Goal: Transaction & Acquisition: Book appointment/travel/reservation

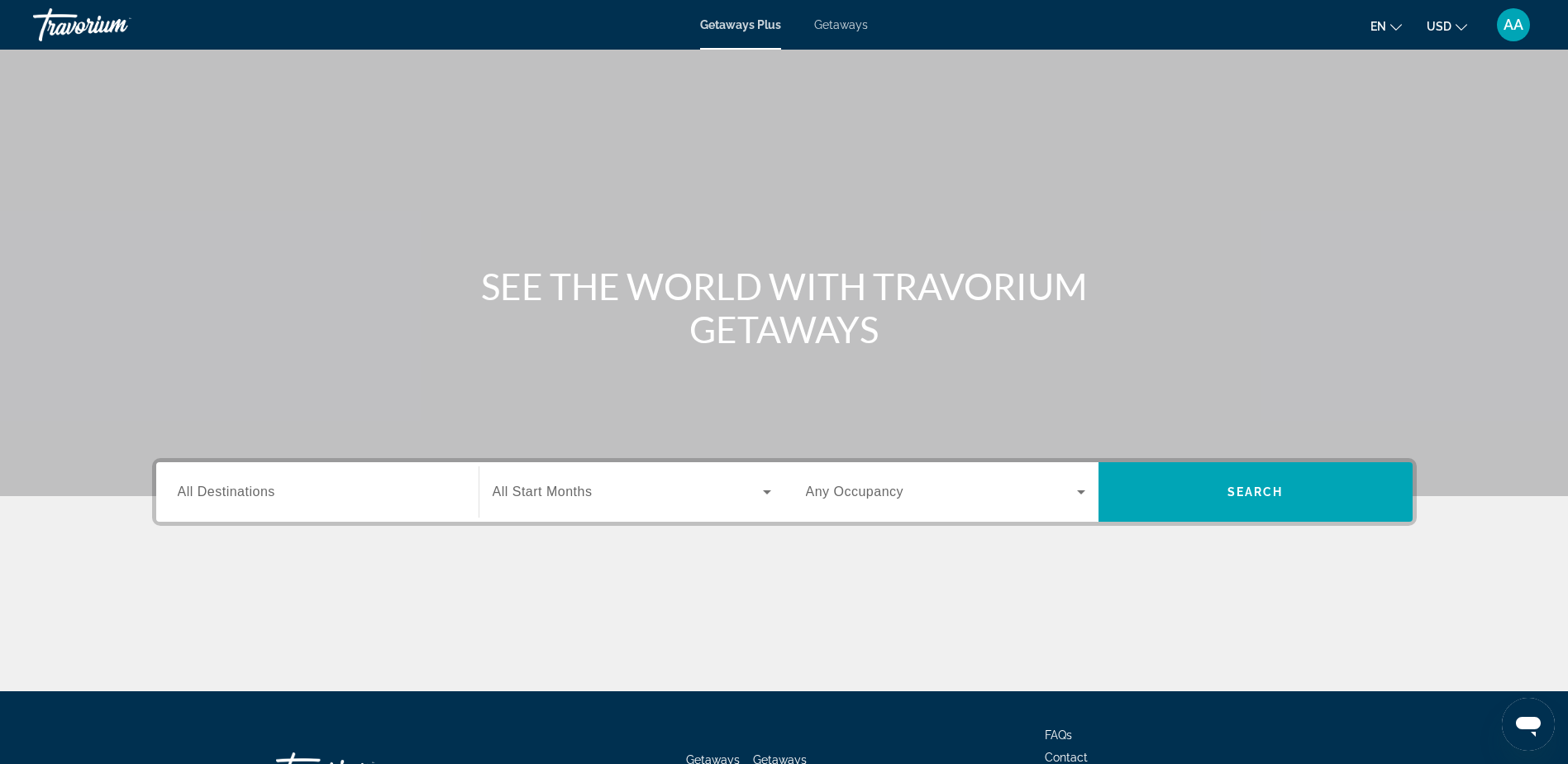
click at [230, 493] on span "All Destinations" at bounding box center [226, 491] width 98 height 14
click at [230, 493] on input "Destination All Destinations" at bounding box center [317, 493] width 280 height 20
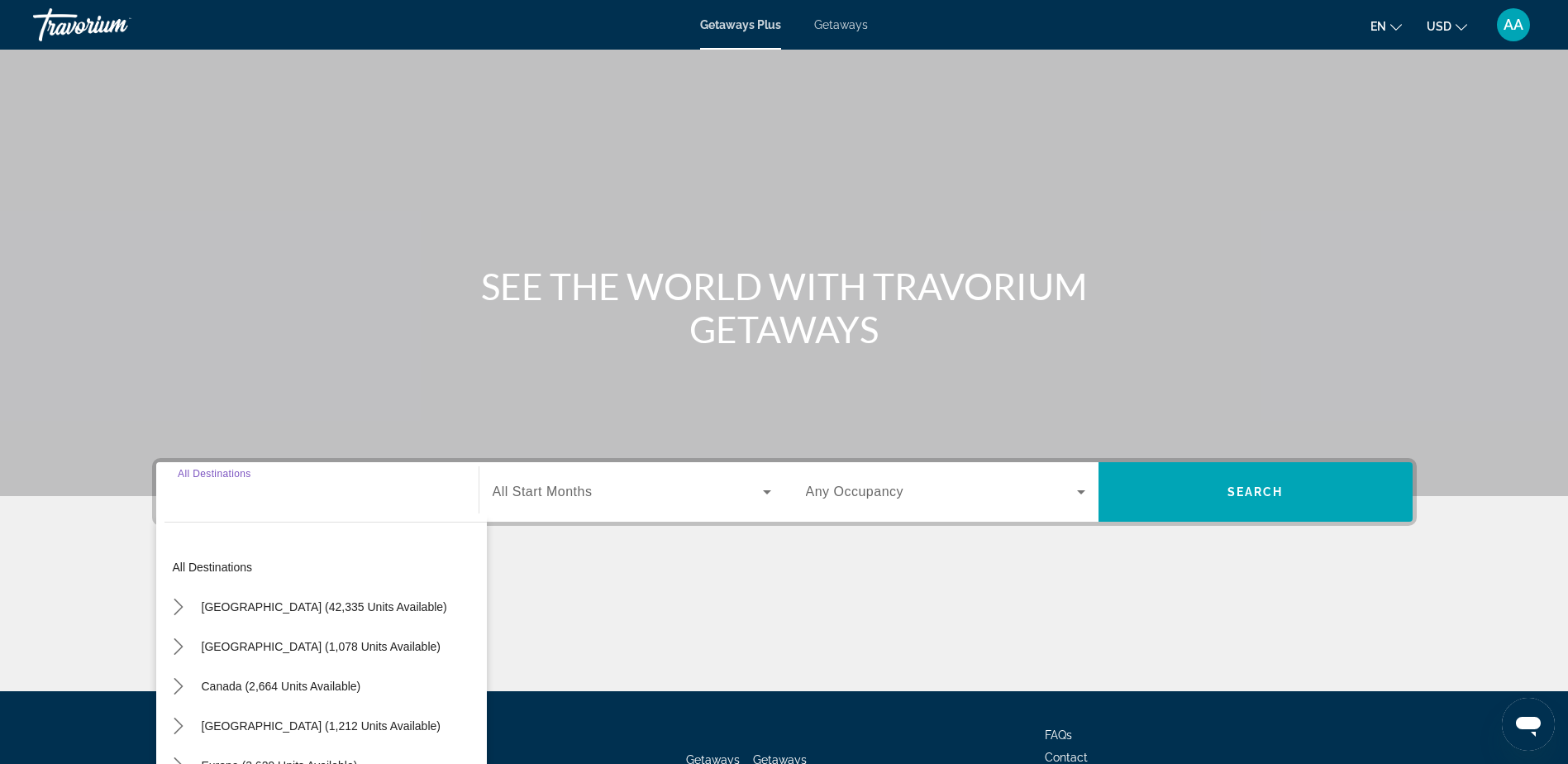
scroll to position [130, 0]
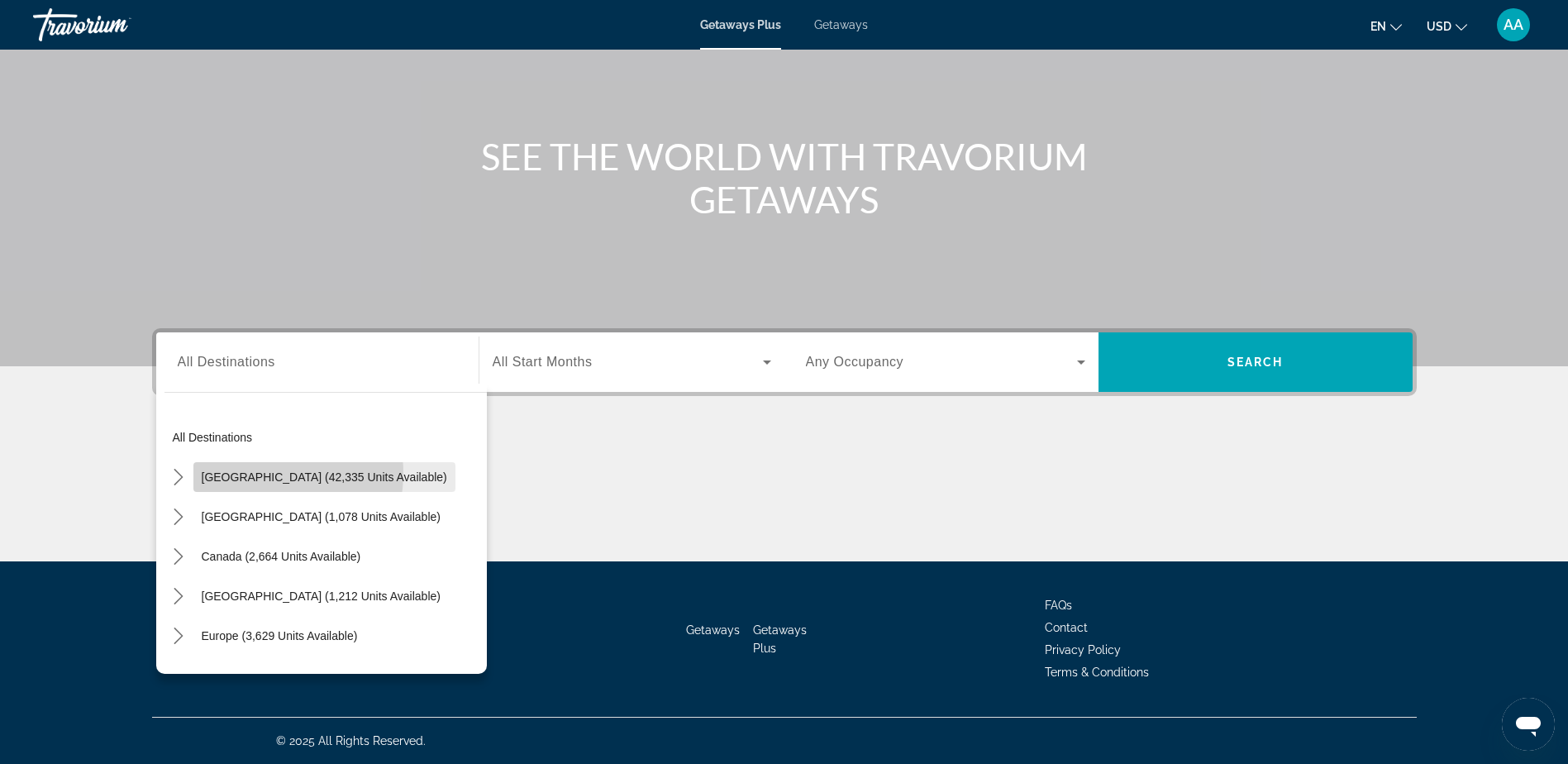
click at [249, 472] on span "United States (42,335 units available)" at bounding box center [324, 477] width 246 height 13
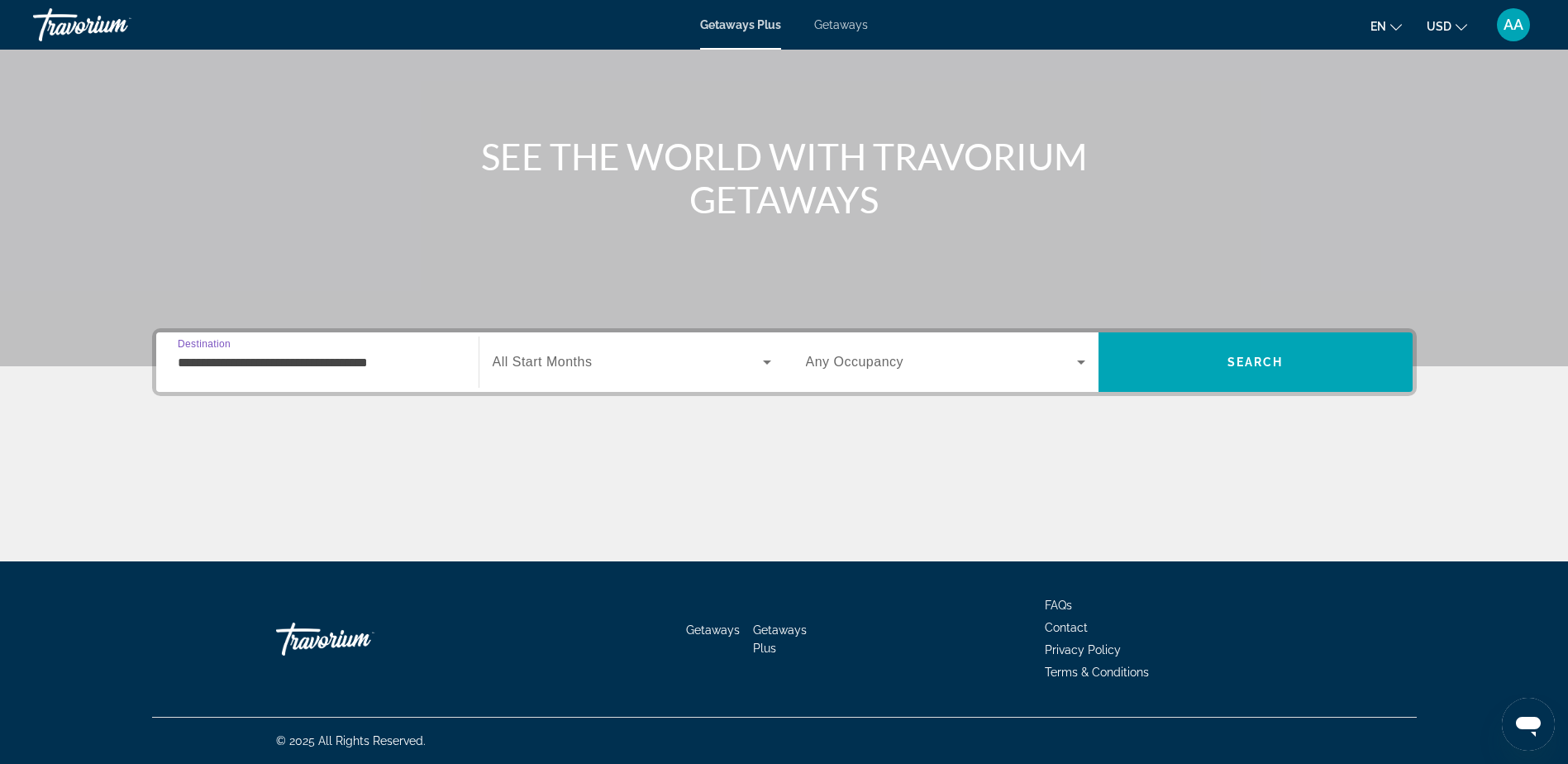
click at [273, 360] on input "**********" at bounding box center [317, 363] width 280 height 20
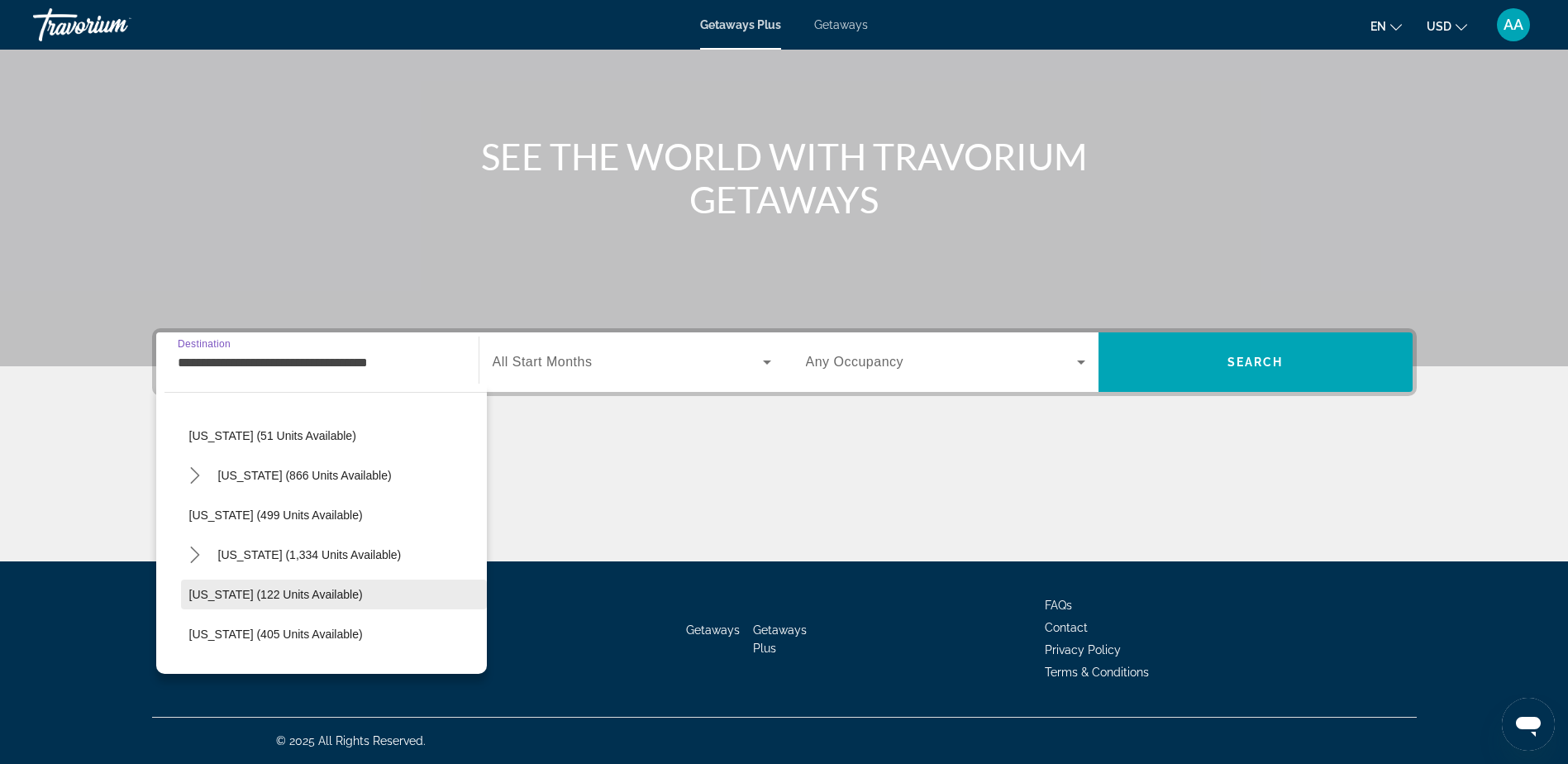
scroll to position [661, 0]
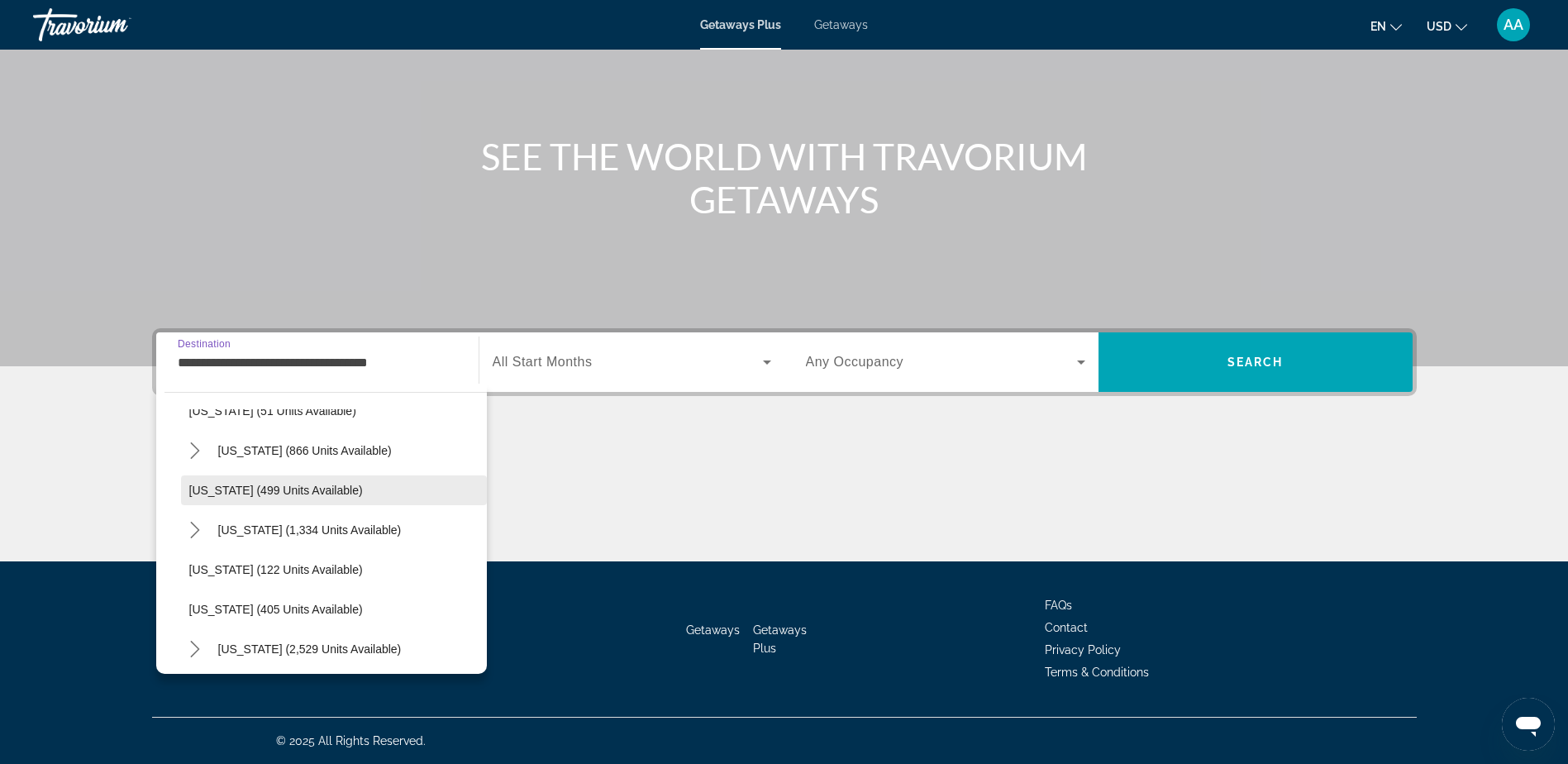
click at [272, 485] on span "Maryland (499 units available)" at bounding box center [276, 490] width 174 height 13
type input "**********"
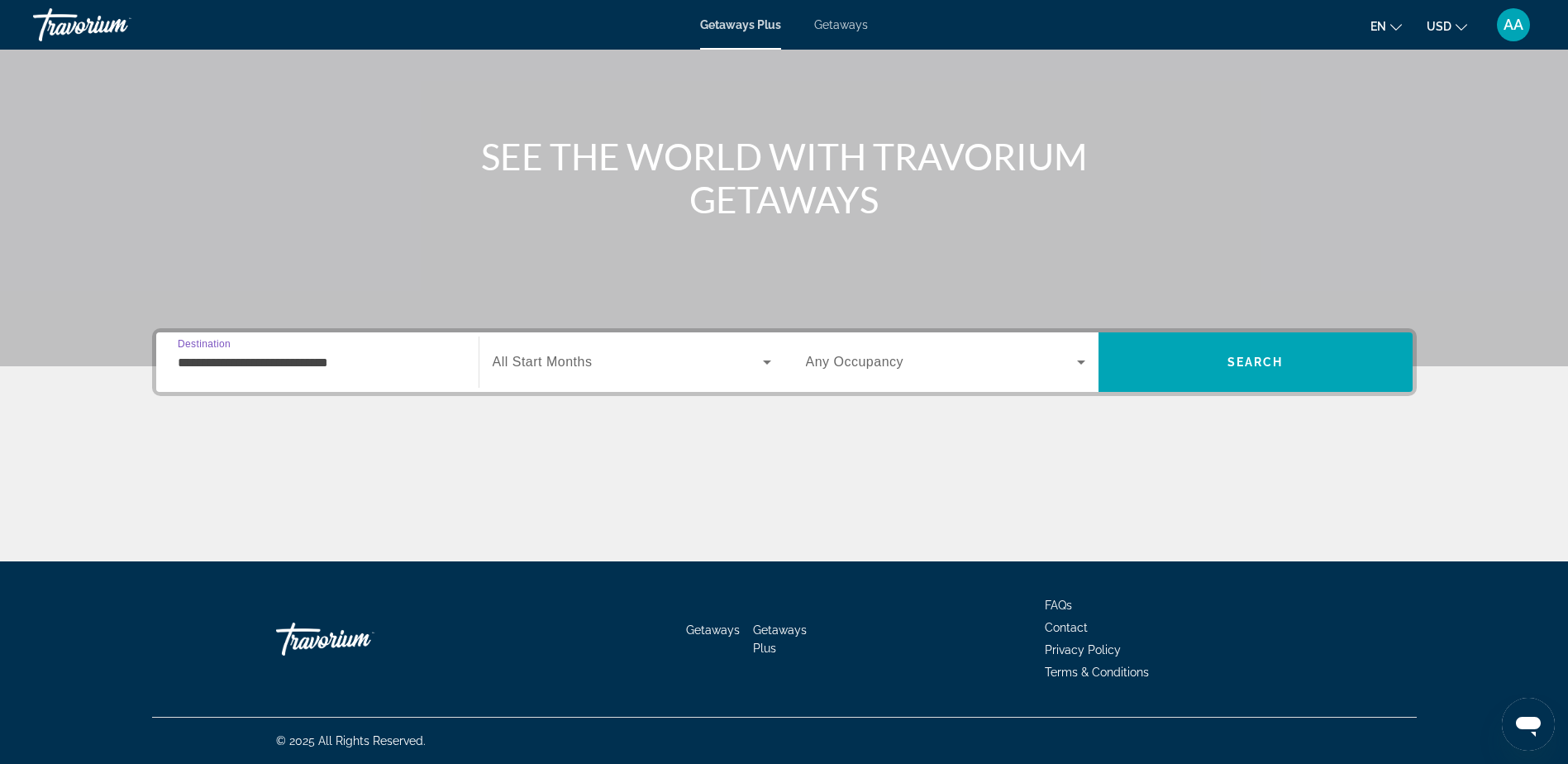
click at [758, 360] on icon "Search widget" at bounding box center [767, 362] width 20 height 20
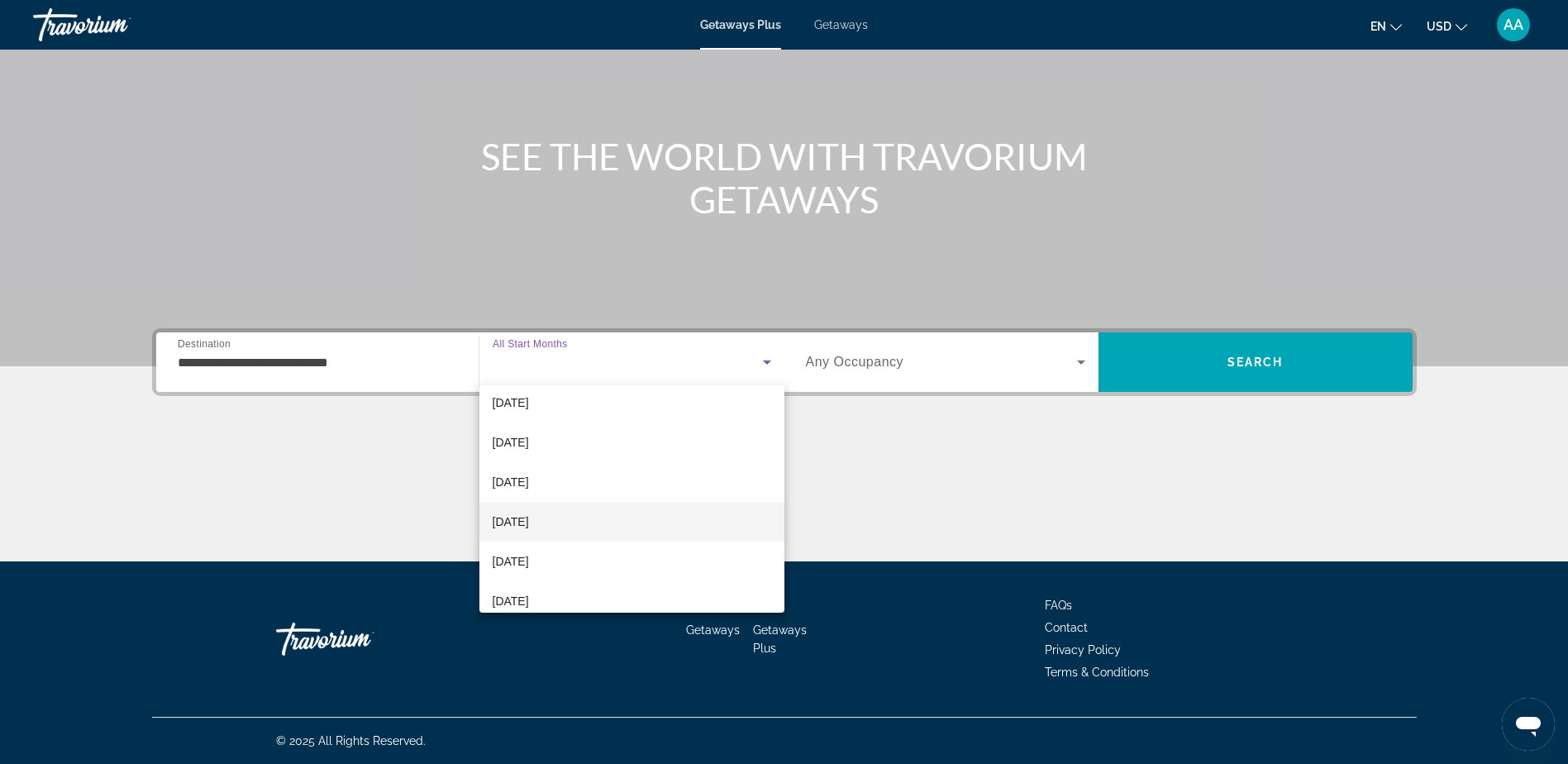
scroll to position [331, 0]
click at [525, 482] on span "July 2026" at bounding box center [511, 478] width 37 height 20
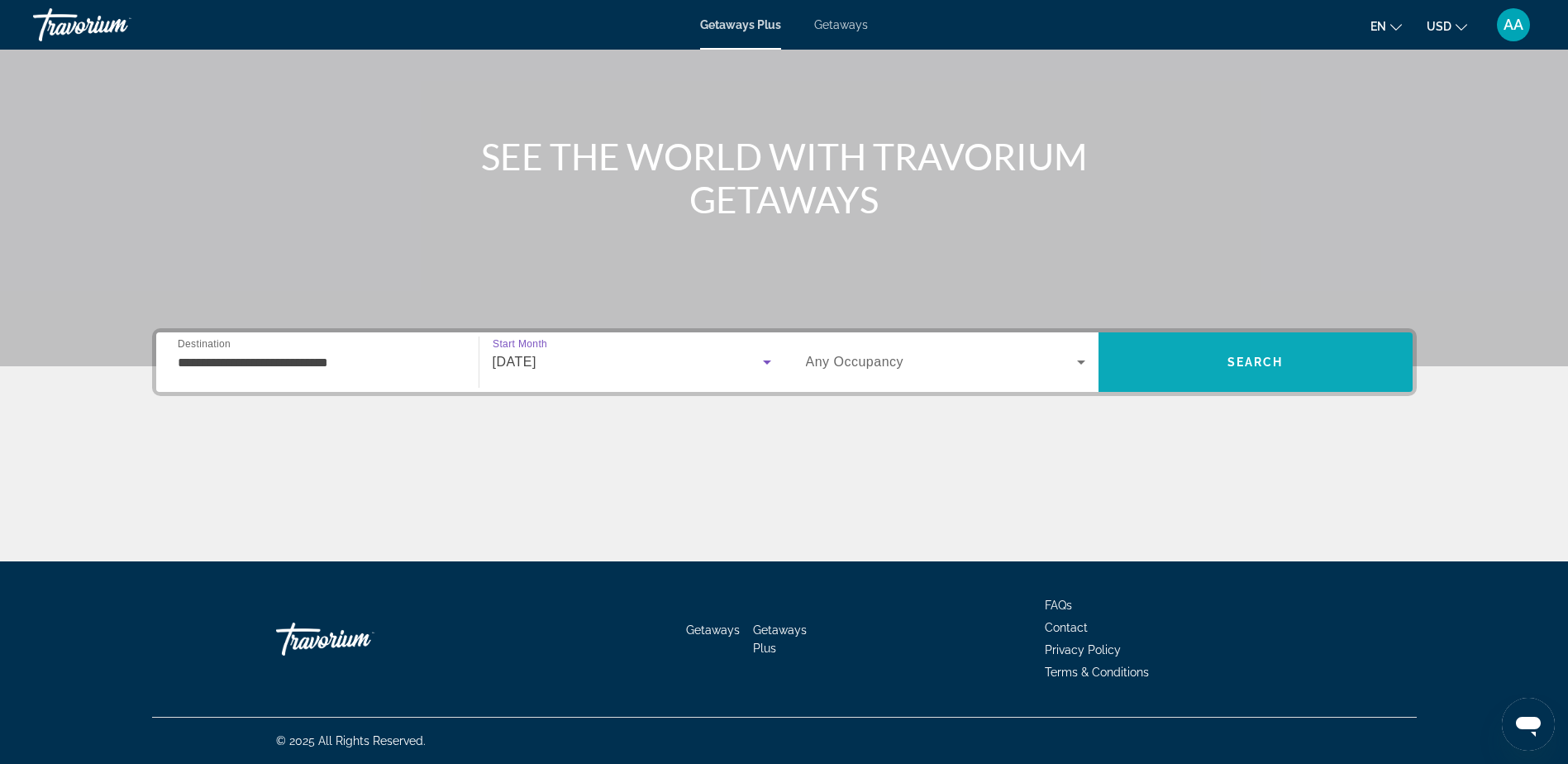
click at [1286, 350] on span "Search" at bounding box center [1255, 361] width 314 height 39
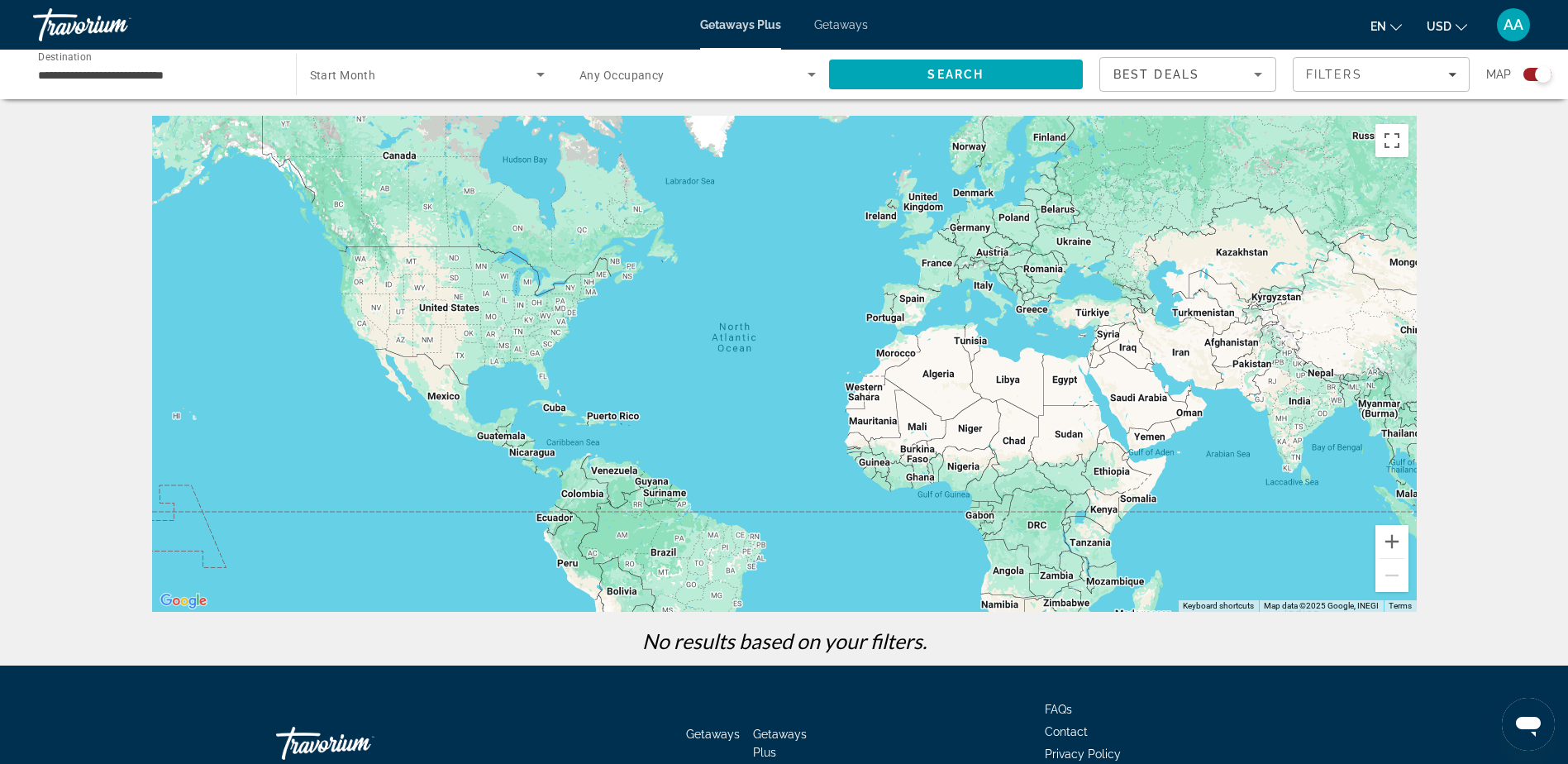
click at [834, 29] on span "Getaways" at bounding box center [841, 25] width 54 height 13
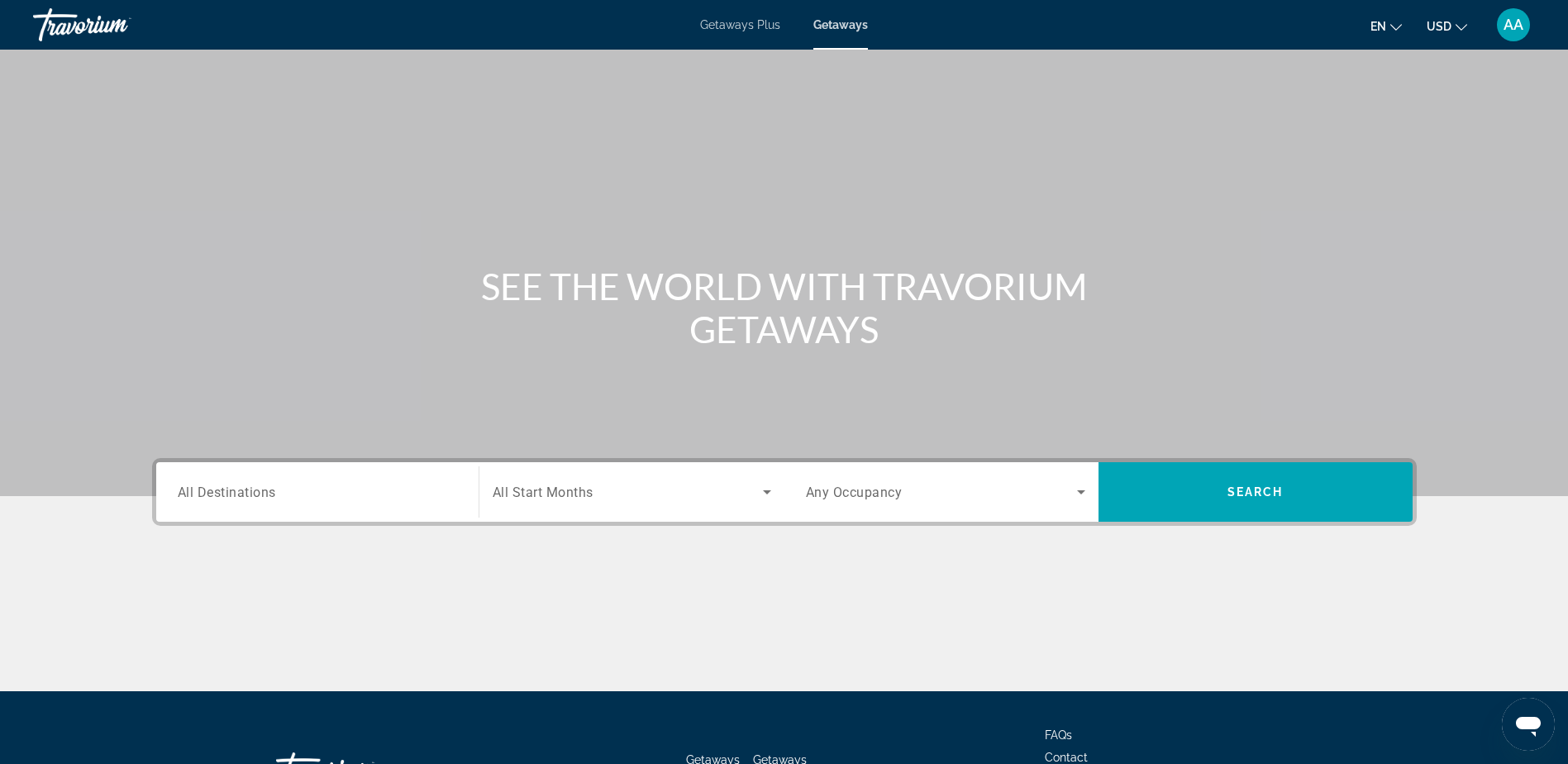
click at [259, 498] on span "All Destinations" at bounding box center [227, 491] width 99 height 16
click at [259, 498] on input "Destination All Destinations" at bounding box center [317, 493] width 280 height 20
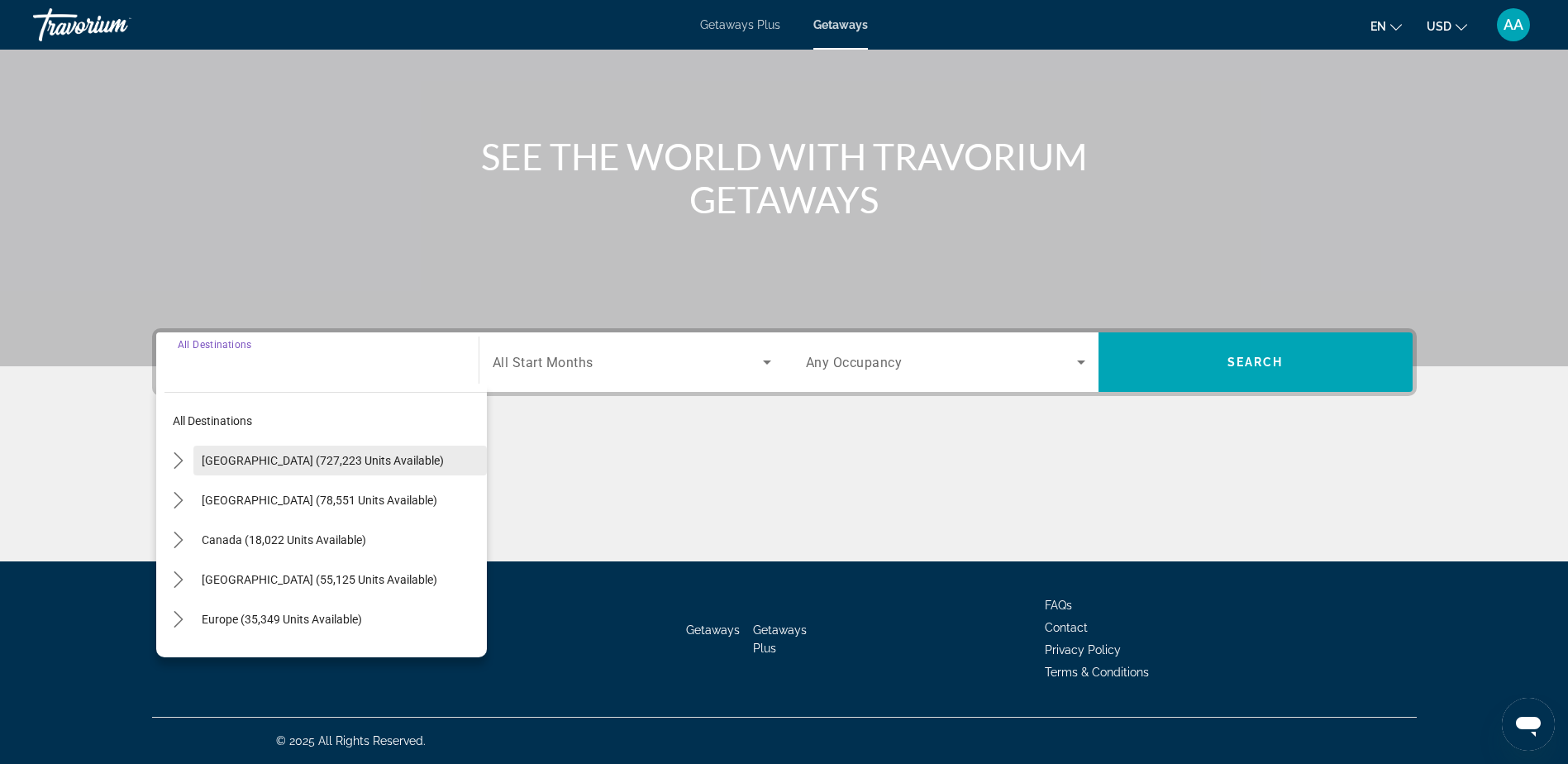
click at [274, 461] on span "United States (727,223 units available)" at bounding box center [323, 460] width 242 height 13
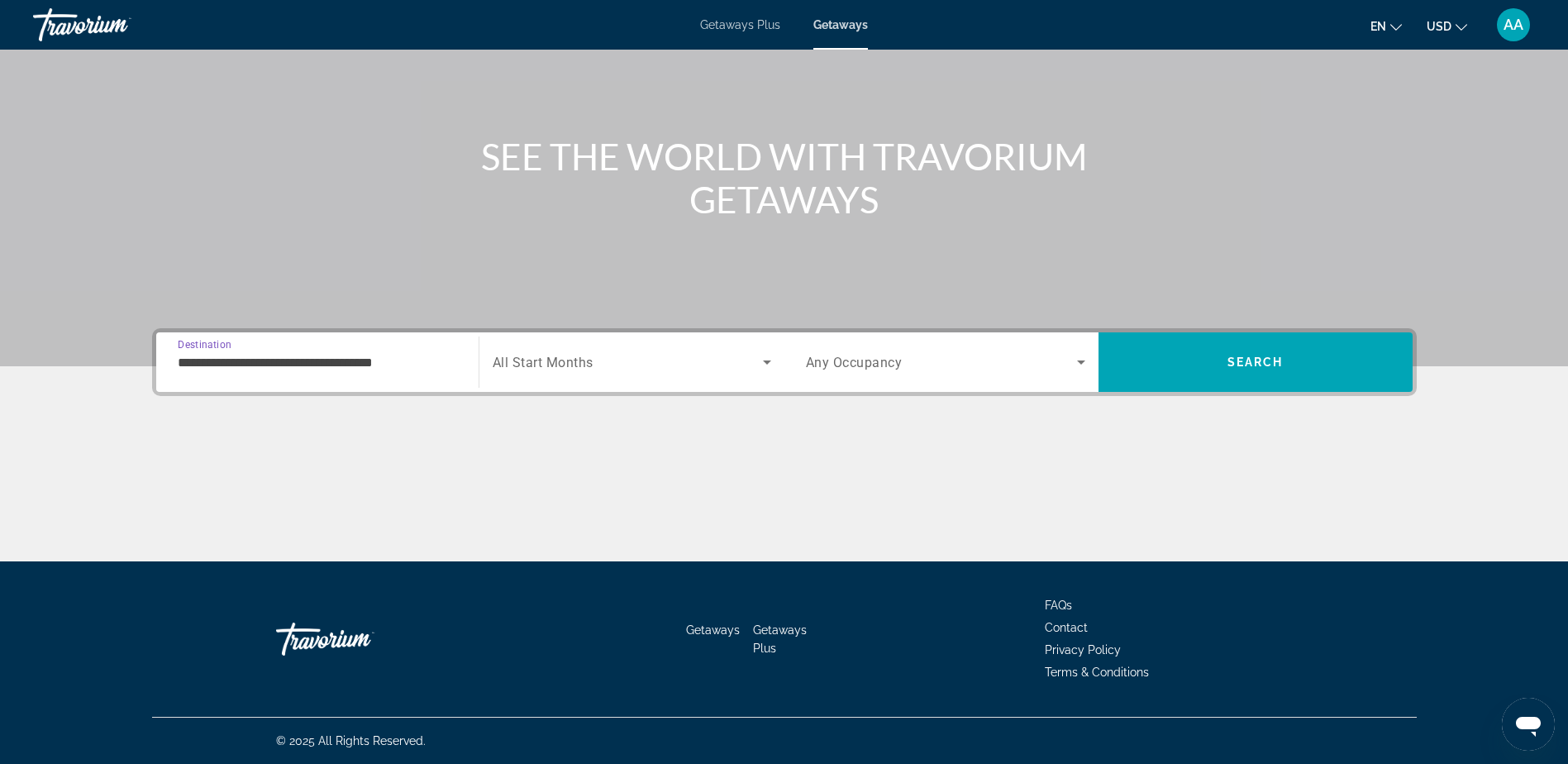
click at [290, 364] on input "**********" at bounding box center [317, 363] width 280 height 20
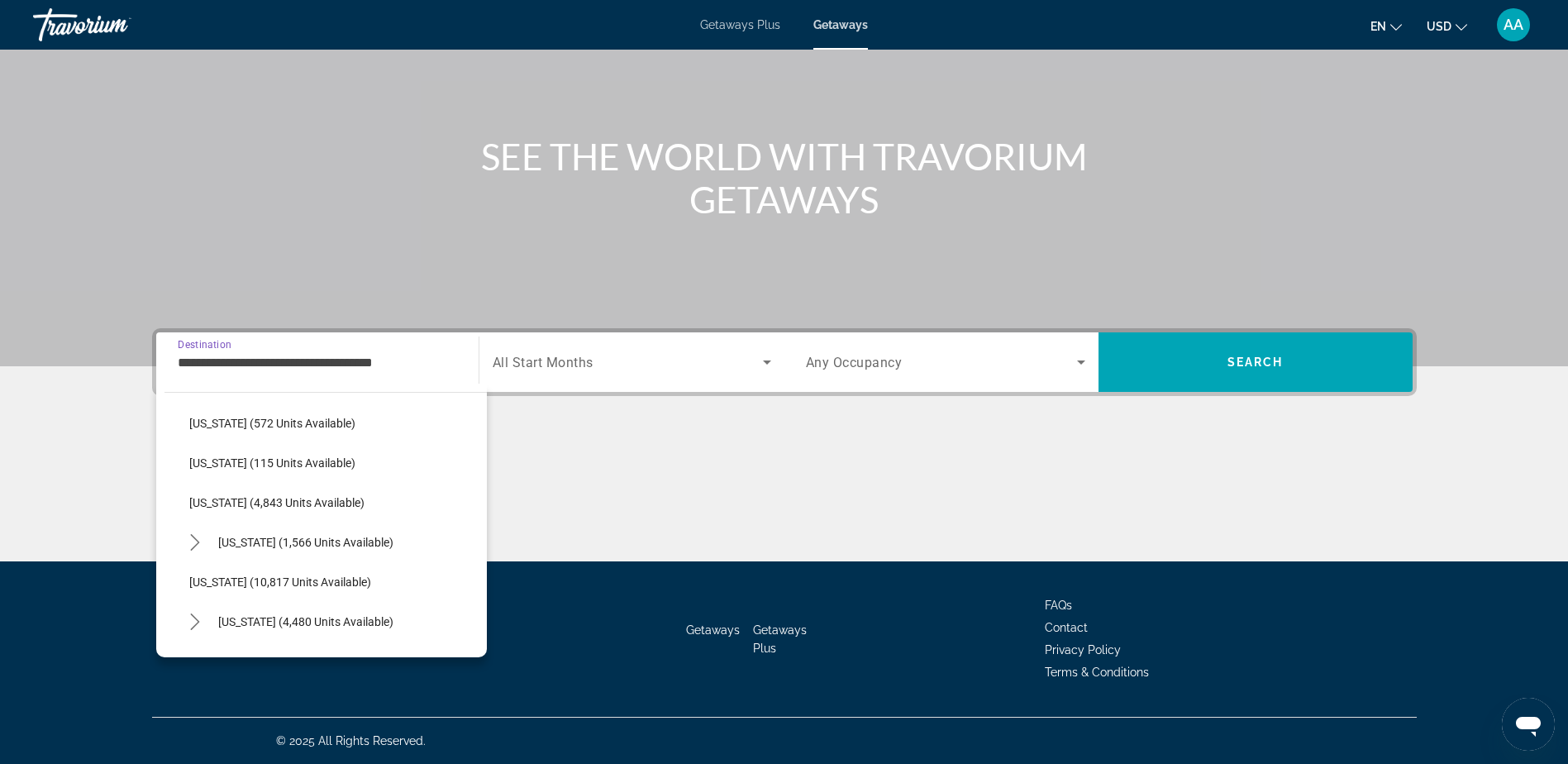
scroll to position [578, 0]
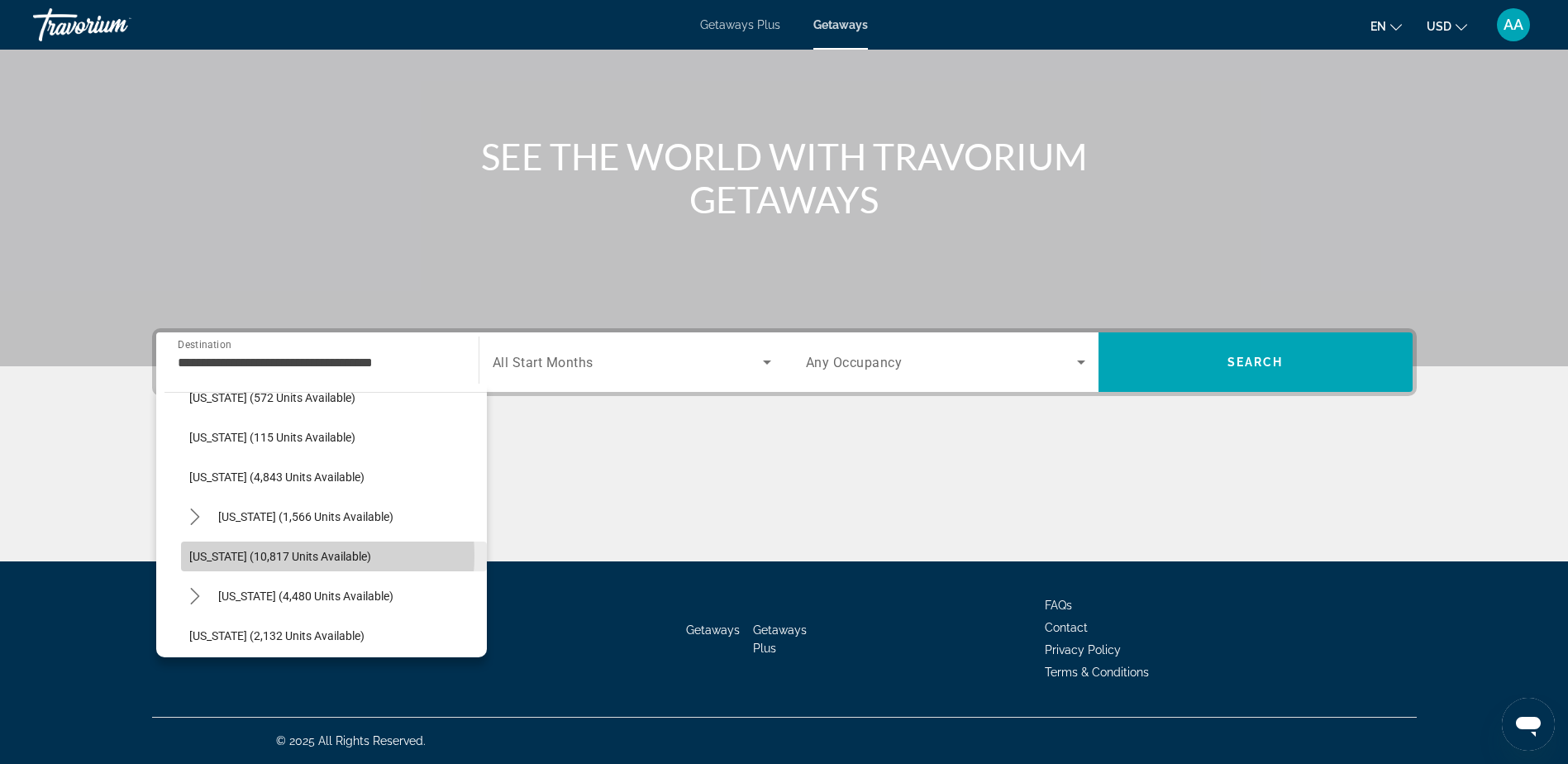
click at [272, 556] on span "Maryland (10,817 units available)" at bounding box center [280, 556] width 182 height 13
type input "**********"
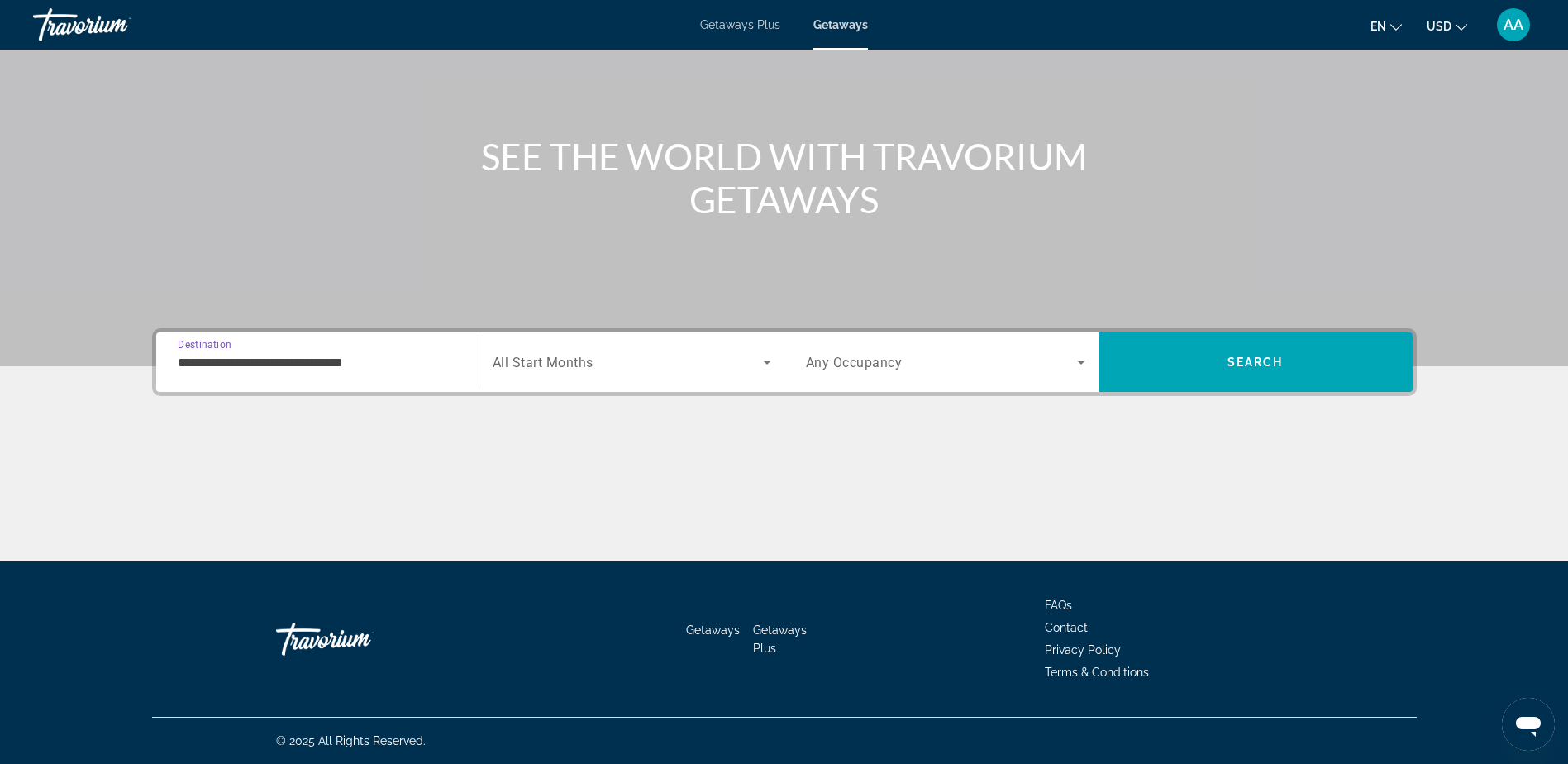
click at [670, 366] on span "Search widget" at bounding box center [628, 362] width 270 height 20
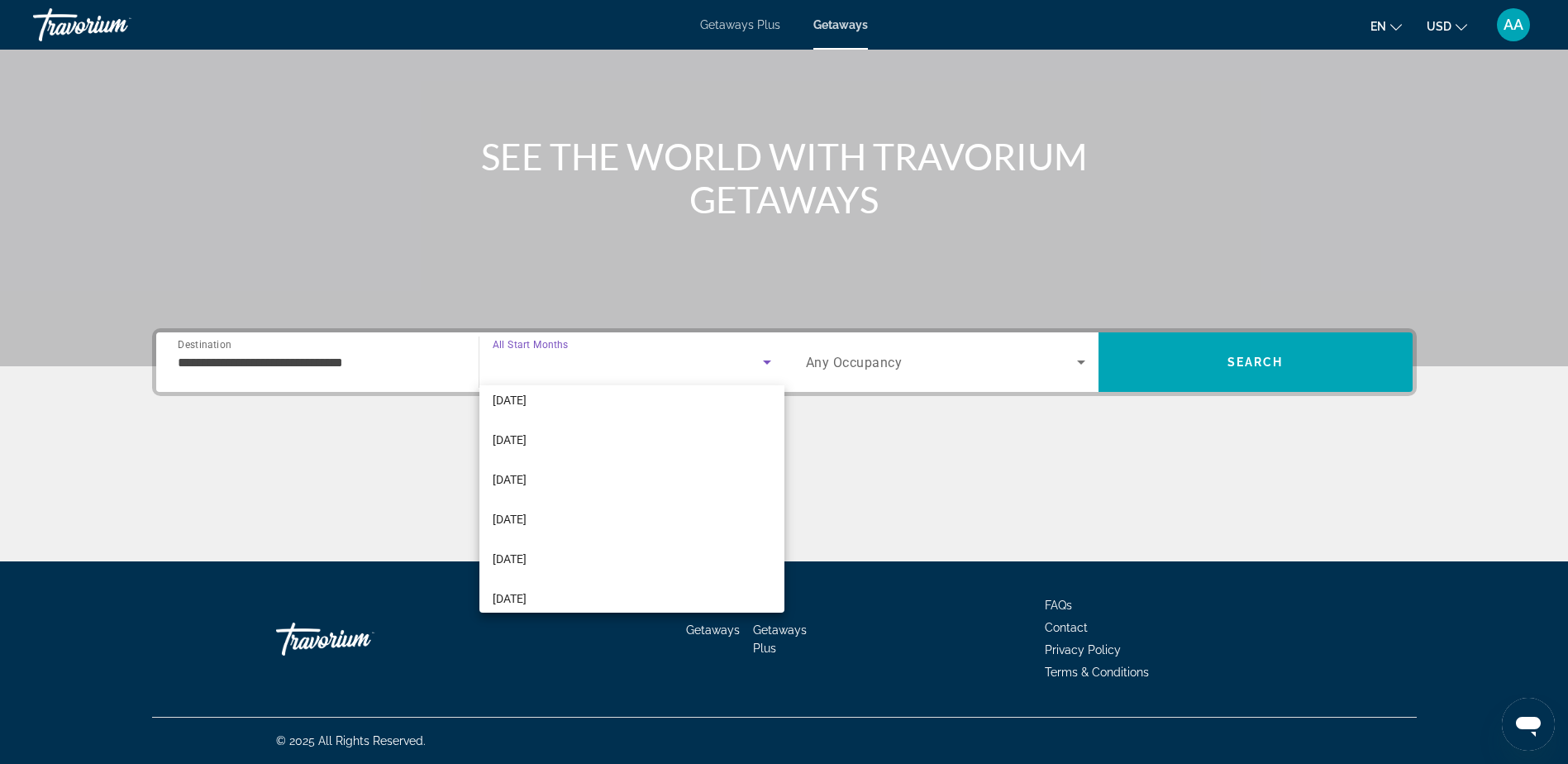
scroll to position [341, 0]
click at [526, 469] on span "July 2026" at bounding box center [509, 467] width 34 height 20
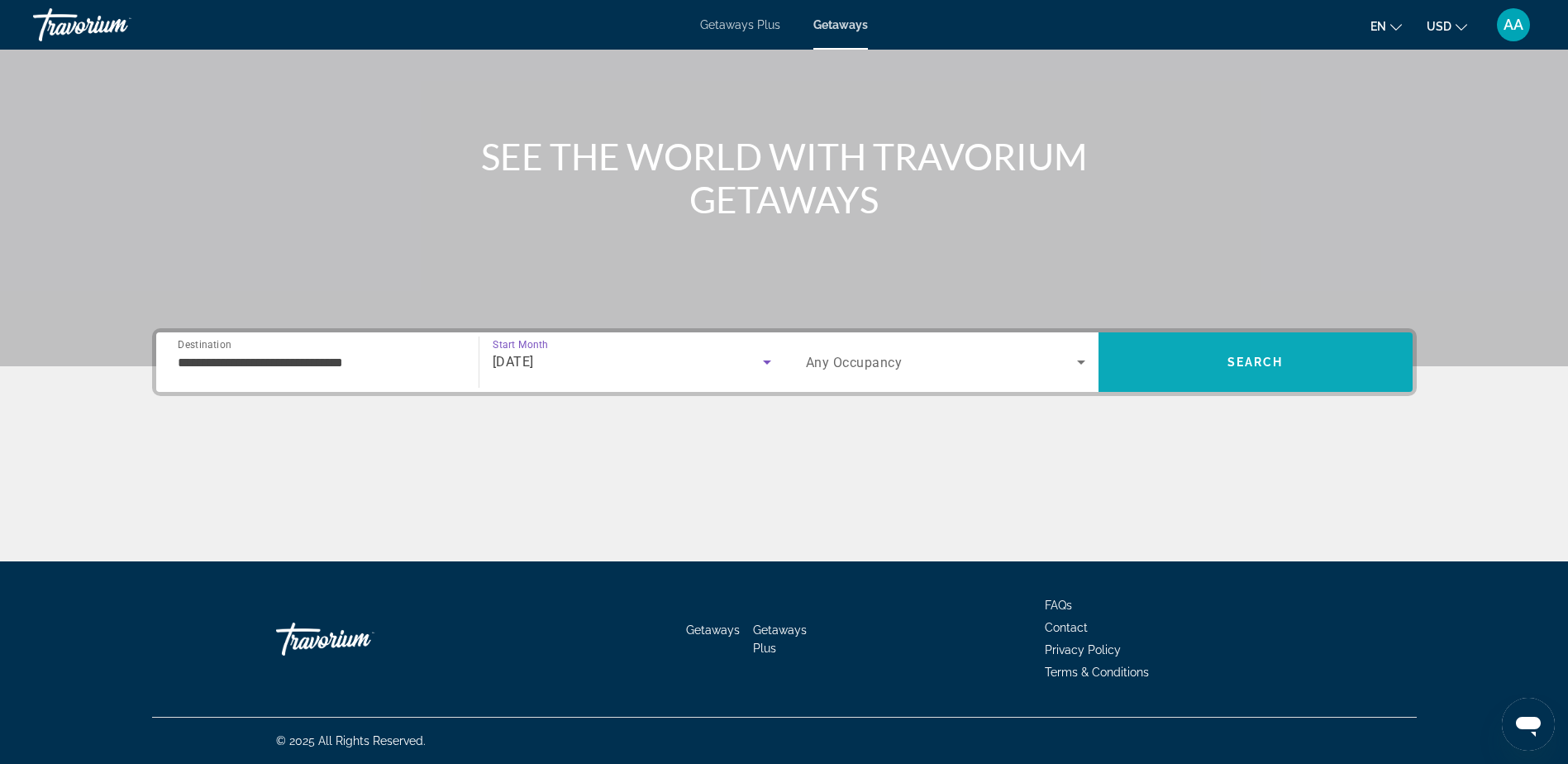
click at [1254, 358] on span "Search" at bounding box center [1255, 362] width 56 height 13
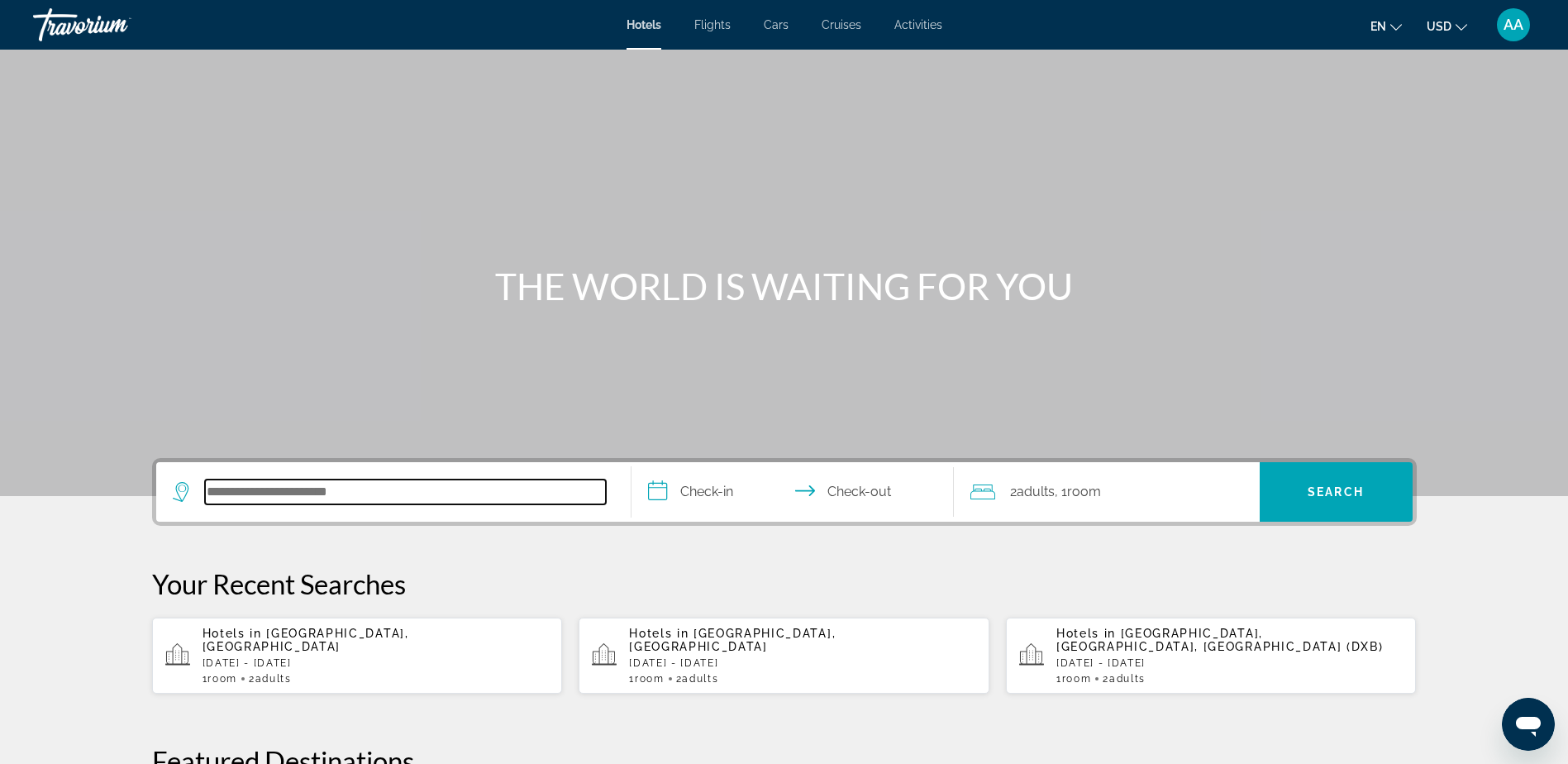
click at [296, 493] on input "Search hotel destination" at bounding box center [405, 492] width 401 height 25
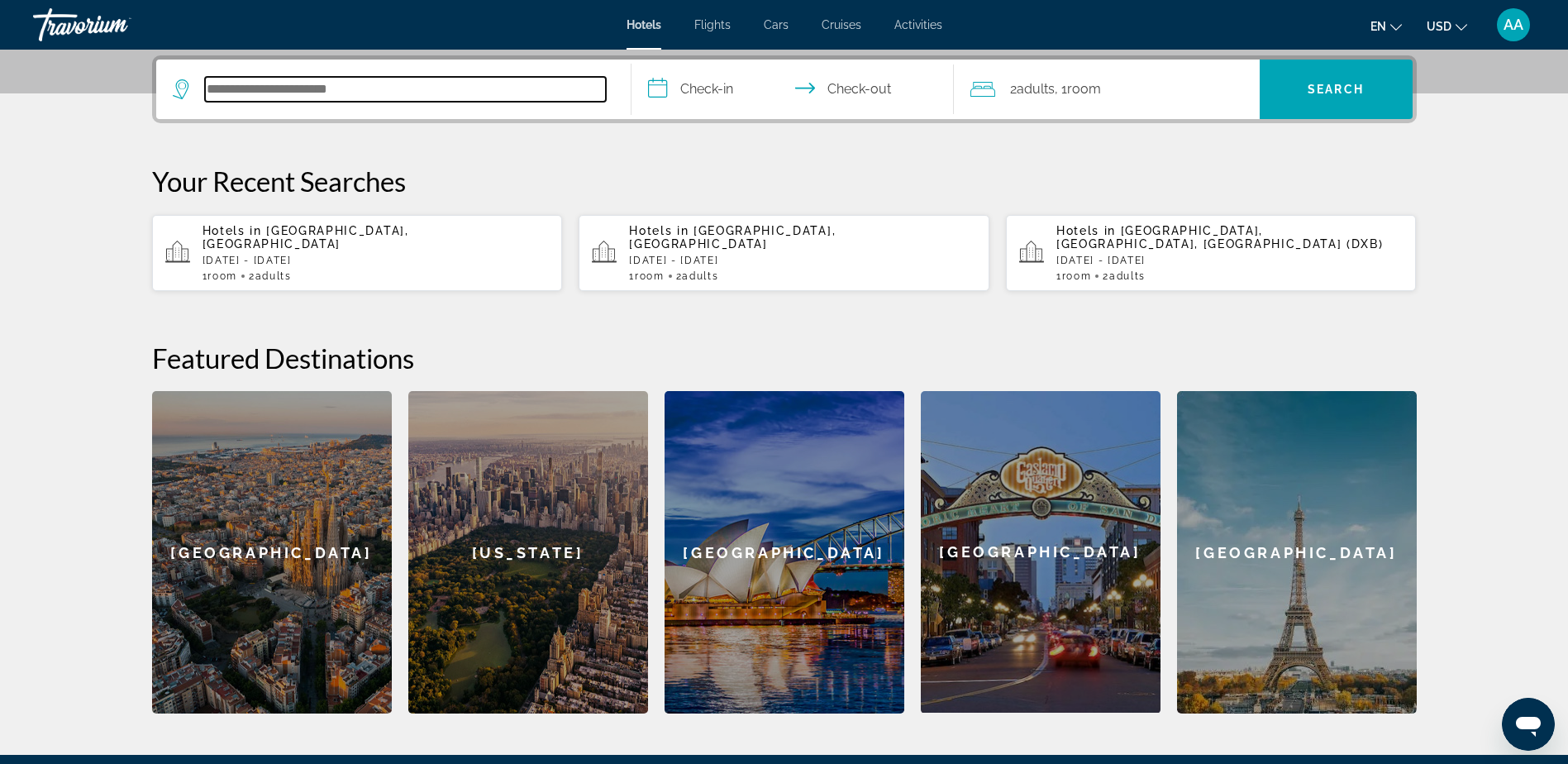
scroll to position [404, 0]
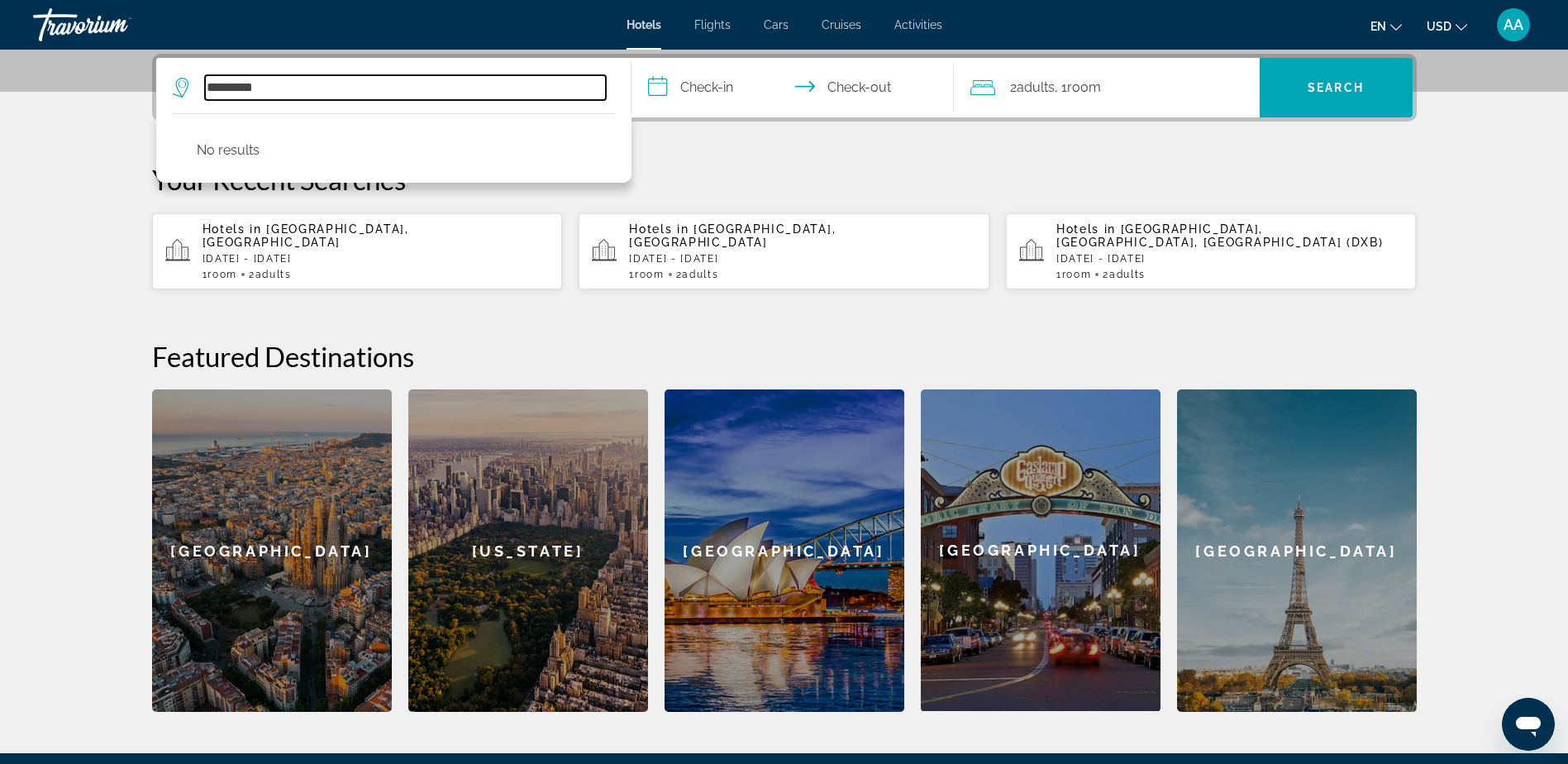
drag, startPoint x: 263, startPoint y: 90, endPoint x: 177, endPoint y: 77, distance: 87.0
click at [177, 77] on div "*********" at bounding box center [389, 87] width 433 height 25
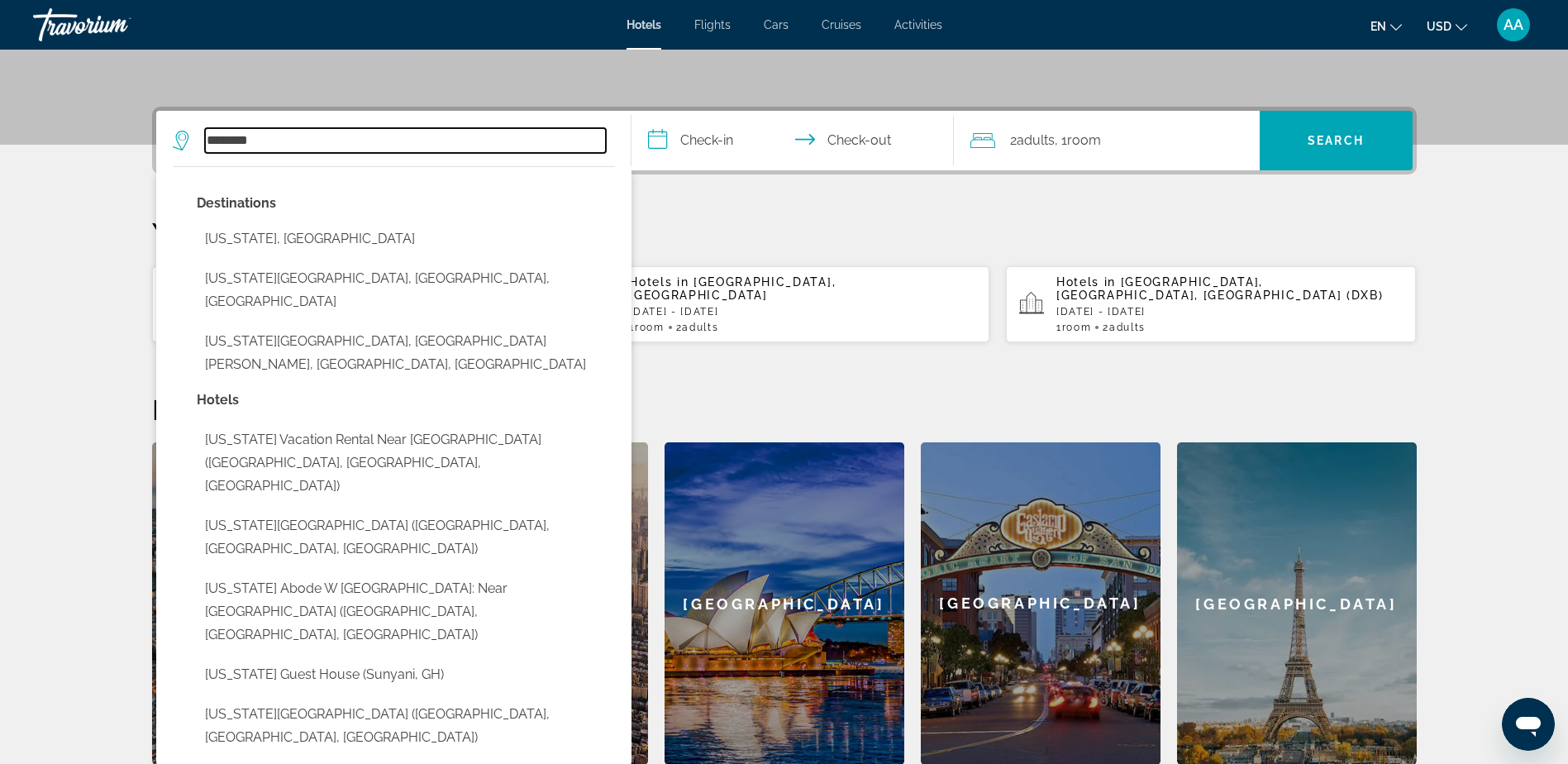
scroll to position [322, 0]
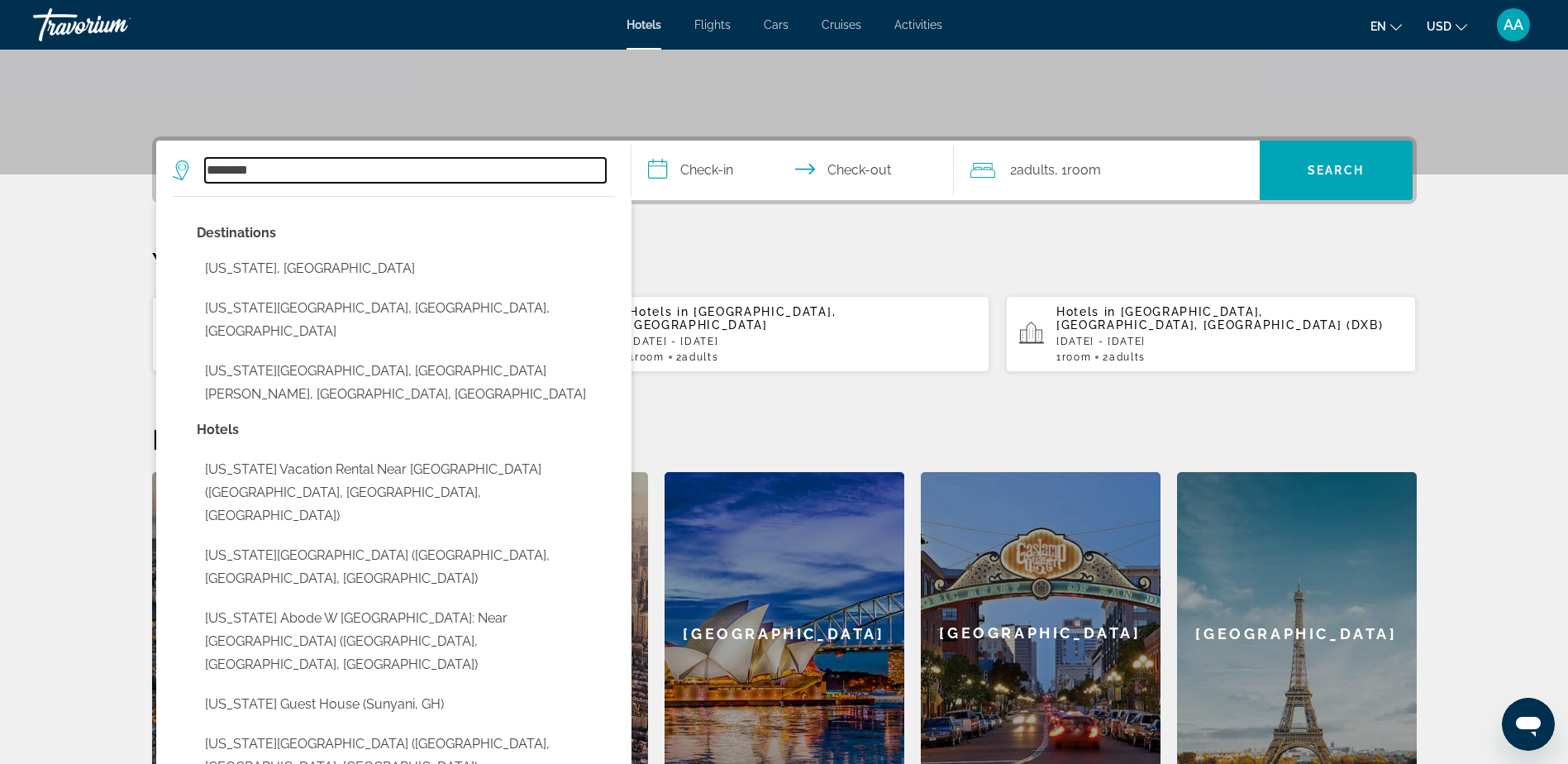
click at [290, 168] on input "********" at bounding box center [405, 170] width 401 height 25
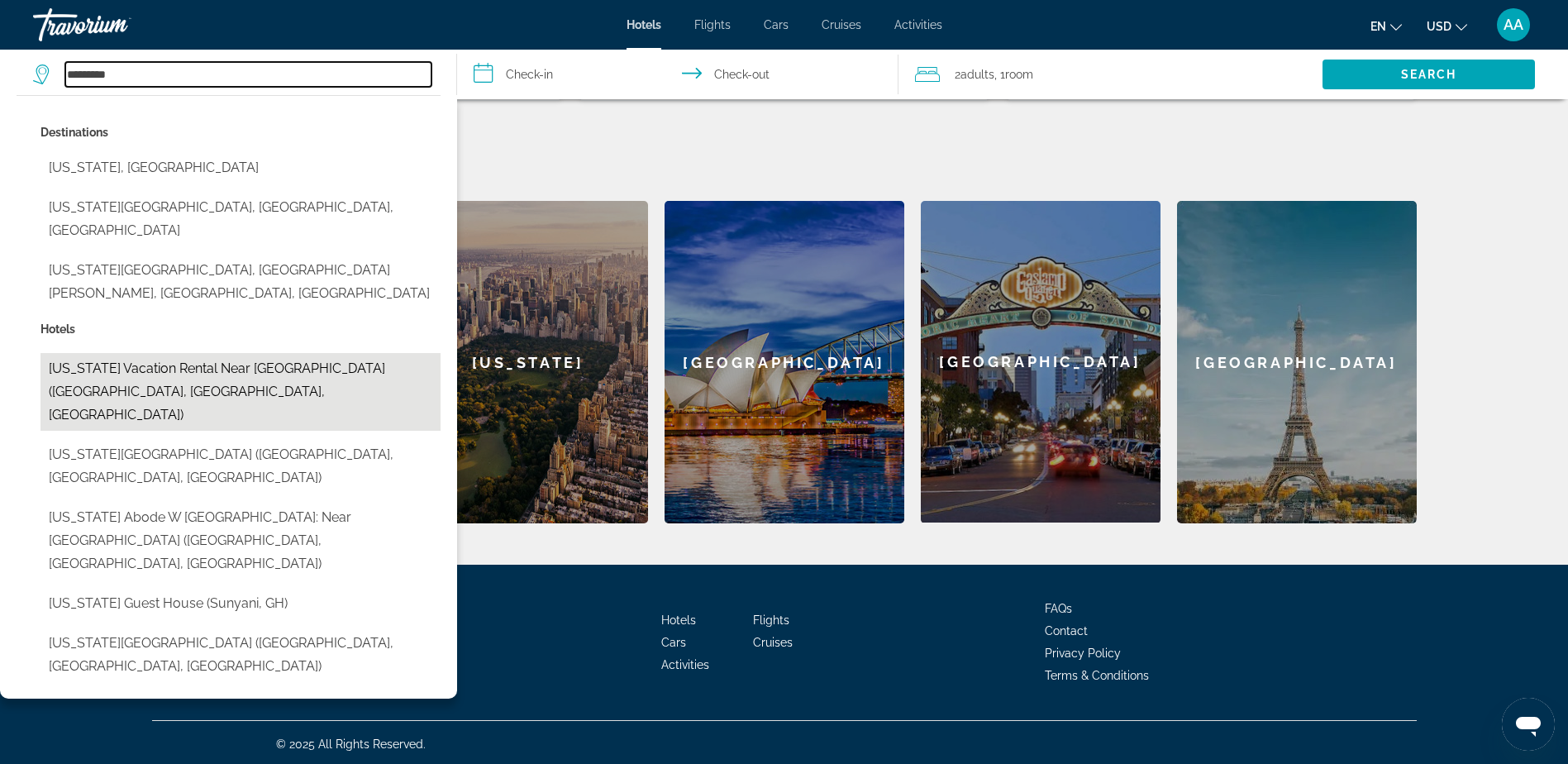
scroll to position [596, 0]
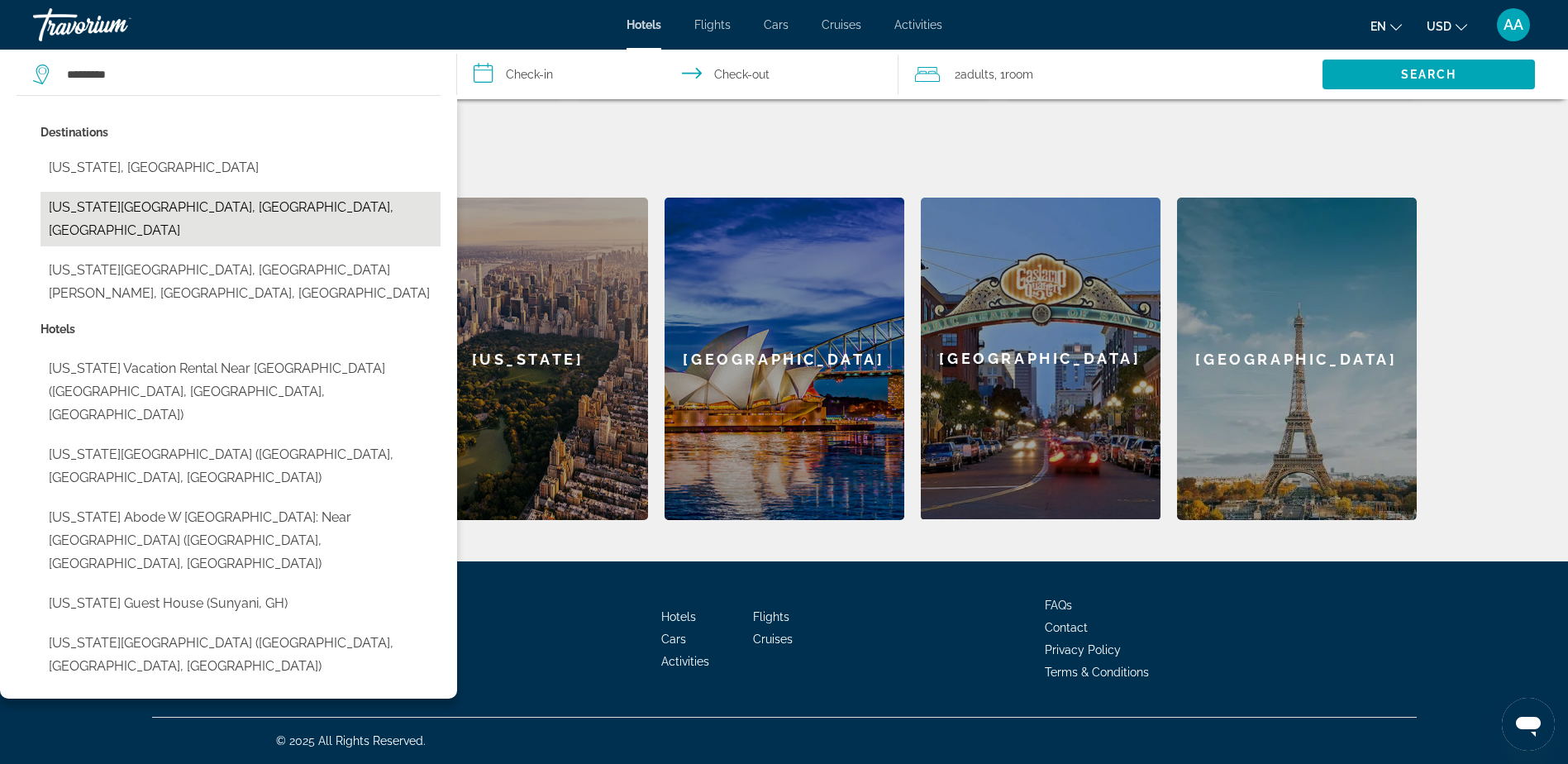
click at [93, 215] on button "[US_STATE][GEOGRAPHIC_DATA], [GEOGRAPHIC_DATA], [GEOGRAPHIC_DATA]" at bounding box center [240, 219] width 400 height 55
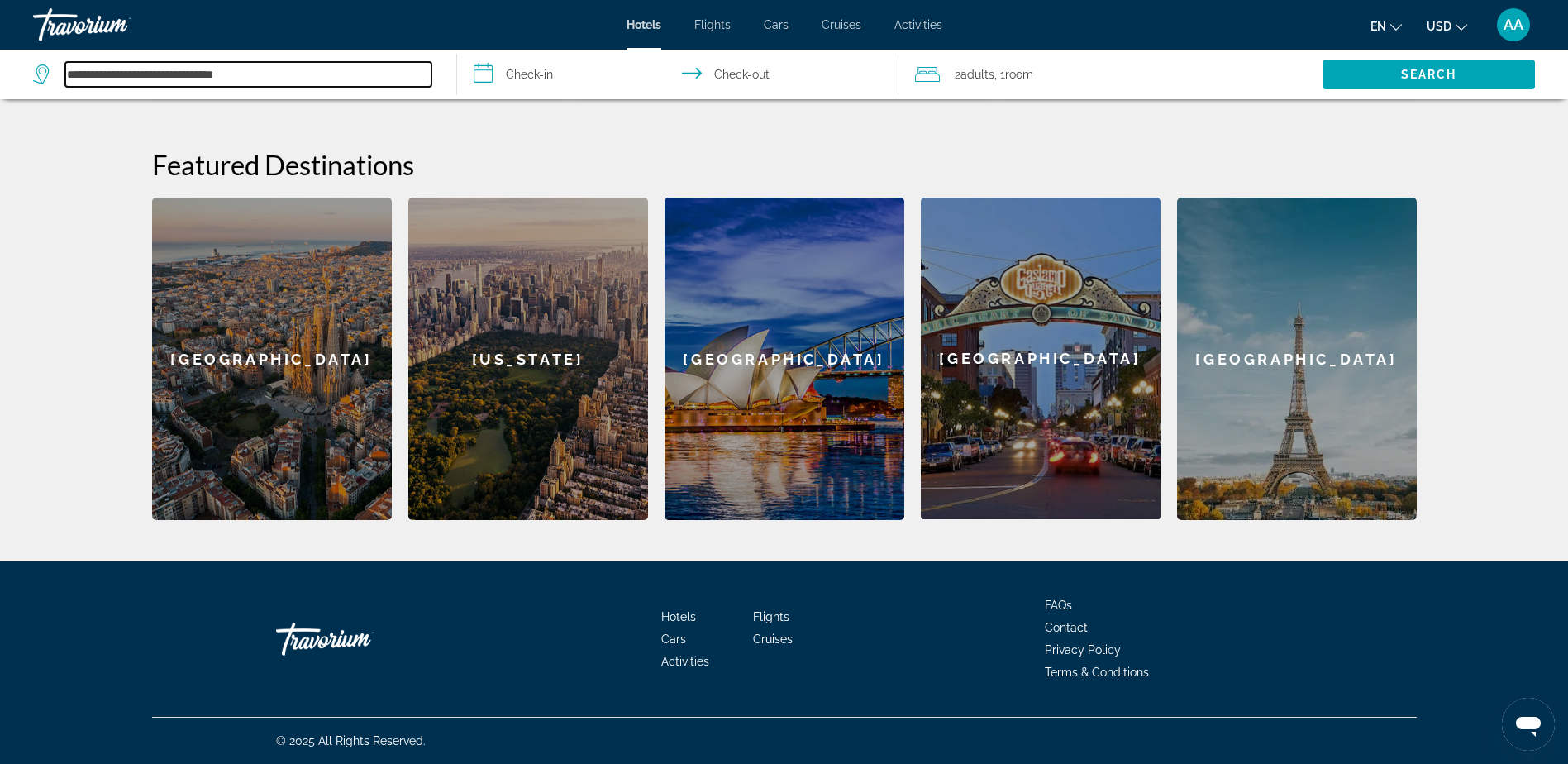
click at [167, 73] on input "**********" at bounding box center [248, 74] width 366 height 25
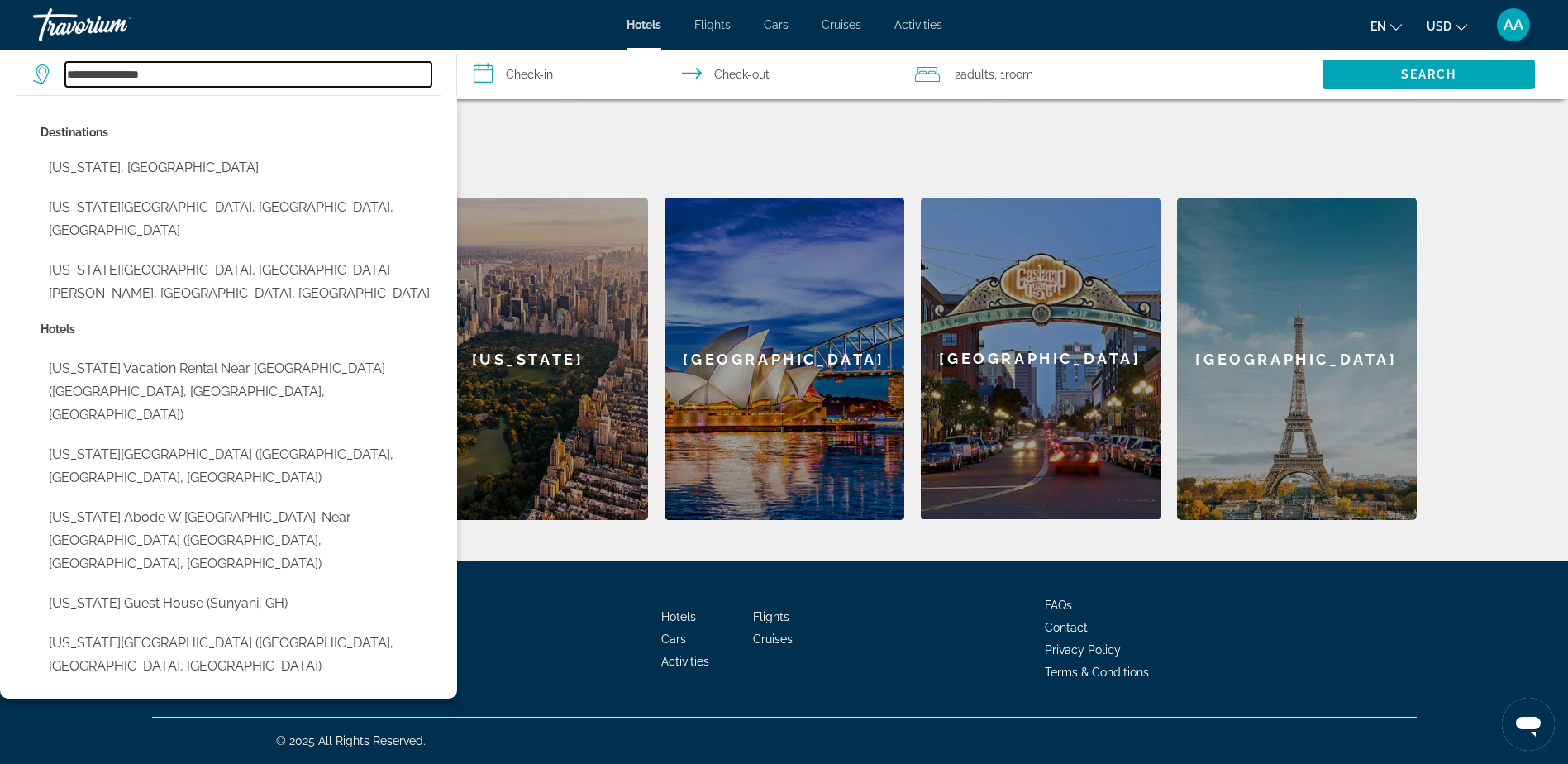
type input "**********"
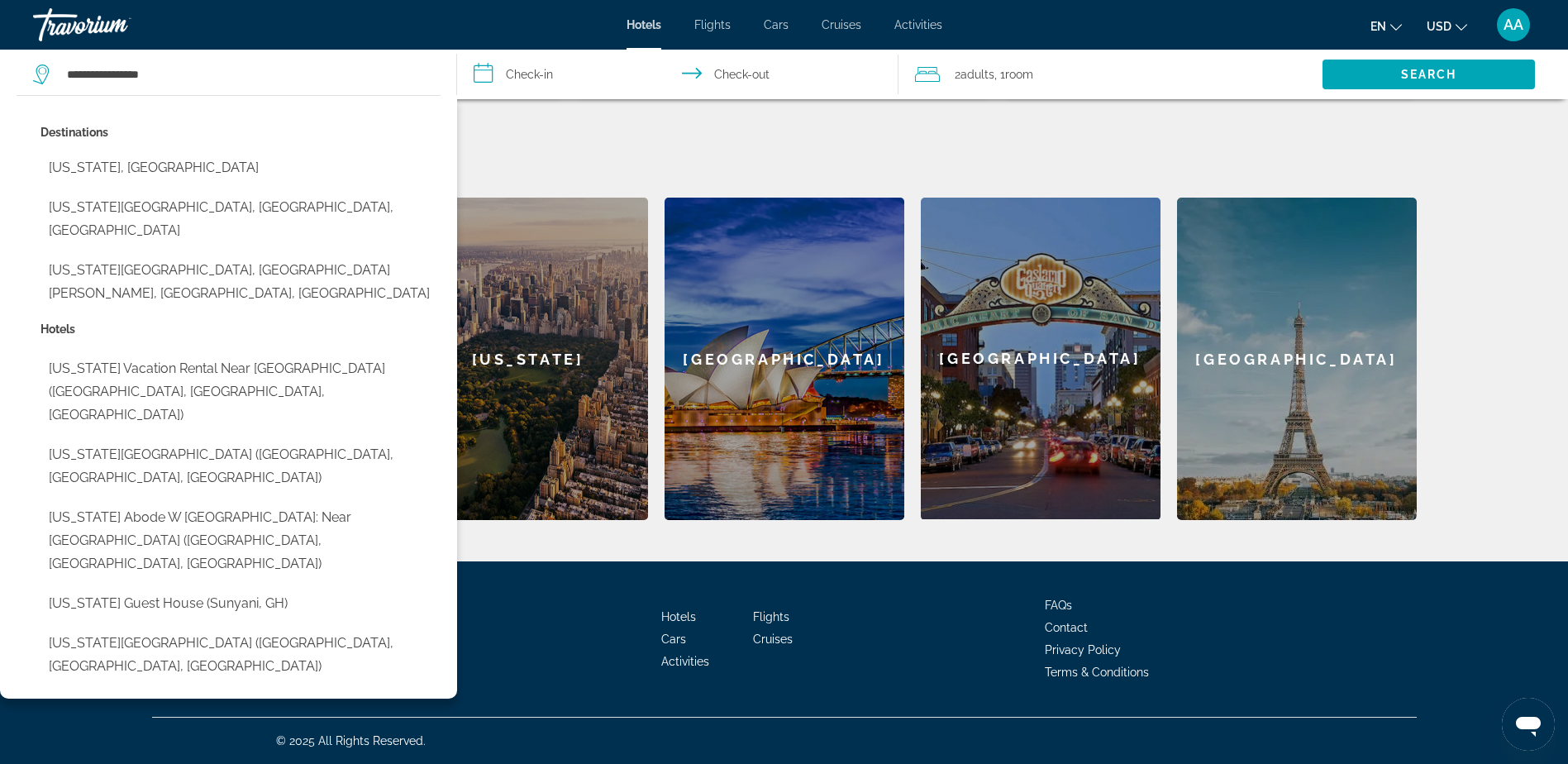
click at [572, 82] on input "**********" at bounding box center [680, 77] width 447 height 55
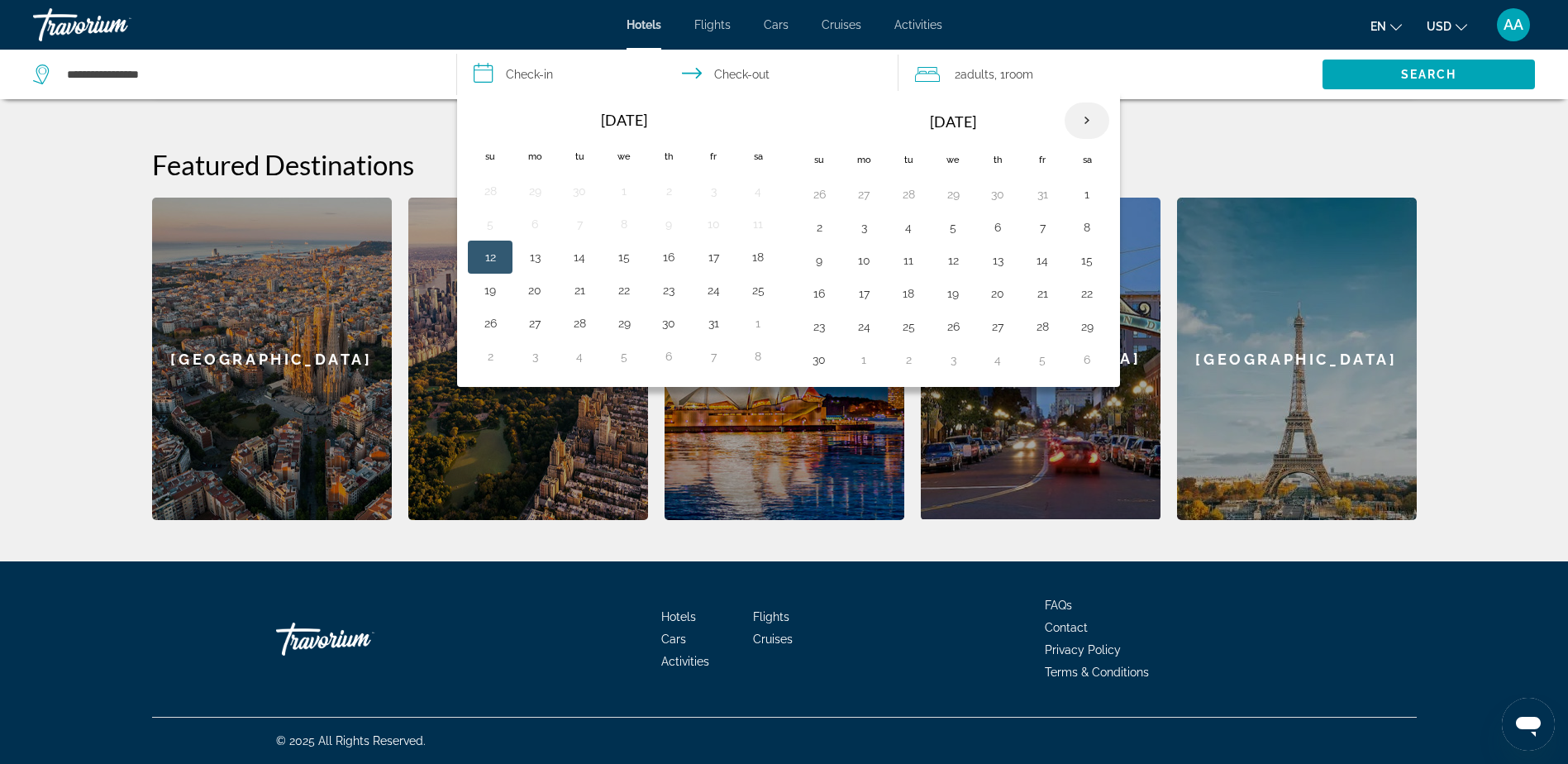
click at [1089, 125] on th "Next month" at bounding box center [1086, 121] width 45 height 37
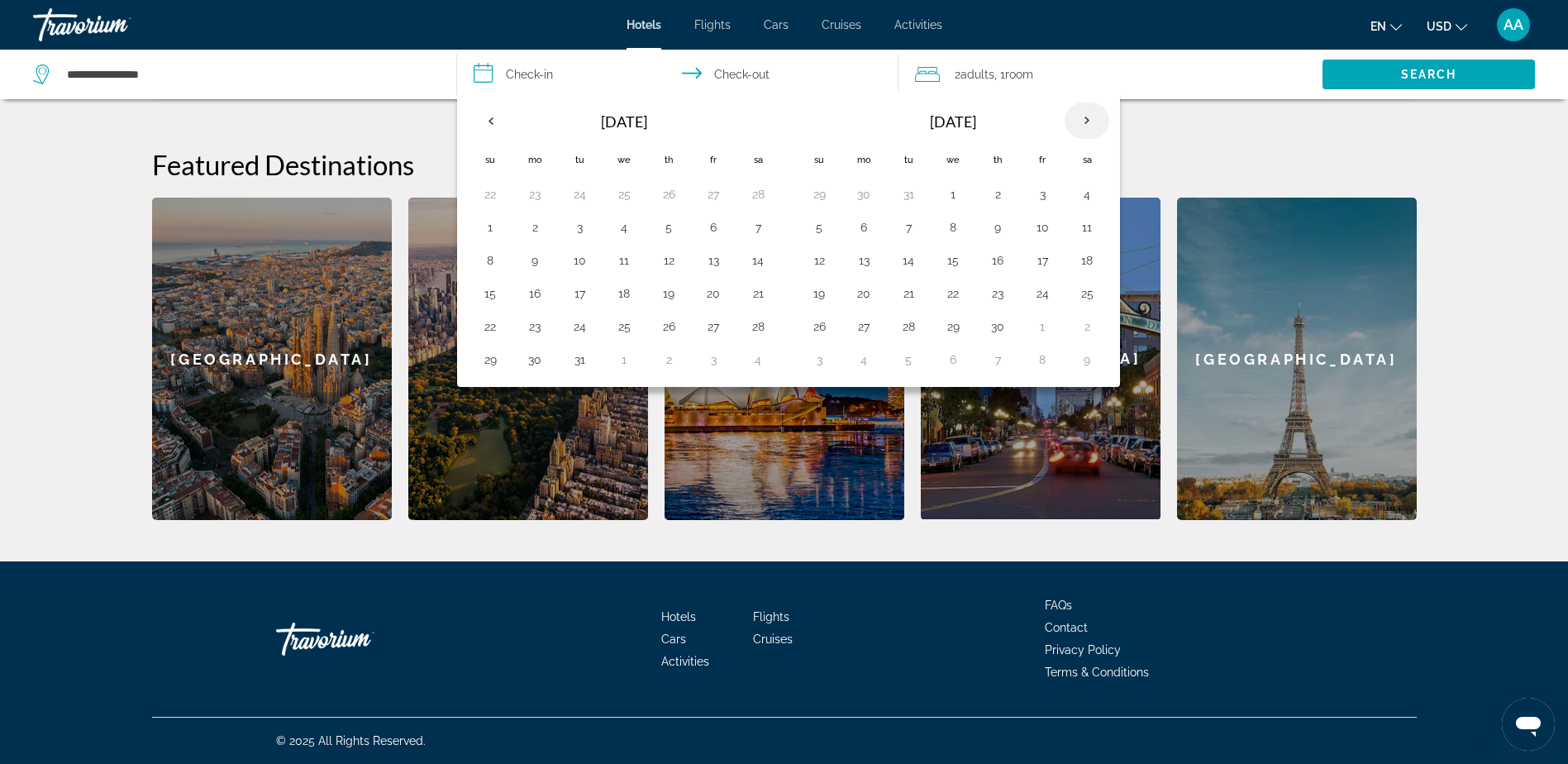
click at [1089, 125] on th "Next month" at bounding box center [1086, 121] width 45 height 37
click at [952, 195] on button "1" at bounding box center [952, 194] width 26 height 23
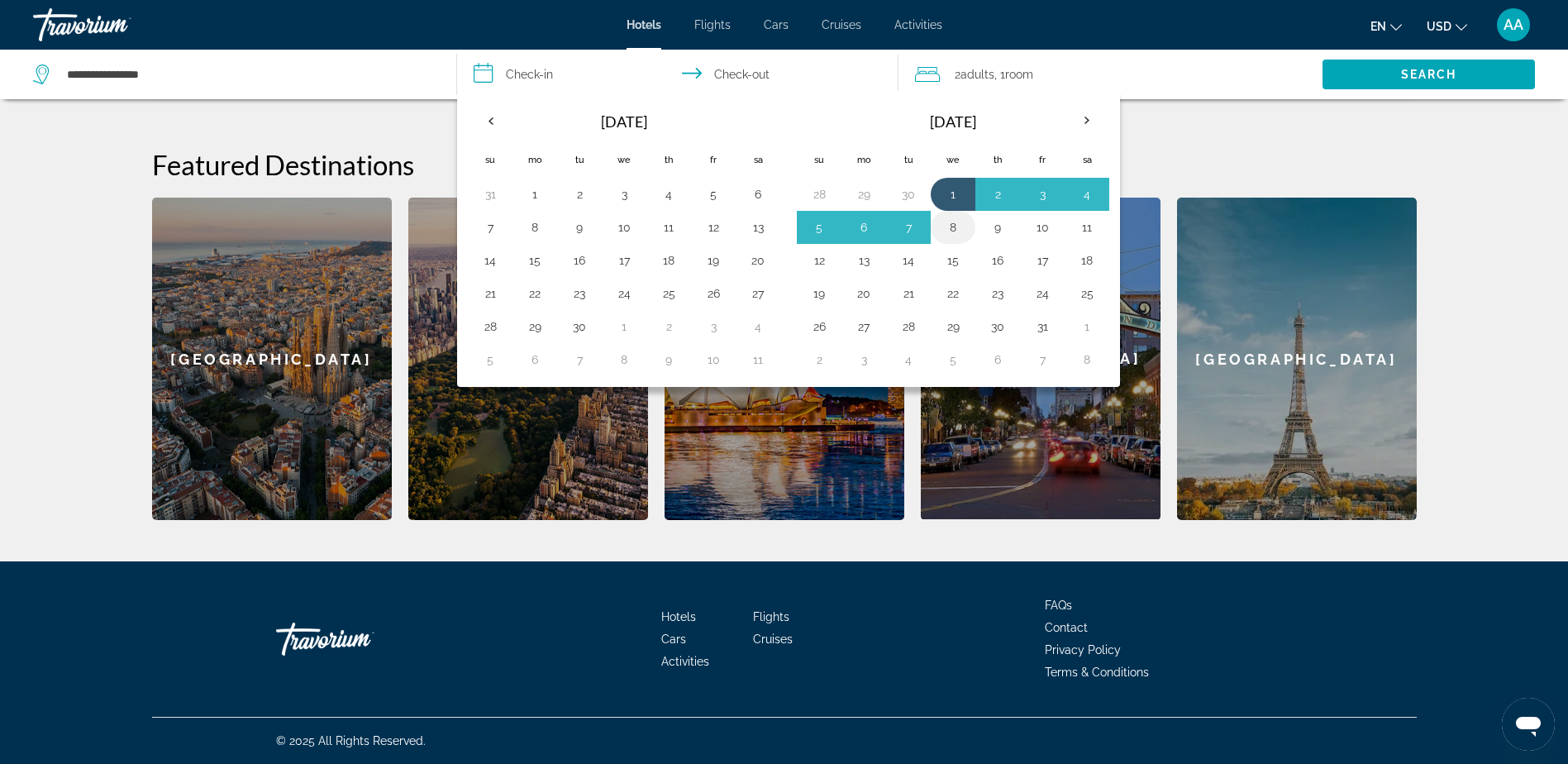
click at [953, 226] on button "8" at bounding box center [952, 227] width 26 height 23
type input "**********"
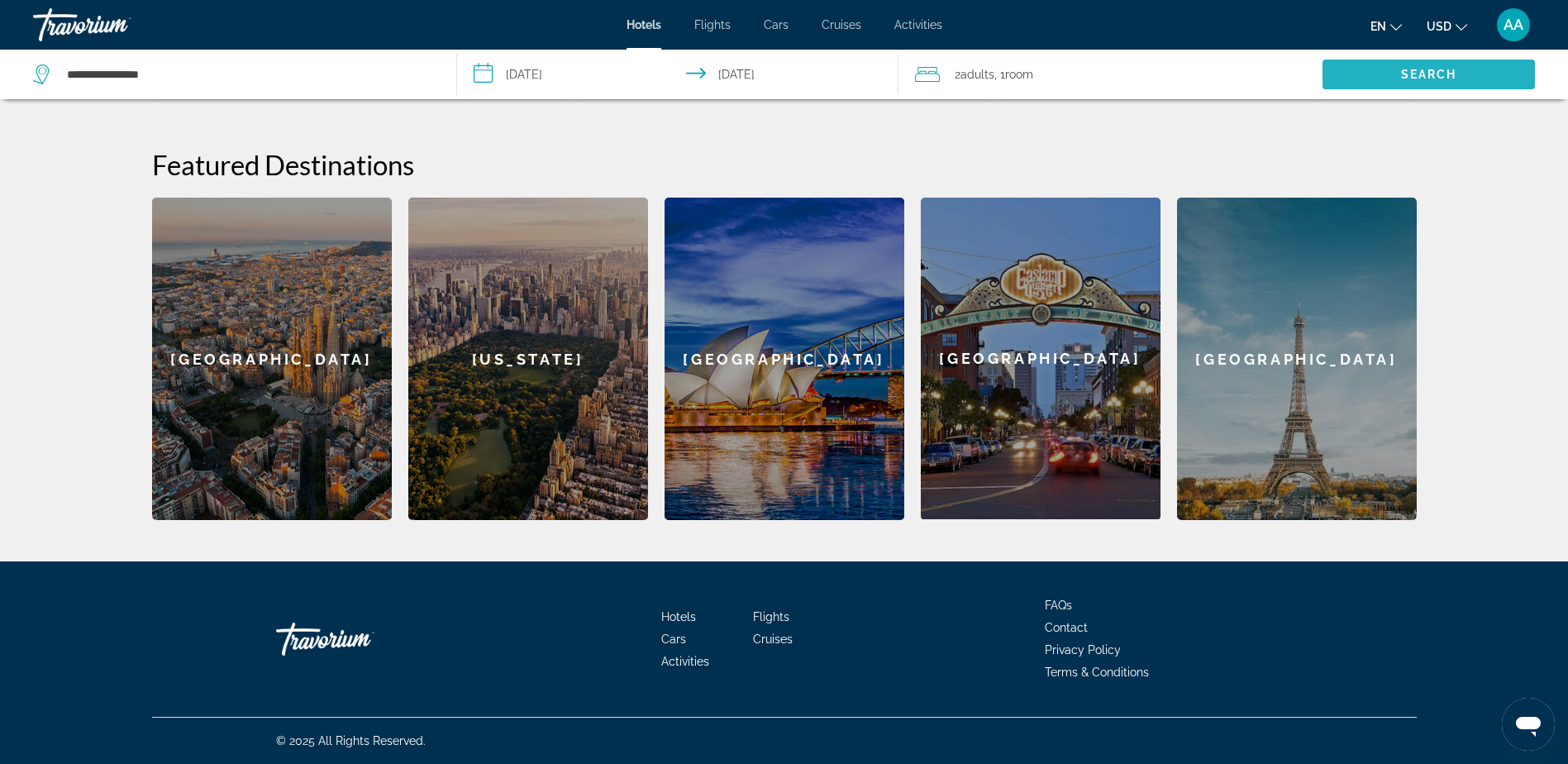
click at [1389, 73] on span "Search" at bounding box center [1428, 74] width 212 height 39
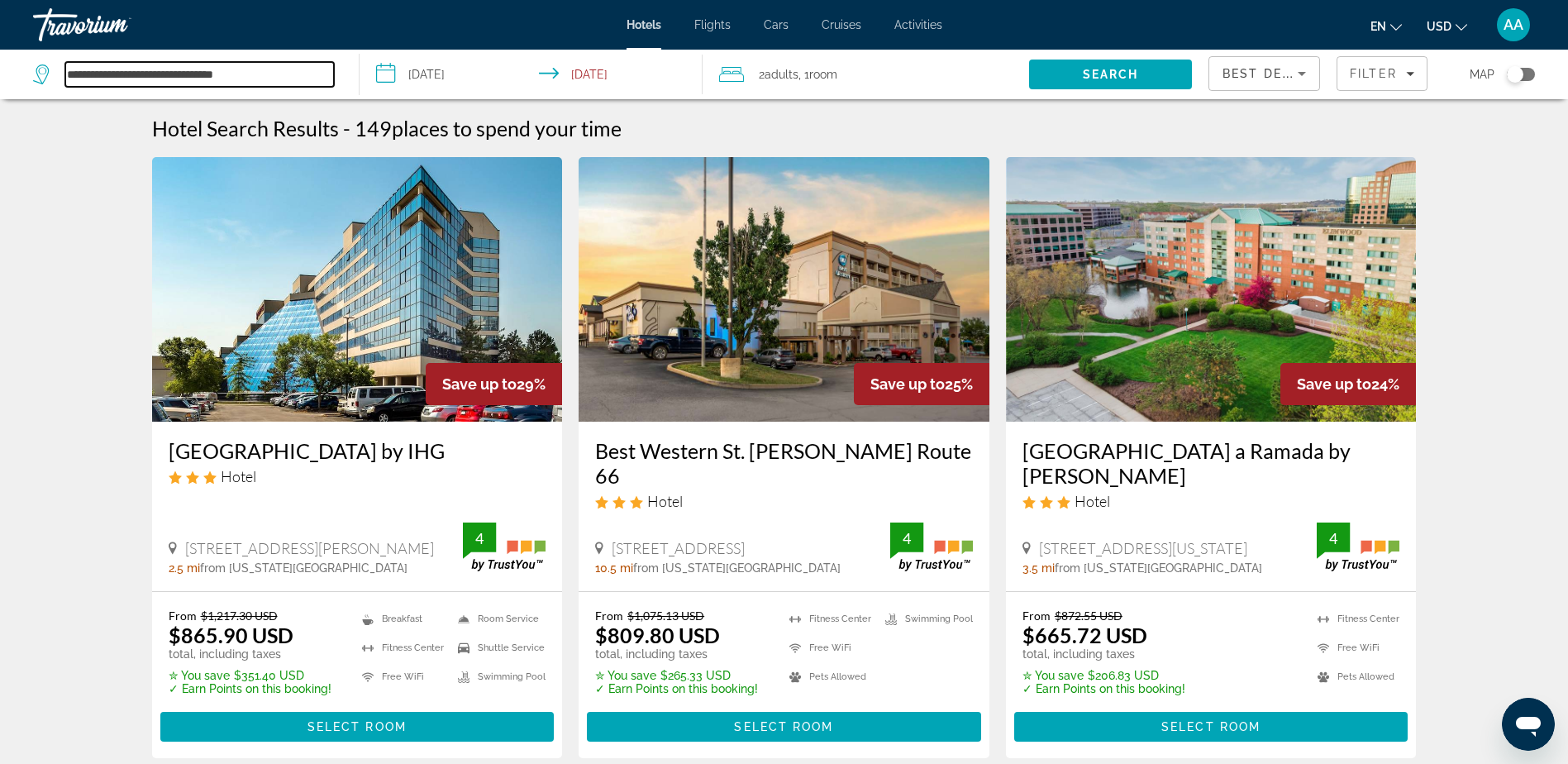
click at [268, 74] on input "**********" at bounding box center [199, 74] width 269 height 25
drag, startPoint x: 291, startPoint y: 72, endPoint x: 31, endPoint y: 70, distance: 260.0
click at [31, 70] on app-destination-search "**********" at bounding box center [179, 74] width 359 height 49
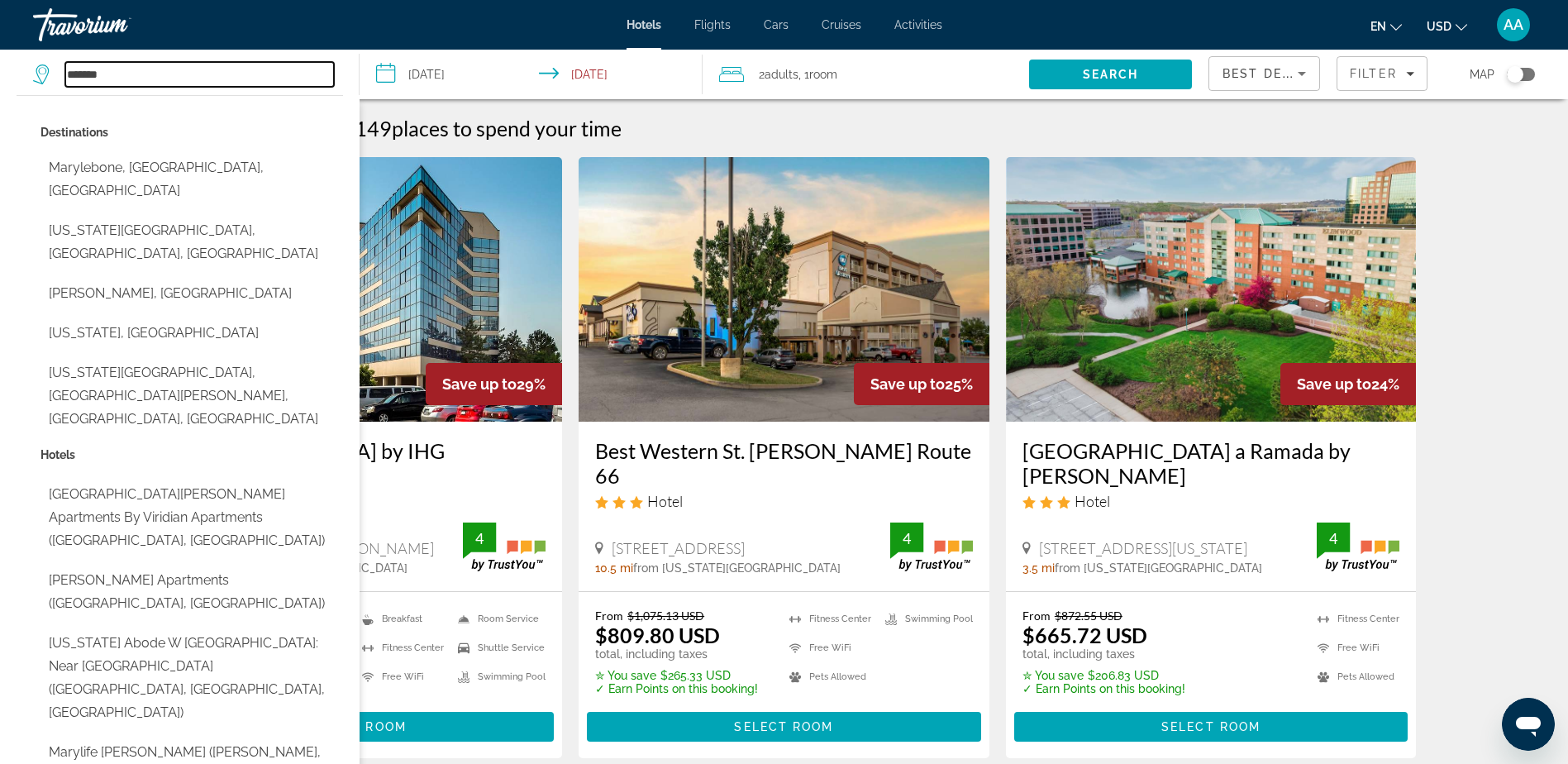
type input "********"
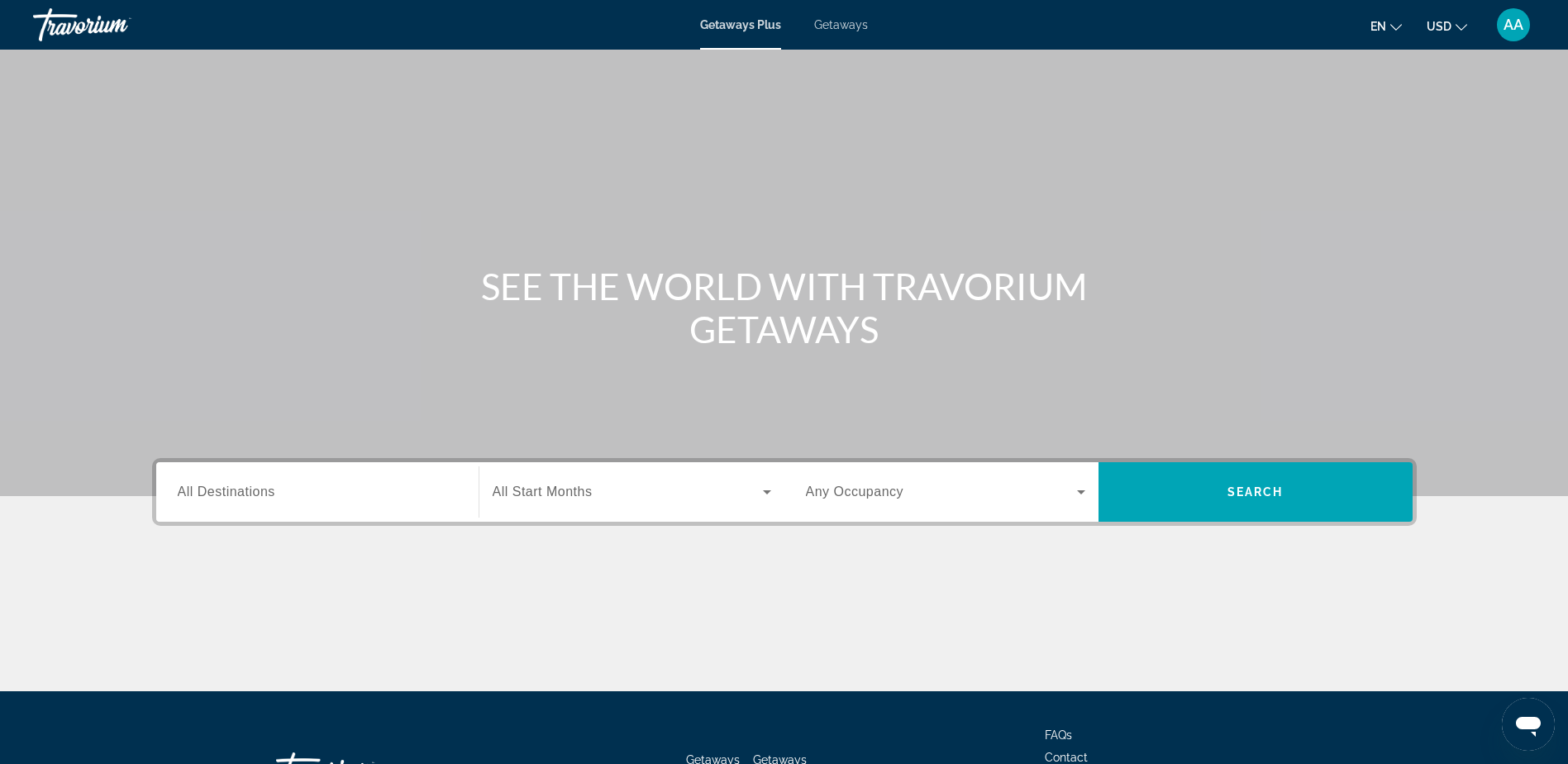
click at [226, 490] on span "All Destinations" at bounding box center [226, 491] width 98 height 14
click at [226, 490] on input "Destination All Destinations" at bounding box center [317, 493] width 280 height 20
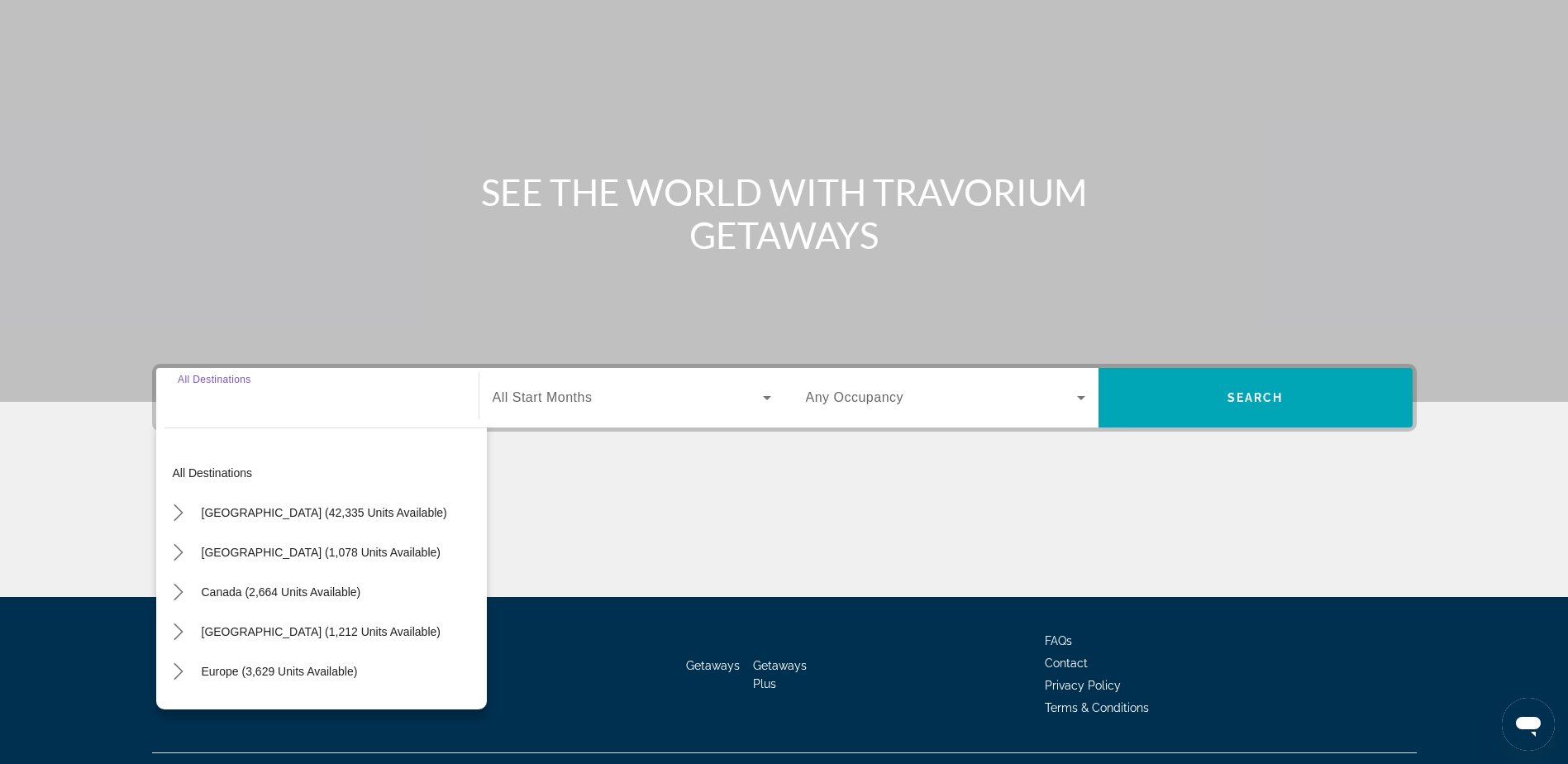
scroll to position [130, 0]
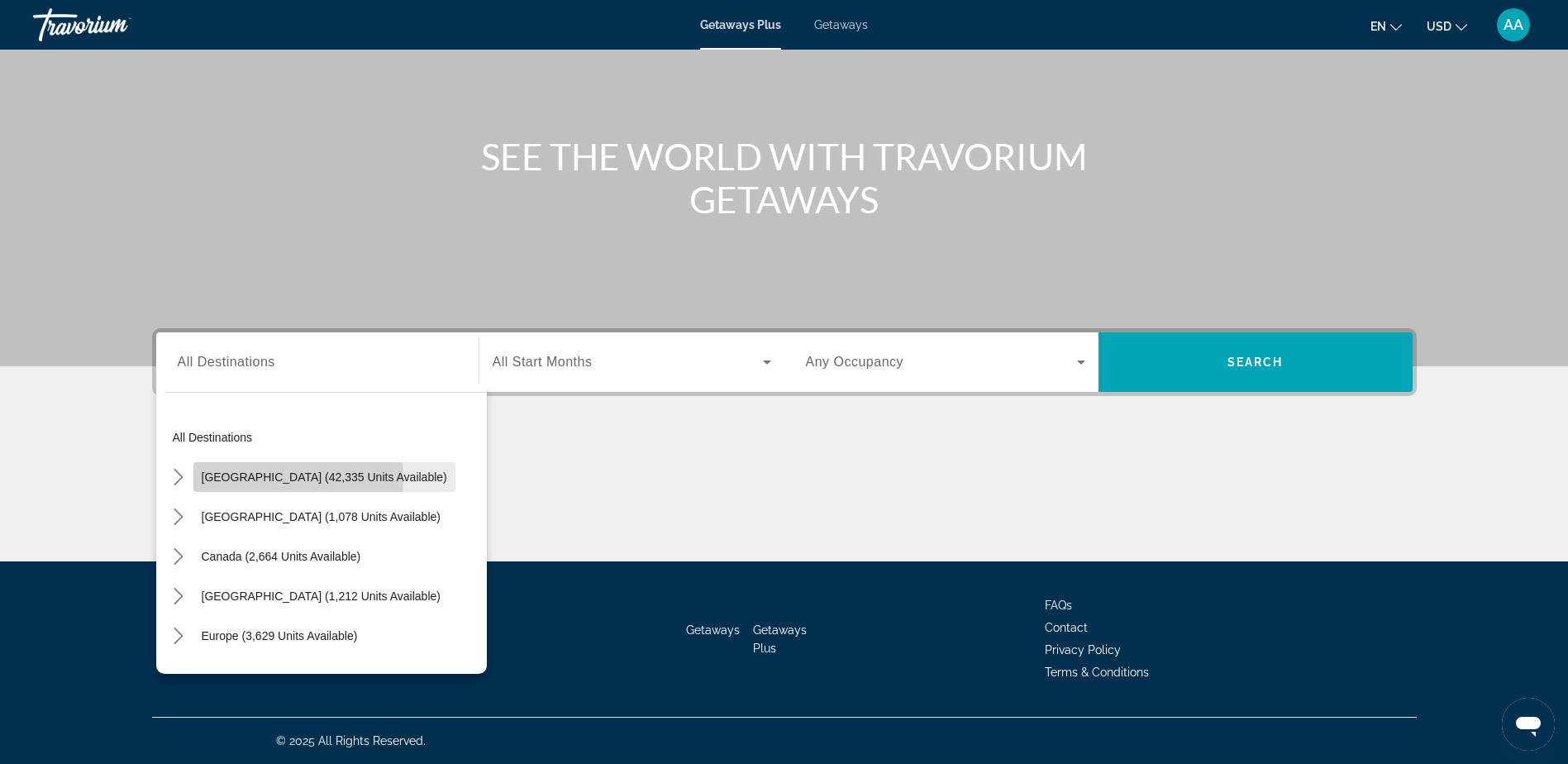
click at [261, 479] on span "United States (42,335 units available)" at bounding box center [324, 477] width 246 height 13
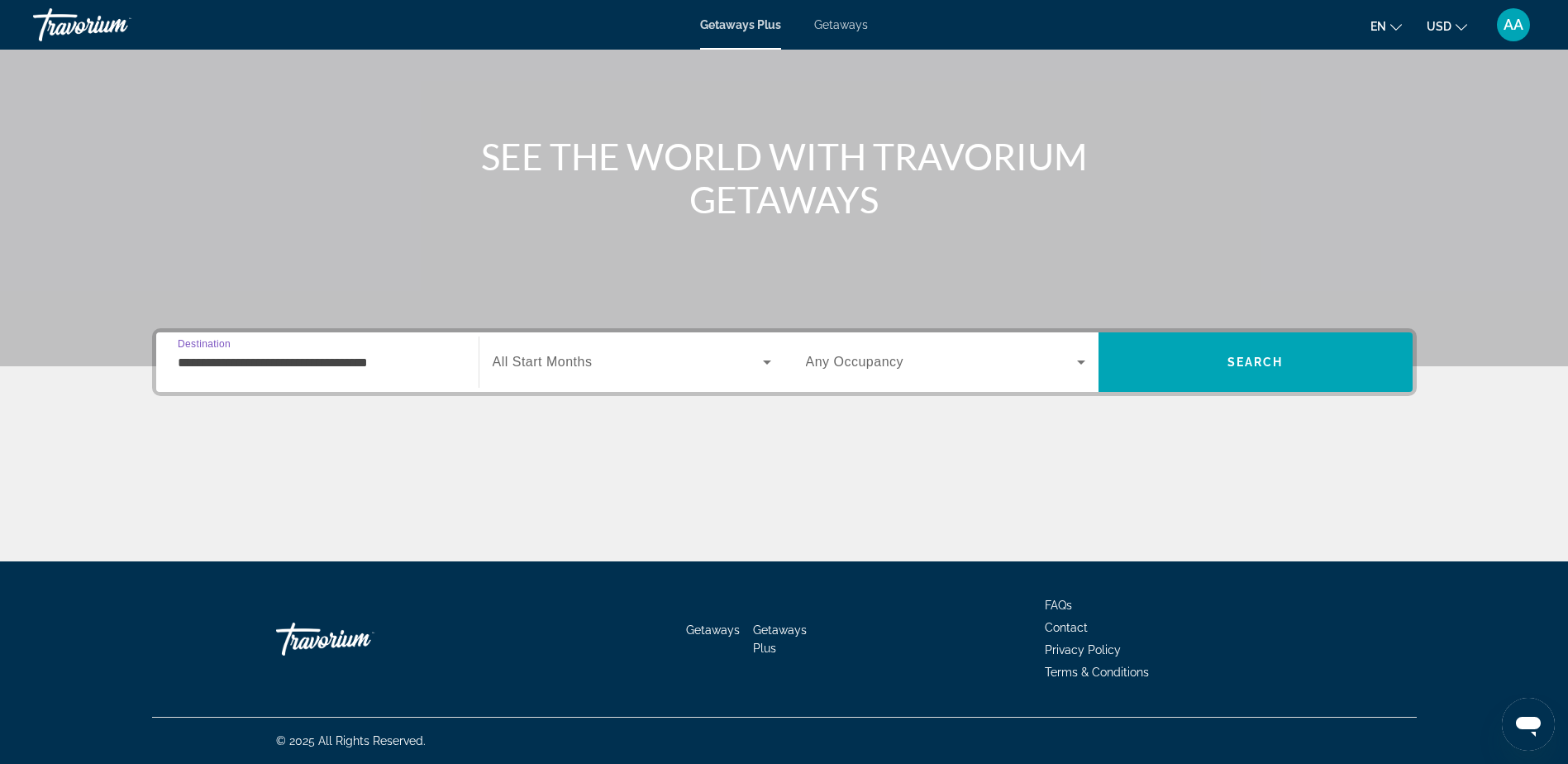
click at [254, 362] on input "**********" at bounding box center [317, 363] width 280 height 20
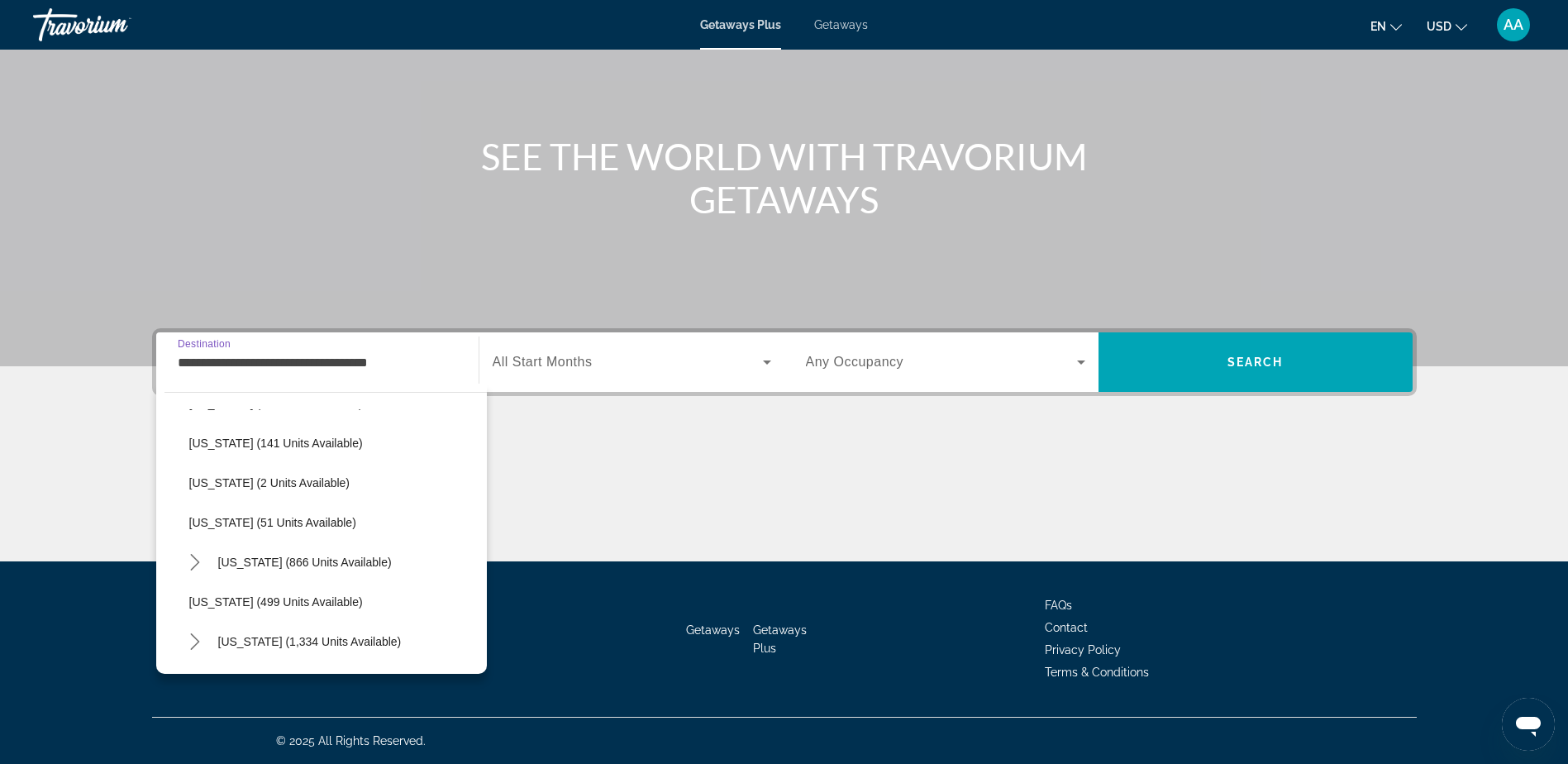
scroll to position [578, 0]
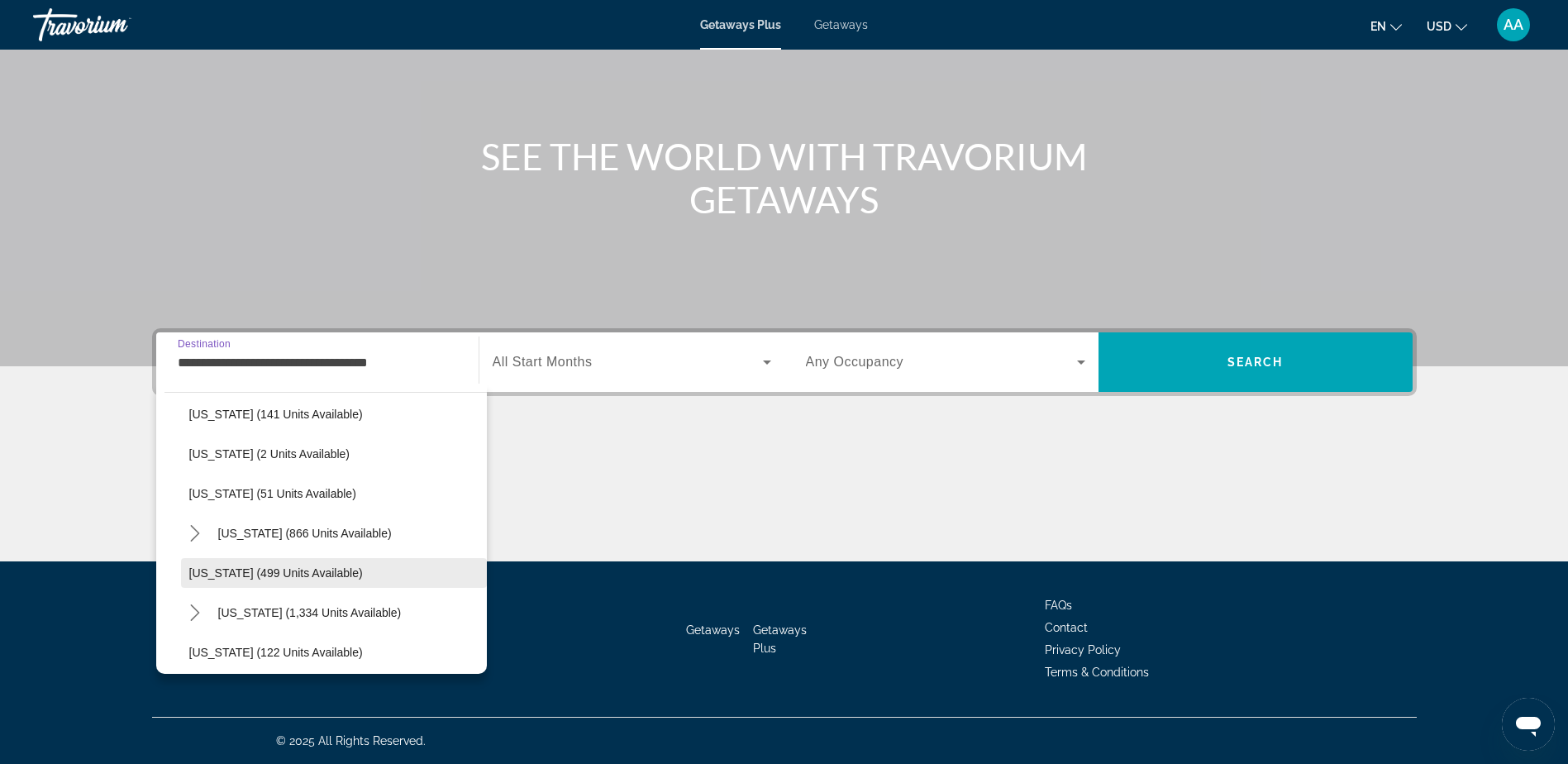
click at [235, 566] on span "Maryland (499 units available)" at bounding box center [276, 572] width 174 height 13
type input "**********"
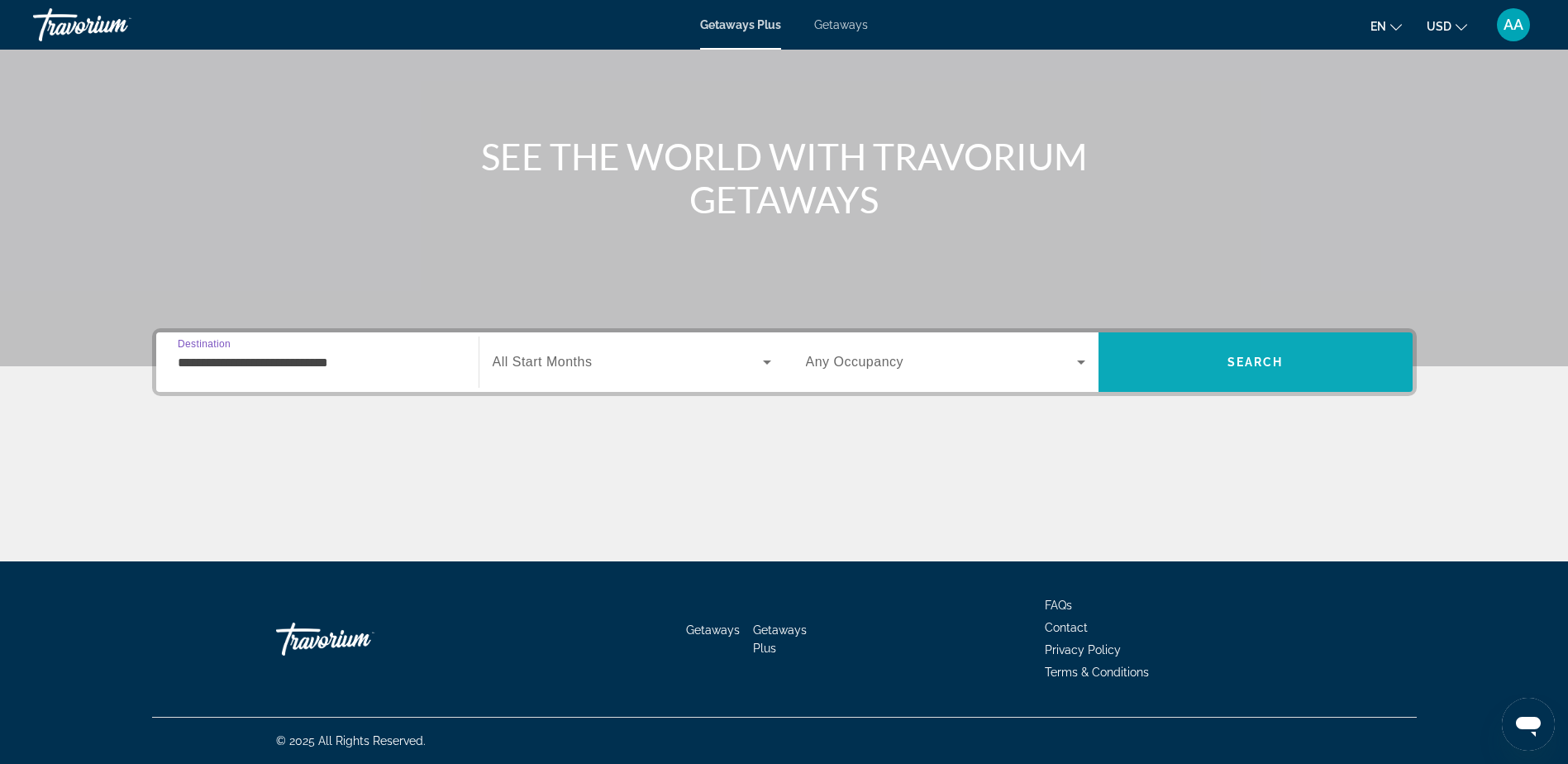
click at [1212, 351] on span "Search" at bounding box center [1255, 361] width 314 height 39
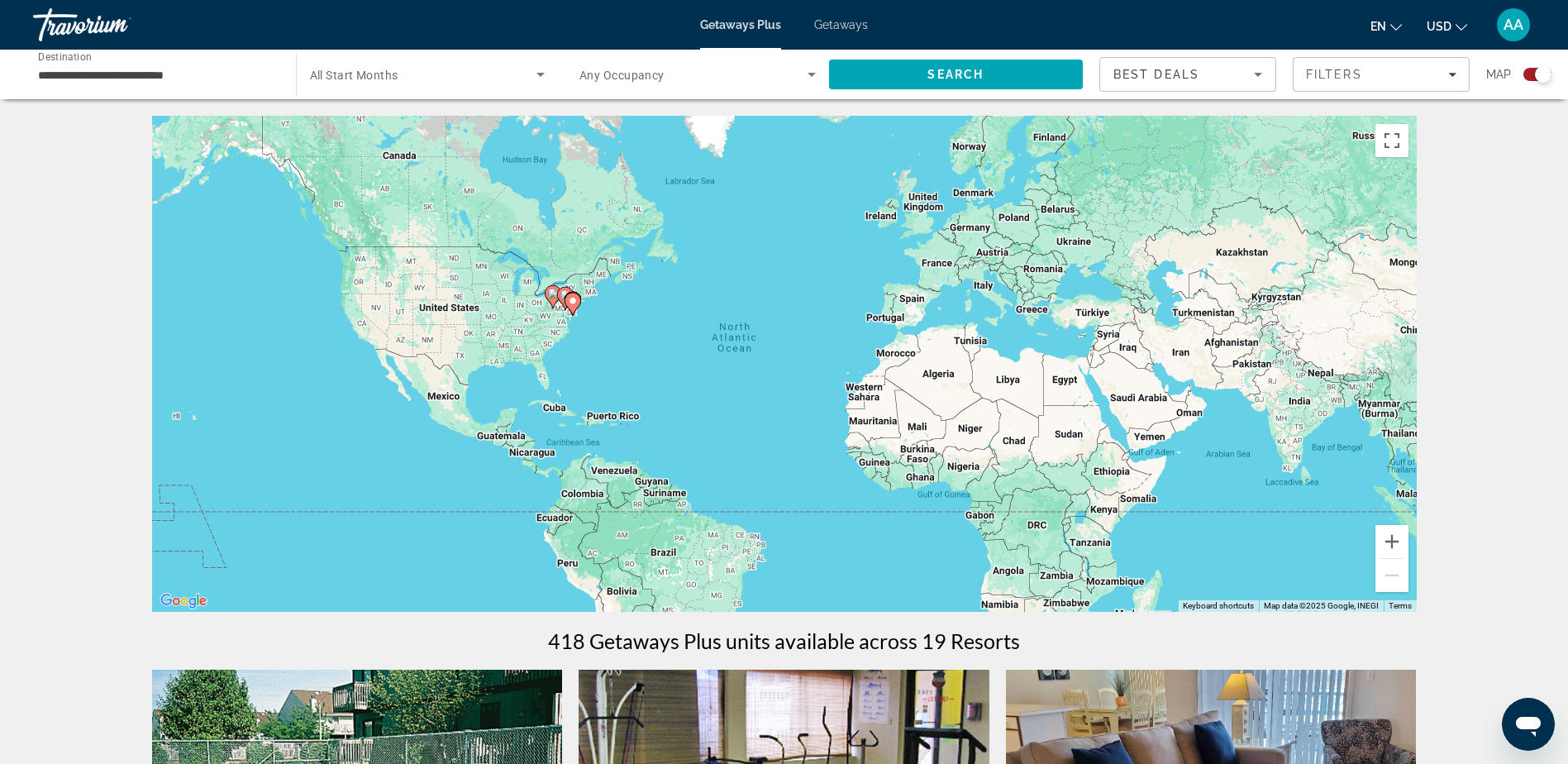
click at [1533, 74] on div "Search widget" at bounding box center [1537, 74] width 28 height 13
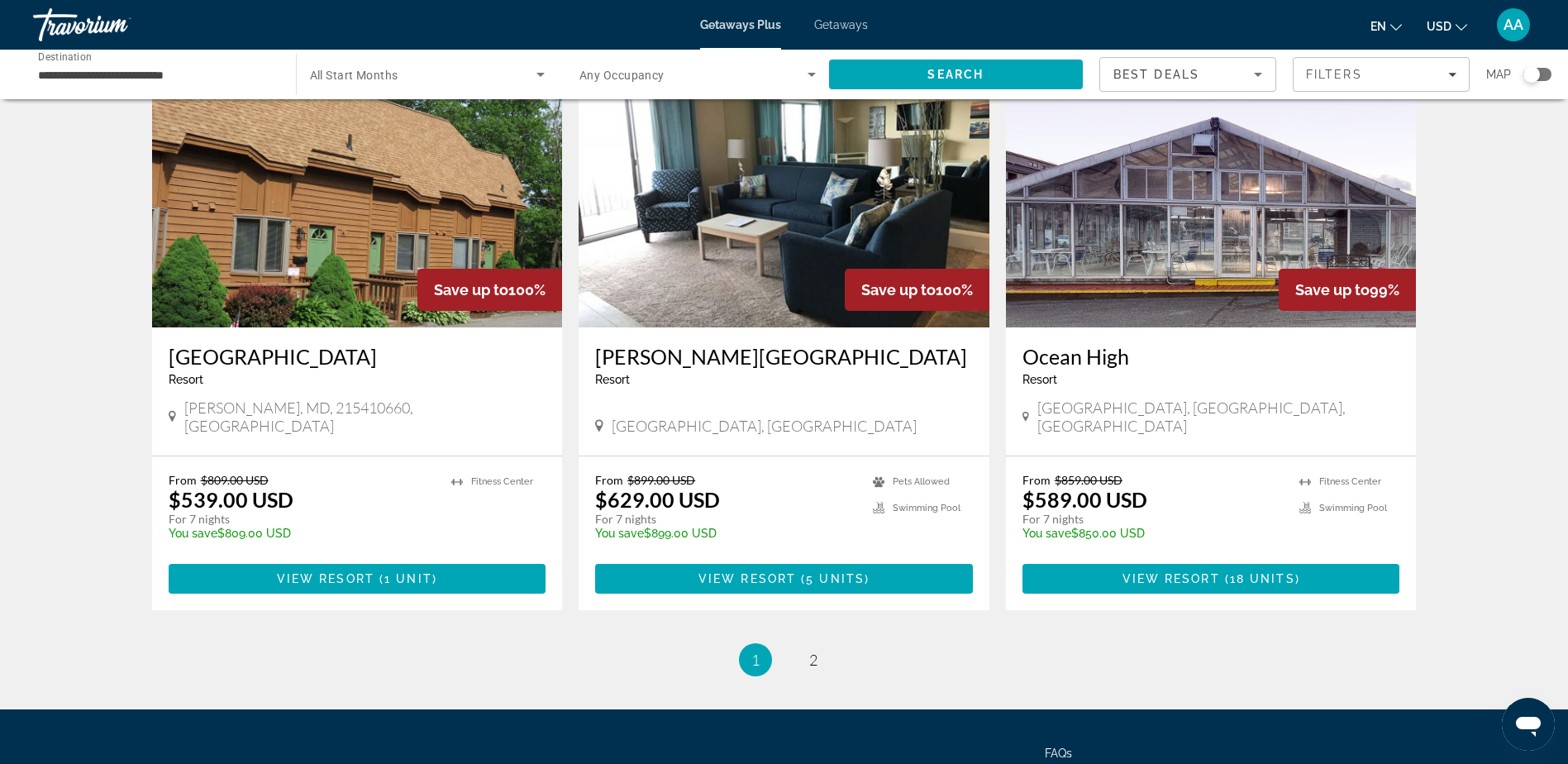
scroll to position [1910, 0]
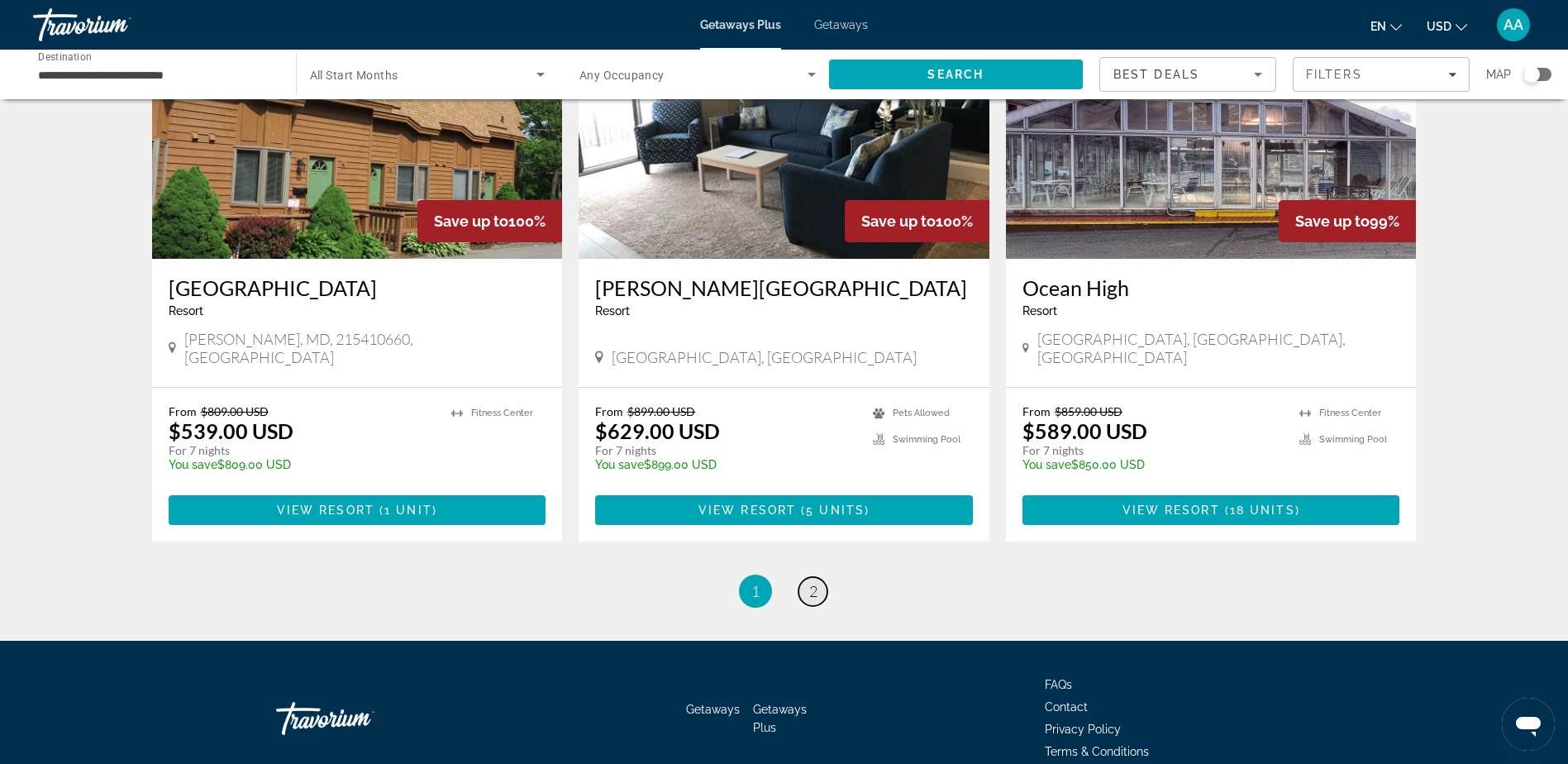
click at [810, 582] on span "2" at bounding box center [812, 591] width 8 height 18
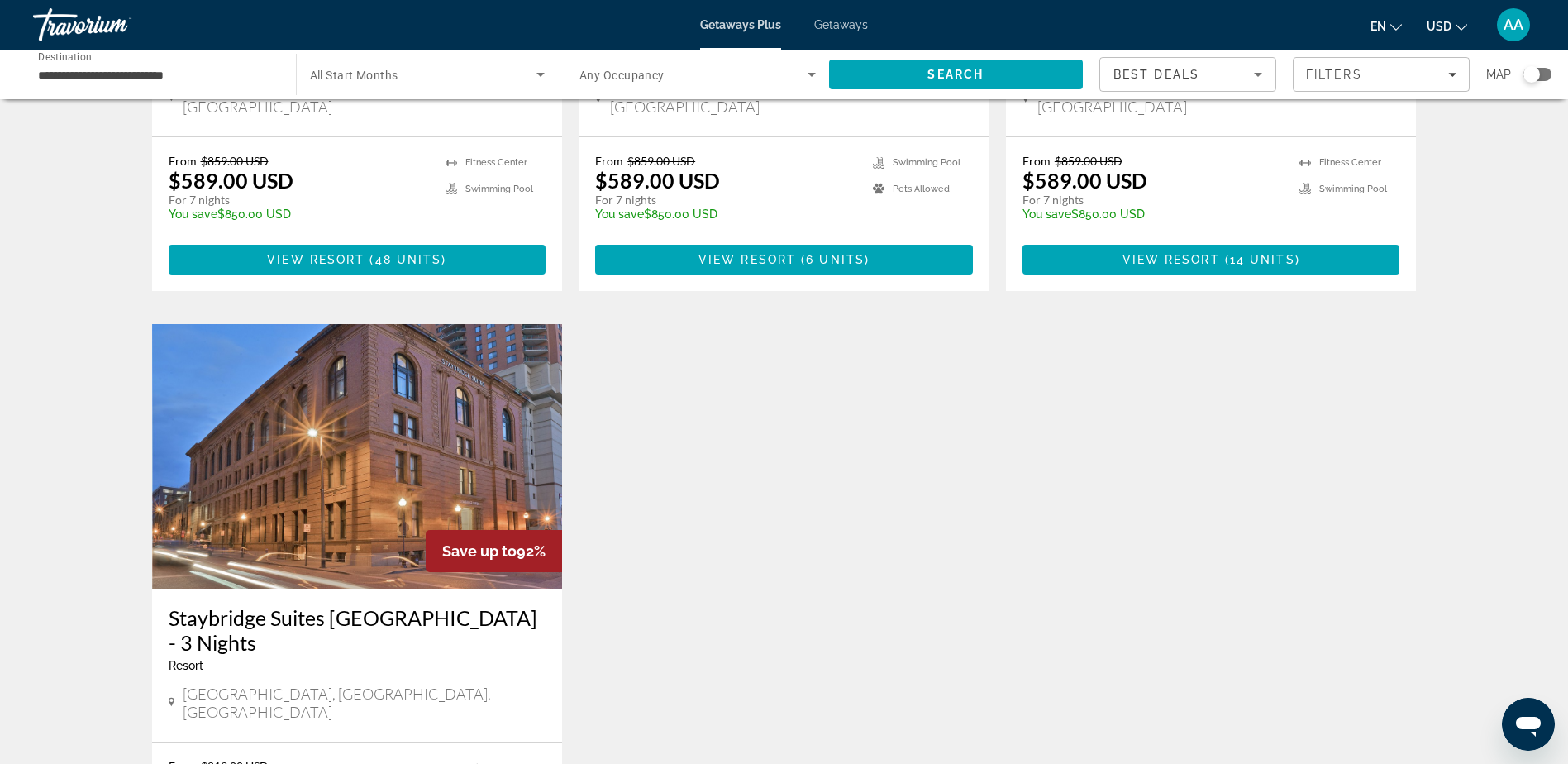
scroll to position [1075, 0]
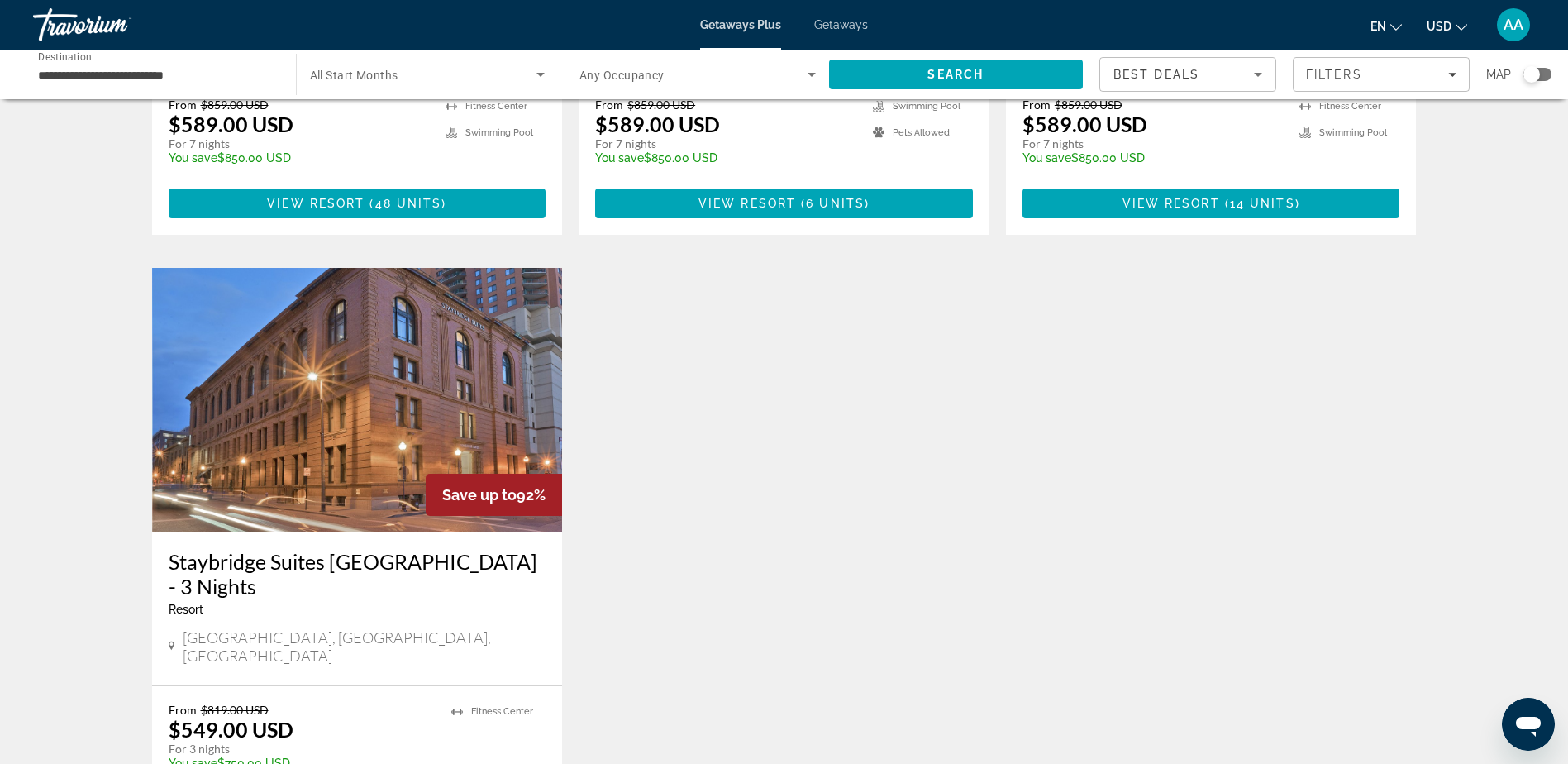
click at [343, 338] on img "Main content" at bounding box center [356, 399] width 410 height 264
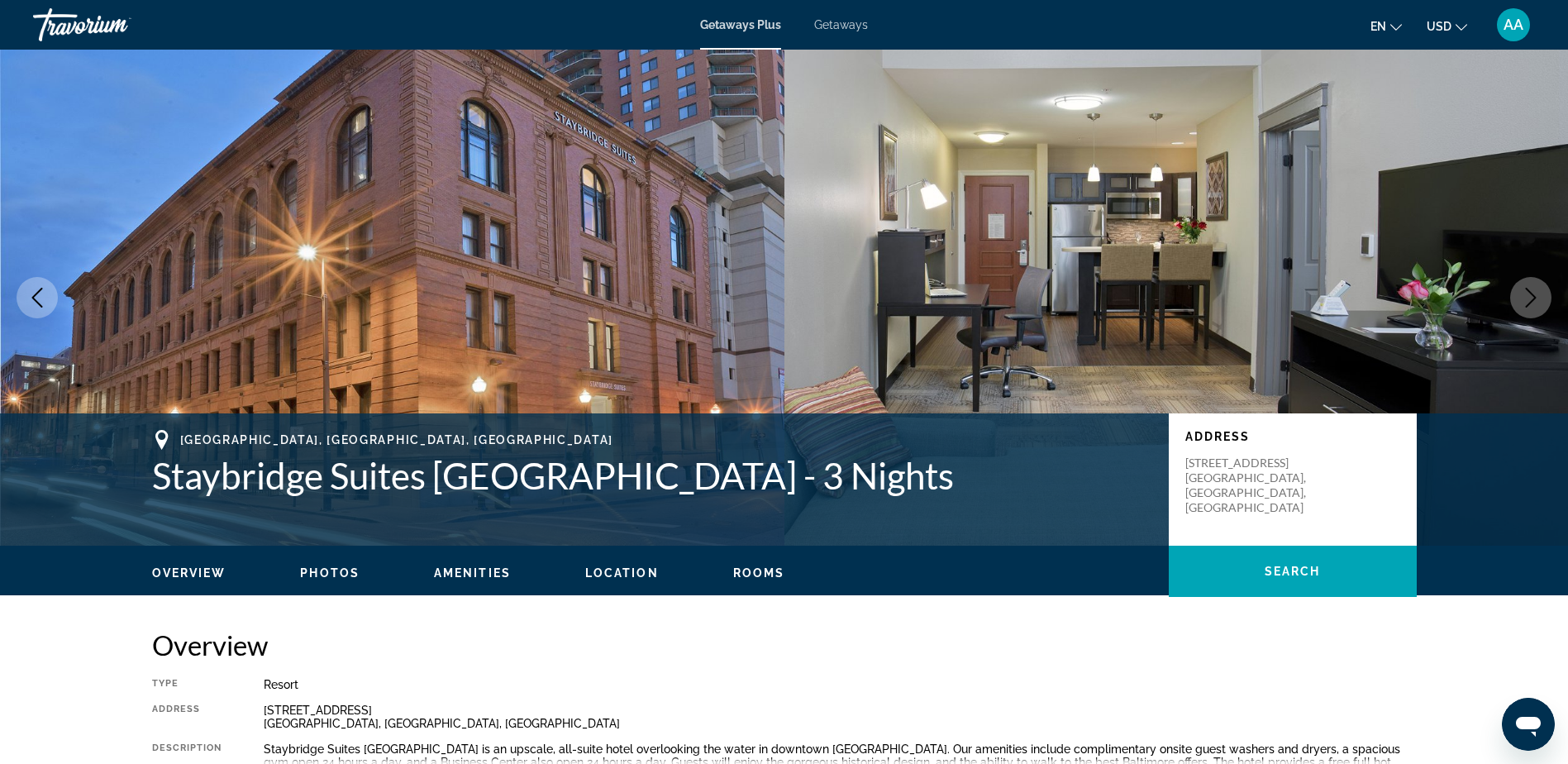
click at [1533, 304] on icon "Next image" at bounding box center [1531, 298] width 20 height 20
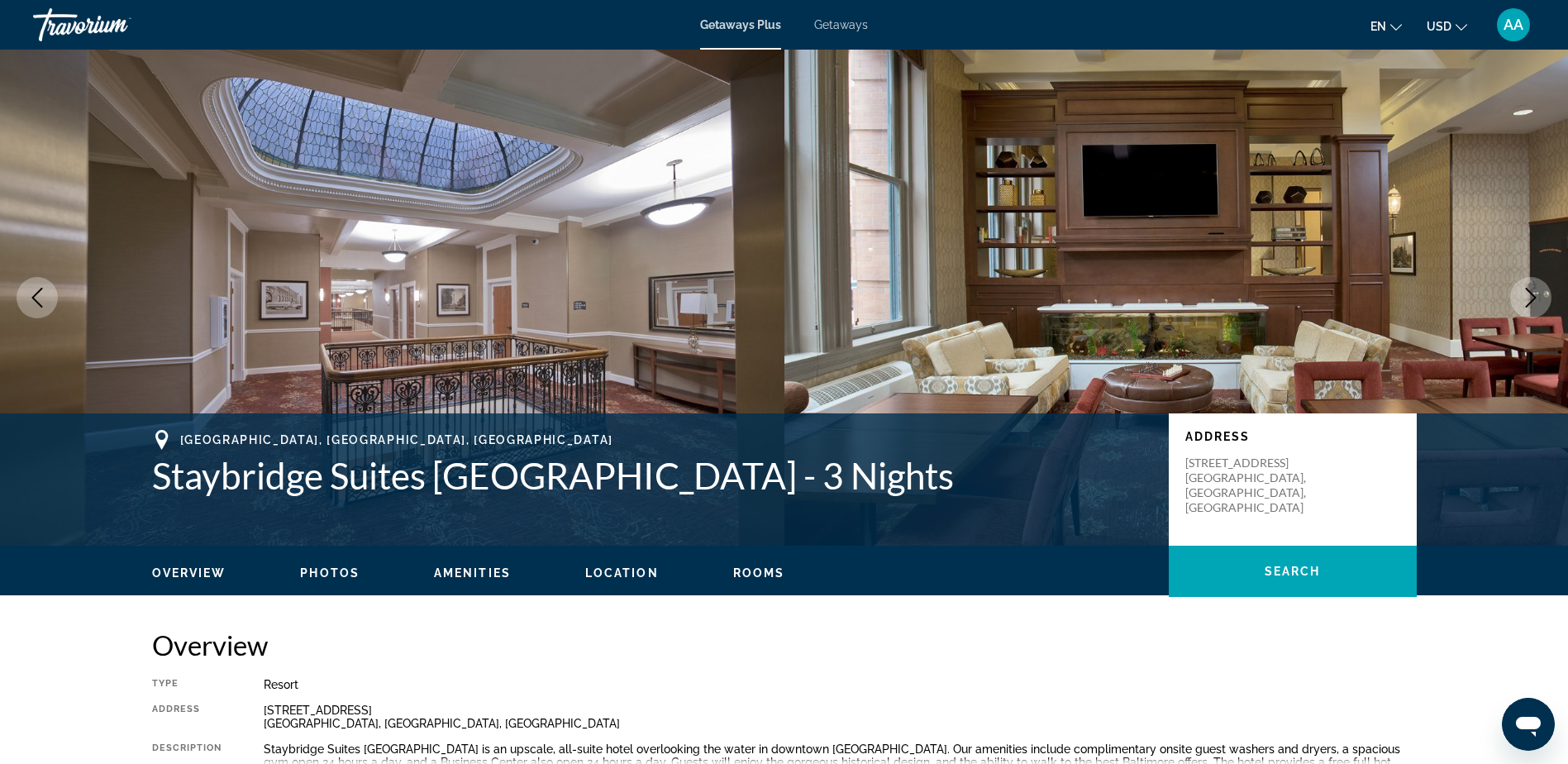
click at [1533, 304] on icon "Next image" at bounding box center [1531, 298] width 20 height 20
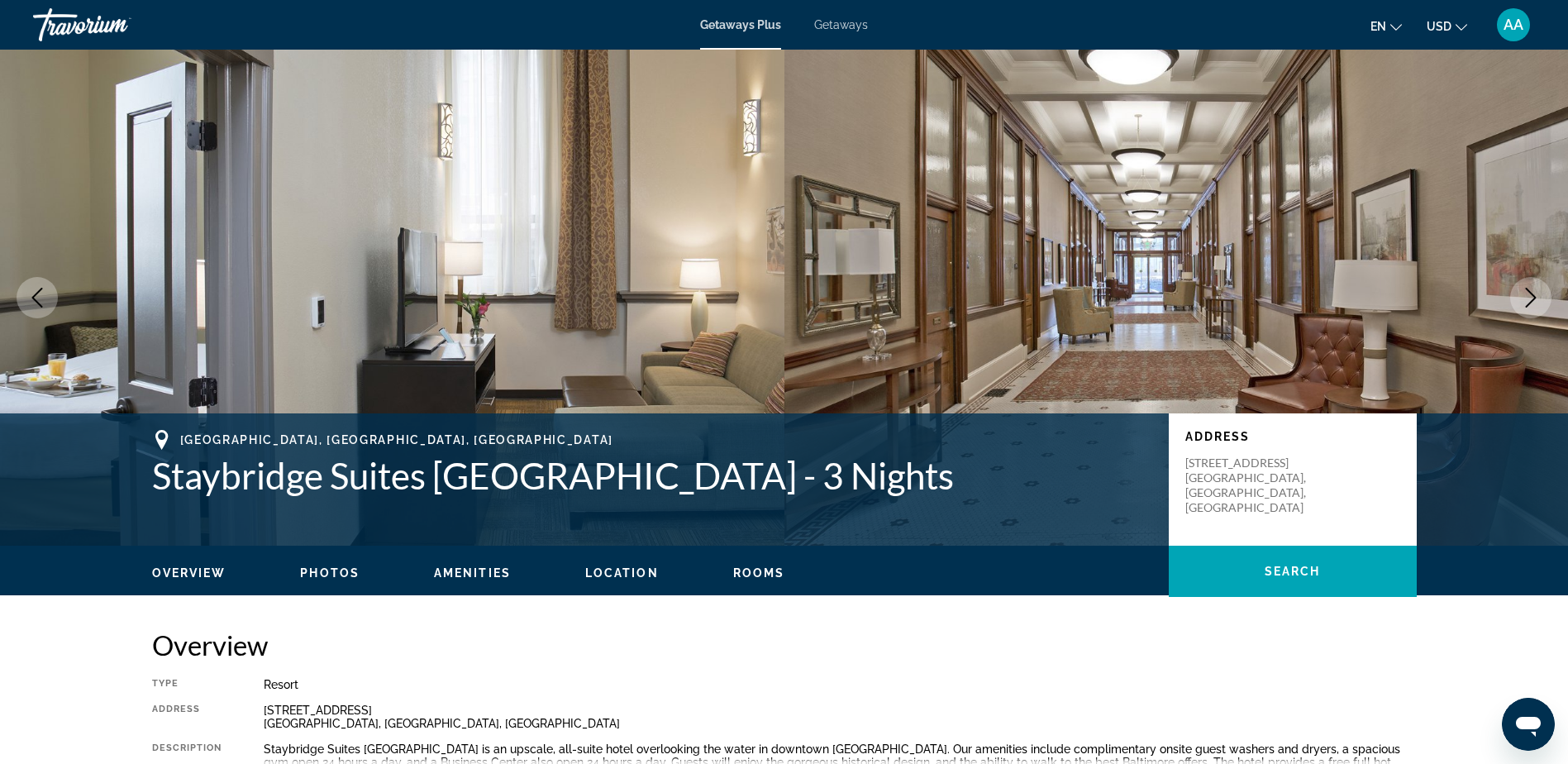
click at [1533, 304] on icon "Next image" at bounding box center [1531, 298] width 20 height 20
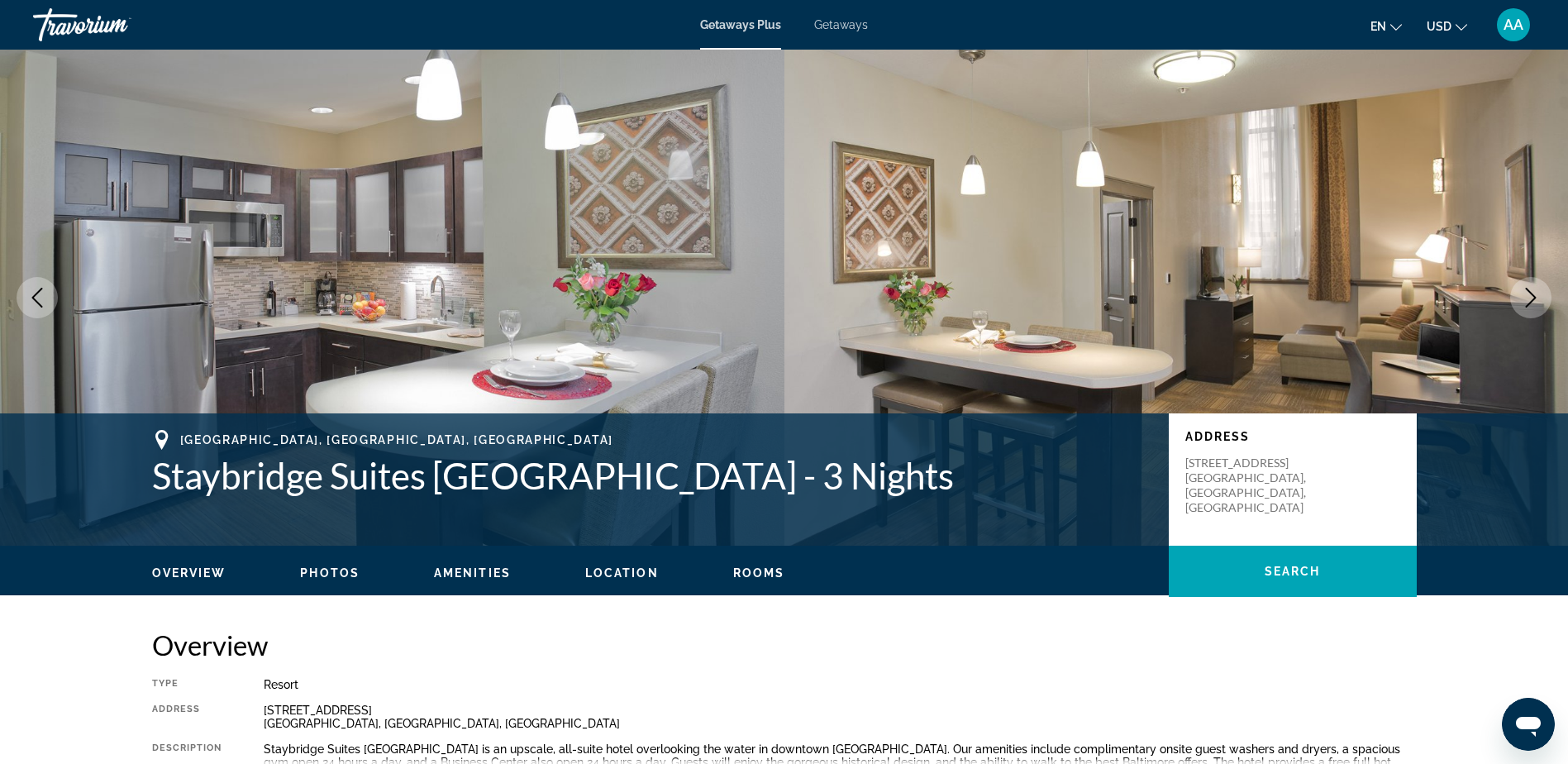
click at [1533, 304] on icon "Next image" at bounding box center [1531, 298] width 20 height 20
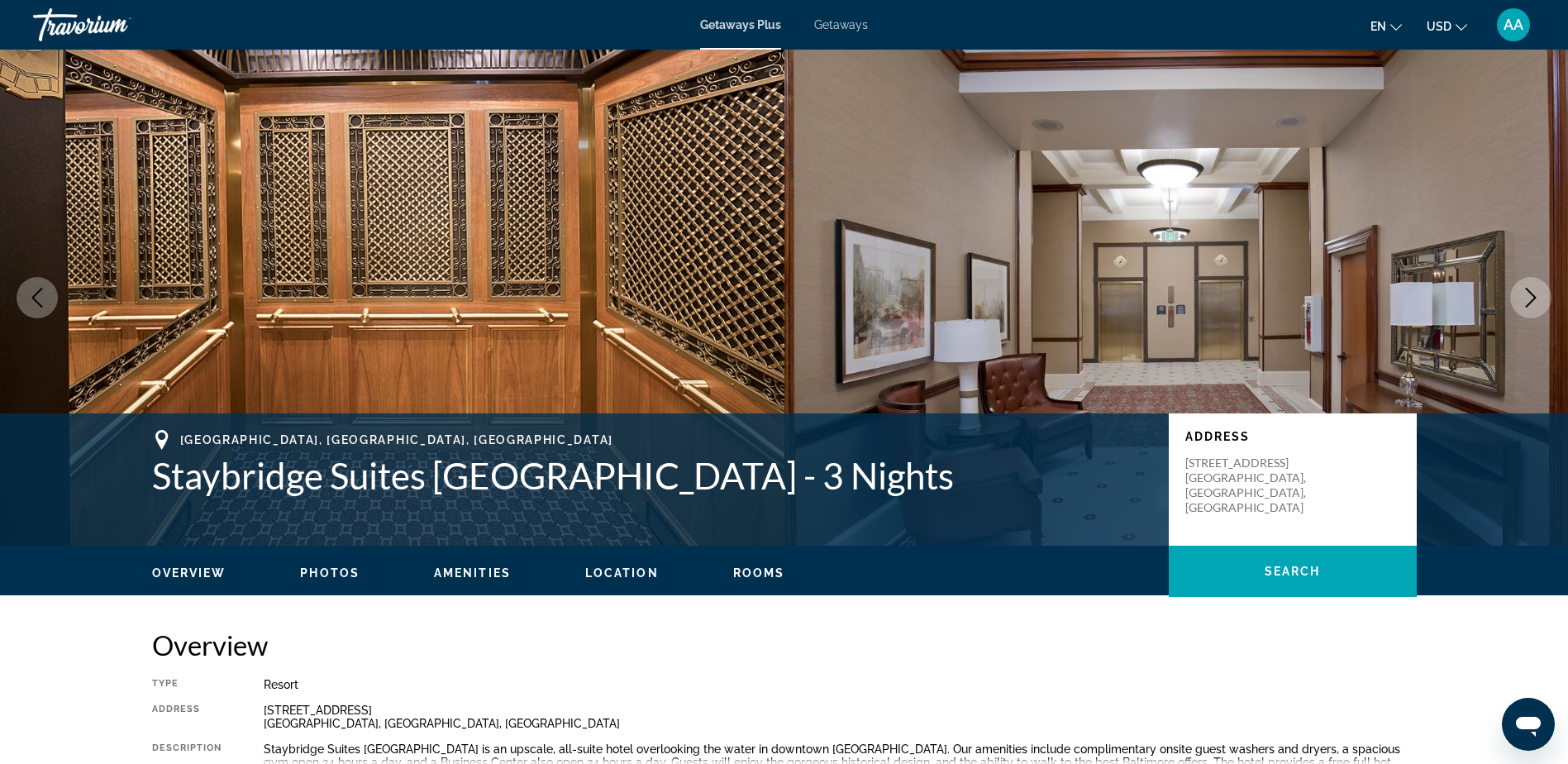
click at [1533, 304] on icon "Next image" at bounding box center [1531, 298] width 20 height 20
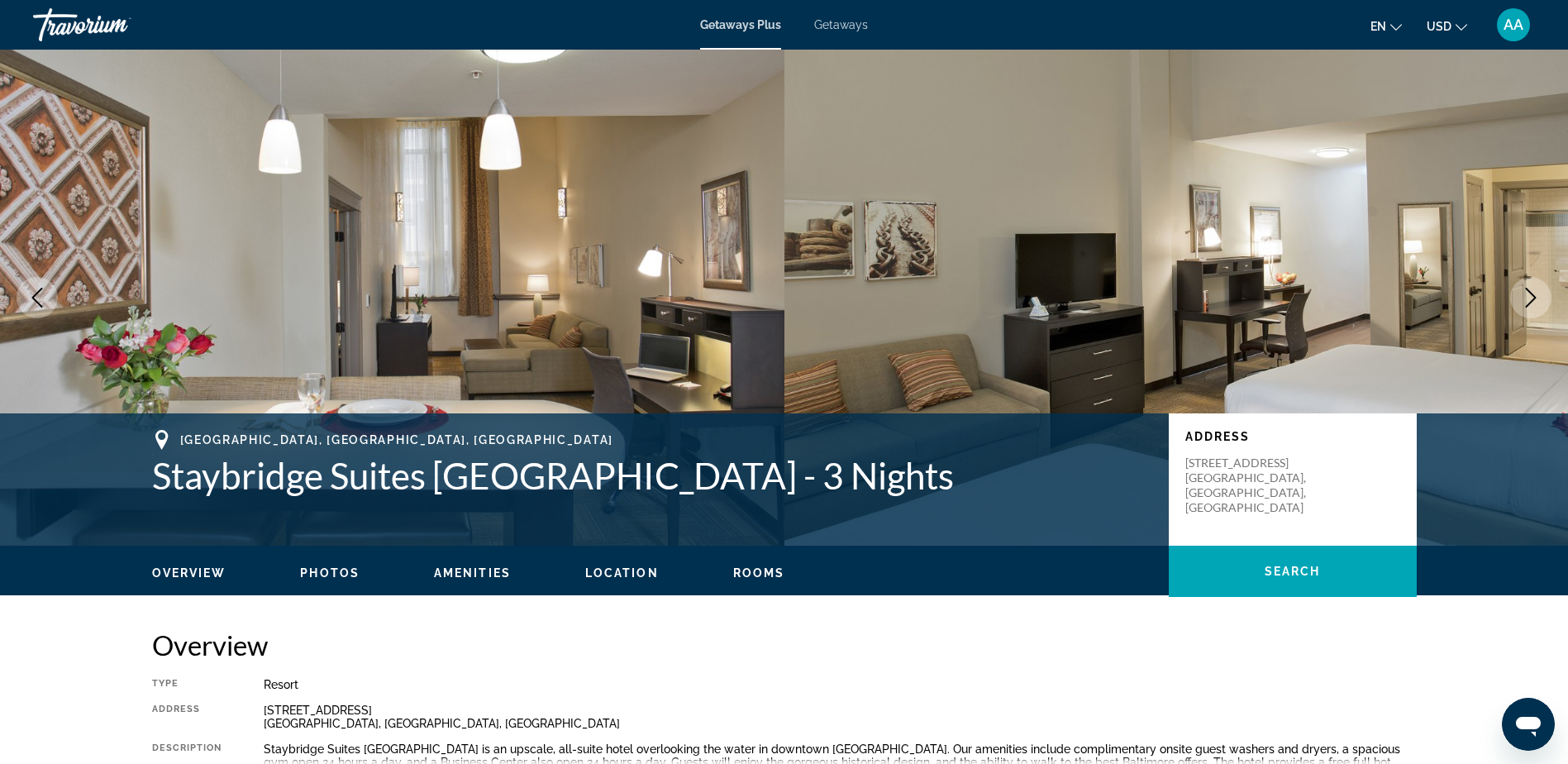
click at [849, 27] on span "Getaways" at bounding box center [841, 25] width 54 height 13
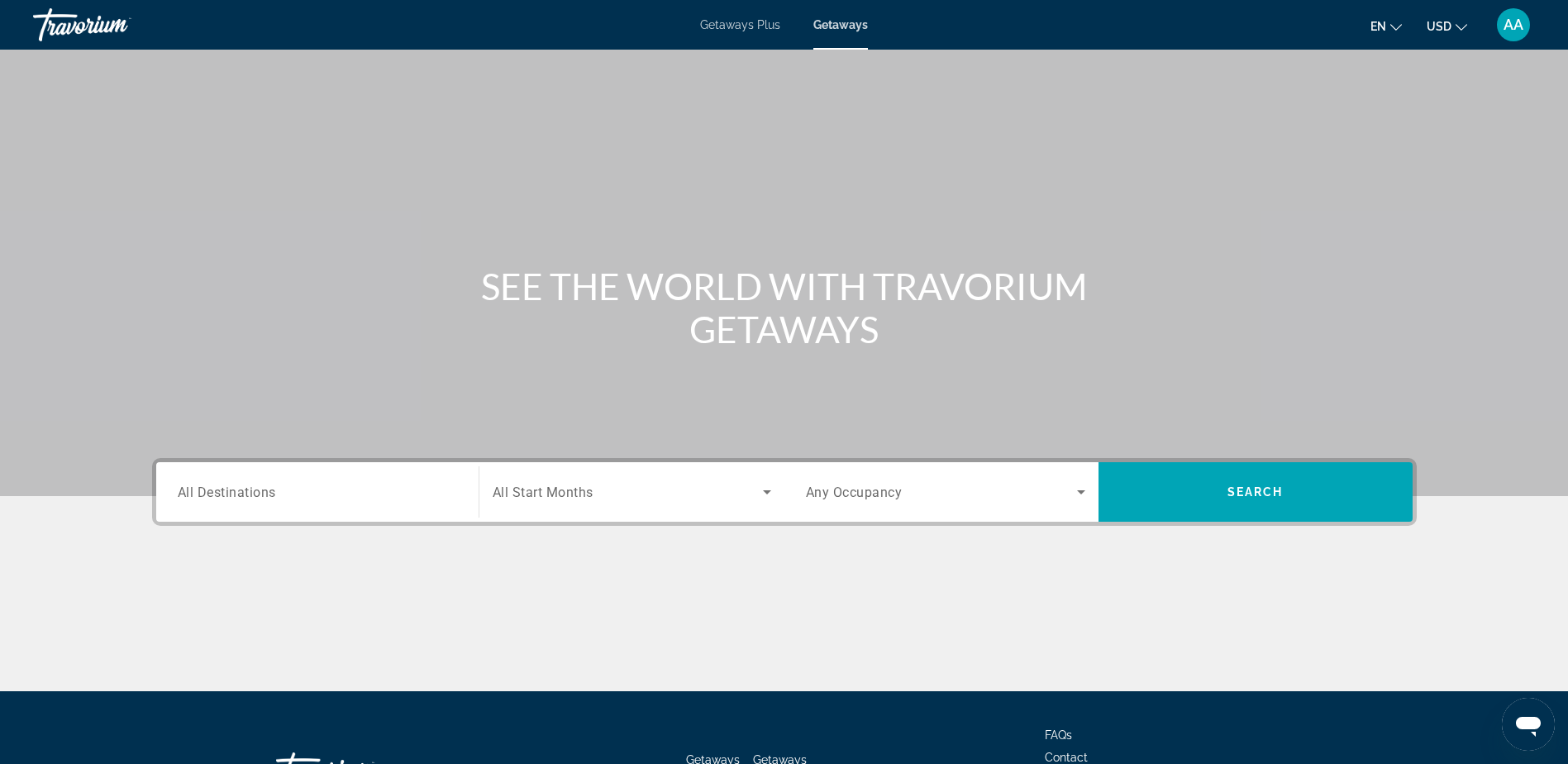
click at [281, 494] on input "Destination All Destinations" at bounding box center [317, 493] width 280 height 20
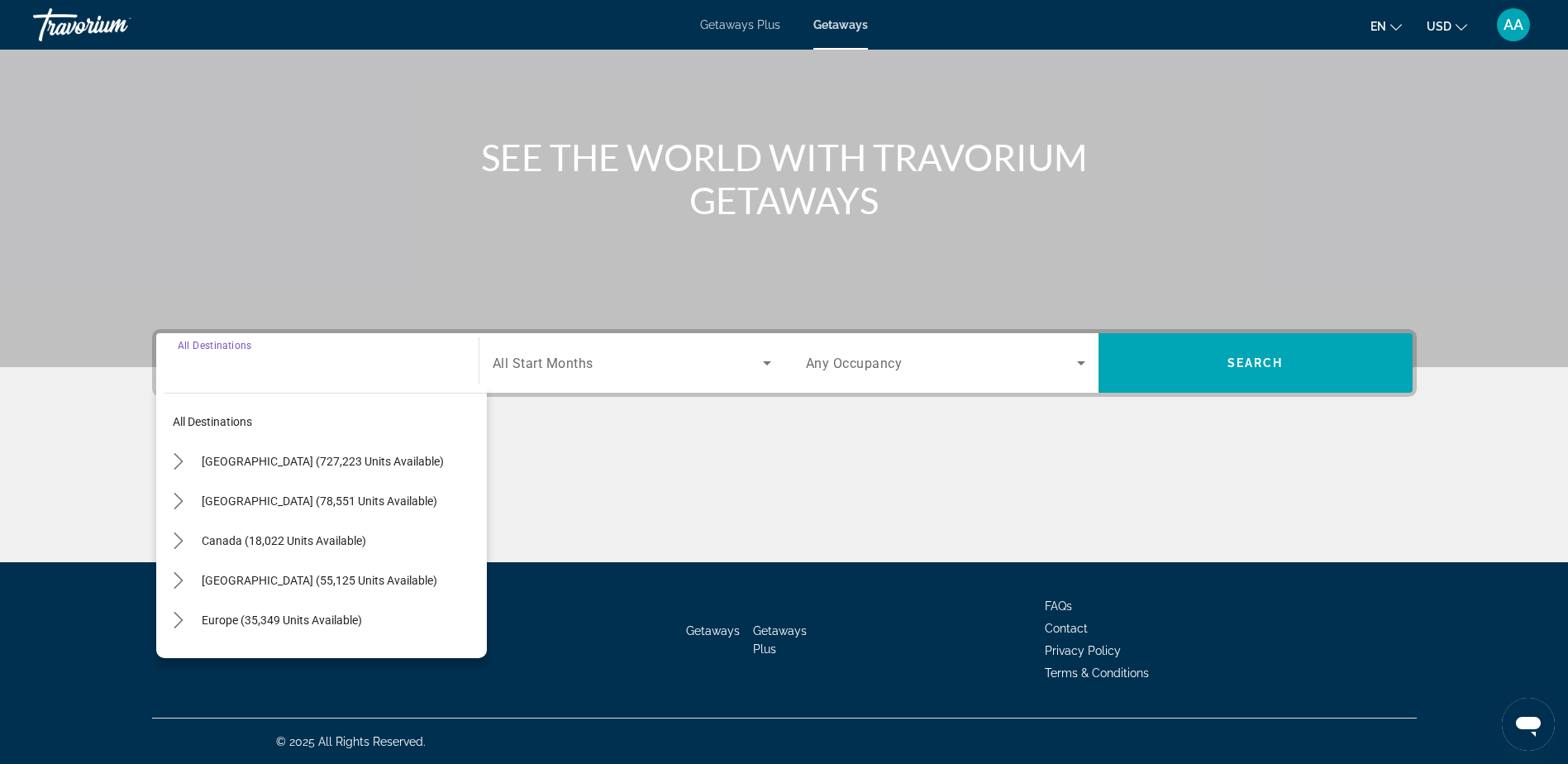
scroll to position [130, 0]
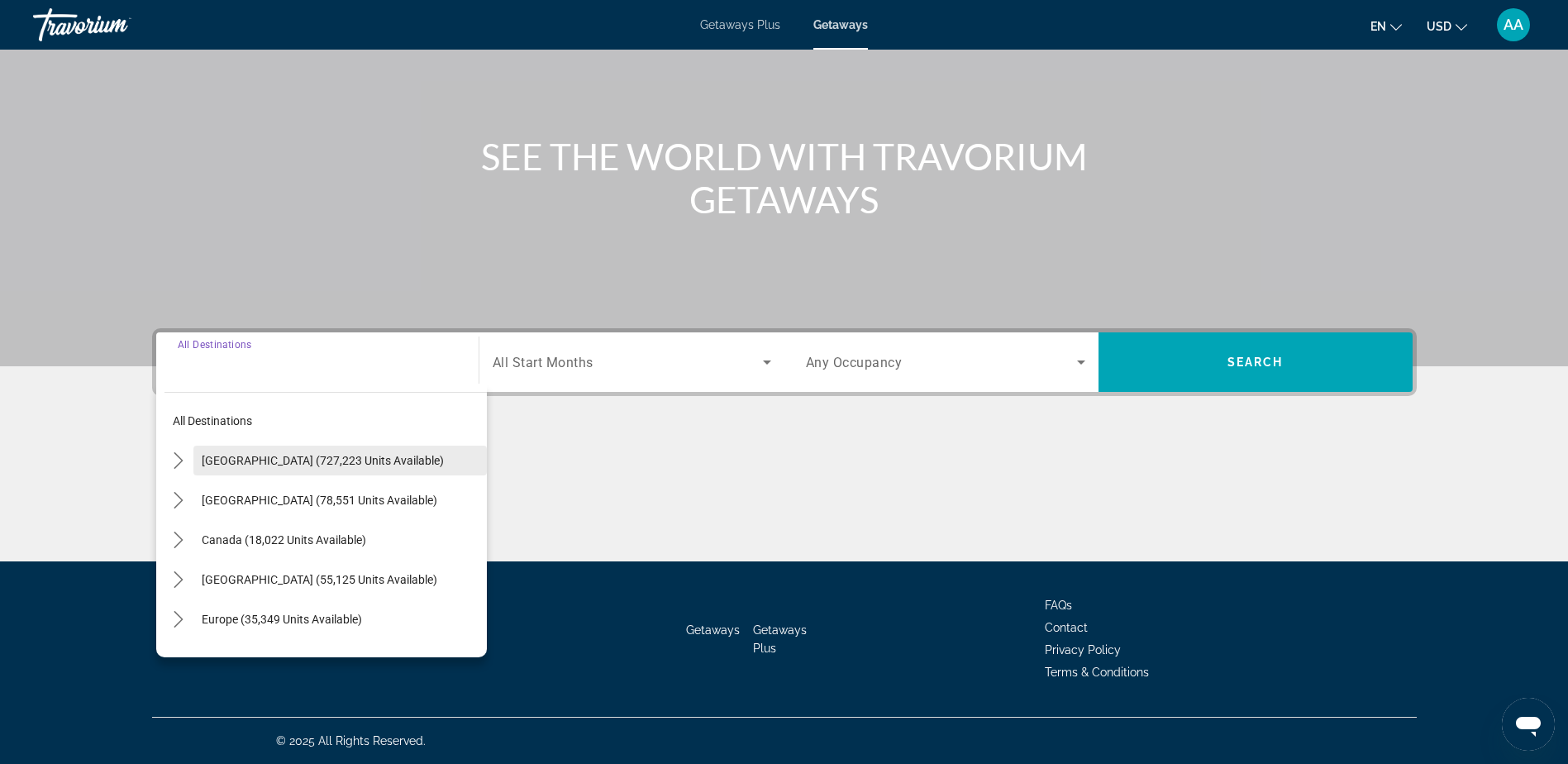
click at [282, 454] on span "United States (727,223 units available)" at bounding box center [323, 460] width 242 height 13
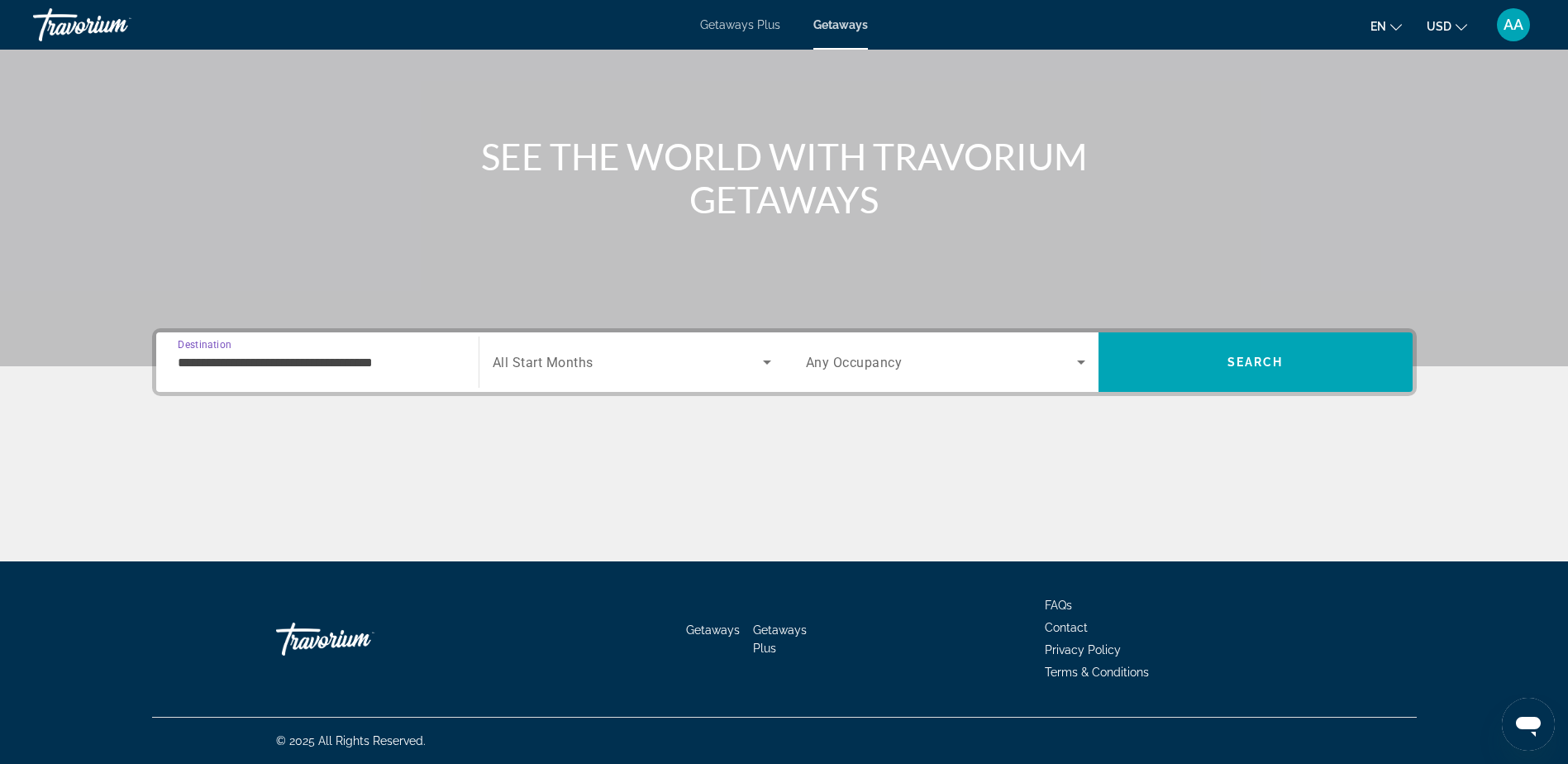
click at [267, 364] on input "**********" at bounding box center [317, 363] width 280 height 20
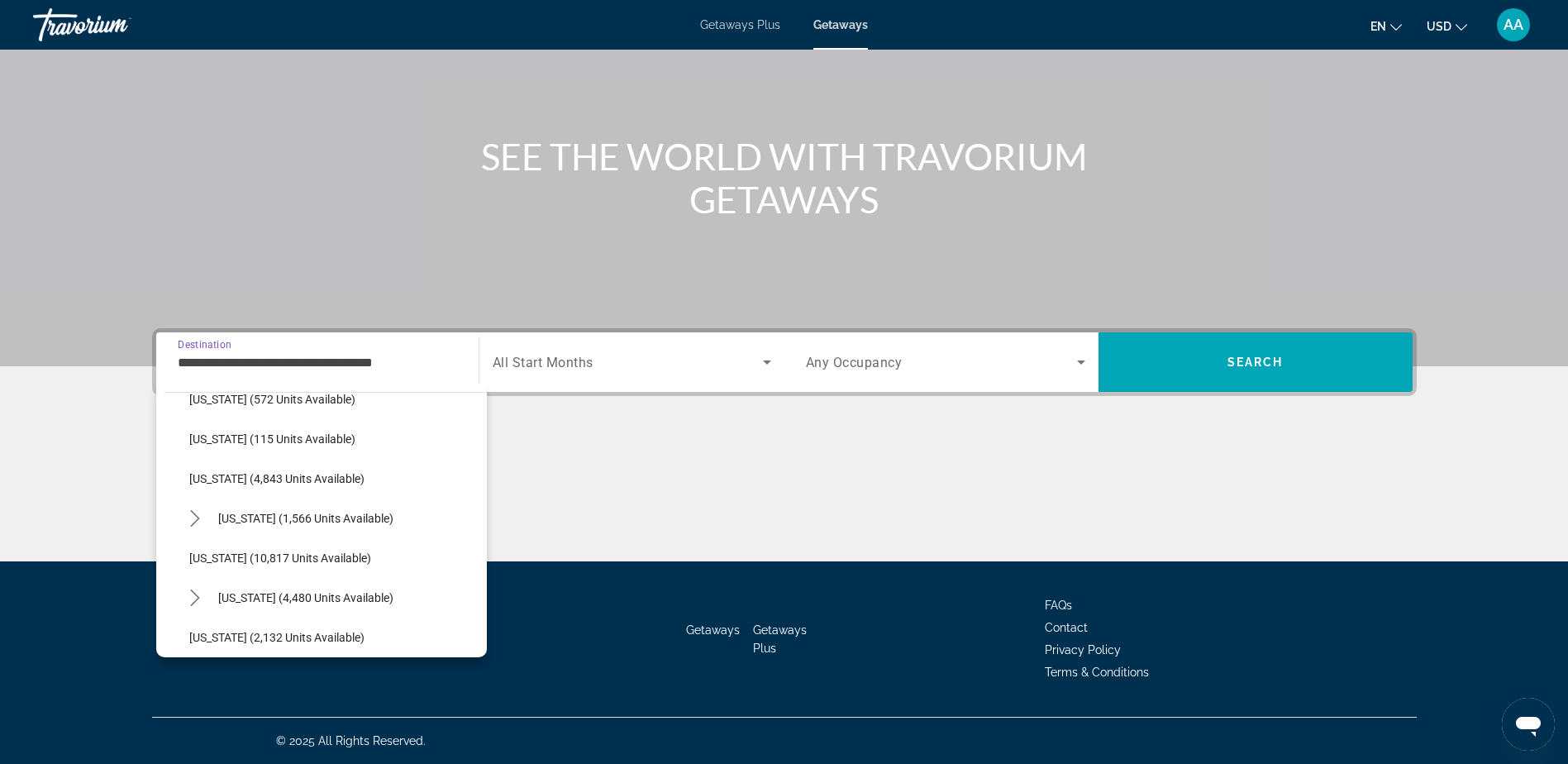
scroll to position [578, 0]
click at [247, 552] on span "Maryland (10,817 units available)" at bounding box center [280, 556] width 182 height 13
type input "**********"
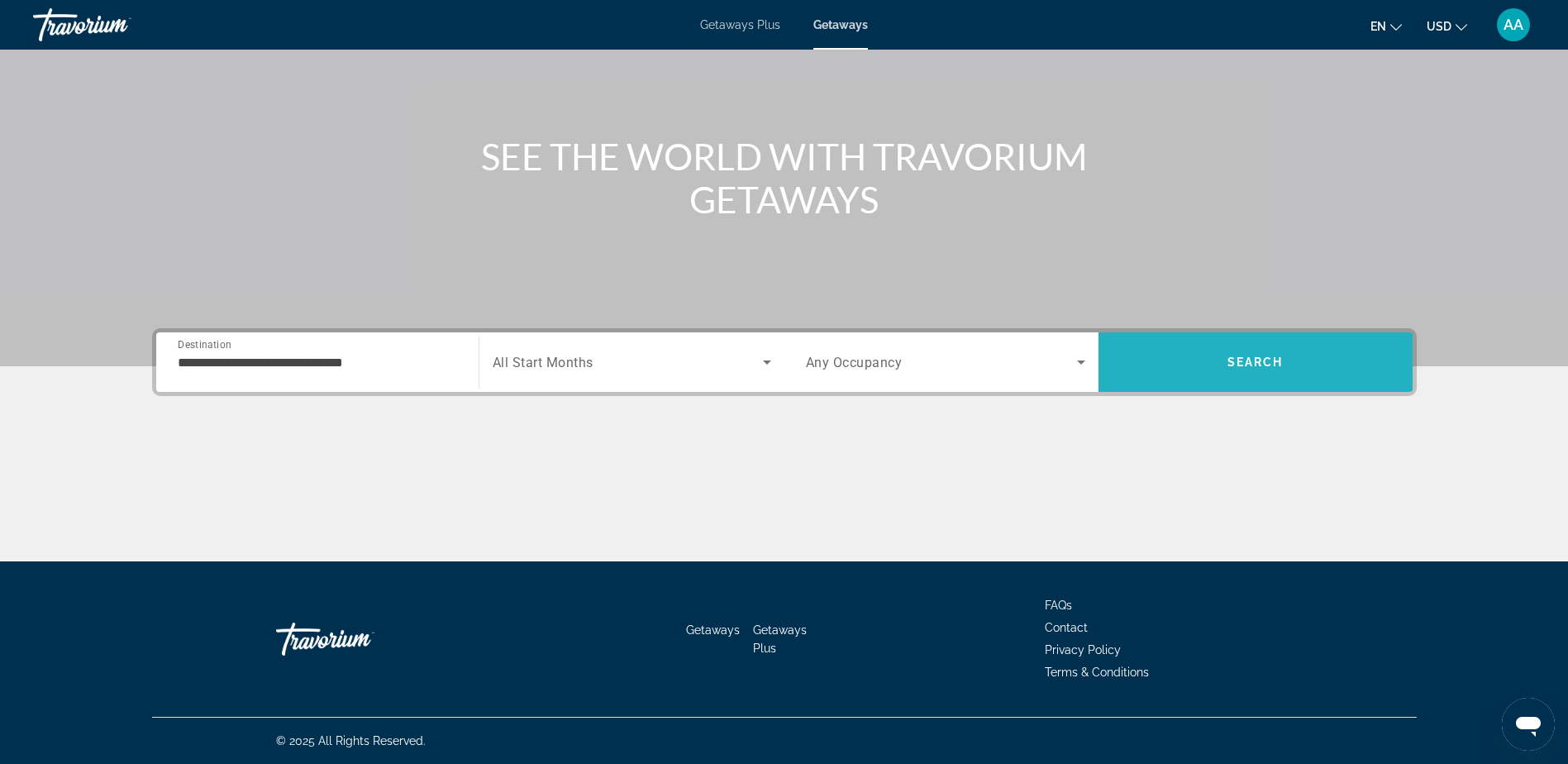
click at [1222, 361] on span "Search" at bounding box center [1255, 361] width 314 height 39
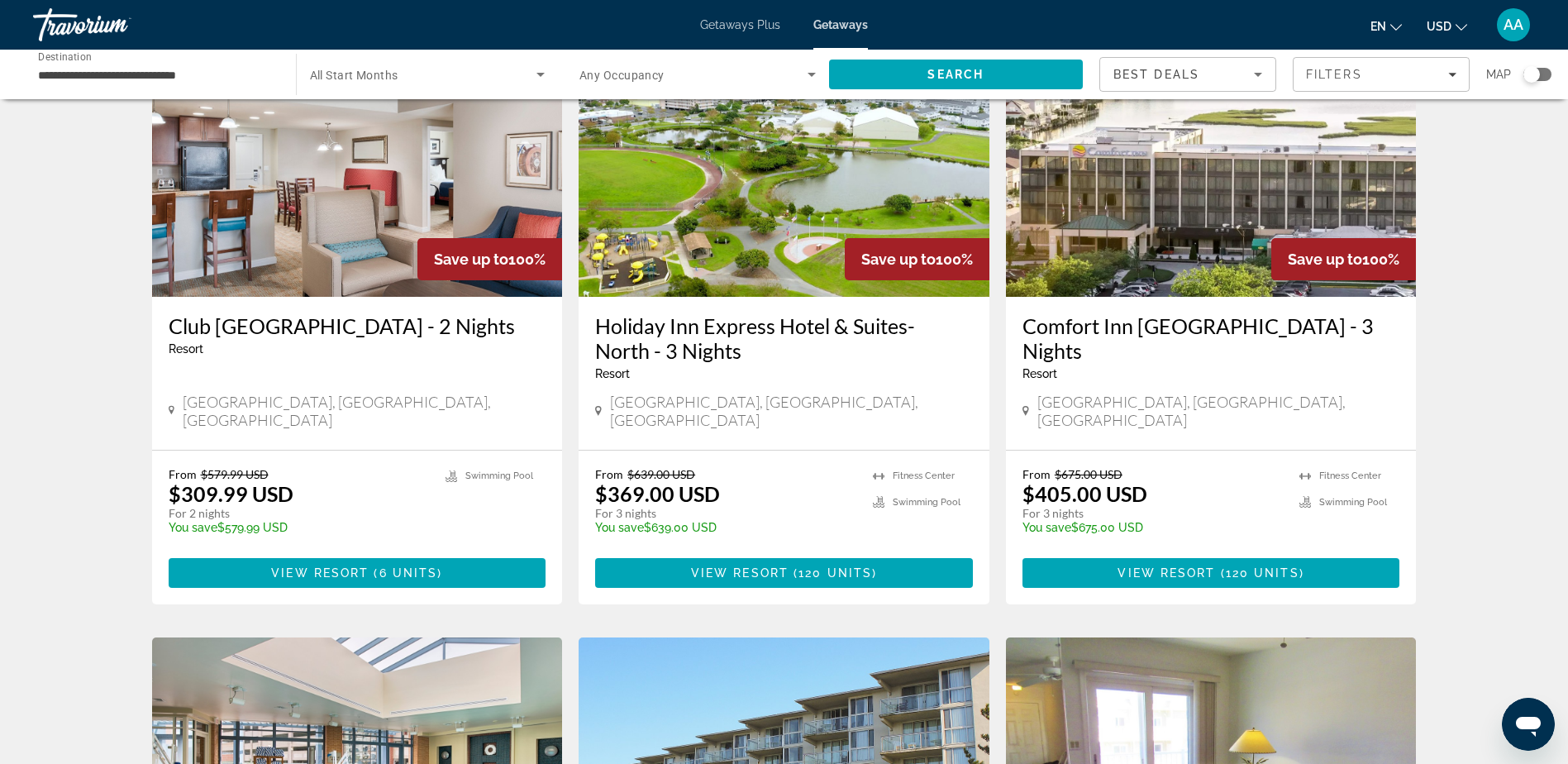
scroll to position [165, 0]
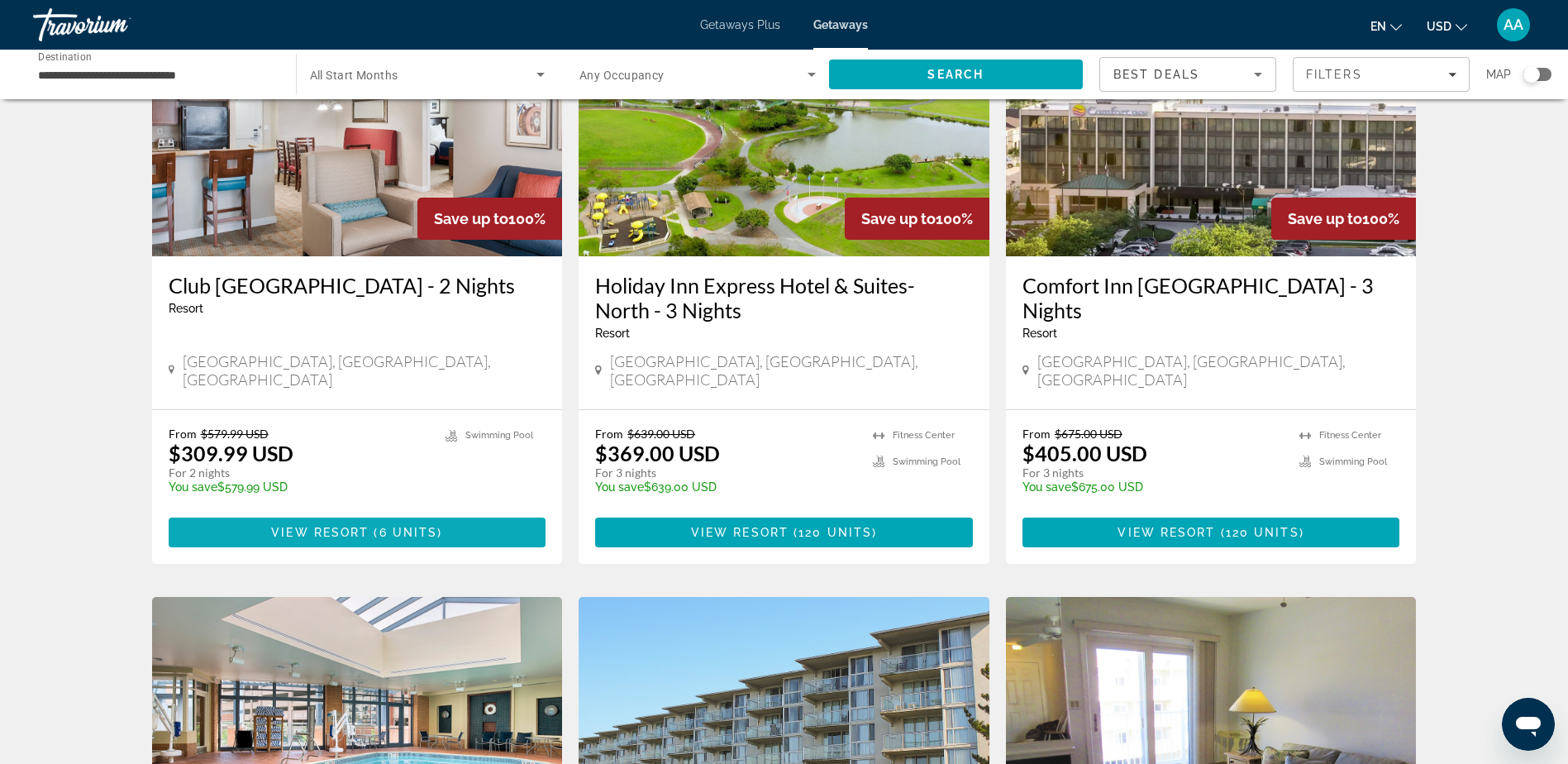
click at [397, 525] on span "6 units" at bounding box center [408, 532] width 58 height 13
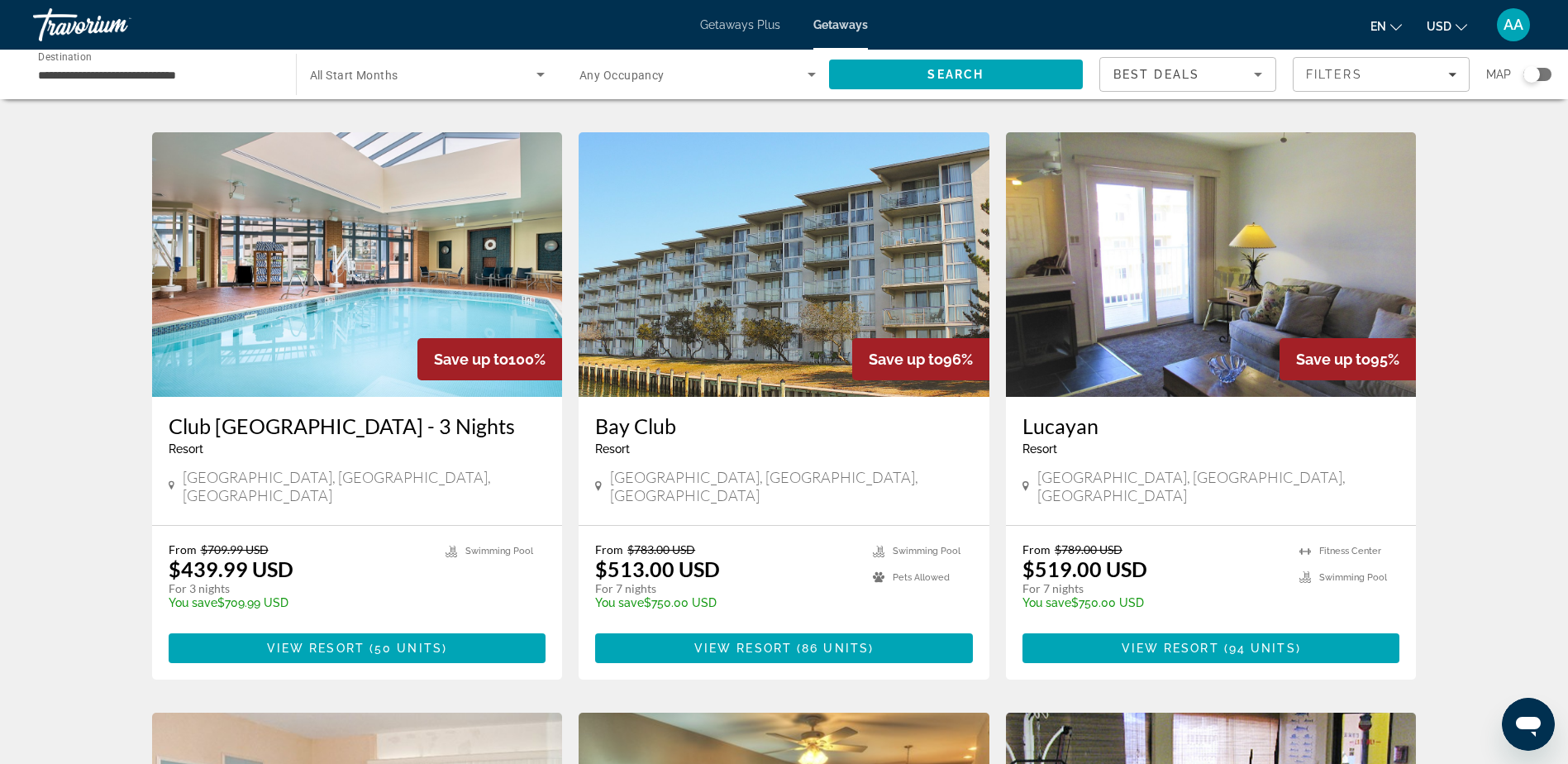
scroll to position [826, 0]
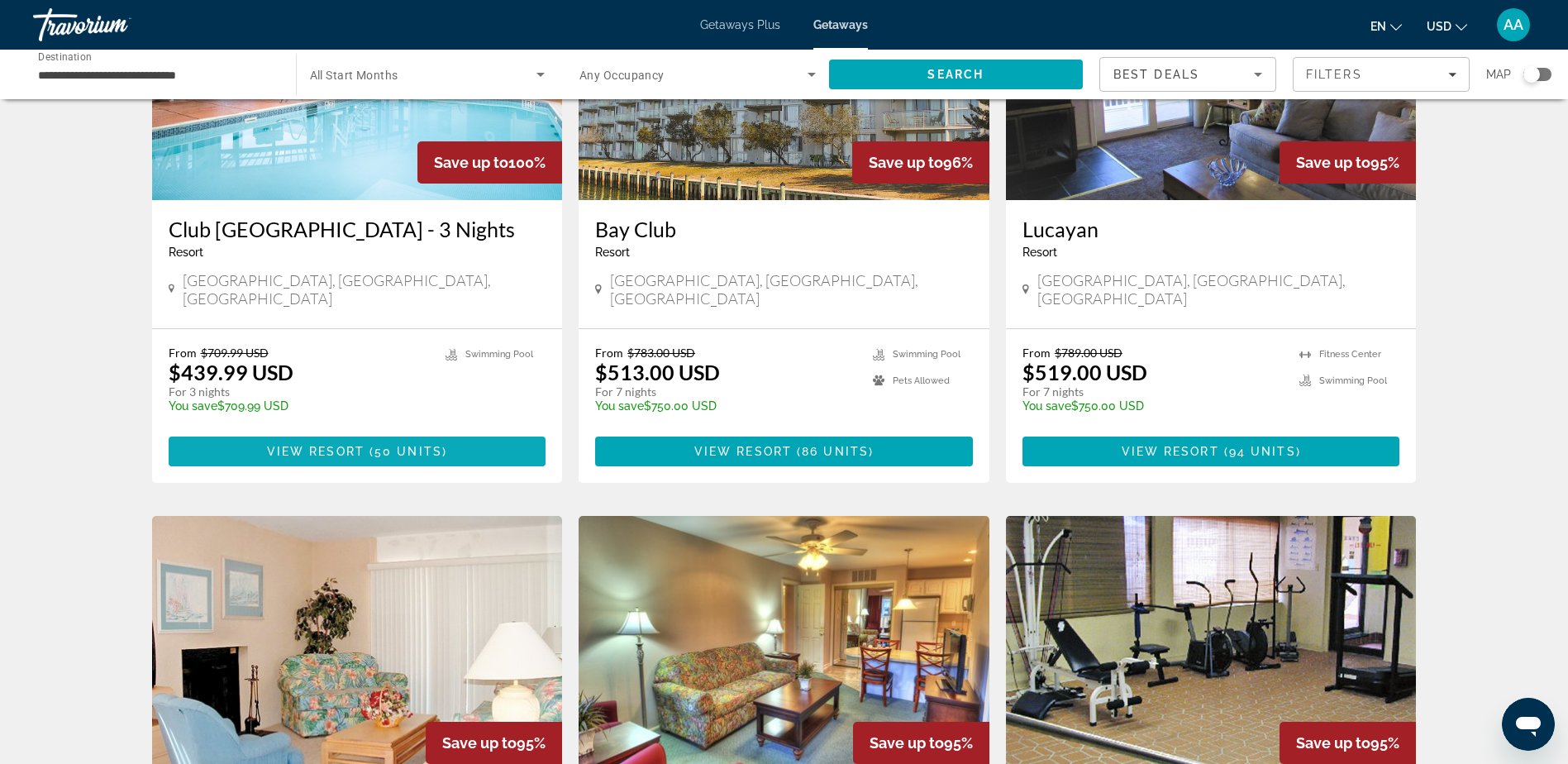
click at [345, 445] on span "View Resort" at bounding box center [315, 451] width 98 height 13
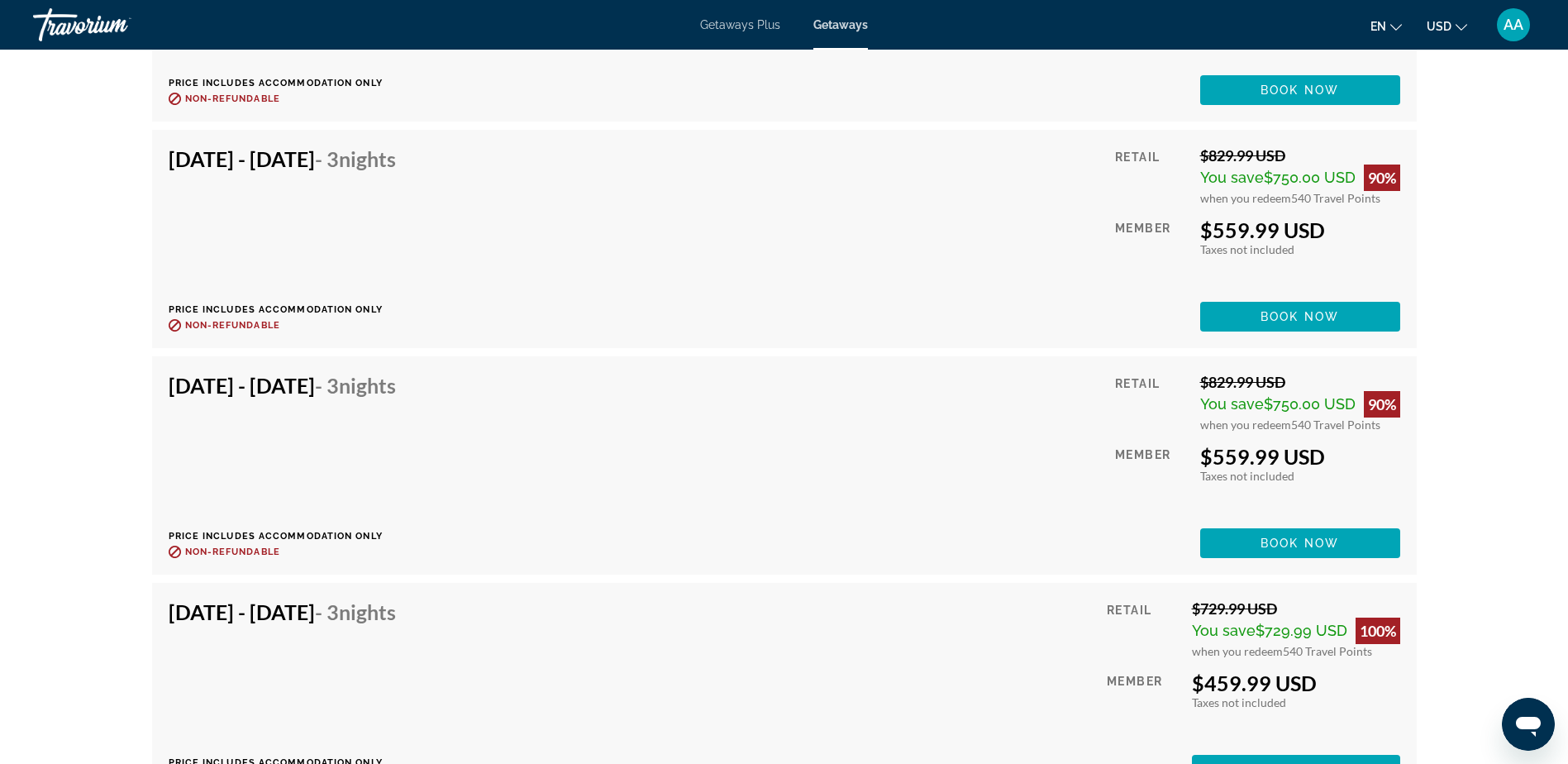
scroll to position [5752, 0]
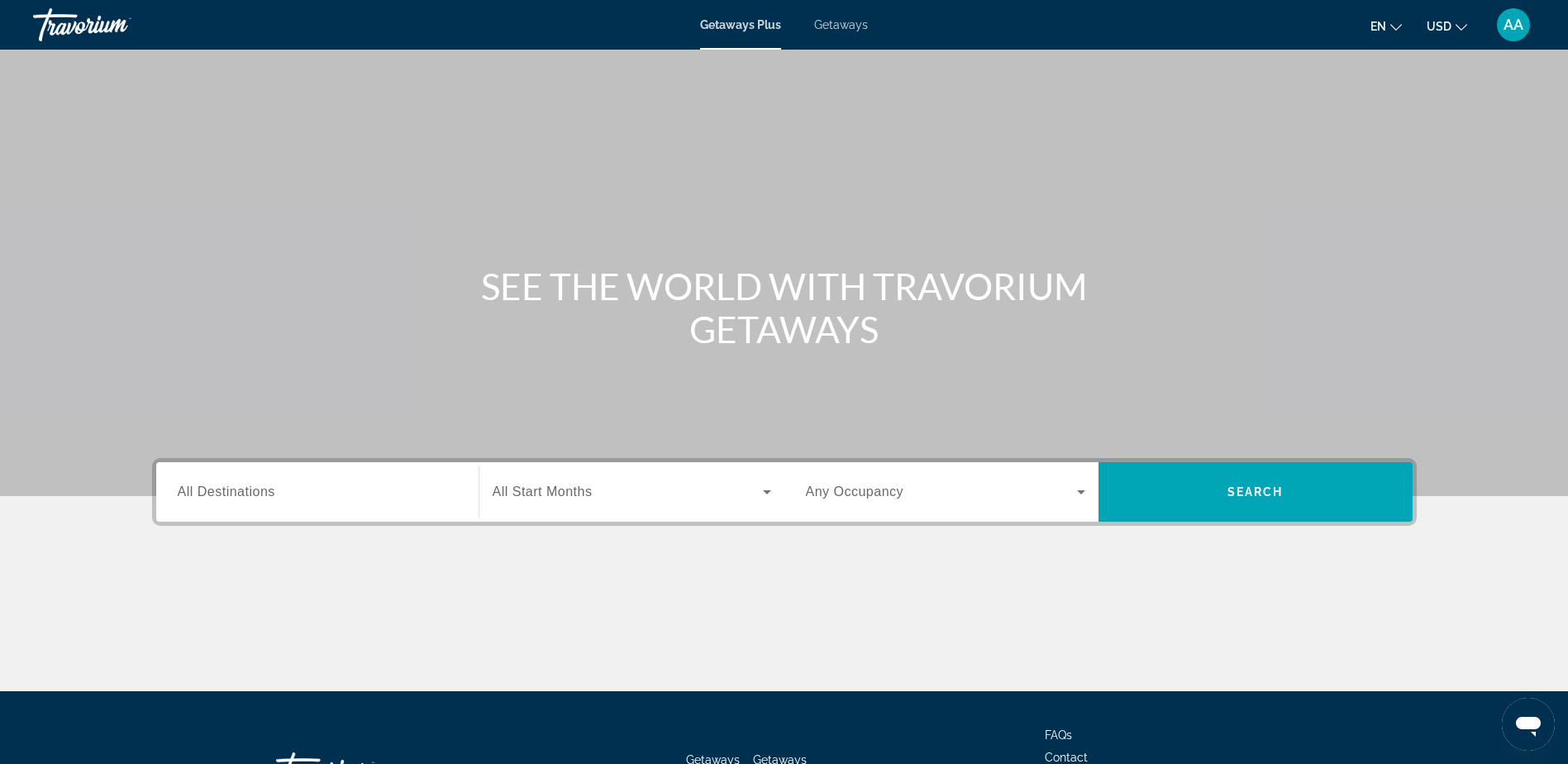
click at [260, 486] on span "All Destinations" at bounding box center [226, 491] width 98 height 14
click at [260, 486] on input "Destination All Destinations" at bounding box center [317, 493] width 280 height 20
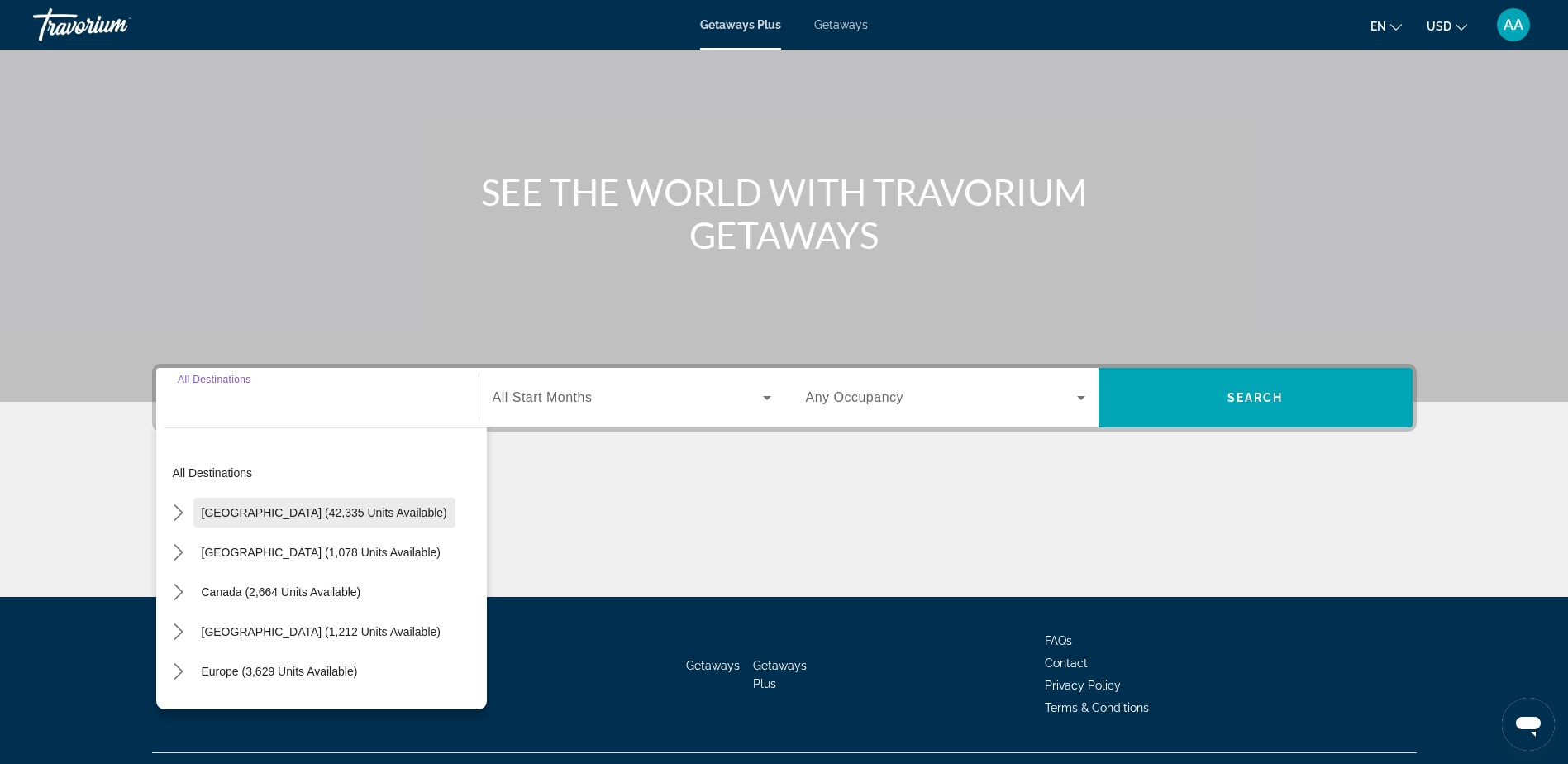
scroll to position [130, 0]
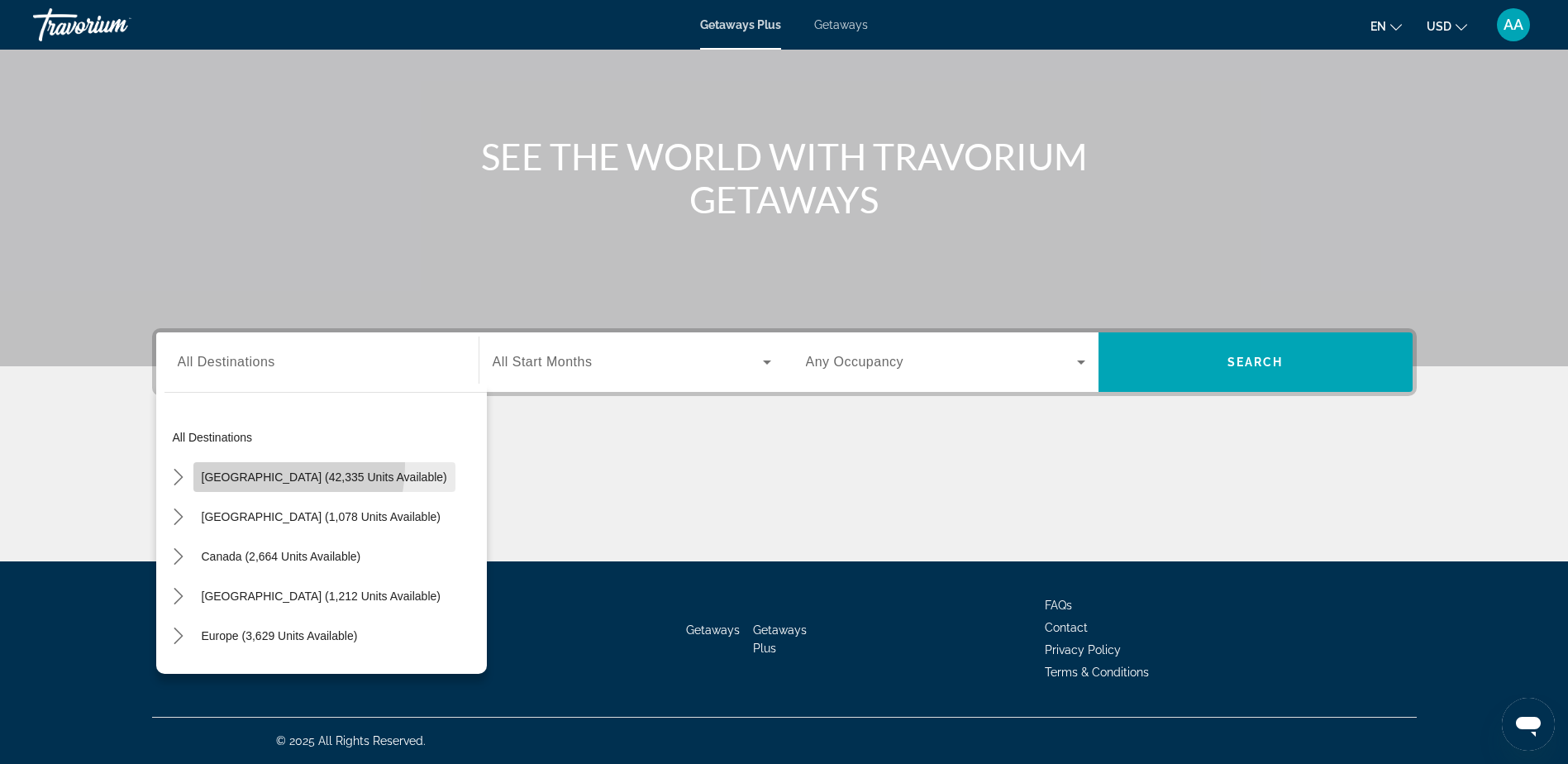
click at [249, 464] on span "Select destination: United States (42,335 units available)" at bounding box center [324, 476] width 262 height 39
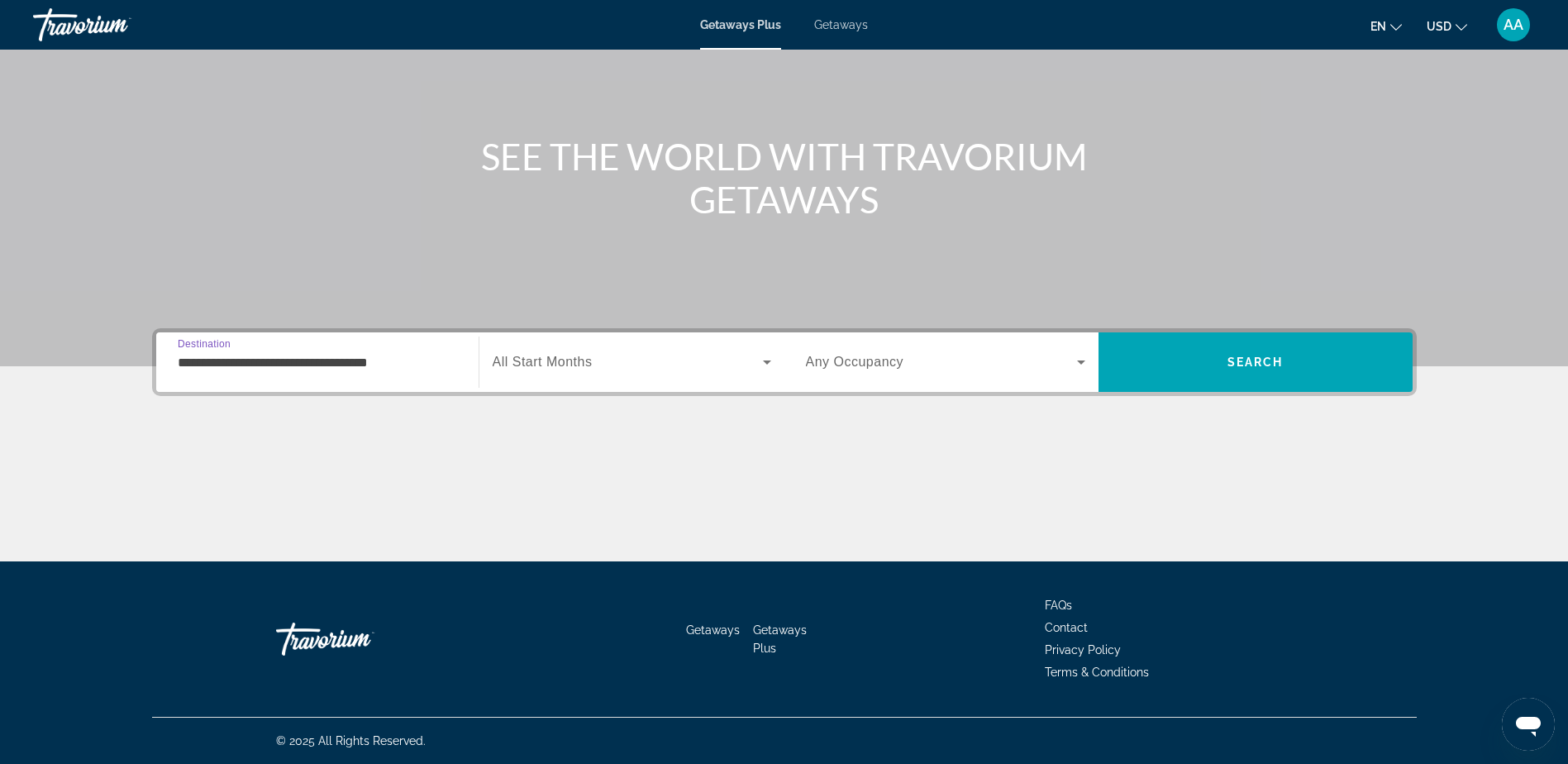
click at [265, 356] on input "**********" at bounding box center [317, 363] width 280 height 20
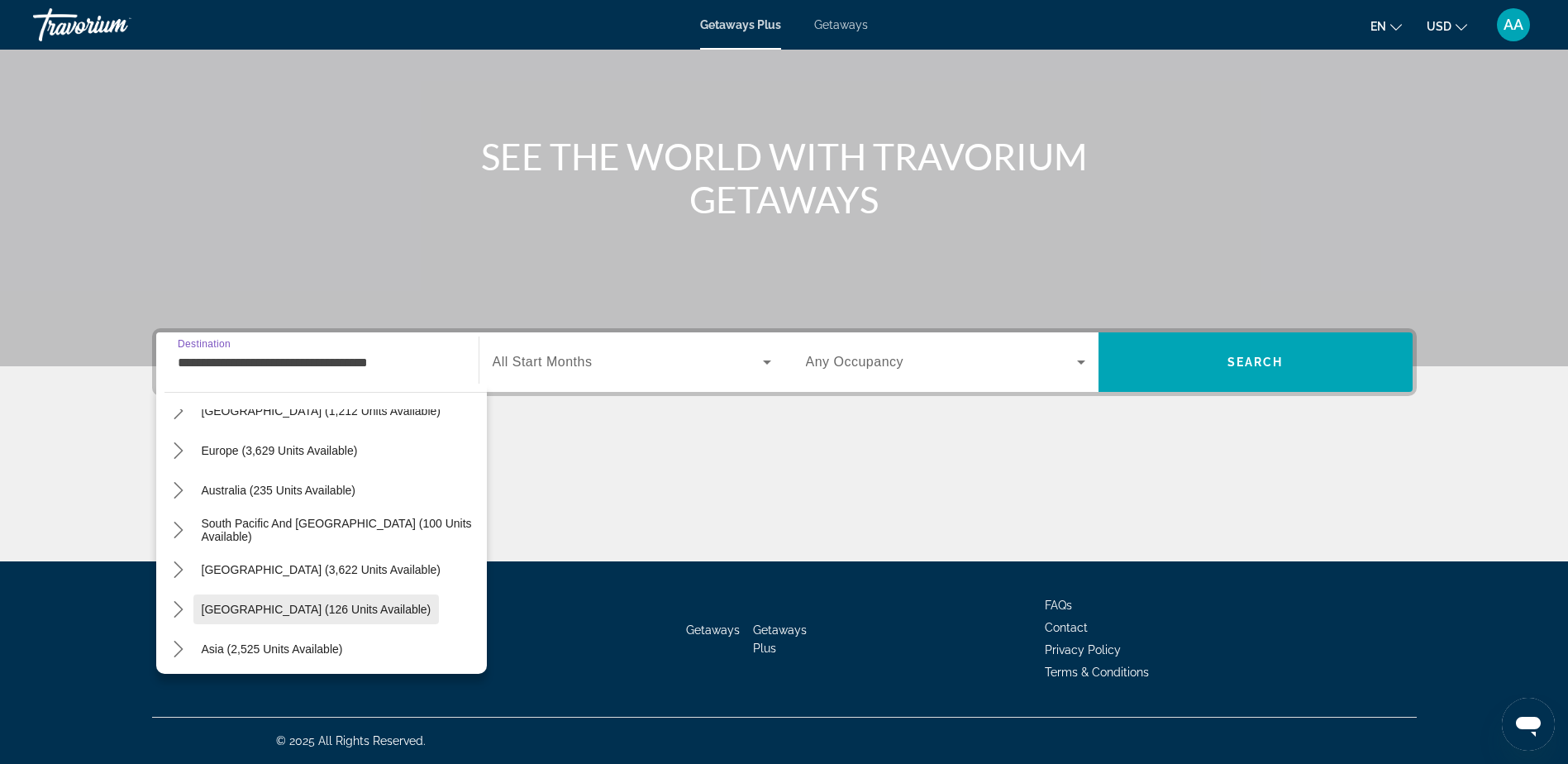
scroll to position [1689, 0]
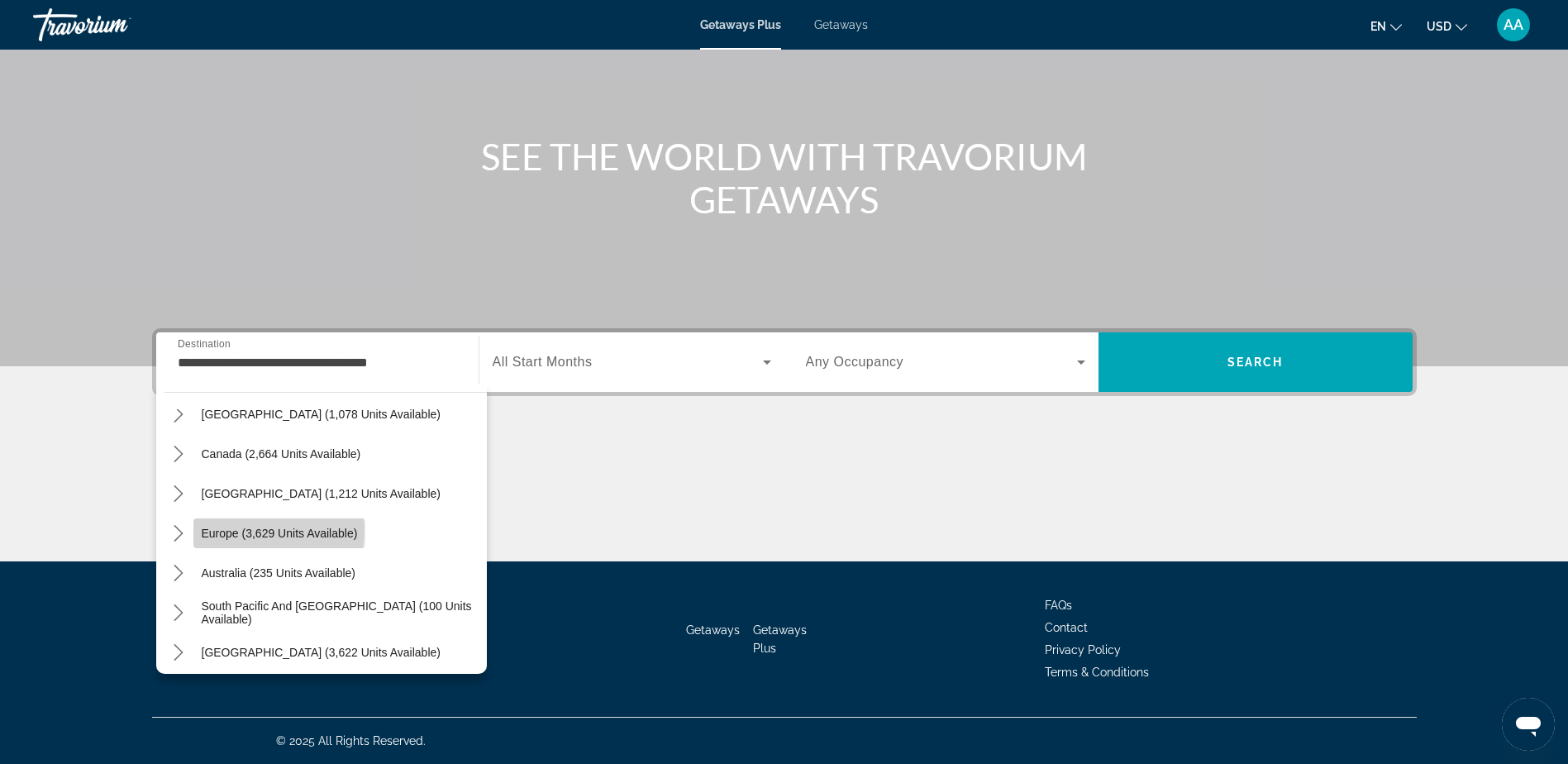
click at [238, 529] on span "Europe (3,629 units available)" at bounding box center [280, 533] width 156 height 13
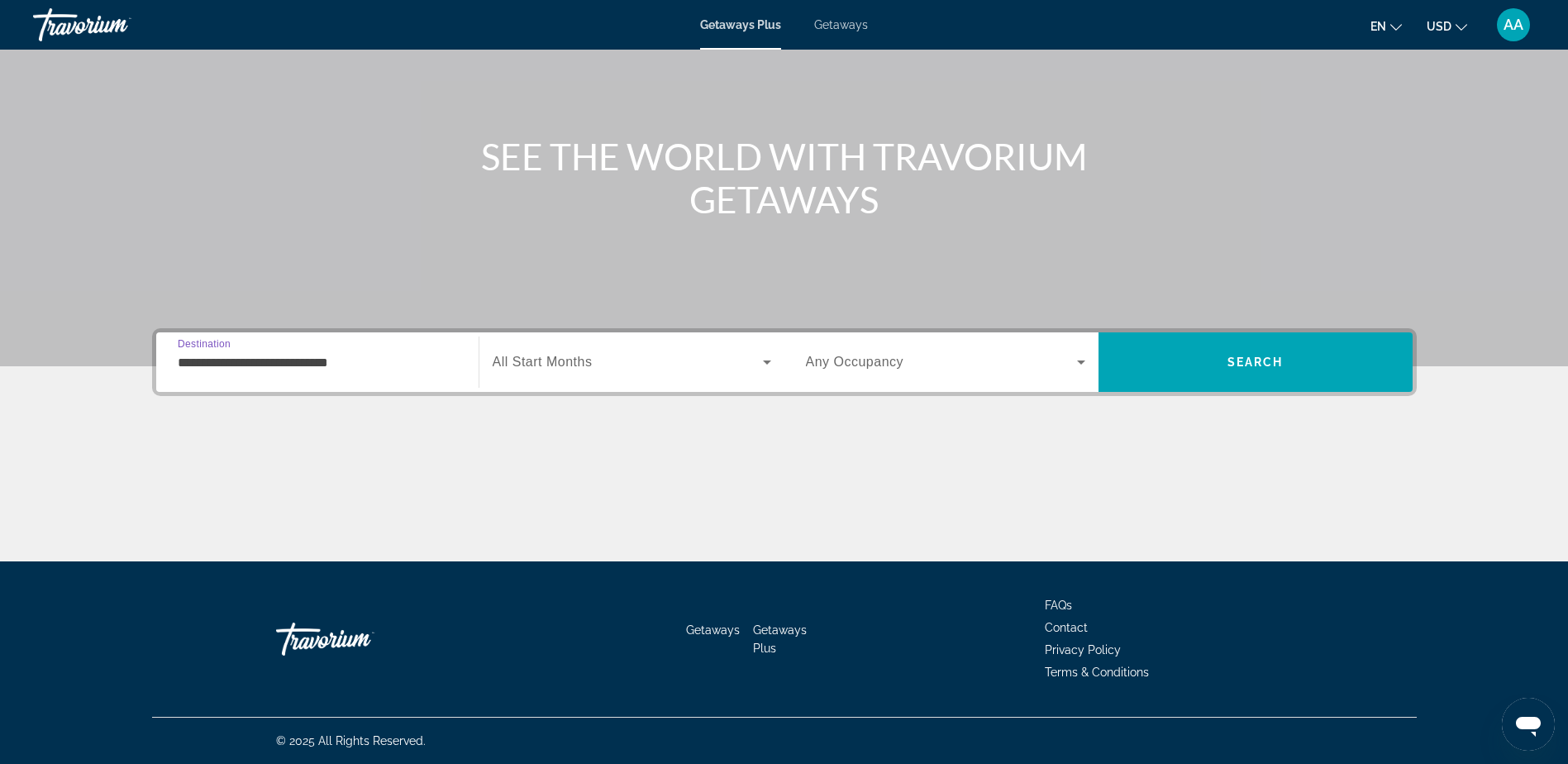
click at [290, 356] on input "**********" at bounding box center [317, 363] width 280 height 20
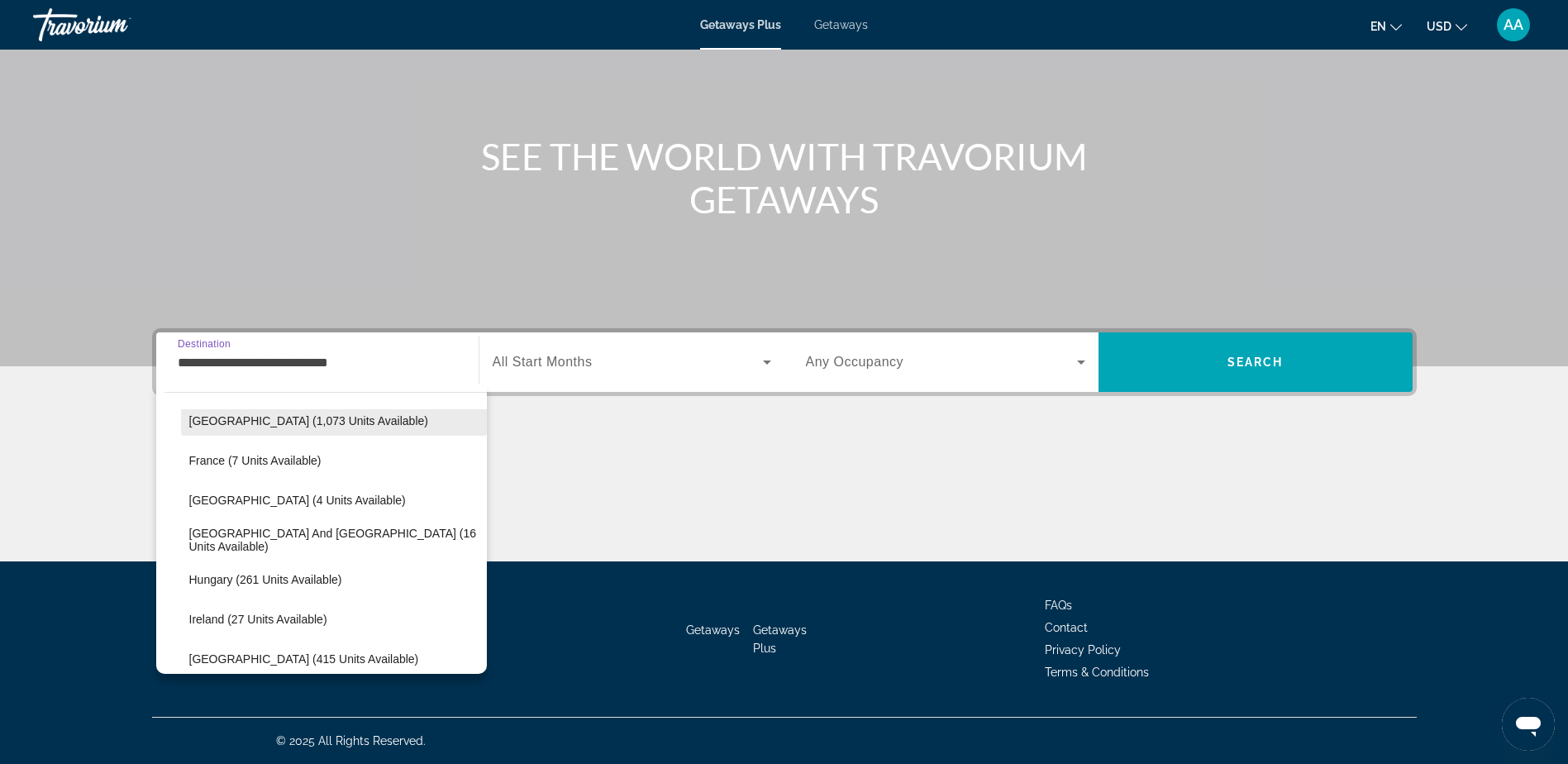
scroll to position [2016, 0]
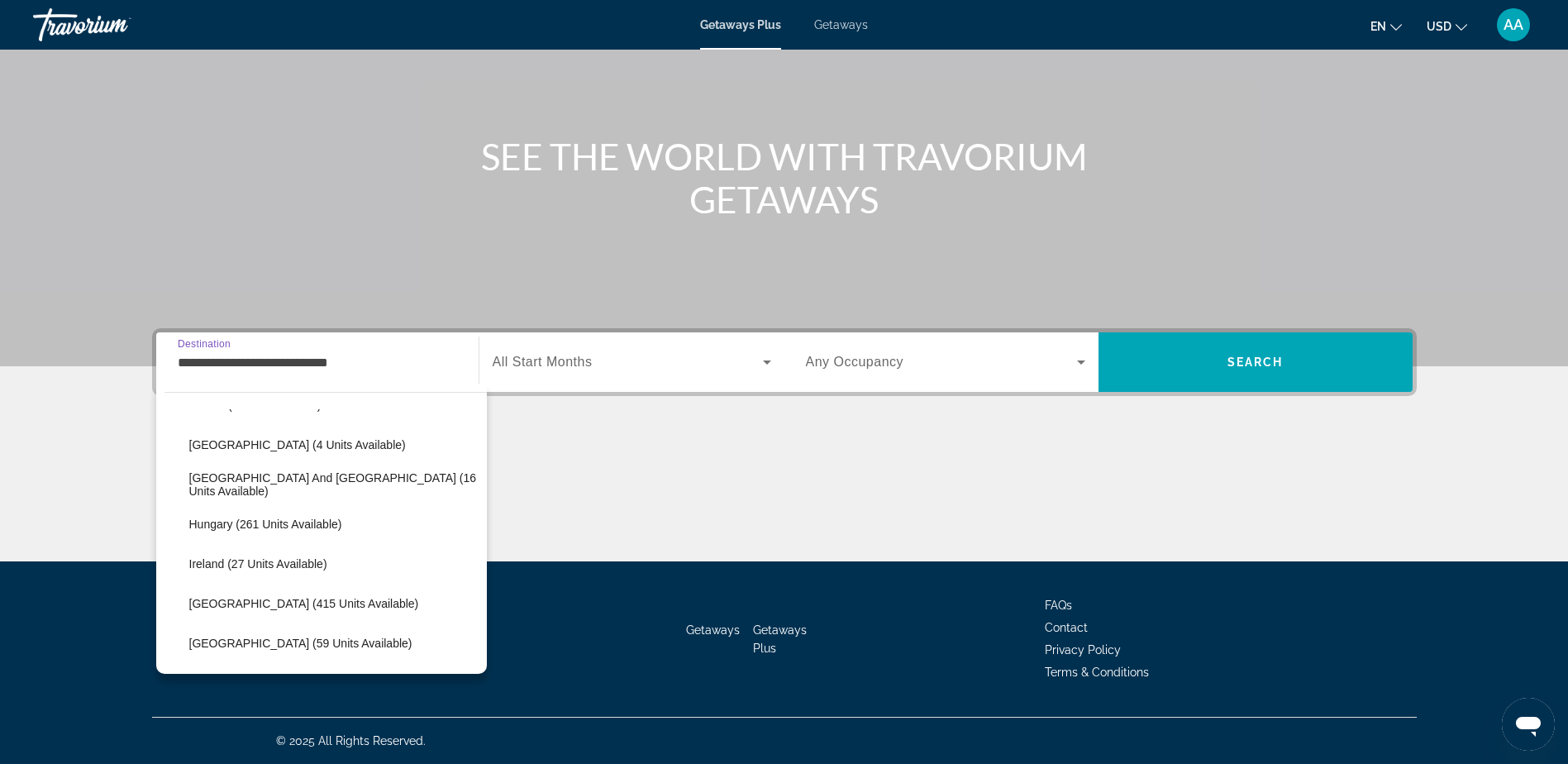
click at [213, 595] on span "Select destination: Italy (415 units available)" at bounding box center [334, 602] width 306 height 39
type input "**********"
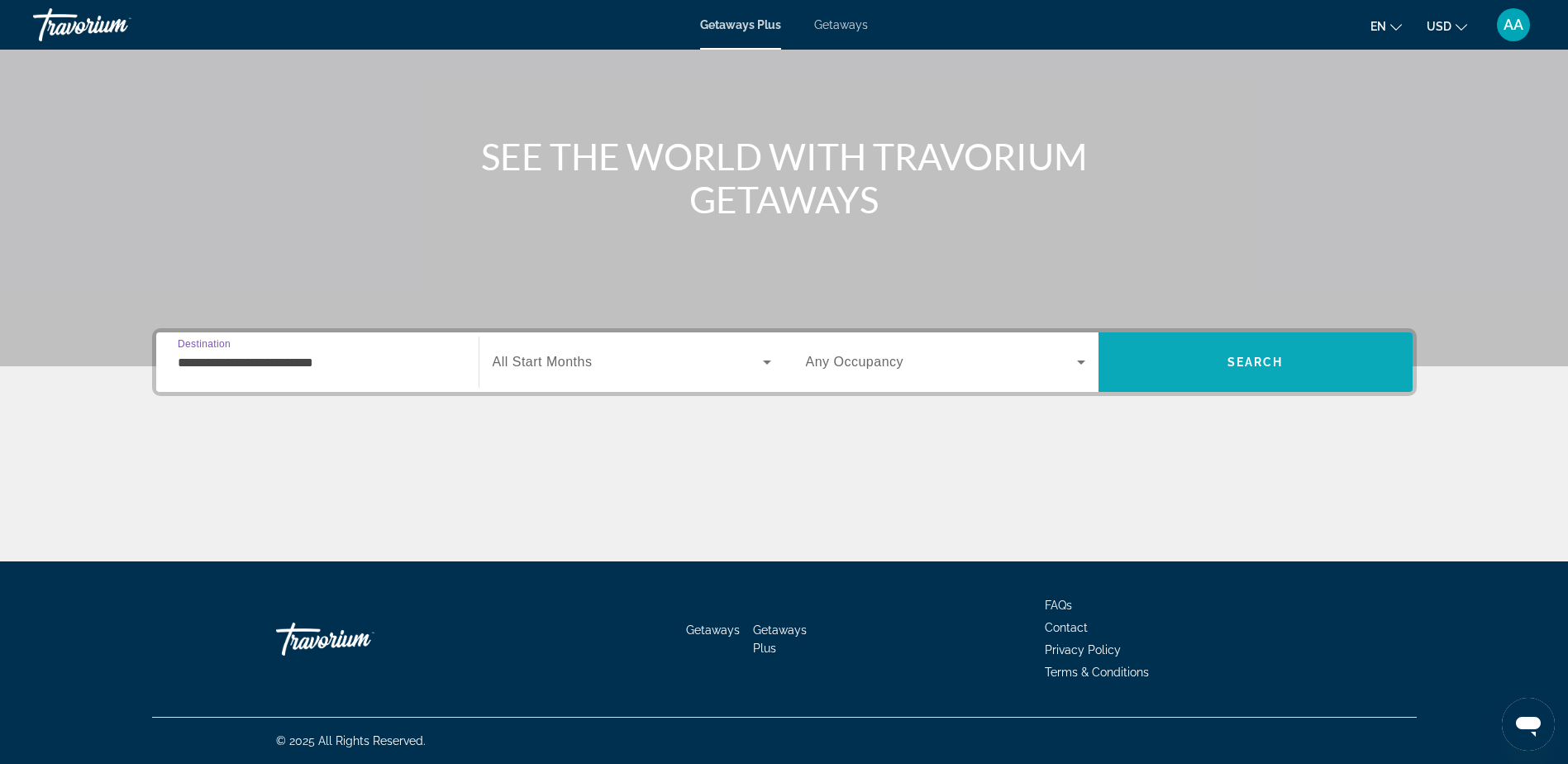
click at [1256, 353] on span "Search" at bounding box center [1255, 361] width 314 height 39
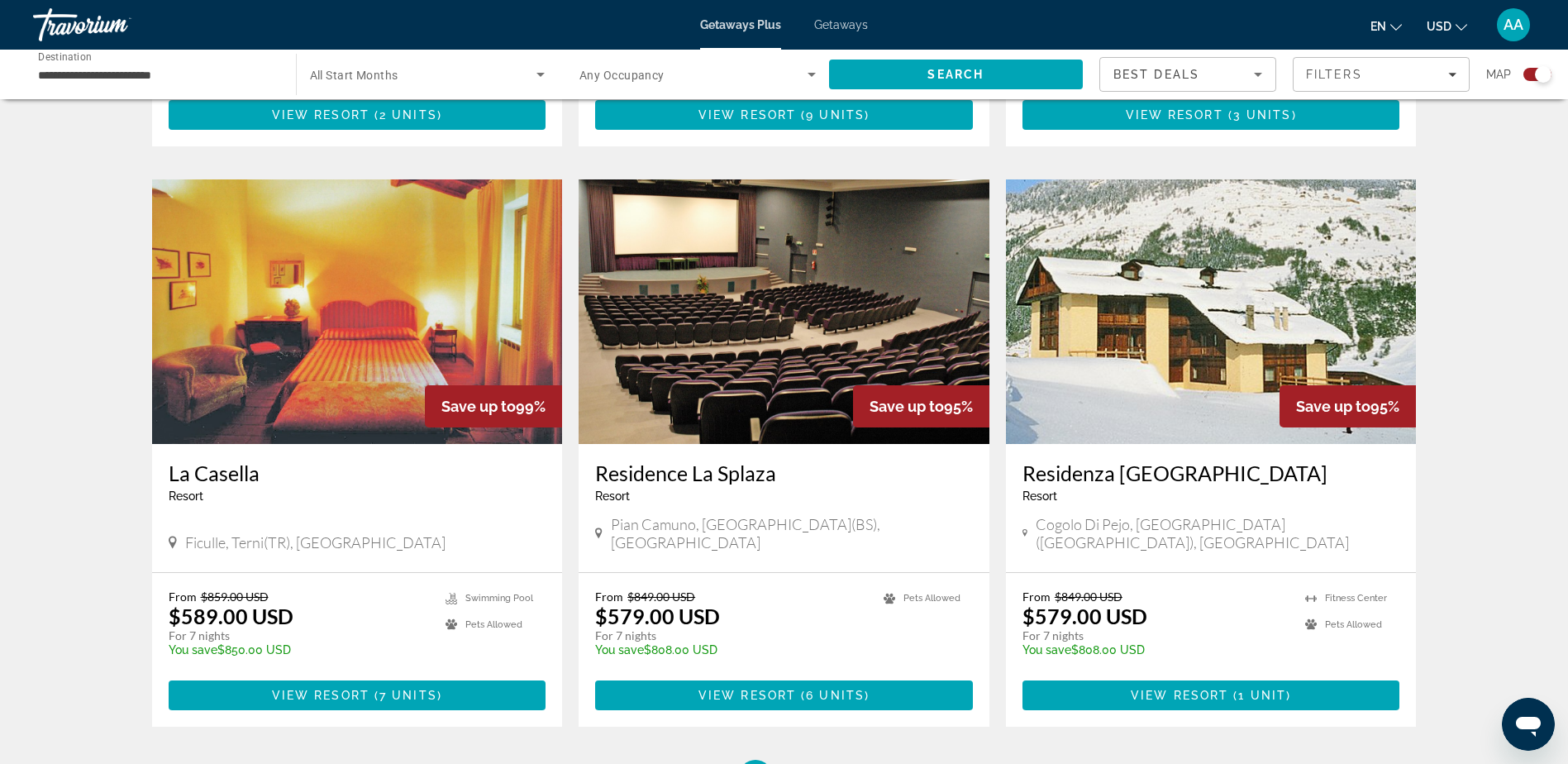
scroll to position [2232, 0]
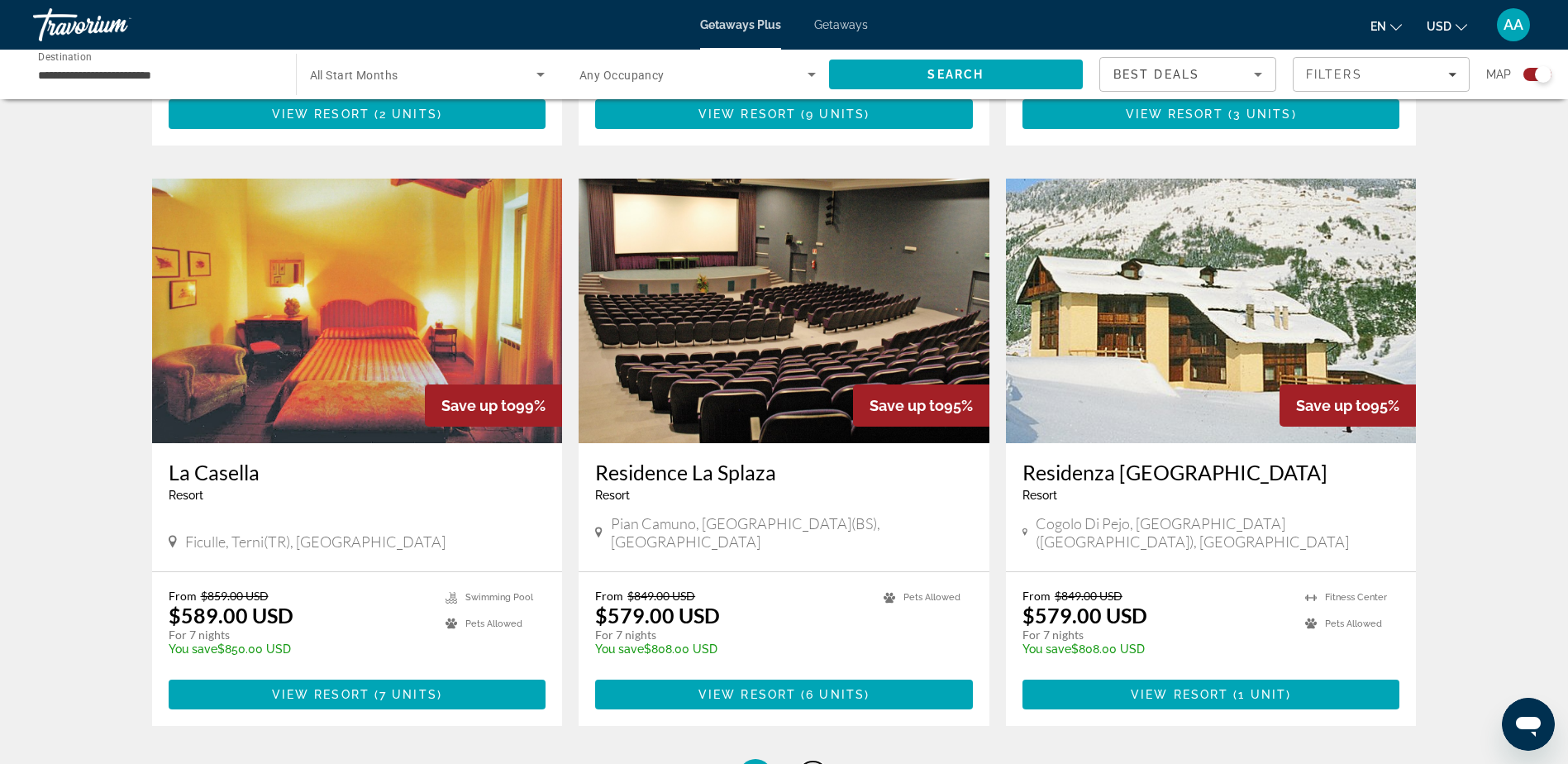
click at [814, 763] on span "2" at bounding box center [812, 775] width 8 height 18
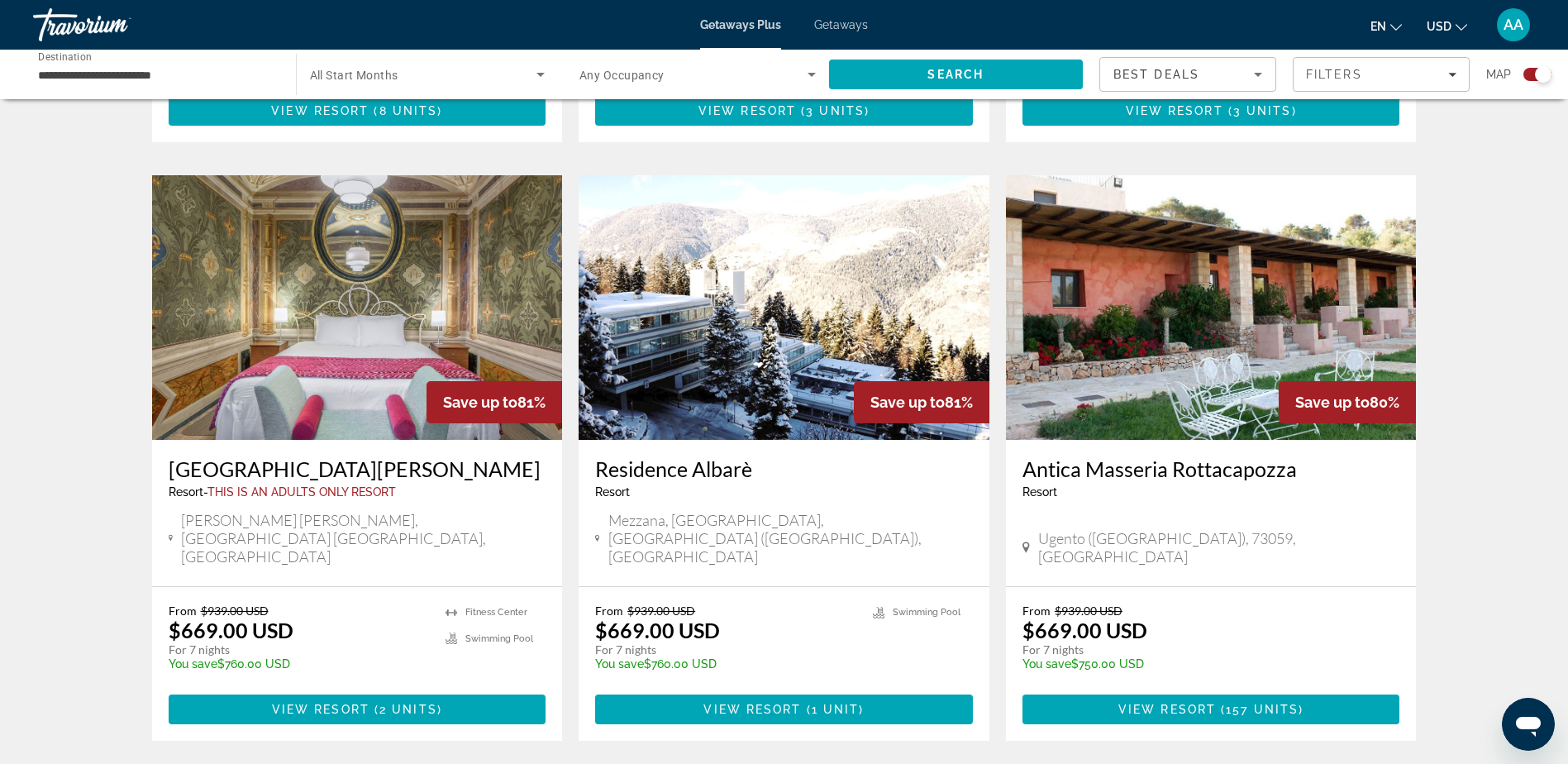
scroll to position [1653, 0]
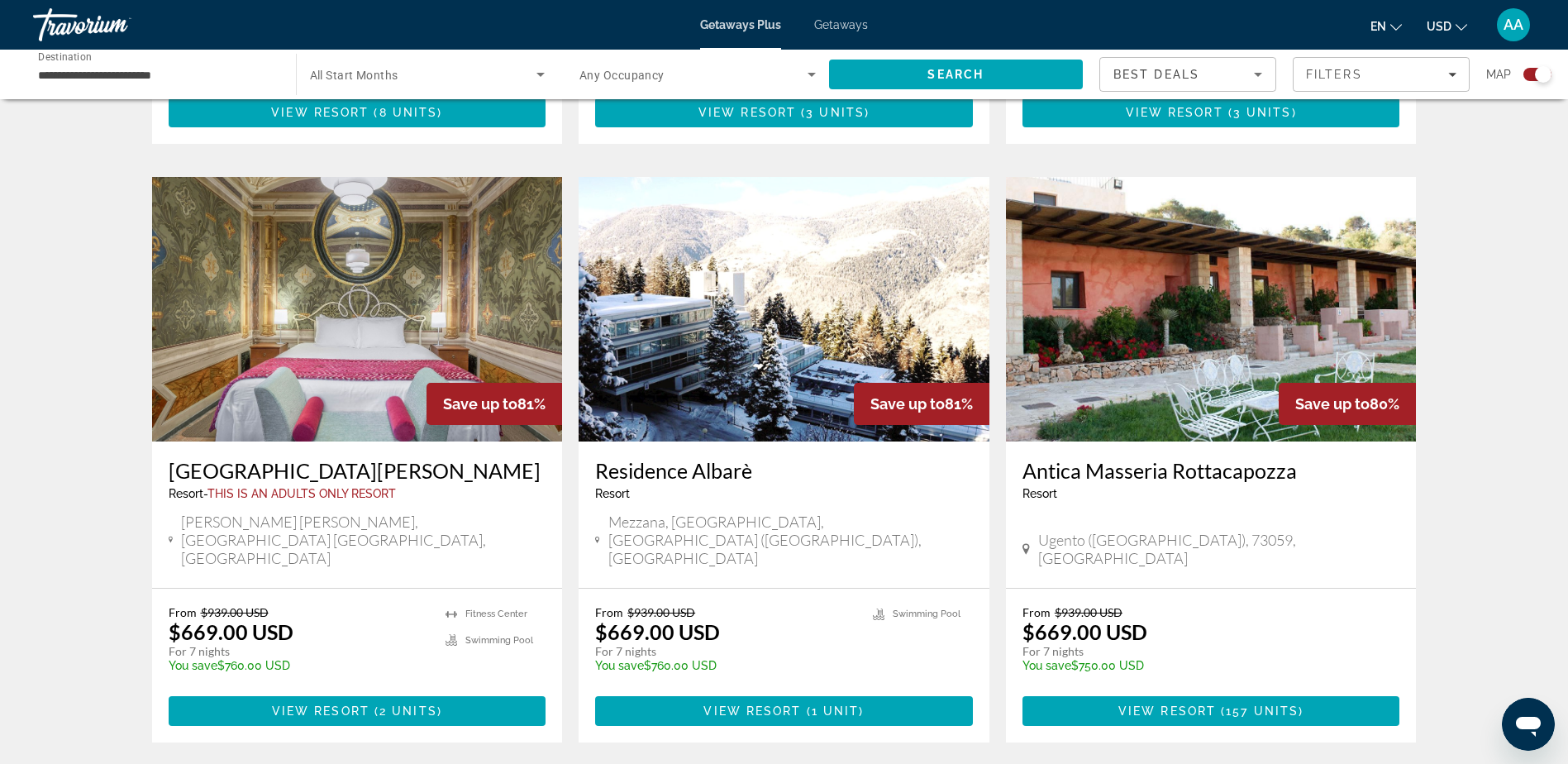
click at [345, 317] on img "Main content" at bounding box center [356, 309] width 410 height 264
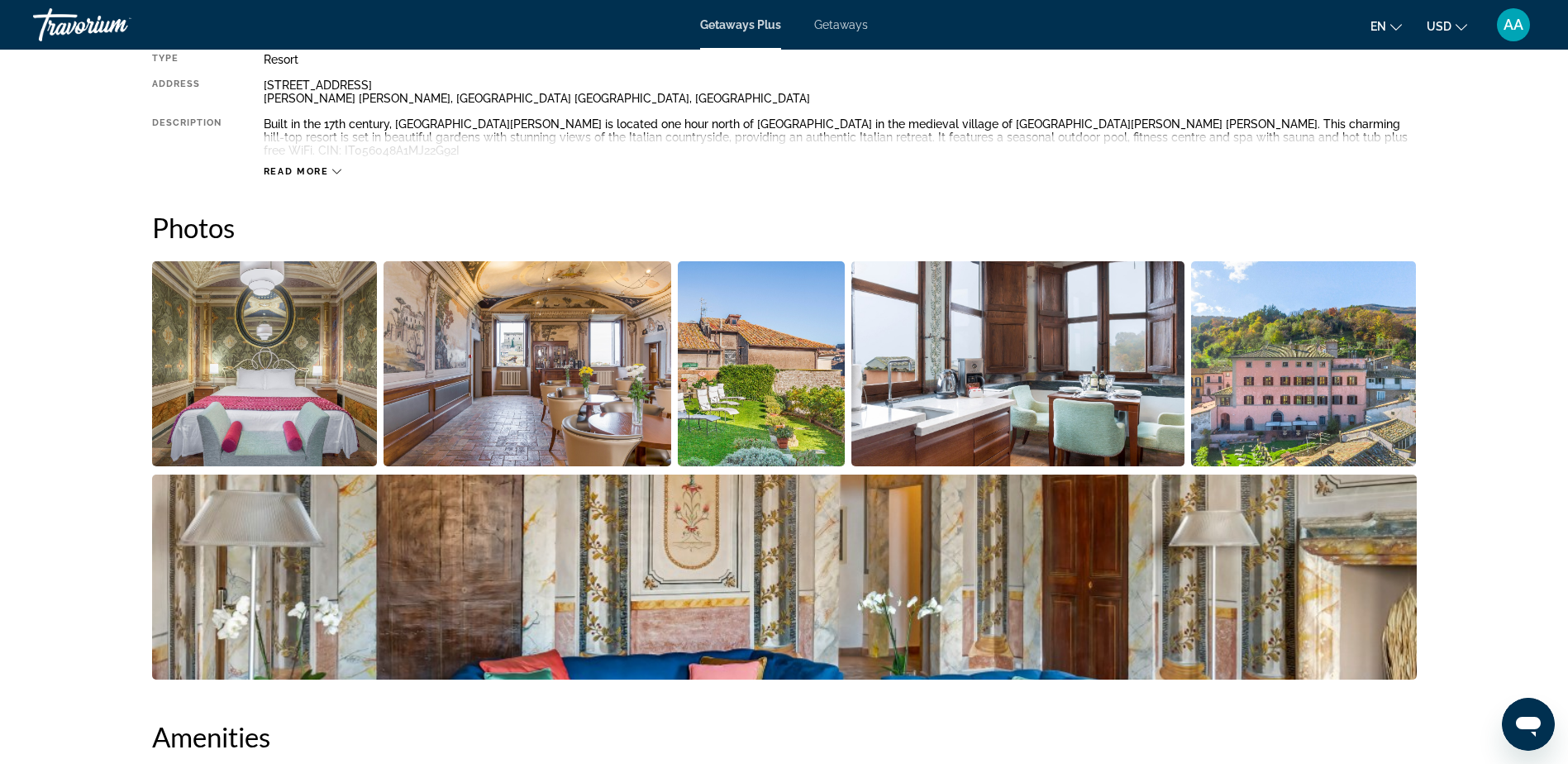
scroll to position [690, 0]
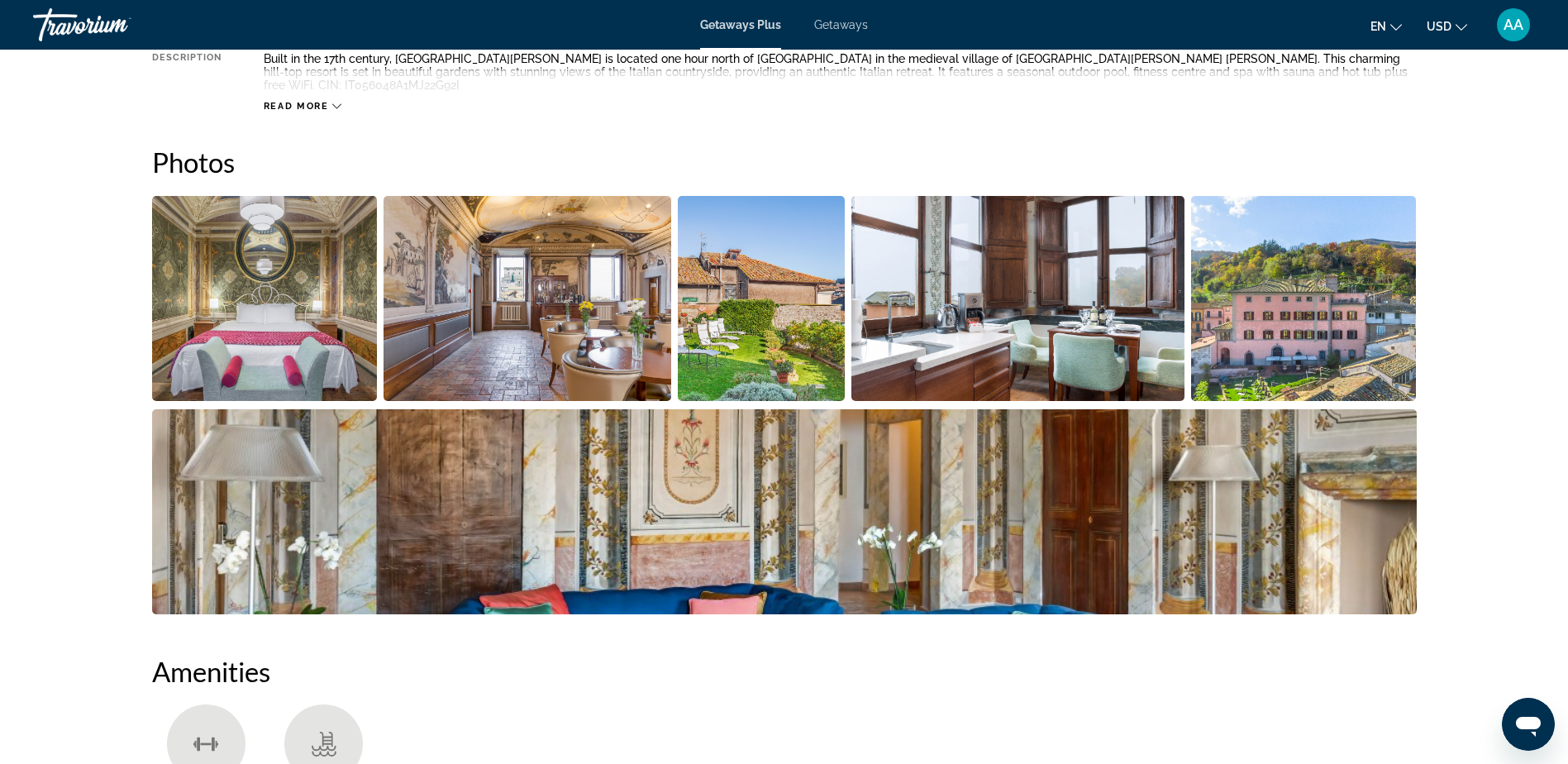
click at [286, 285] on img "Open full-screen image slider" at bounding box center [264, 298] width 226 height 205
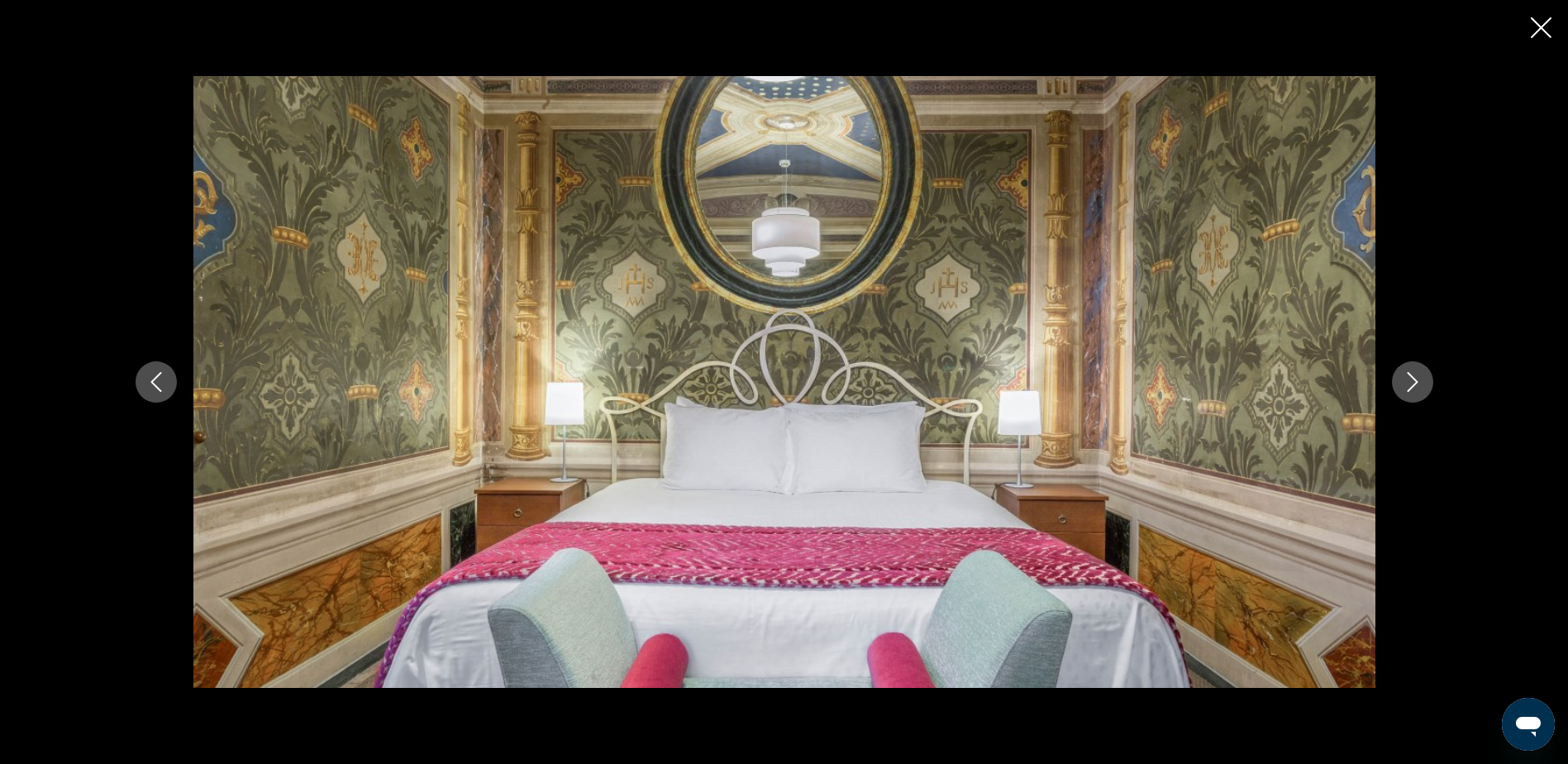
click at [1411, 378] on icon "Next image" at bounding box center [1413, 382] width 20 height 20
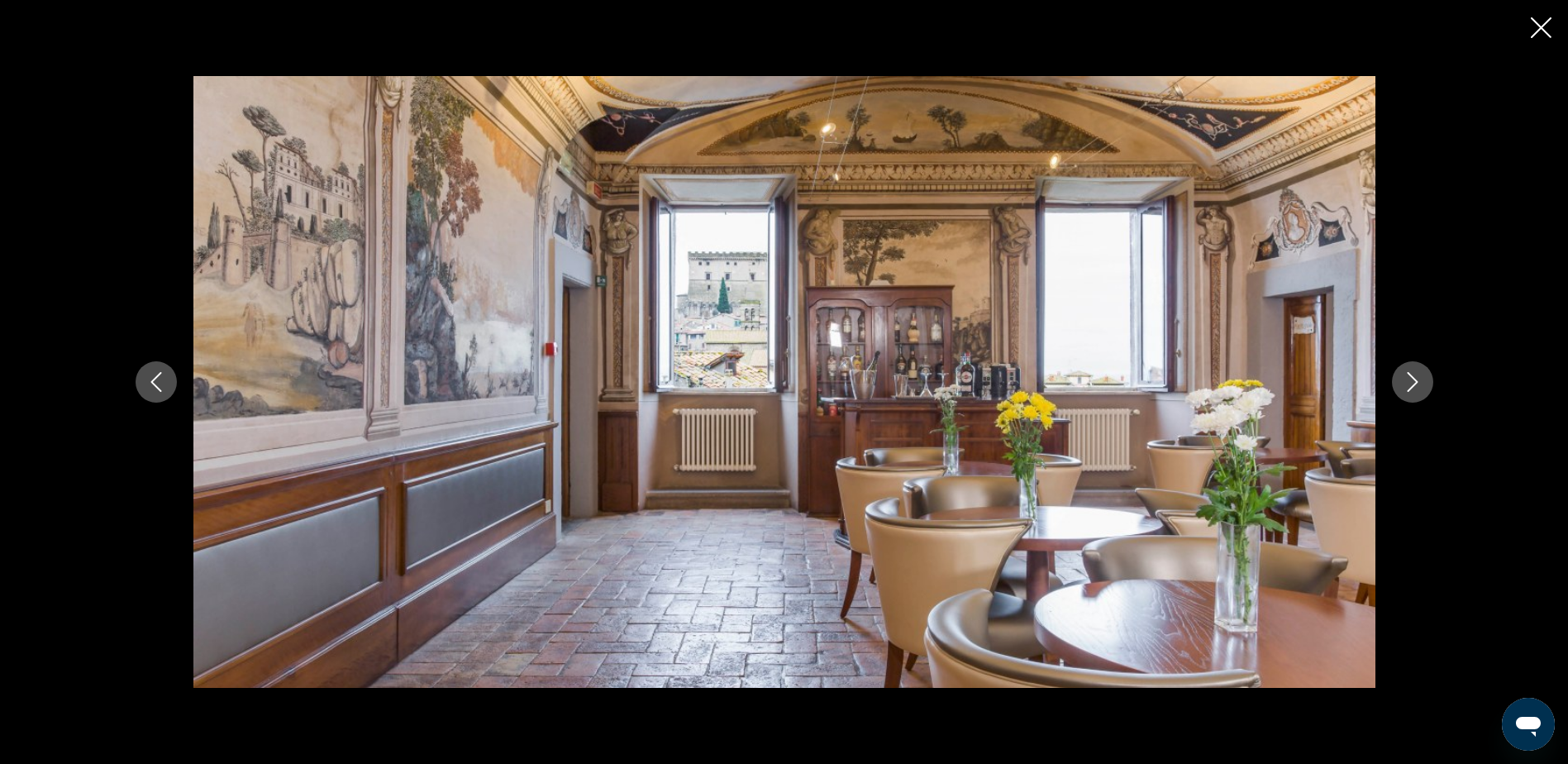
click at [1411, 378] on icon "Next image" at bounding box center [1413, 382] width 20 height 20
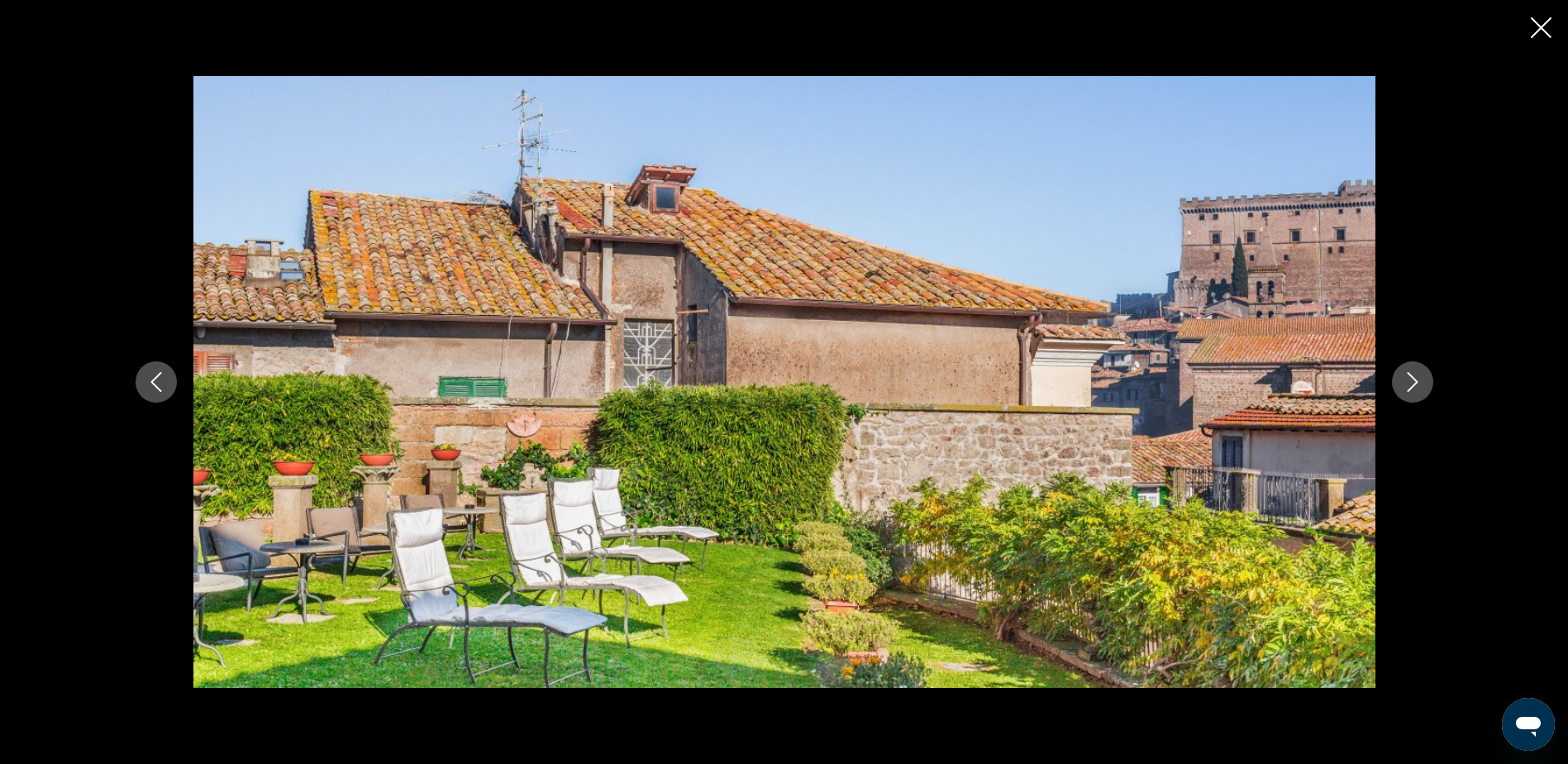
click at [1411, 378] on icon "Next image" at bounding box center [1413, 382] width 20 height 20
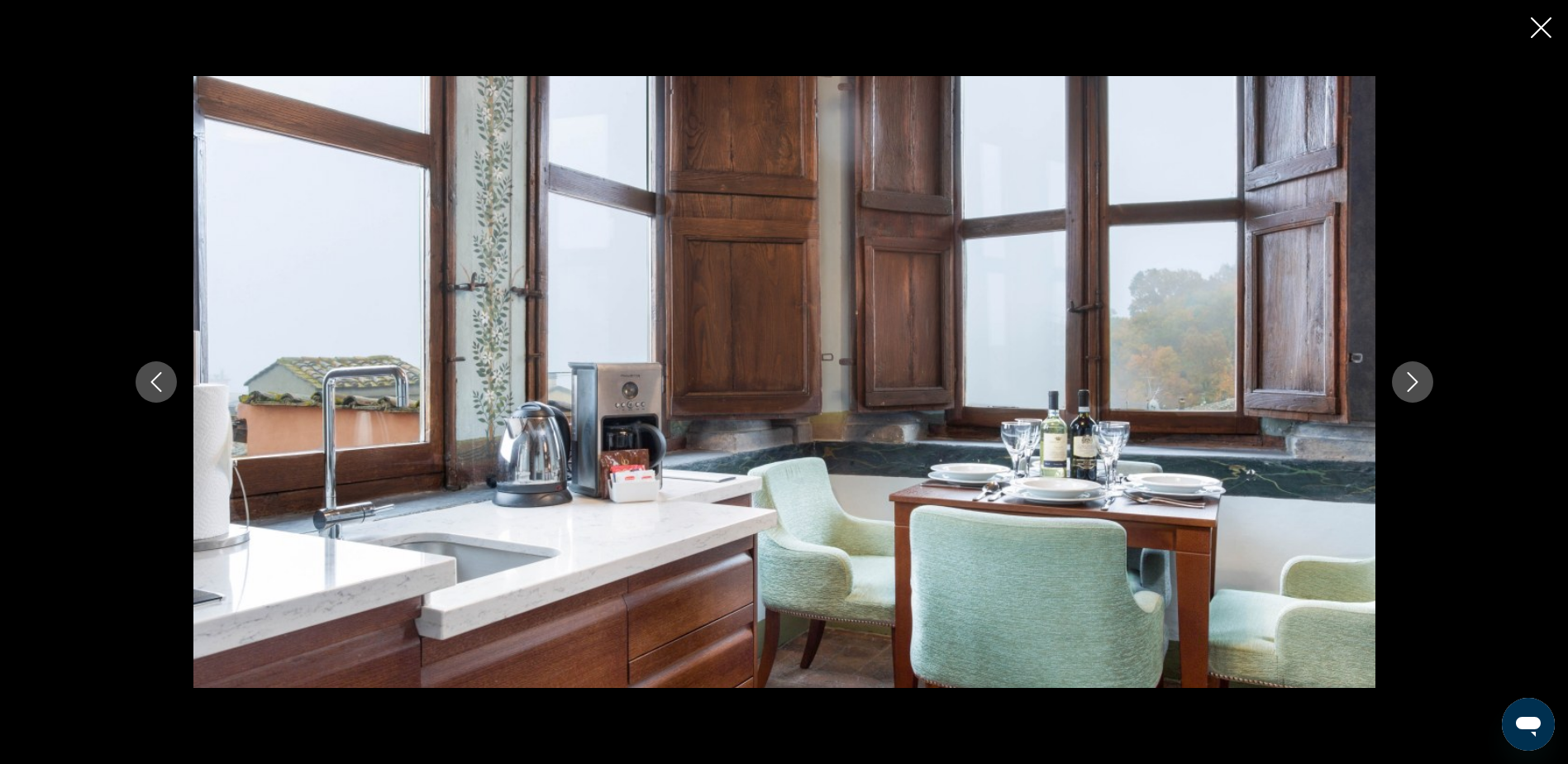
click at [1411, 378] on icon "Next image" at bounding box center [1413, 382] width 20 height 20
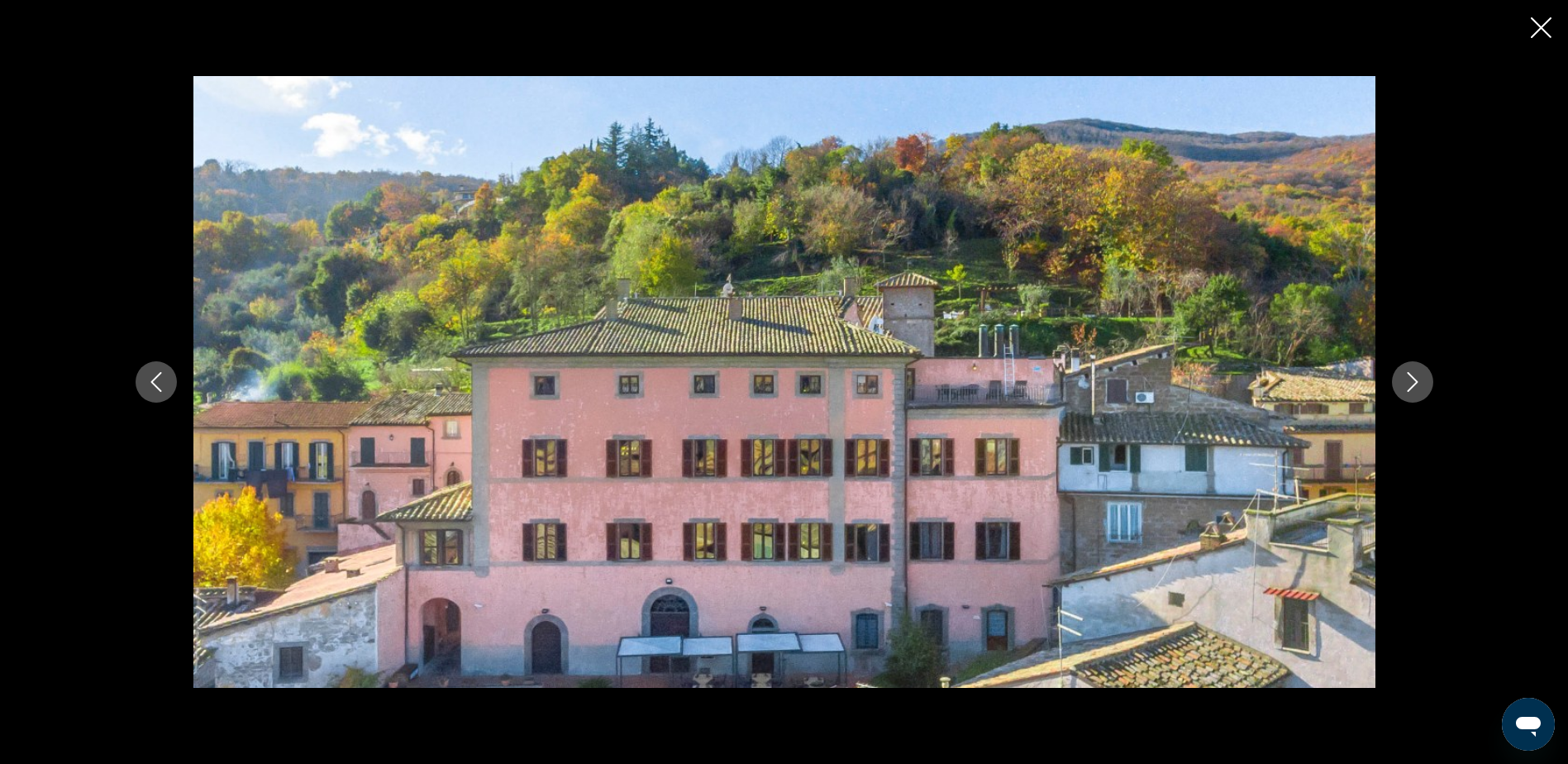
click at [1411, 378] on icon "Next image" at bounding box center [1413, 382] width 20 height 20
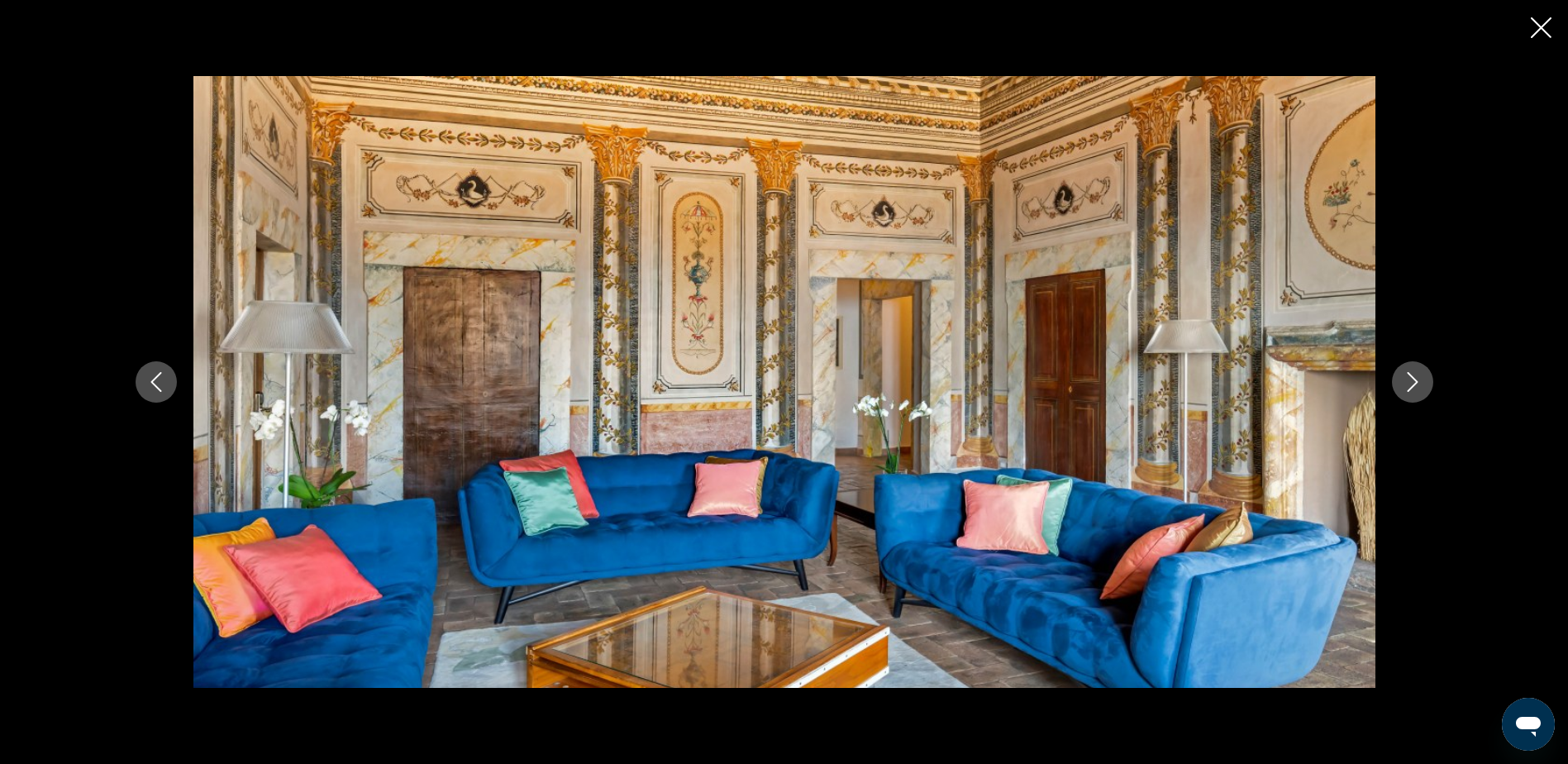
click at [1411, 378] on icon "Next image" at bounding box center [1413, 382] width 20 height 20
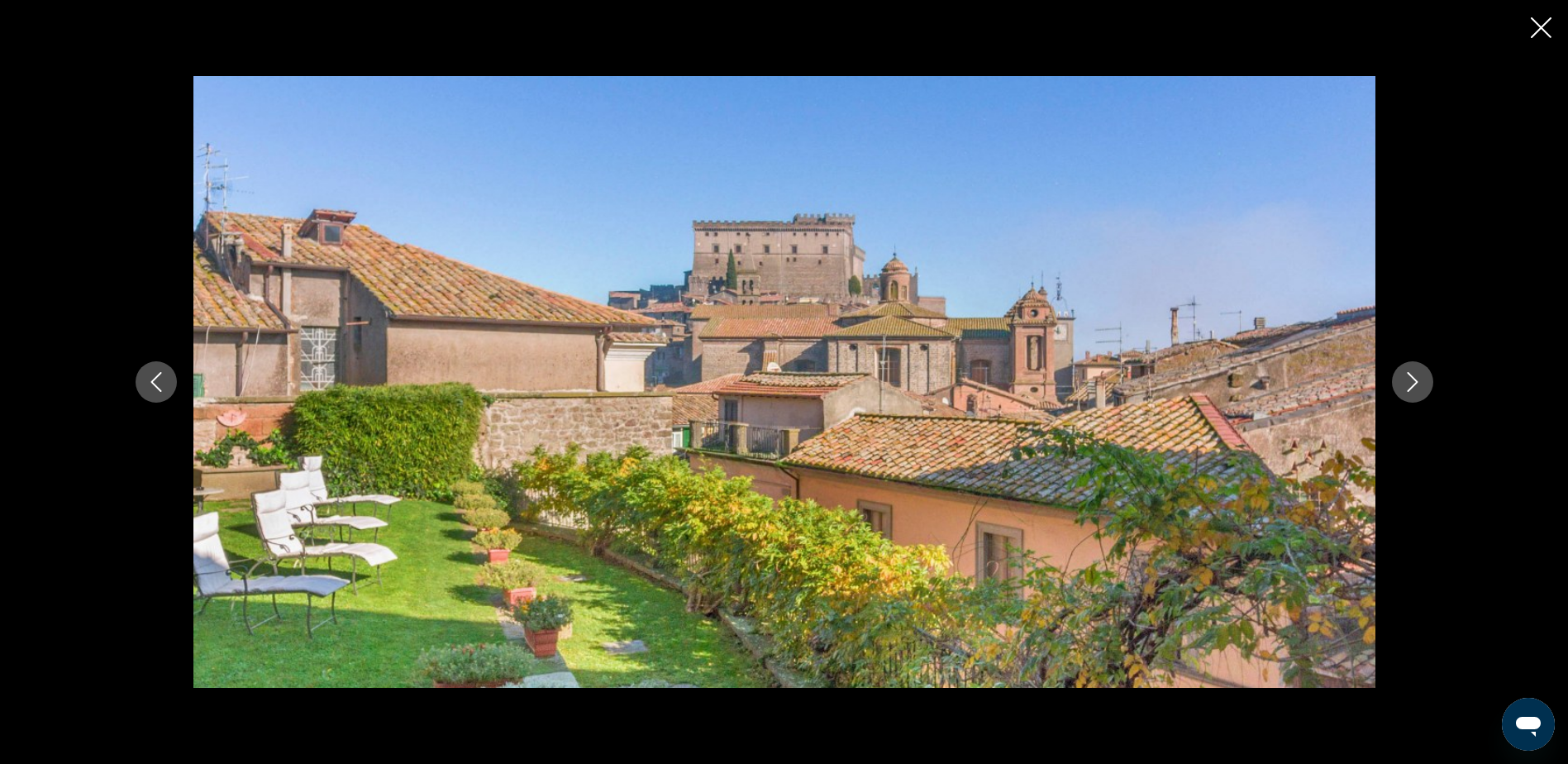
click at [1411, 378] on icon "Next image" at bounding box center [1413, 382] width 20 height 20
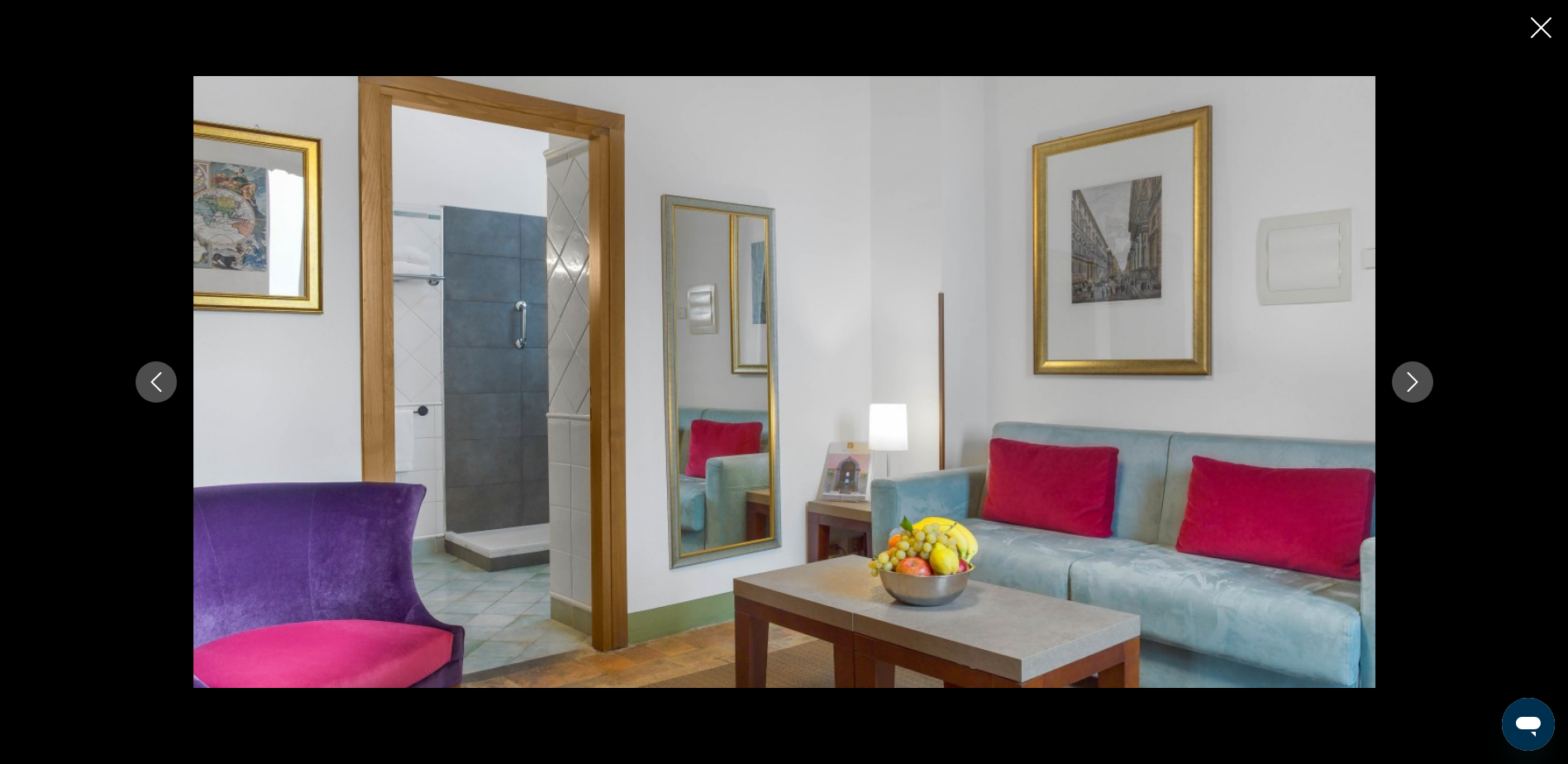
click at [1411, 378] on icon "Next image" at bounding box center [1413, 382] width 20 height 20
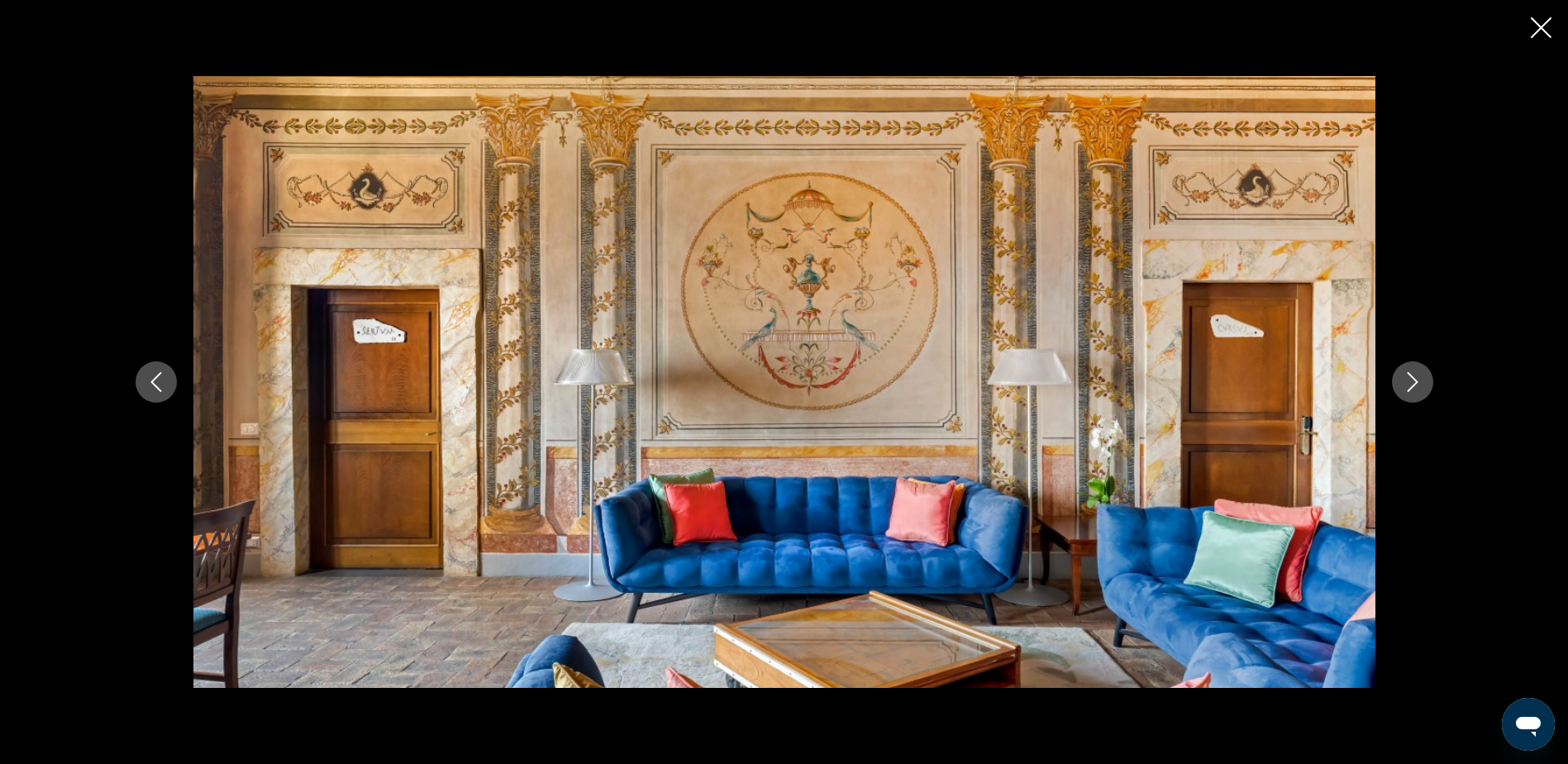
click at [1411, 378] on icon "Next image" at bounding box center [1413, 382] width 20 height 20
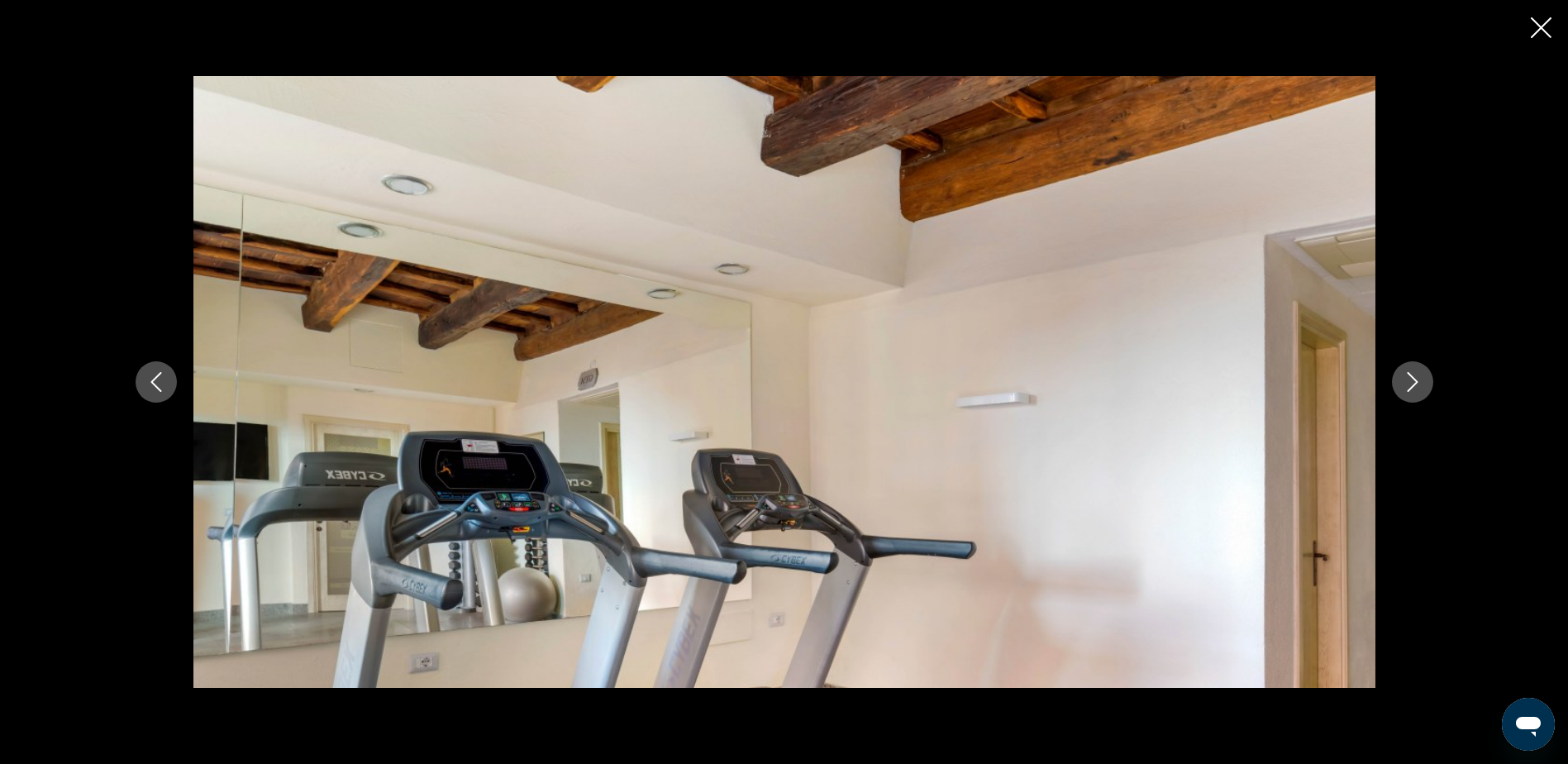
click at [1411, 378] on icon "Next image" at bounding box center [1413, 382] width 20 height 20
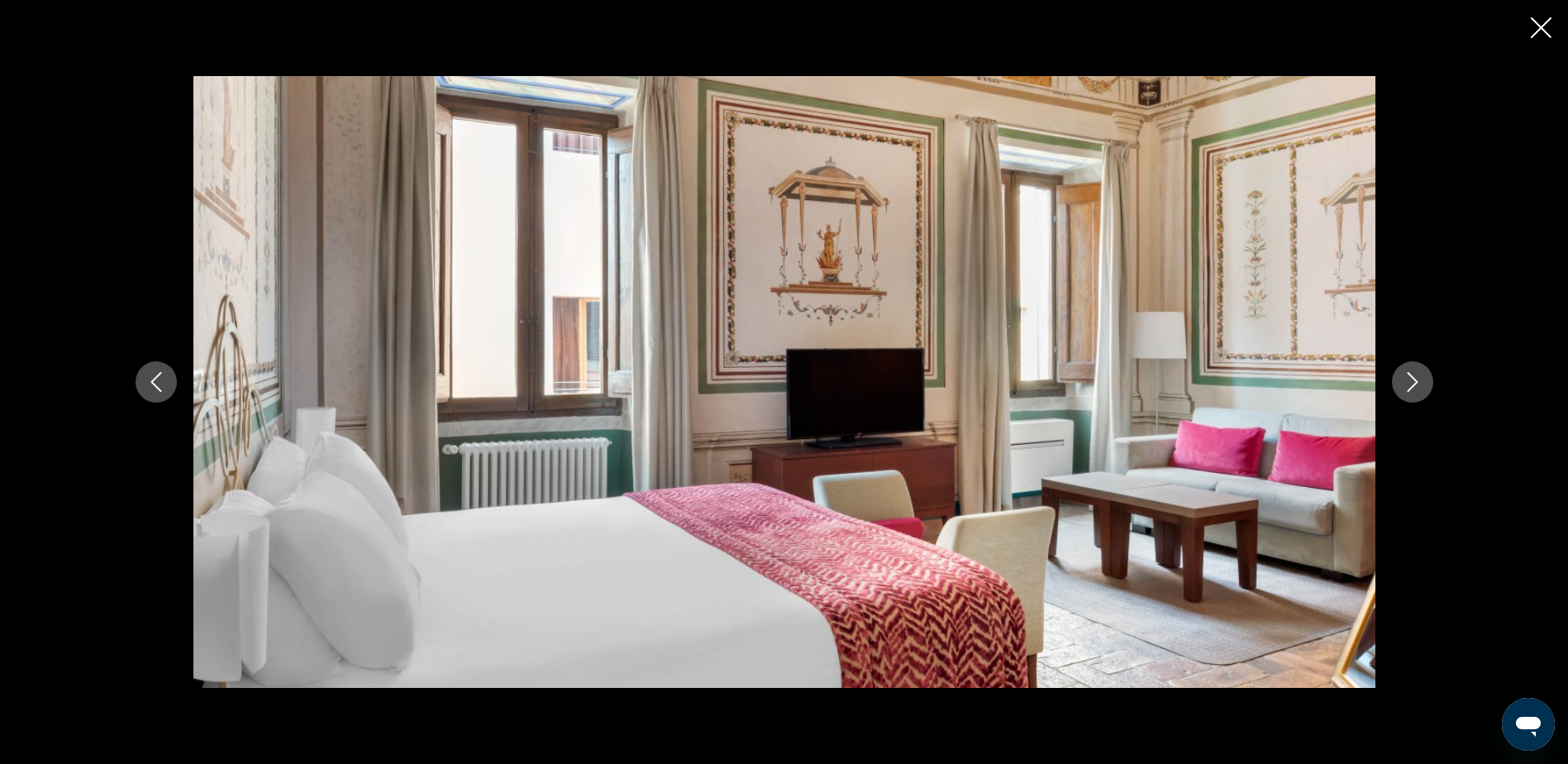
click at [1411, 378] on icon "Next image" at bounding box center [1413, 382] width 20 height 20
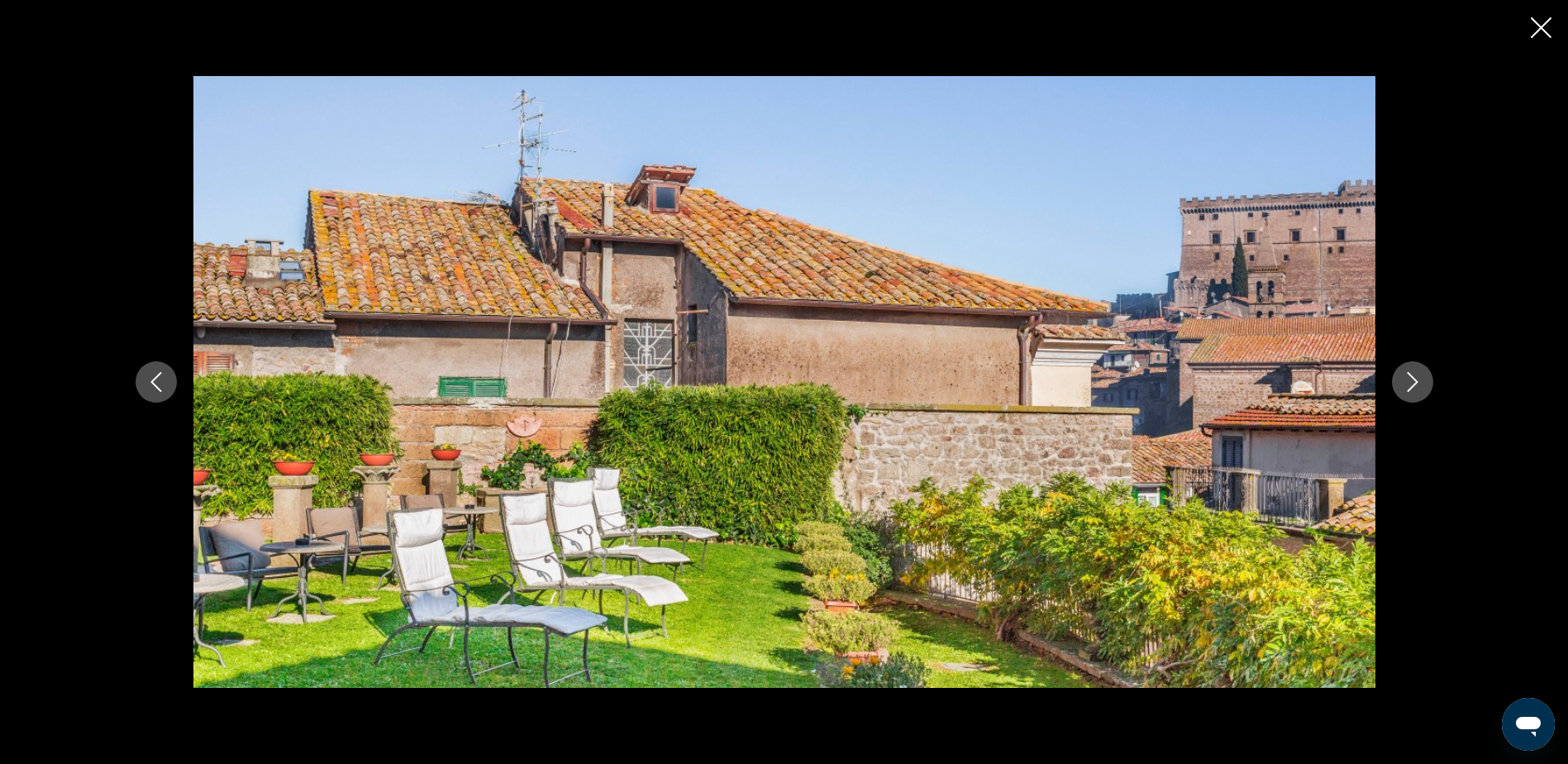
click at [1411, 378] on icon "Next image" at bounding box center [1413, 382] width 20 height 20
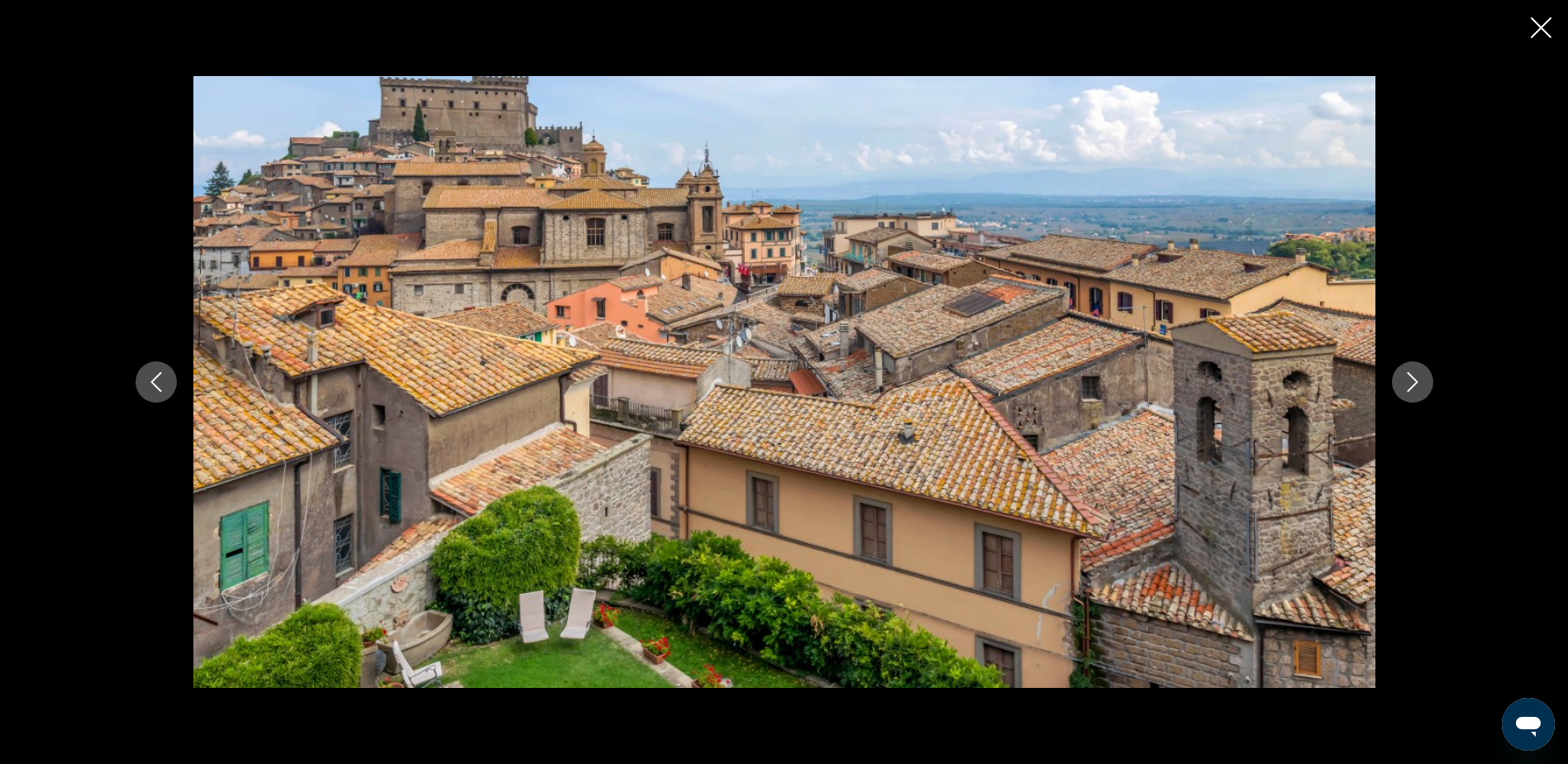
click at [1533, 28] on icon "Close slideshow" at bounding box center [1541, 27] width 21 height 21
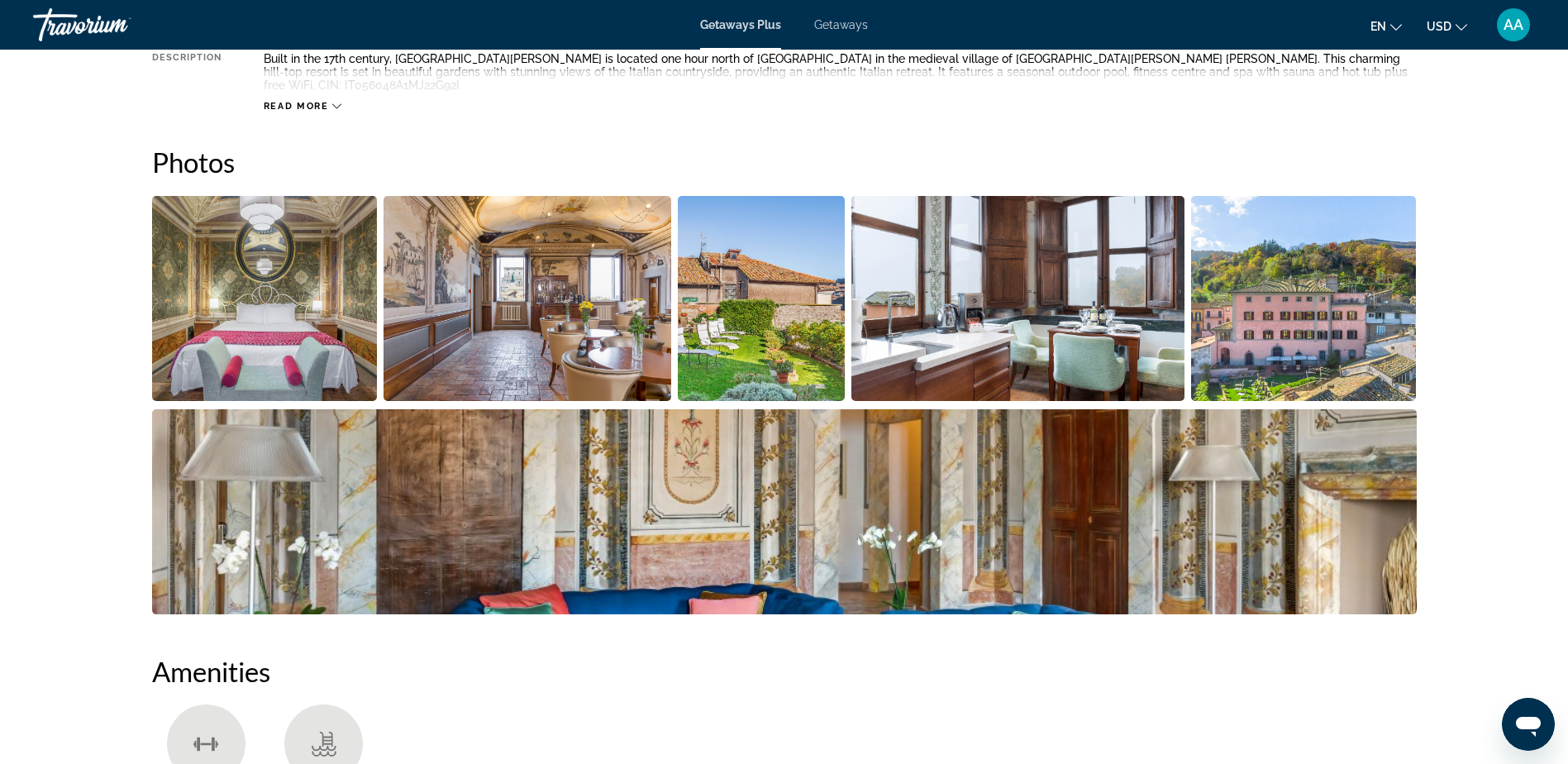
click at [840, 19] on span "Getaways" at bounding box center [841, 25] width 54 height 13
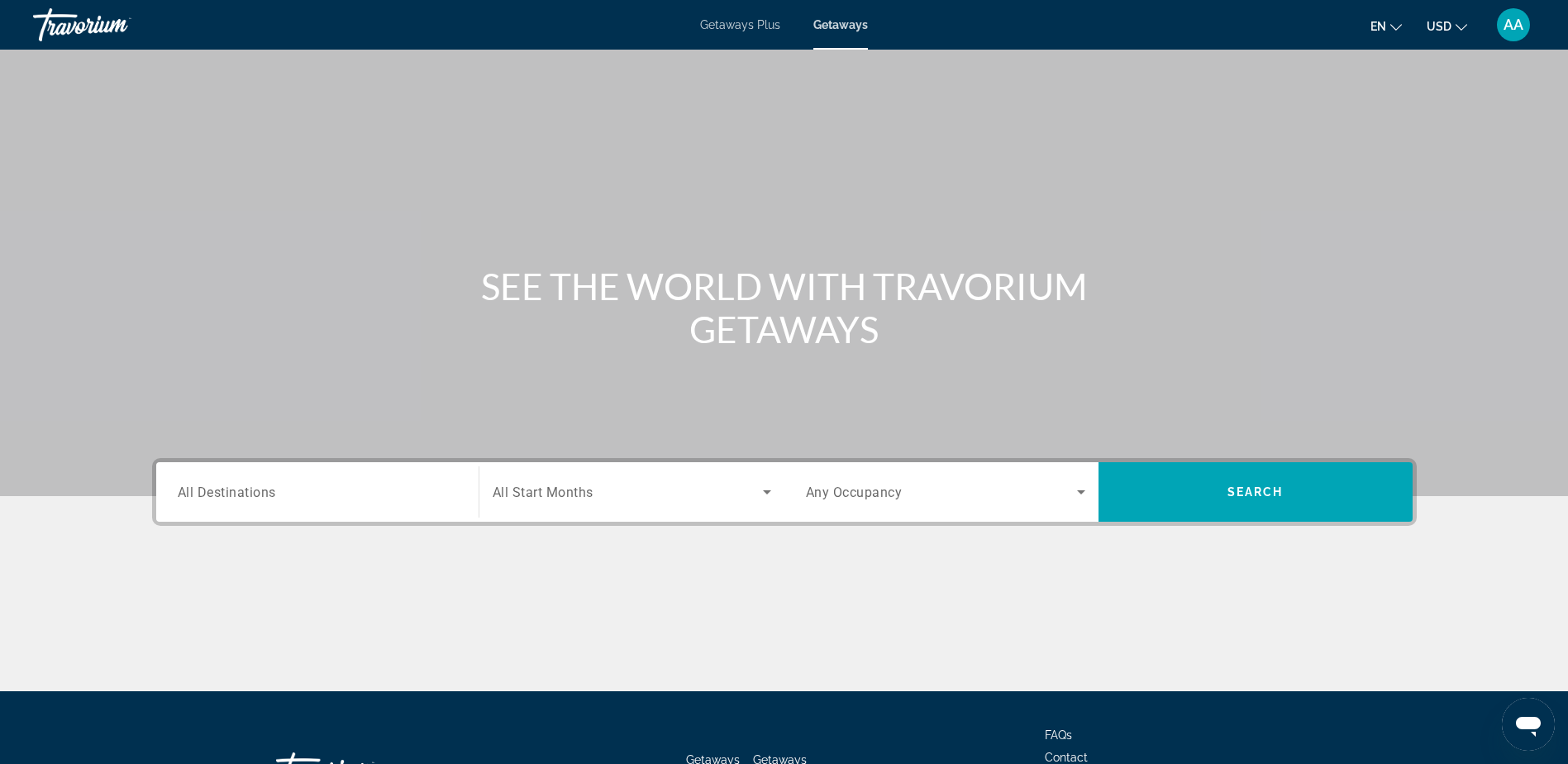
click at [229, 484] on span "All Destinations" at bounding box center [227, 491] width 99 height 16
click at [229, 484] on input "Destination All Destinations" at bounding box center [317, 493] width 280 height 20
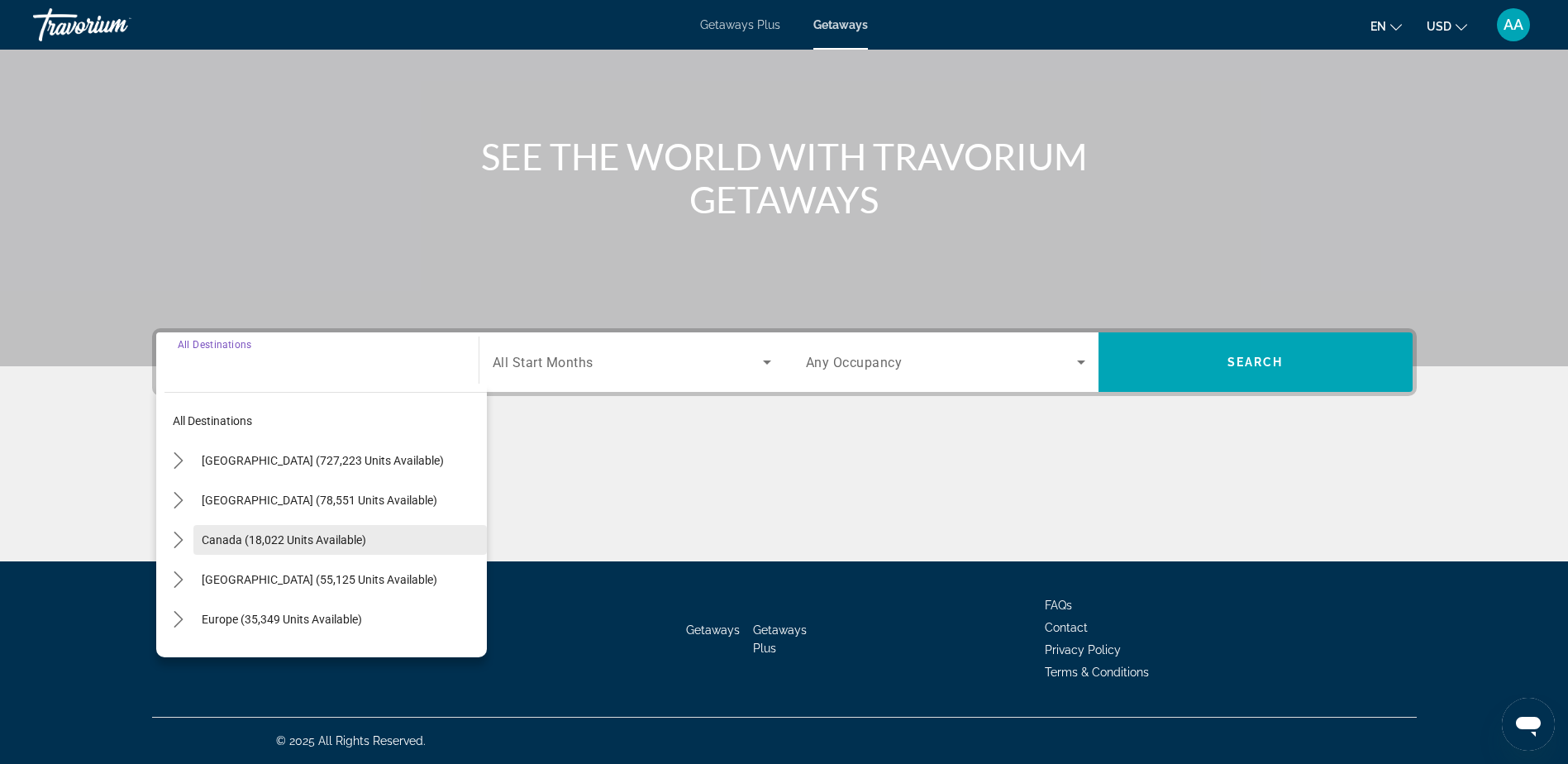
scroll to position [82, 0]
click at [238, 530] on span "Europe (35,349 units available)" at bounding box center [281, 536] width 160 height 13
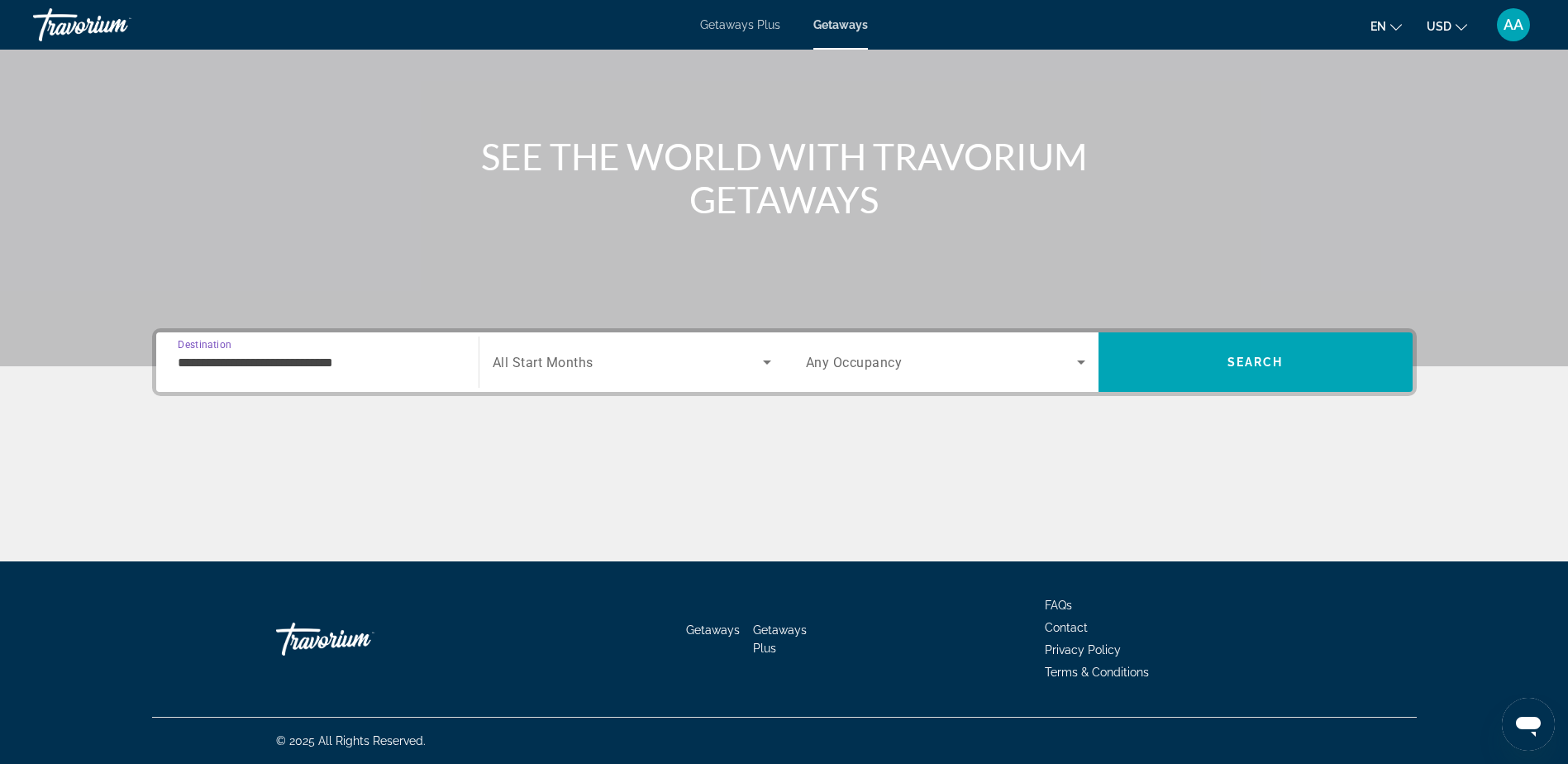
click at [297, 366] on input "**********" at bounding box center [317, 363] width 280 height 20
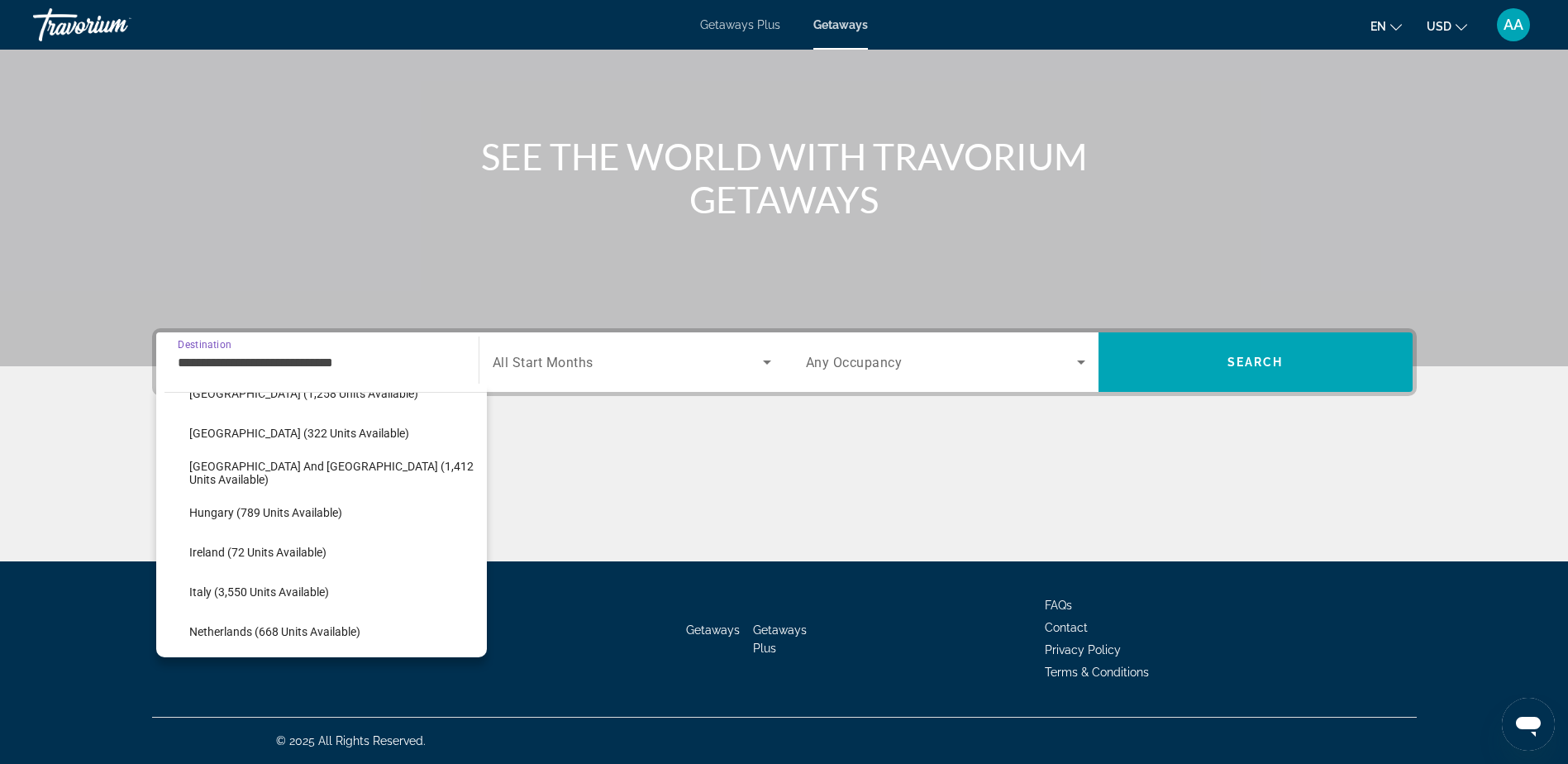
scroll to position [512, 0]
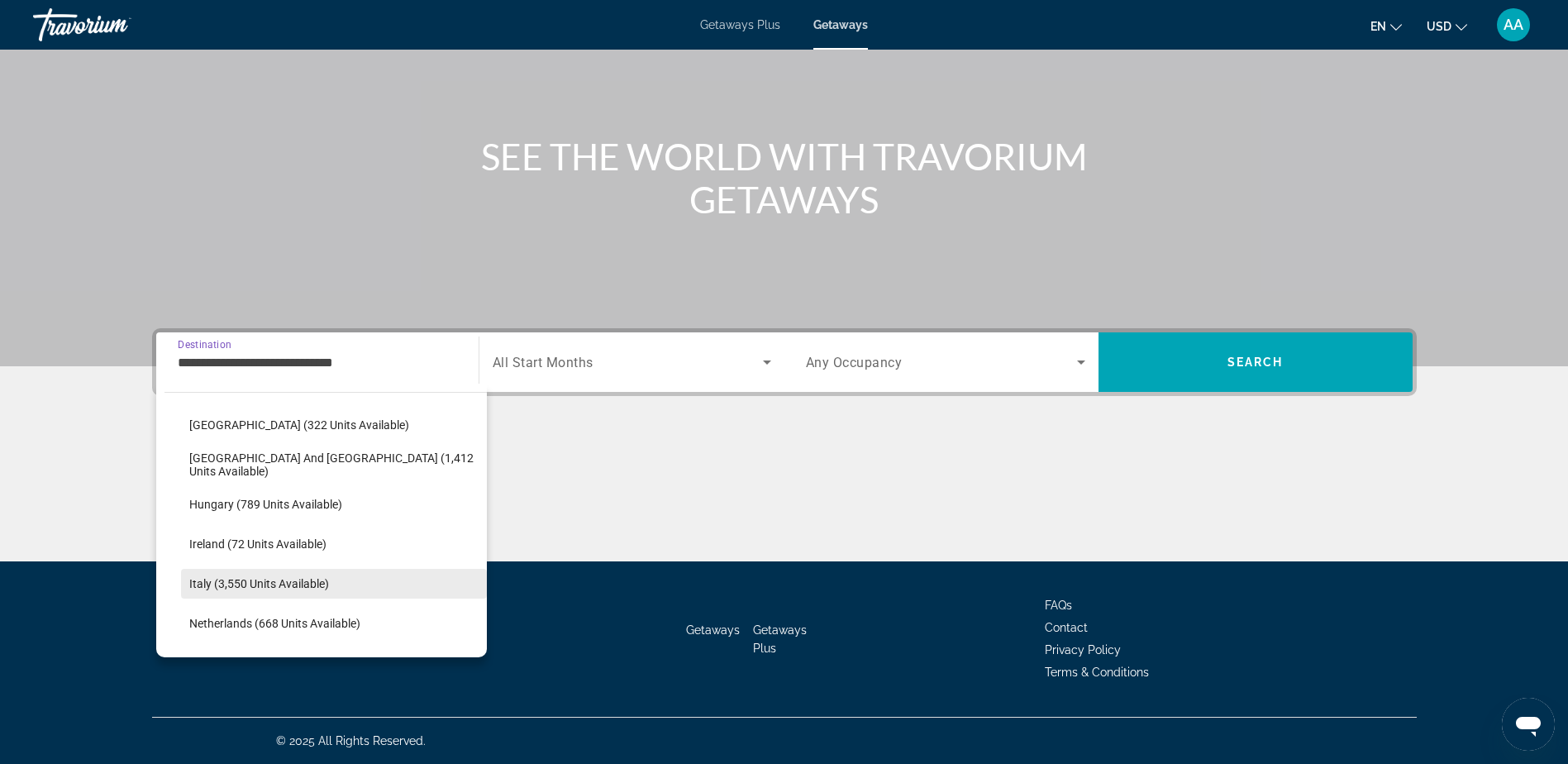
click at [228, 580] on span "Italy (3,550 units available)" at bounding box center [259, 583] width 140 height 13
type input "**********"
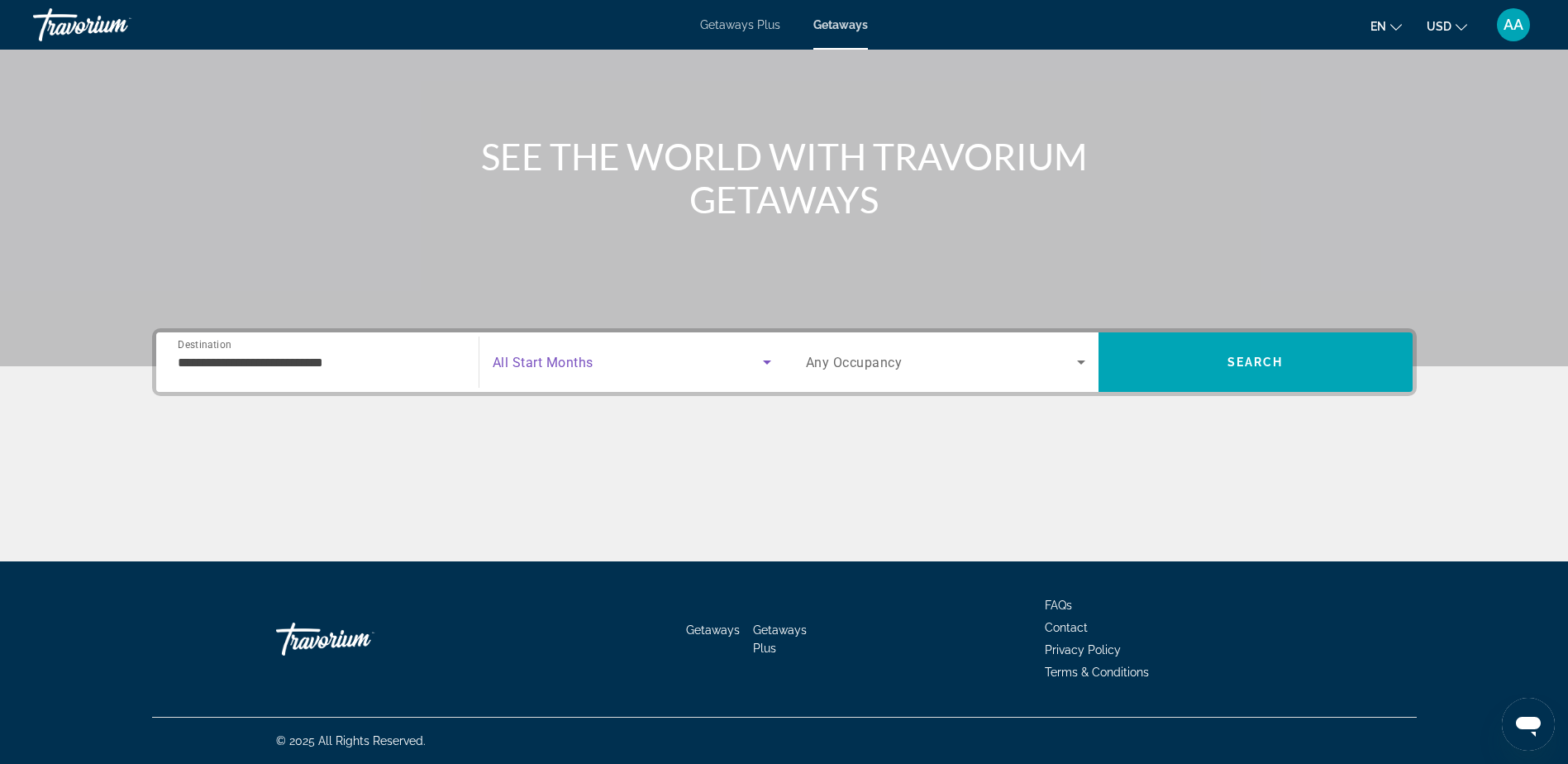
click at [632, 366] on span "Search widget" at bounding box center [628, 362] width 270 height 20
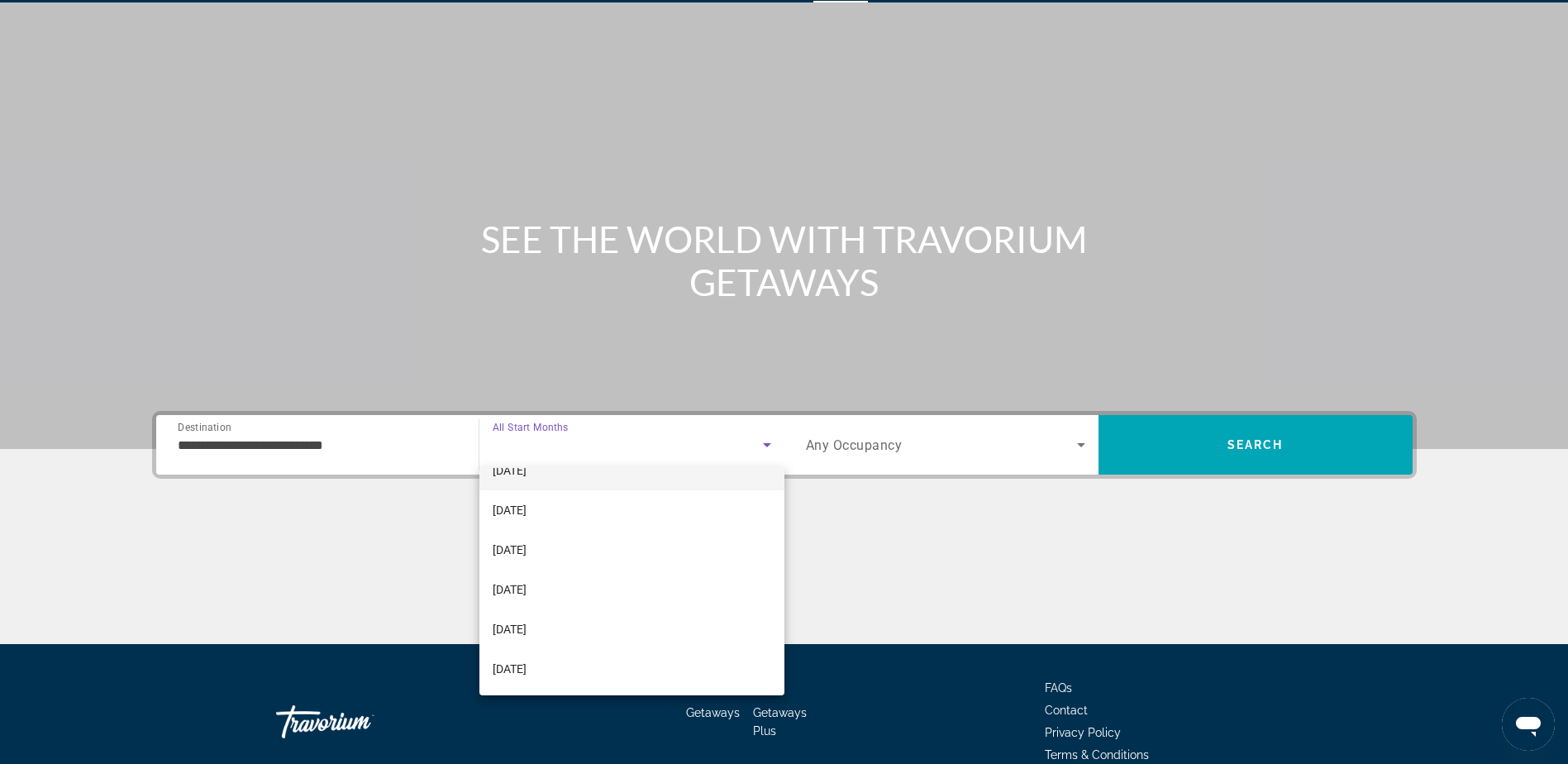
scroll to position [248, 0]
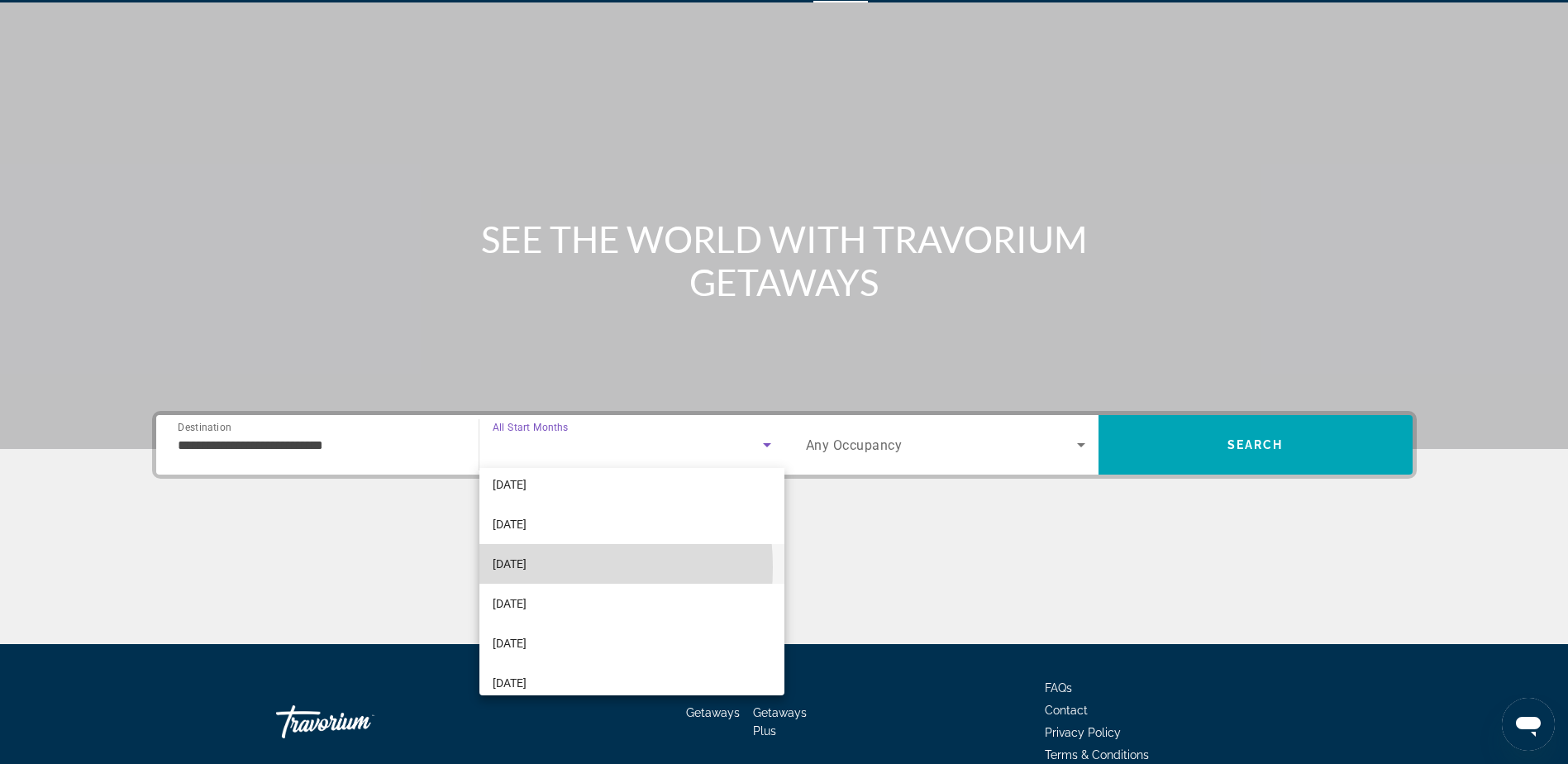
click at [513, 567] on span "May 2026" at bounding box center [509, 564] width 34 height 20
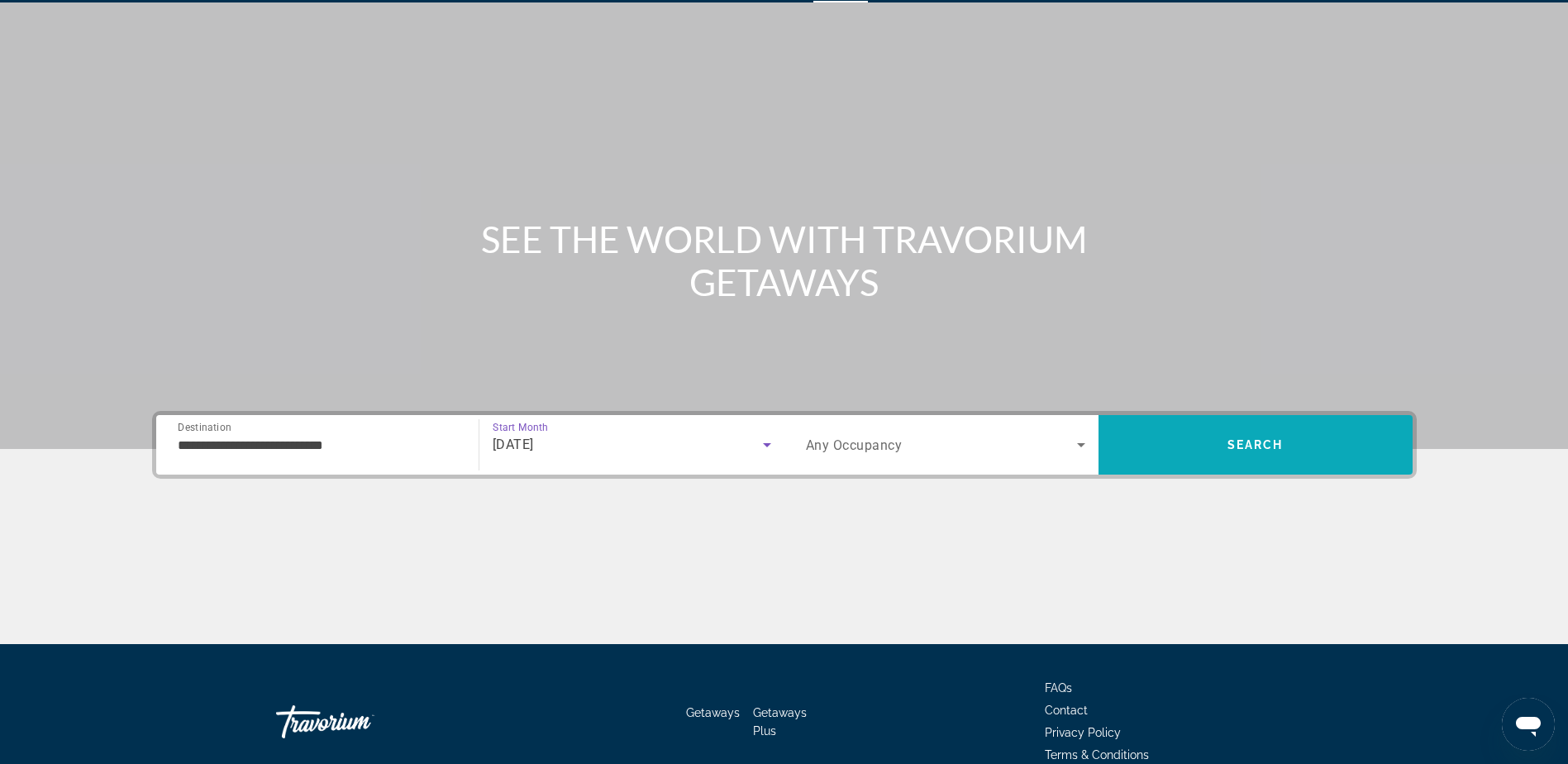
click at [1269, 454] on span "Search" at bounding box center [1255, 444] width 314 height 39
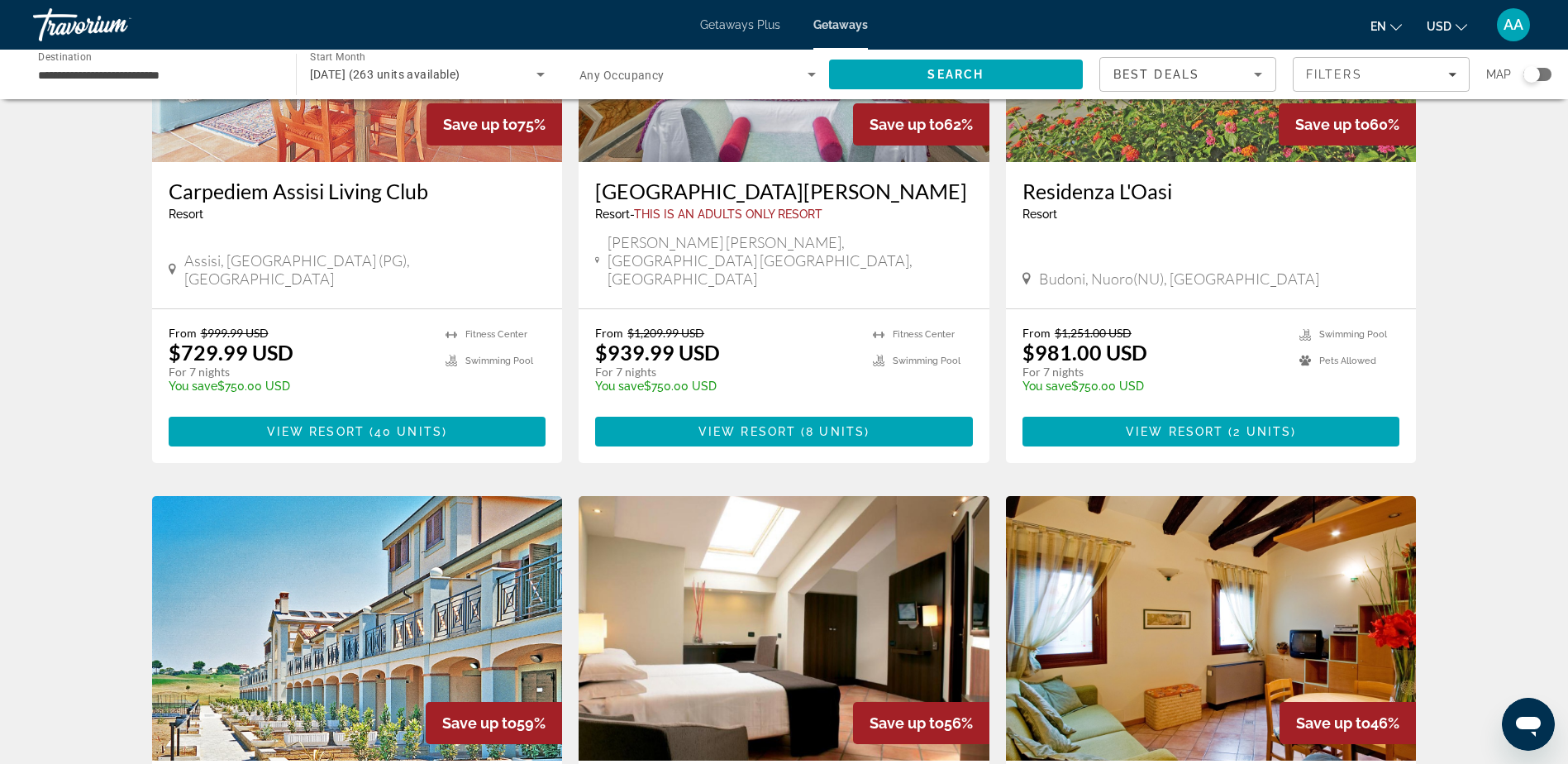
scroll to position [1248, 0]
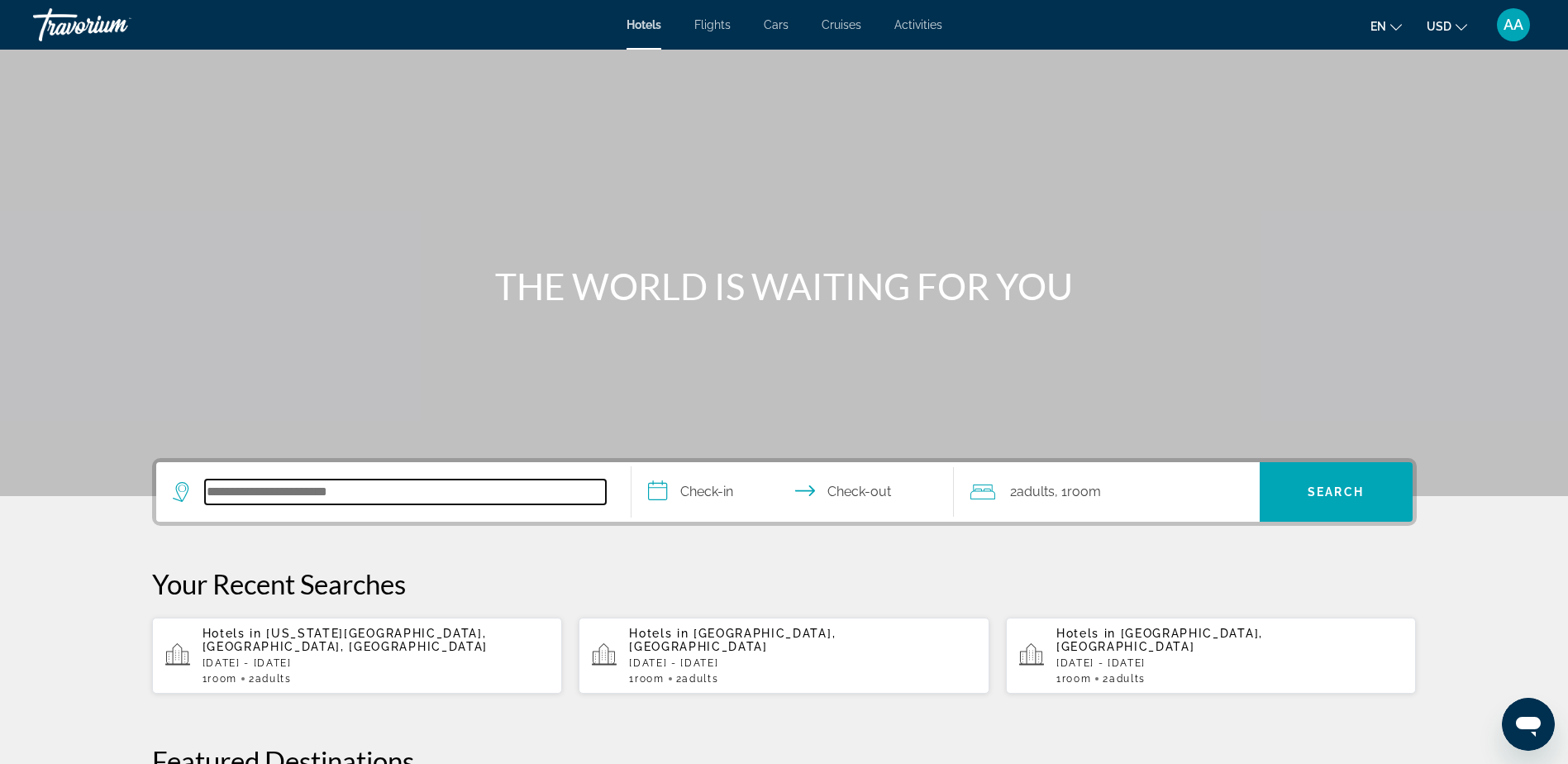
click at [327, 497] on input "Search hotel destination" at bounding box center [405, 492] width 401 height 25
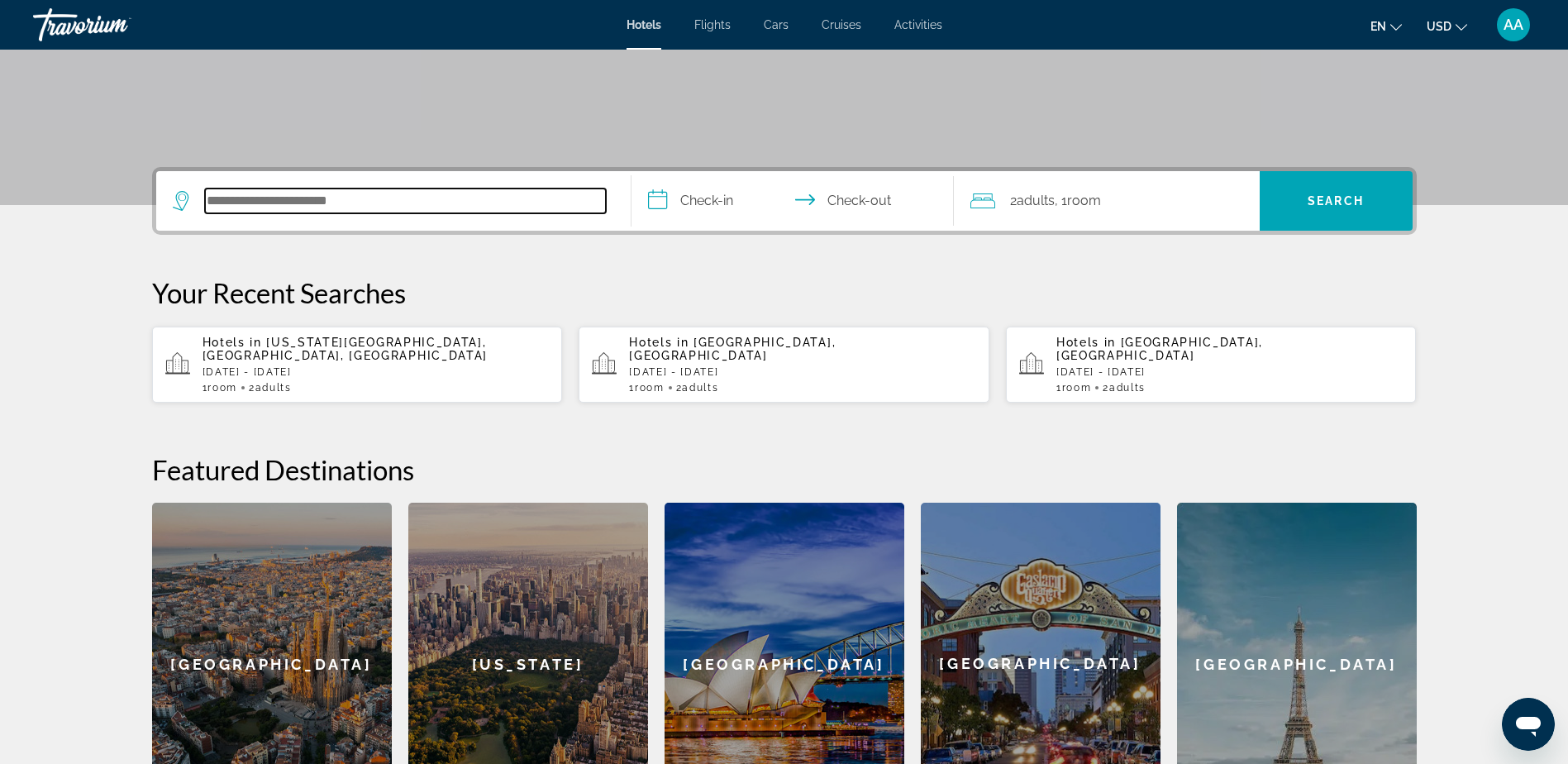
scroll to position [404, 0]
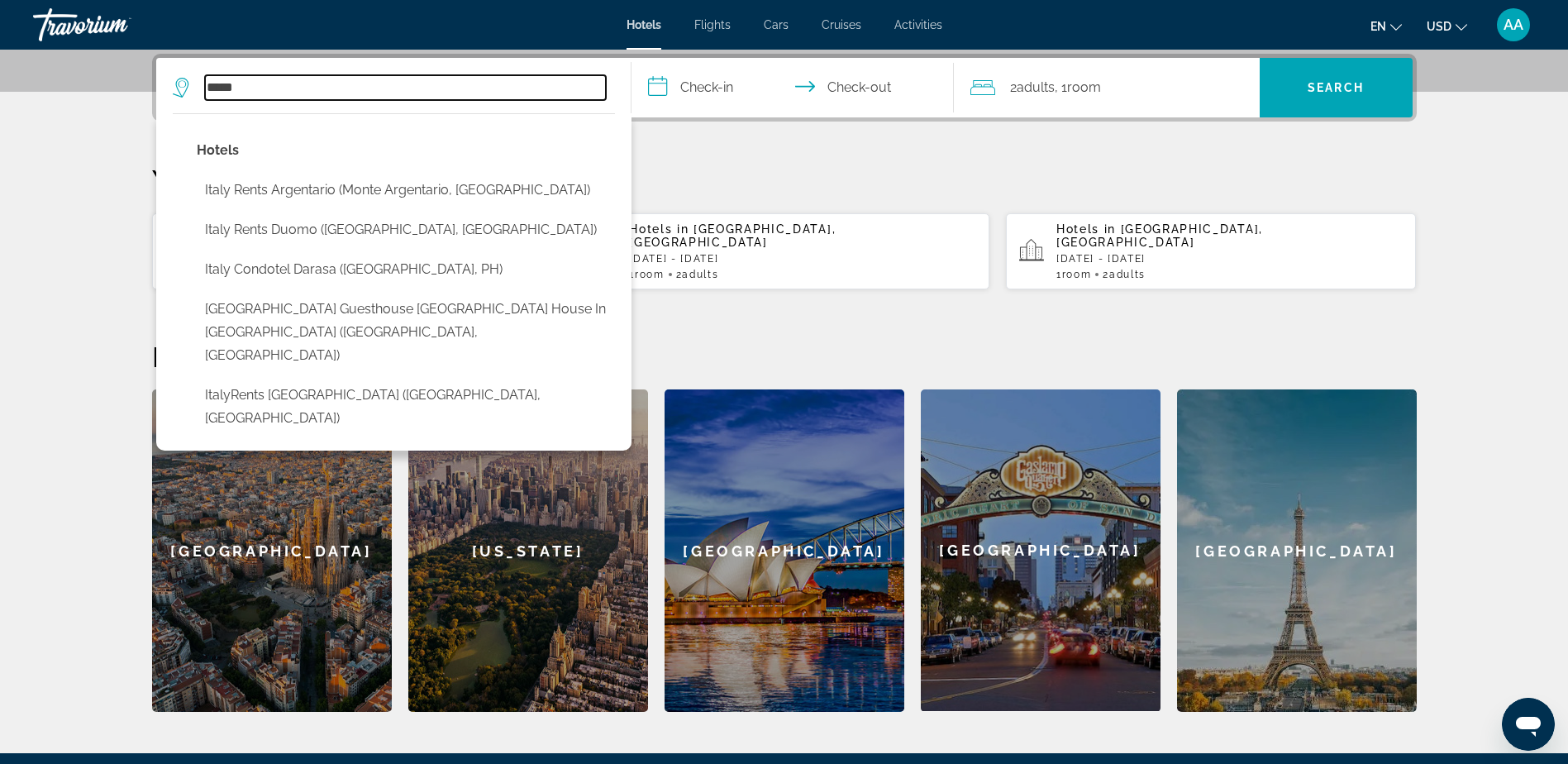
drag, startPoint x: 241, startPoint y: 90, endPoint x: 163, endPoint y: 156, distance: 102.2
click at [164, 73] on app-destination-search "***** Hotels [GEOGRAPHIC_DATA] Rents Argentario ([GEOGRAPHIC_DATA], [GEOGRAPHIC…" at bounding box center [394, 87] width 475 height 59
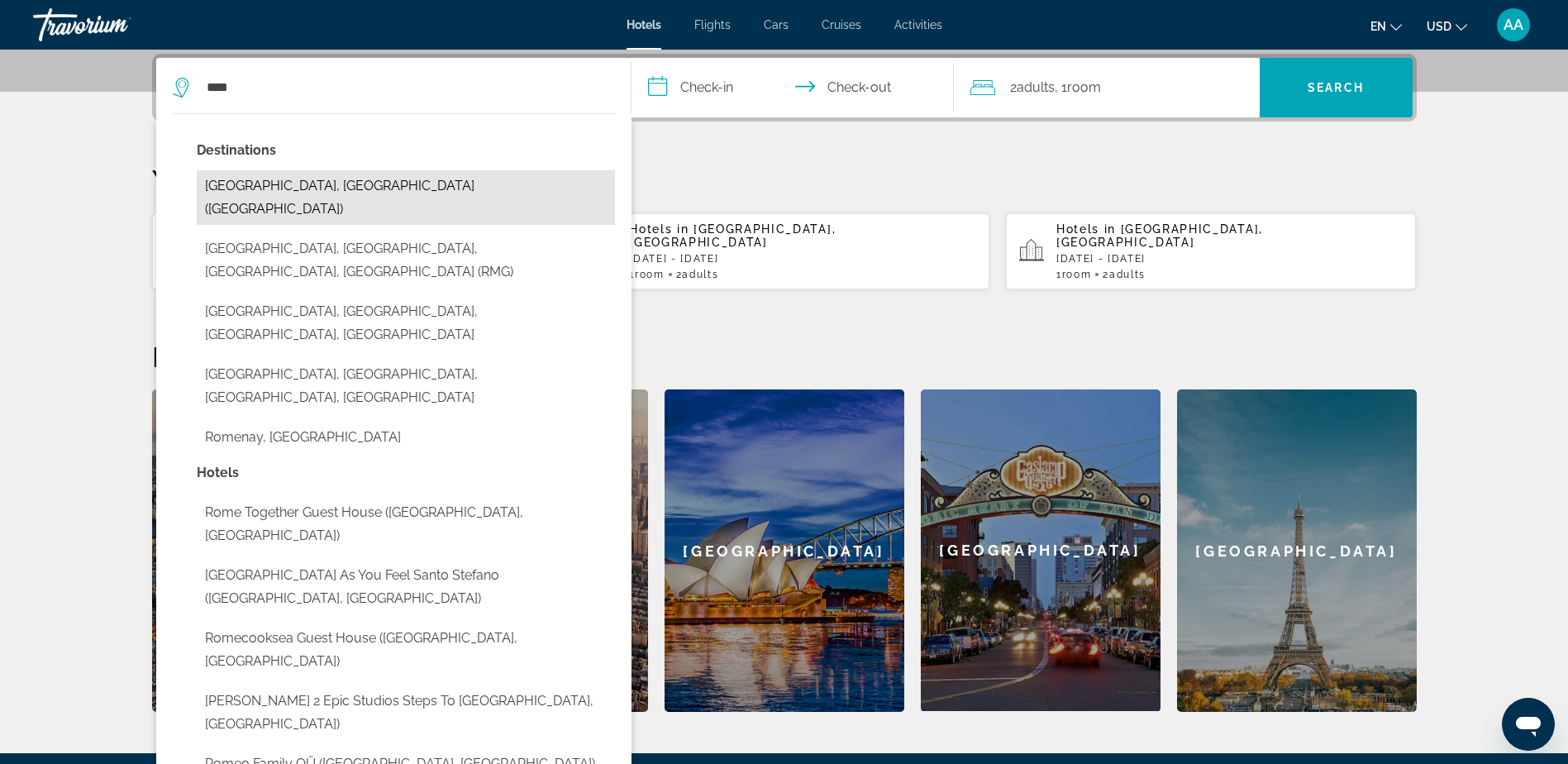
click at [256, 178] on button "[GEOGRAPHIC_DATA], [GEOGRAPHIC_DATA] ([GEOGRAPHIC_DATA])" at bounding box center [406, 197] width 418 height 55
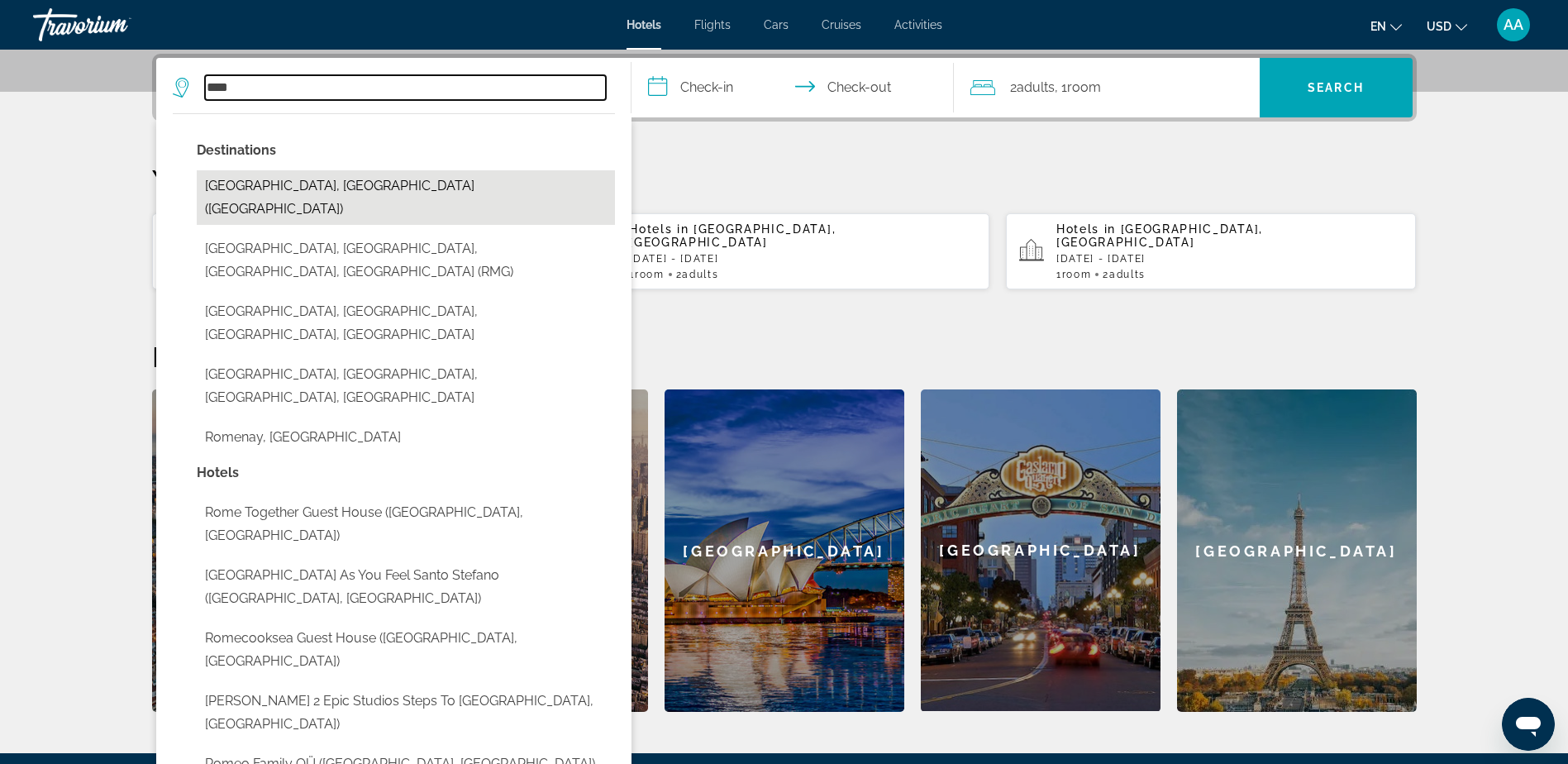
type input "**********"
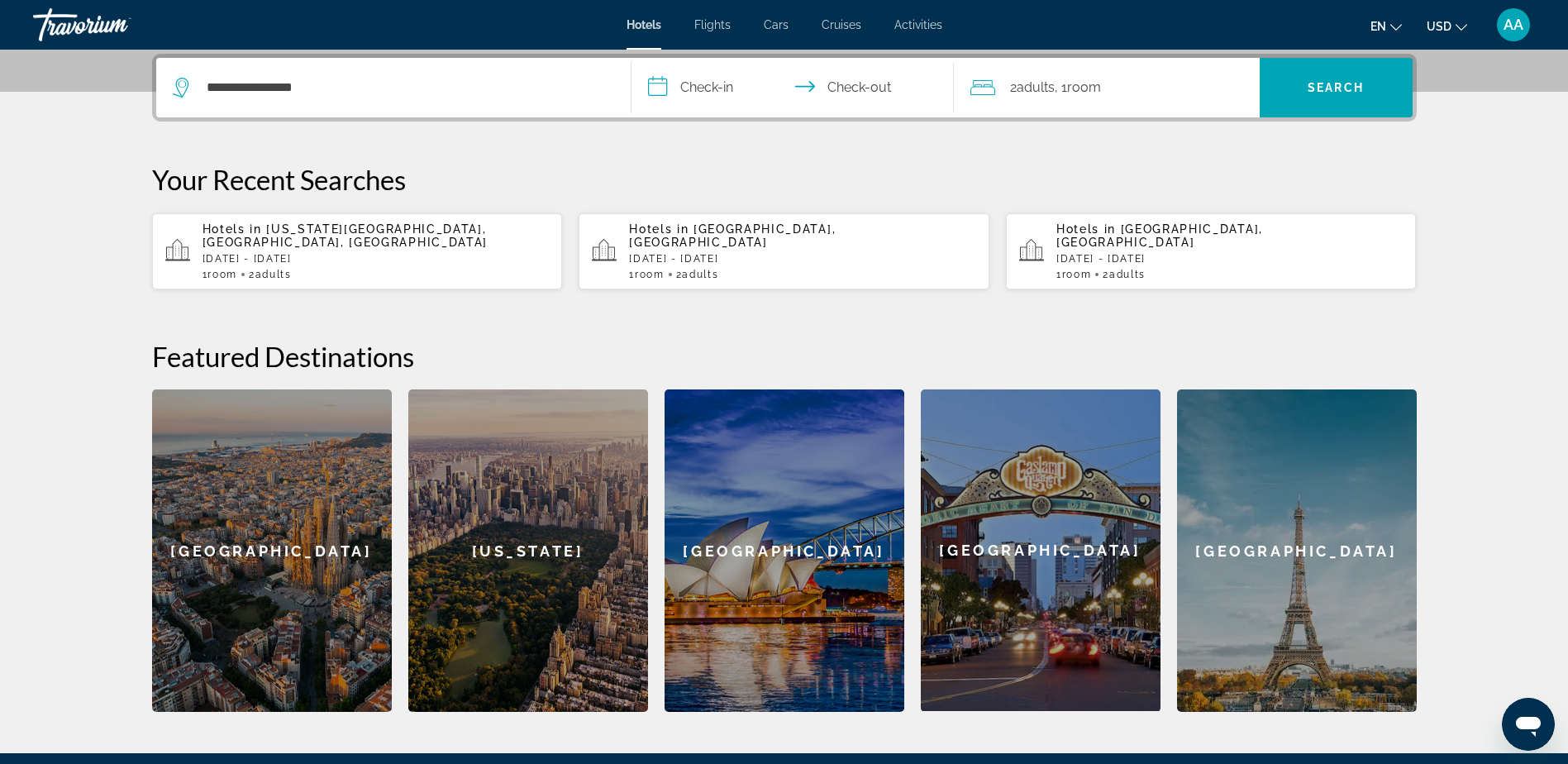
click at [716, 80] on input "**********" at bounding box center [796, 90] width 329 height 65
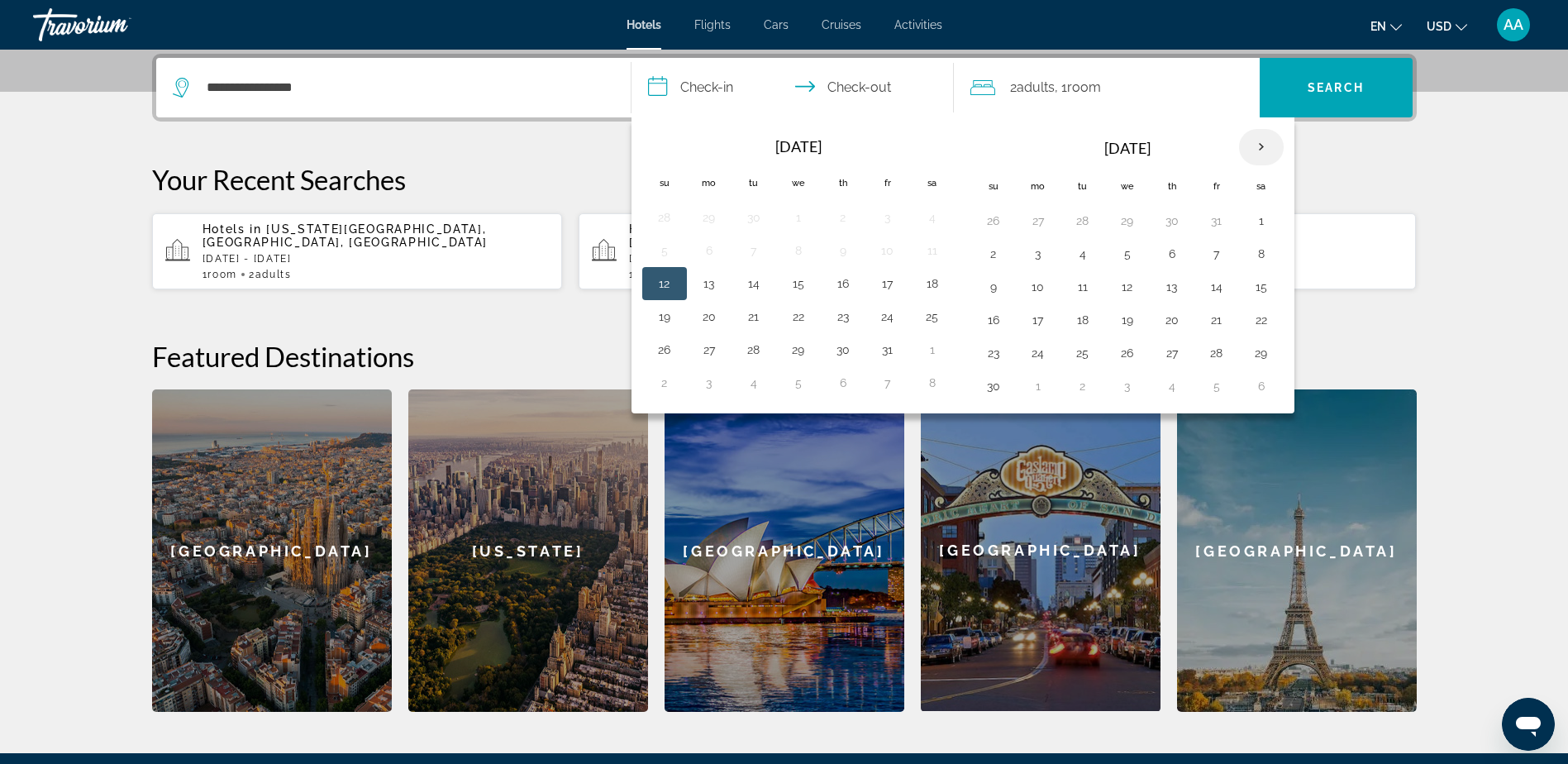
click at [1260, 152] on th "Next month" at bounding box center [1261, 147] width 45 height 37
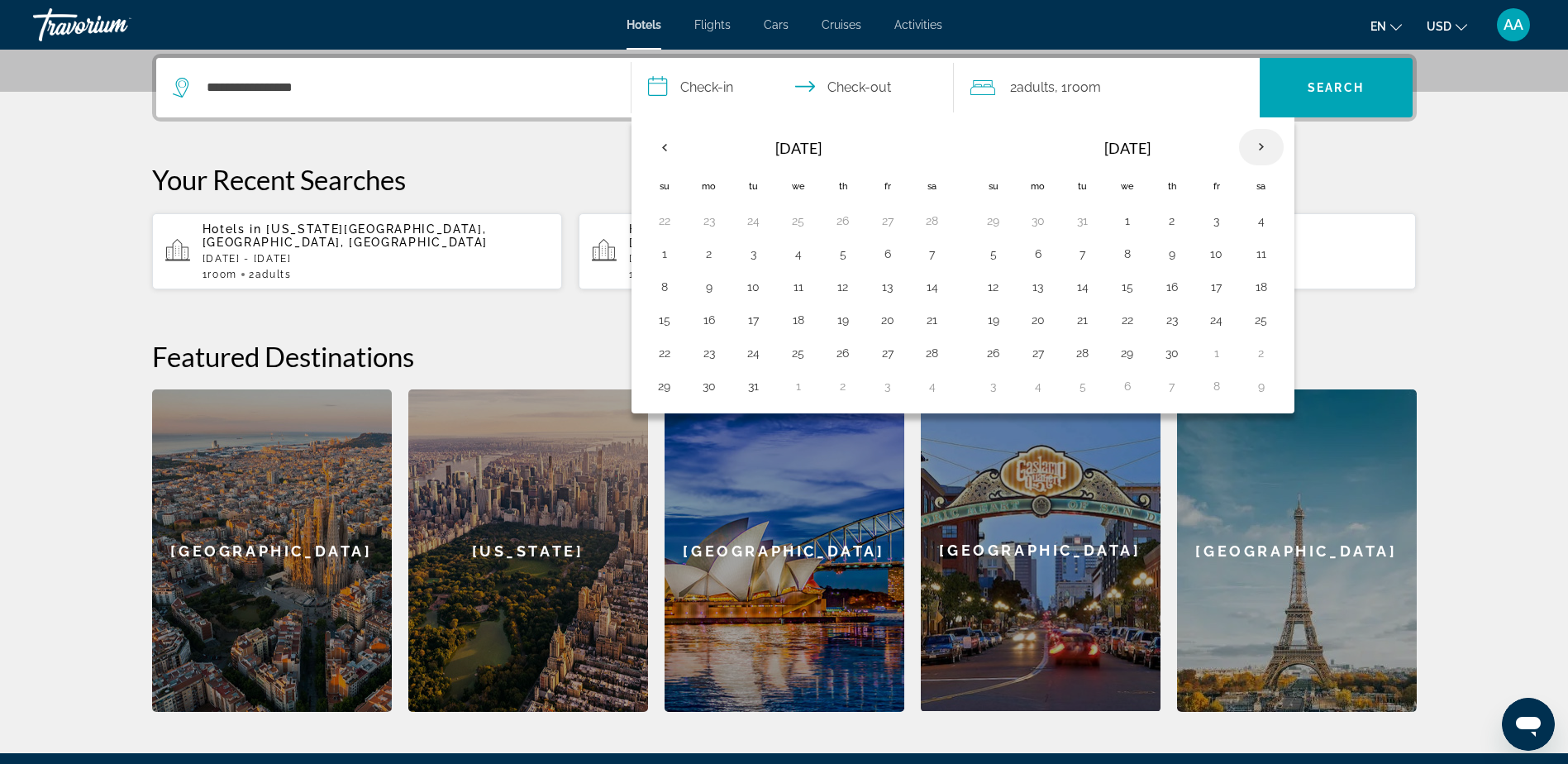
click at [1260, 152] on th "Next month" at bounding box center [1261, 147] width 45 height 37
click at [1218, 218] on button "1" at bounding box center [1216, 220] width 26 height 23
click at [1179, 259] on button "7" at bounding box center [1171, 253] width 26 height 23
type input "**********"
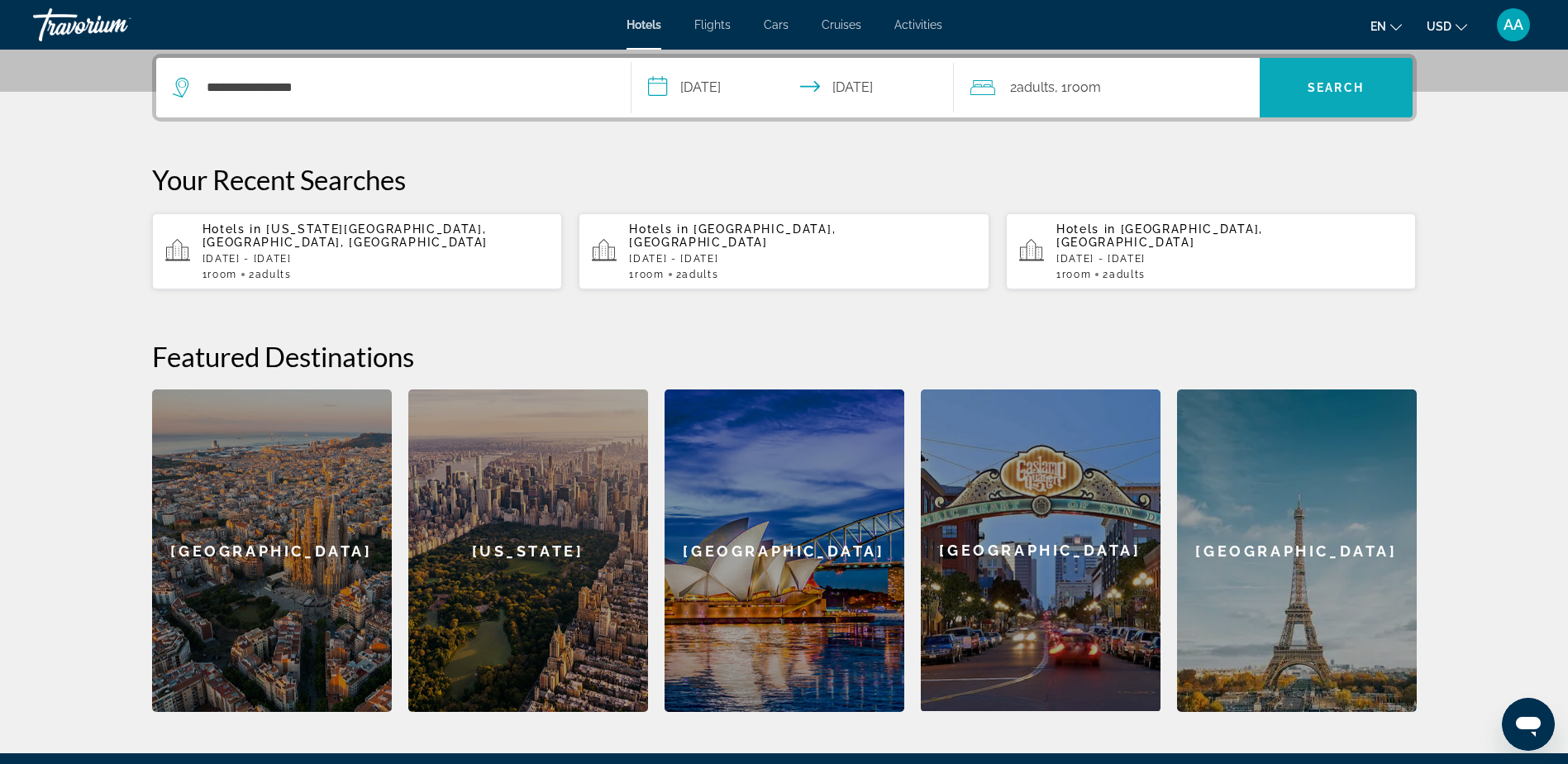
click at [1348, 83] on span "Search" at bounding box center [1335, 88] width 56 height 13
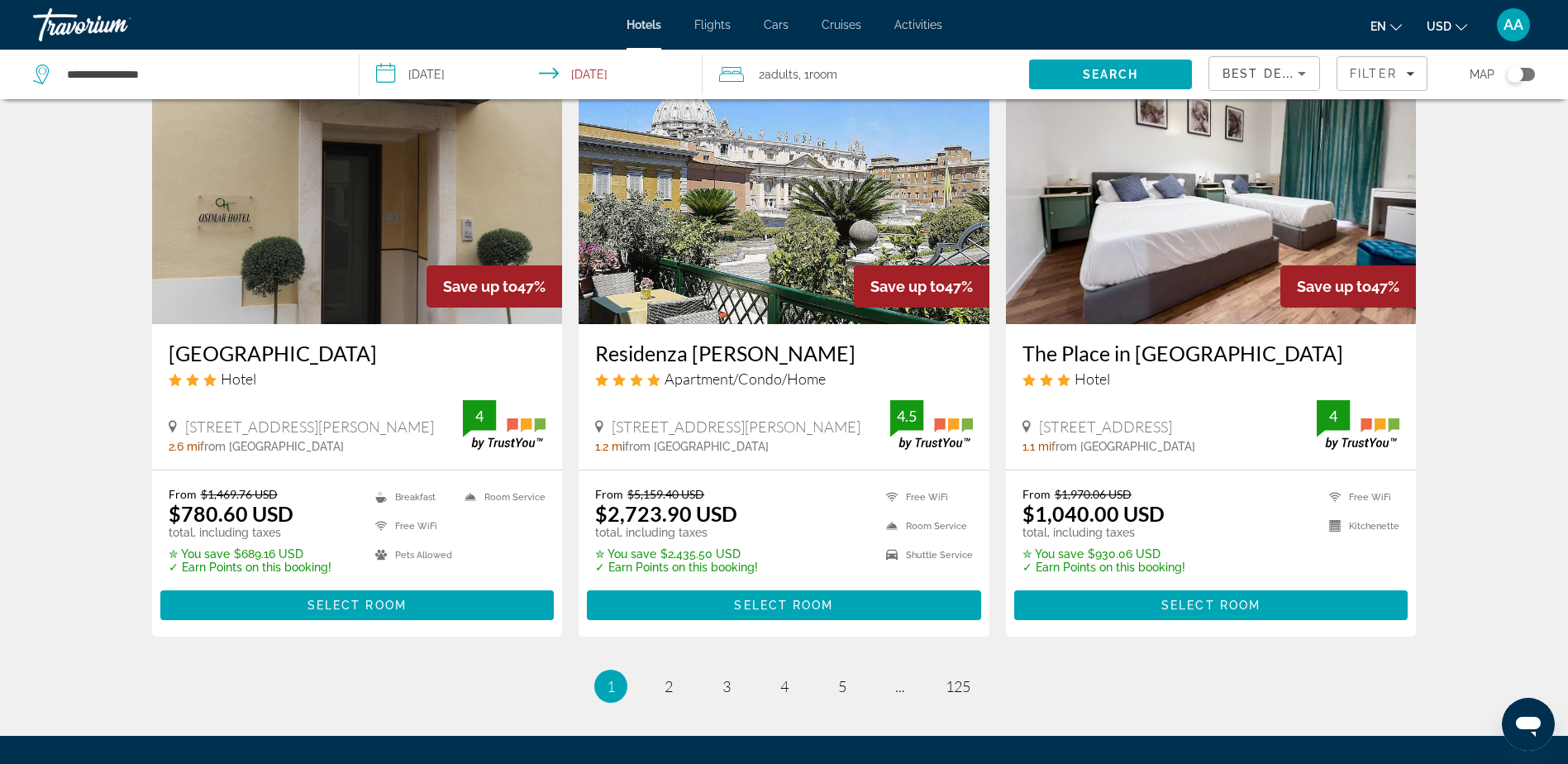
scroll to position [2100, 0]
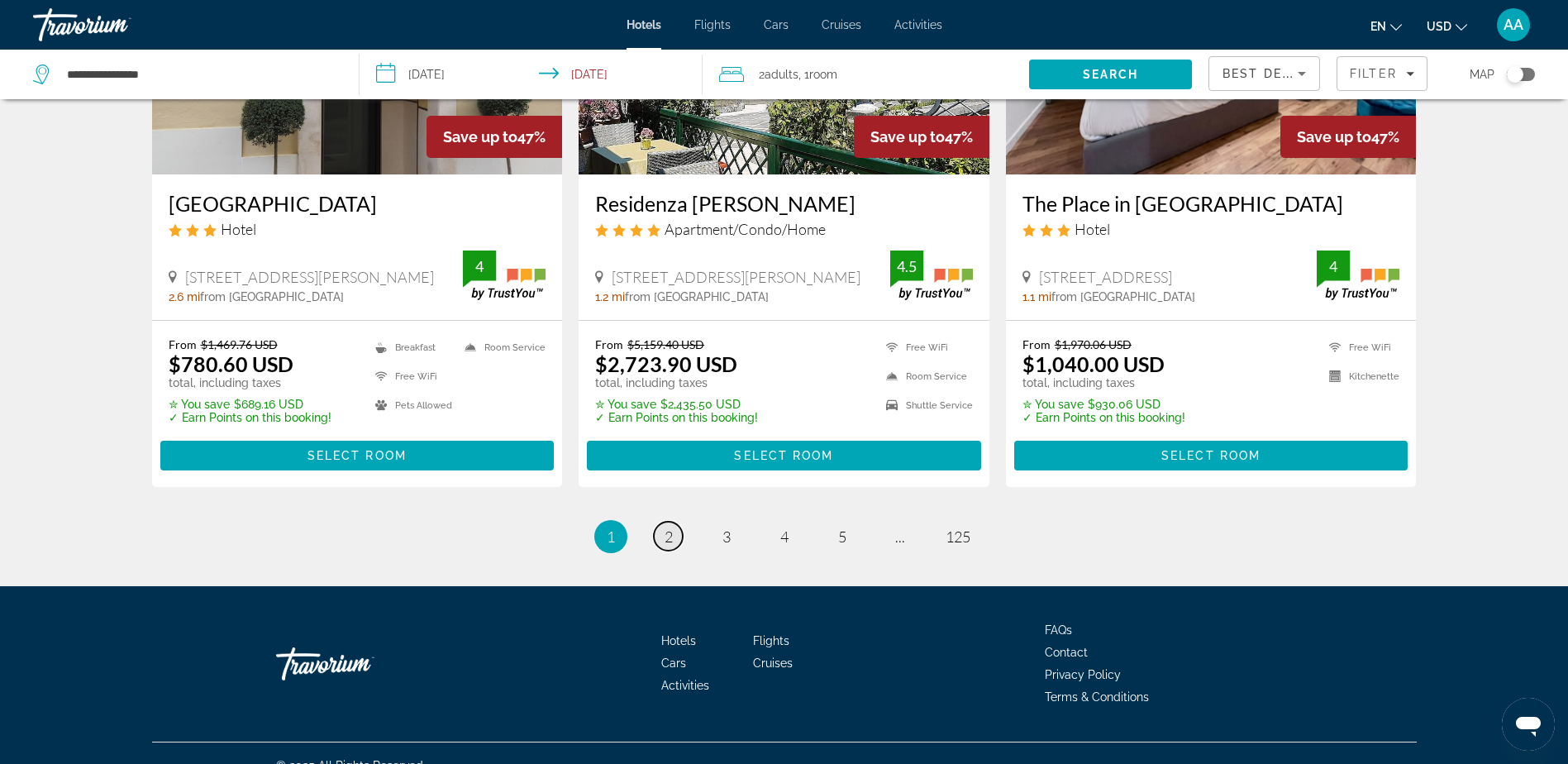
click at [671, 527] on span "2" at bounding box center [668, 536] width 8 height 18
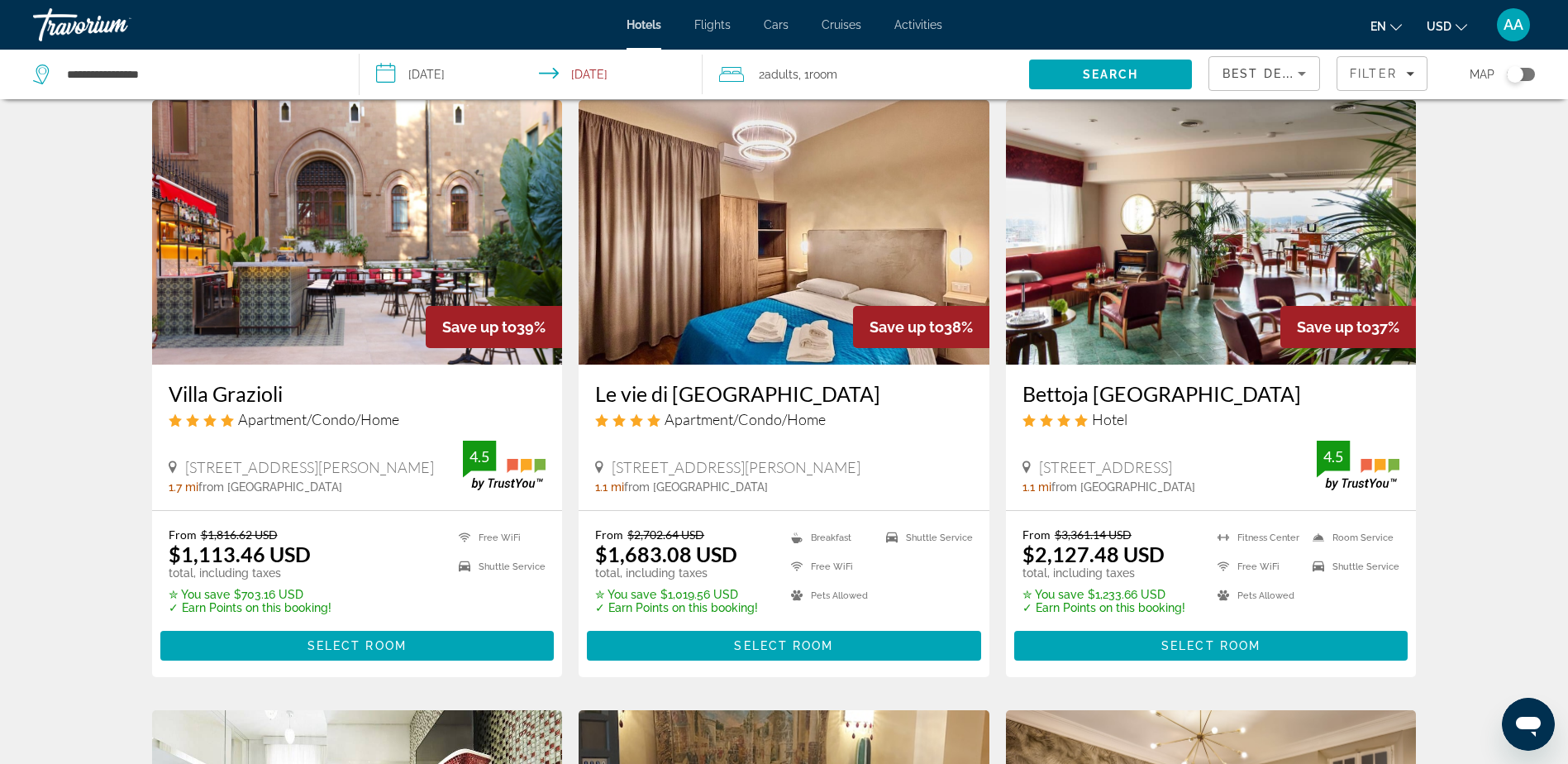
scroll to position [744, 0]
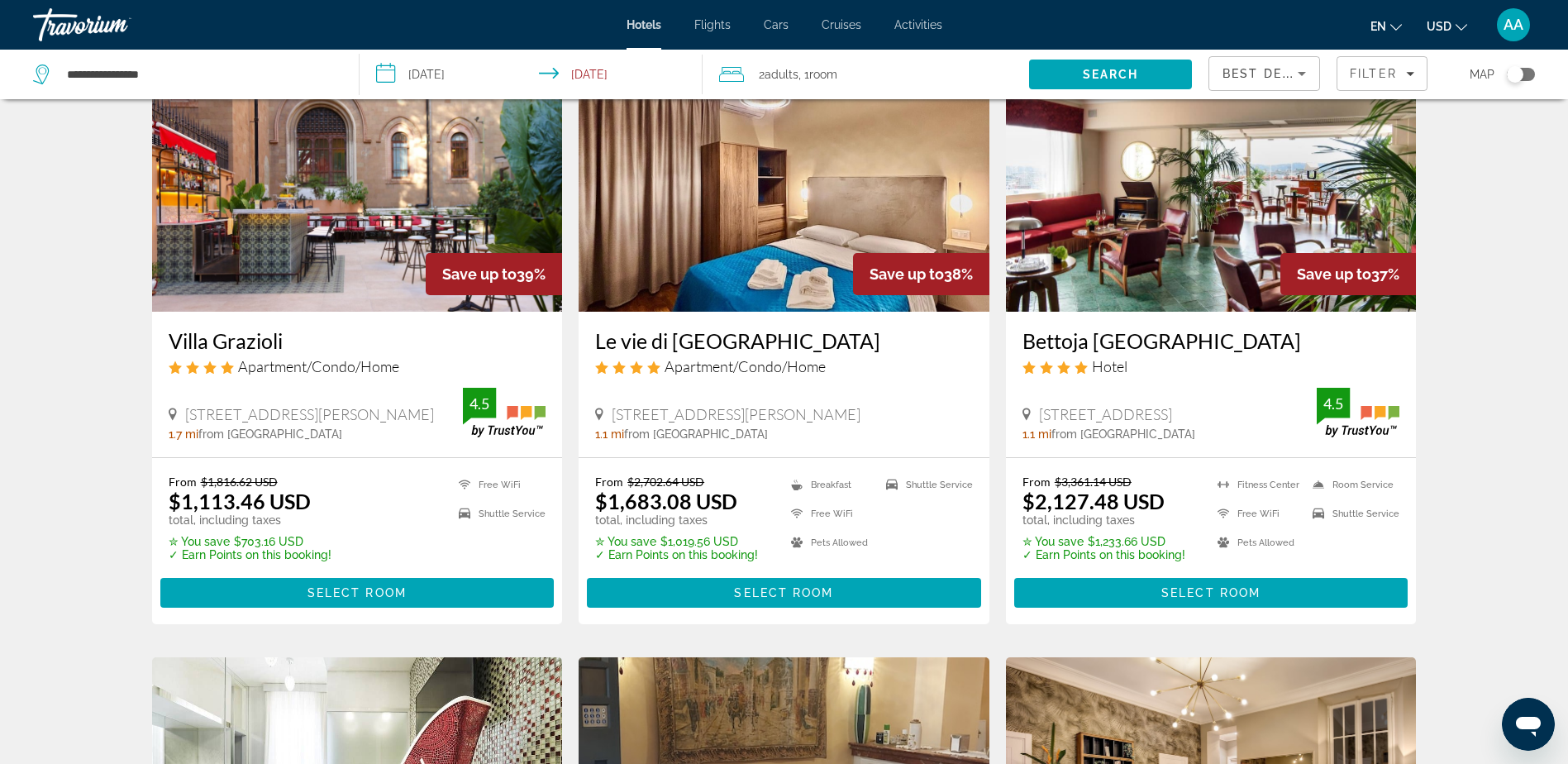
click at [1170, 241] on img "Main content" at bounding box center [1211, 179] width 410 height 264
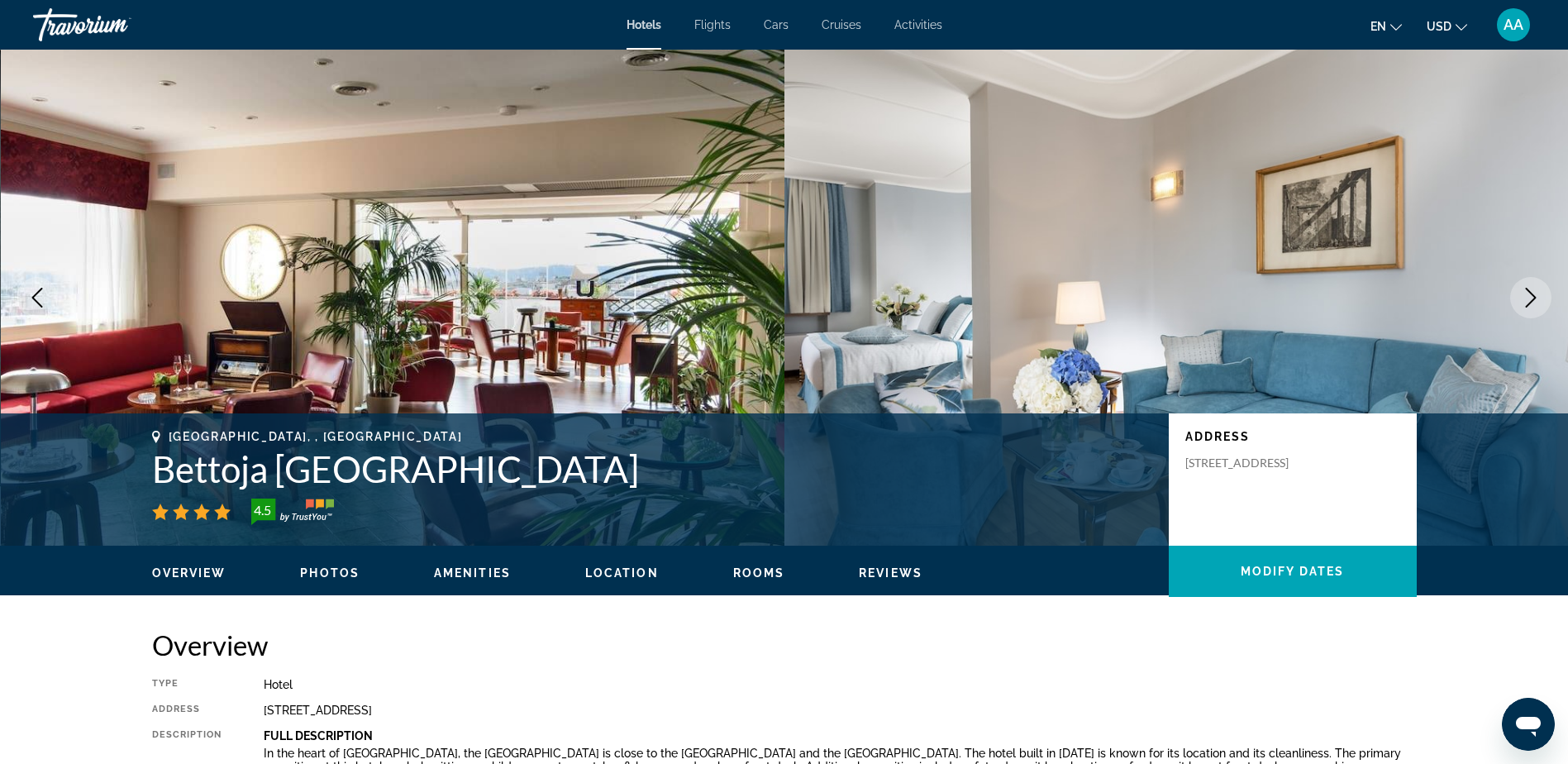
click at [1536, 303] on icon "Next image" at bounding box center [1531, 298] width 20 height 20
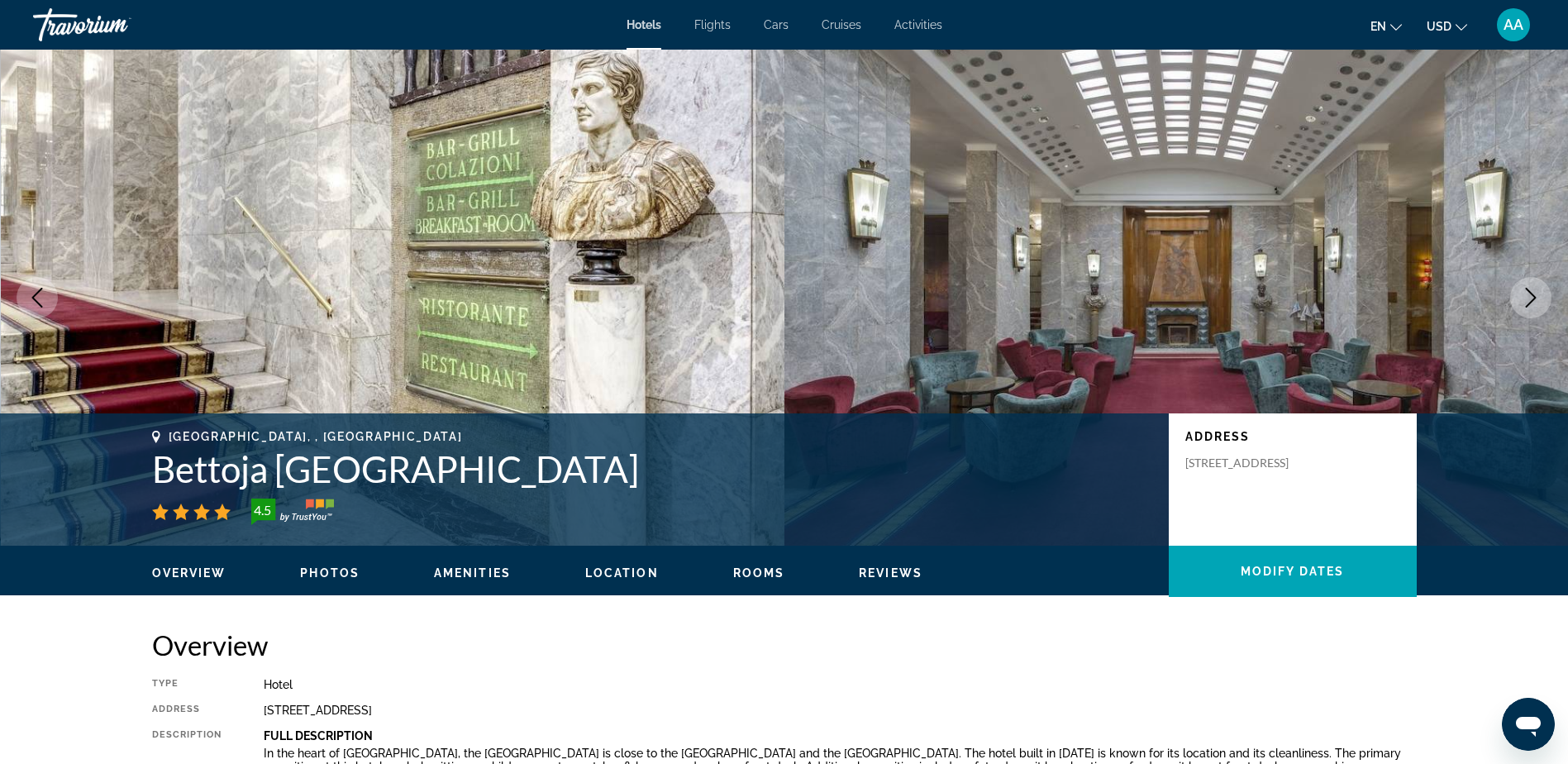
click at [1536, 303] on icon "Next image" at bounding box center [1531, 298] width 20 height 20
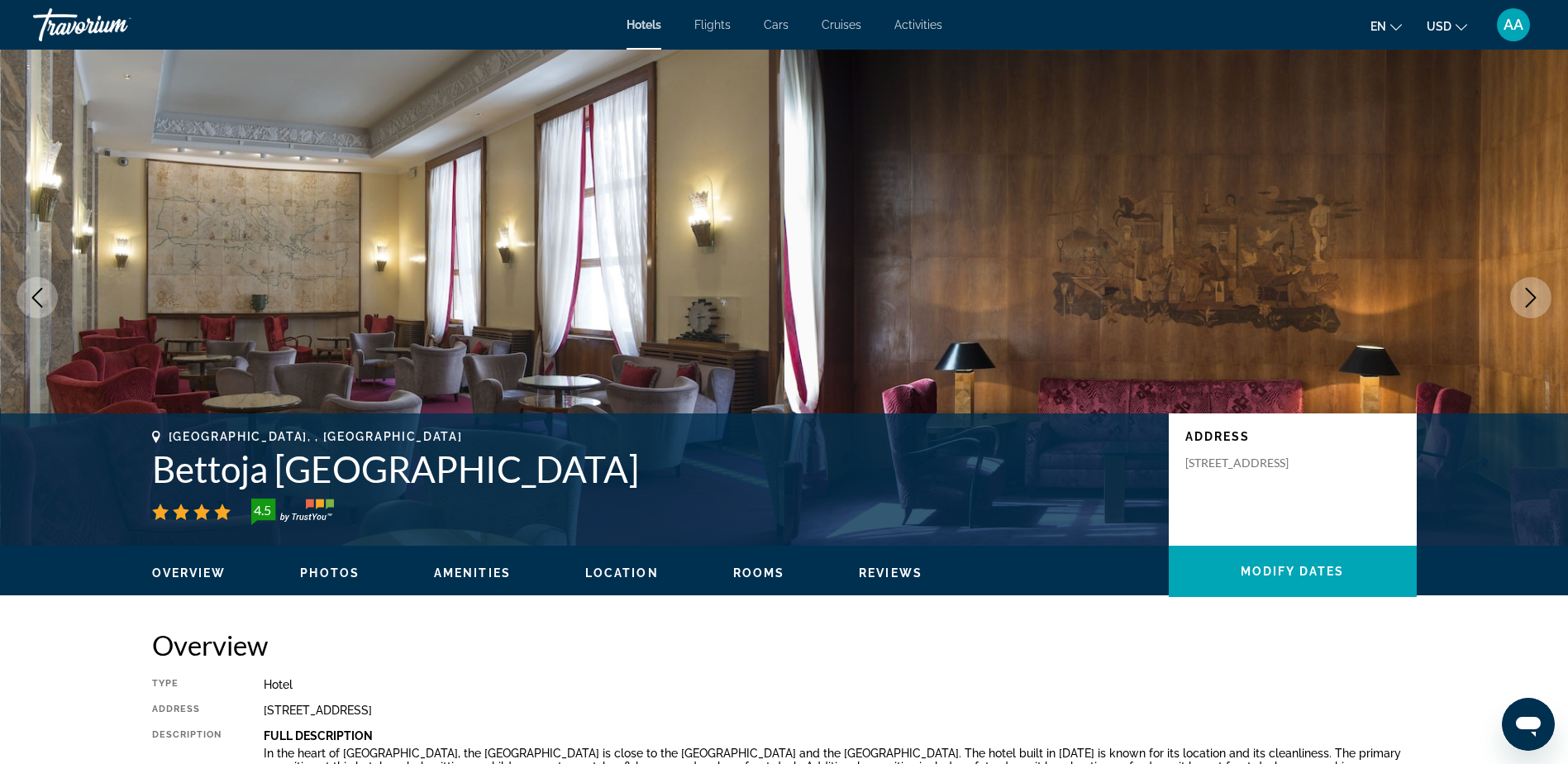
click at [1536, 303] on icon "Next image" at bounding box center [1531, 298] width 20 height 20
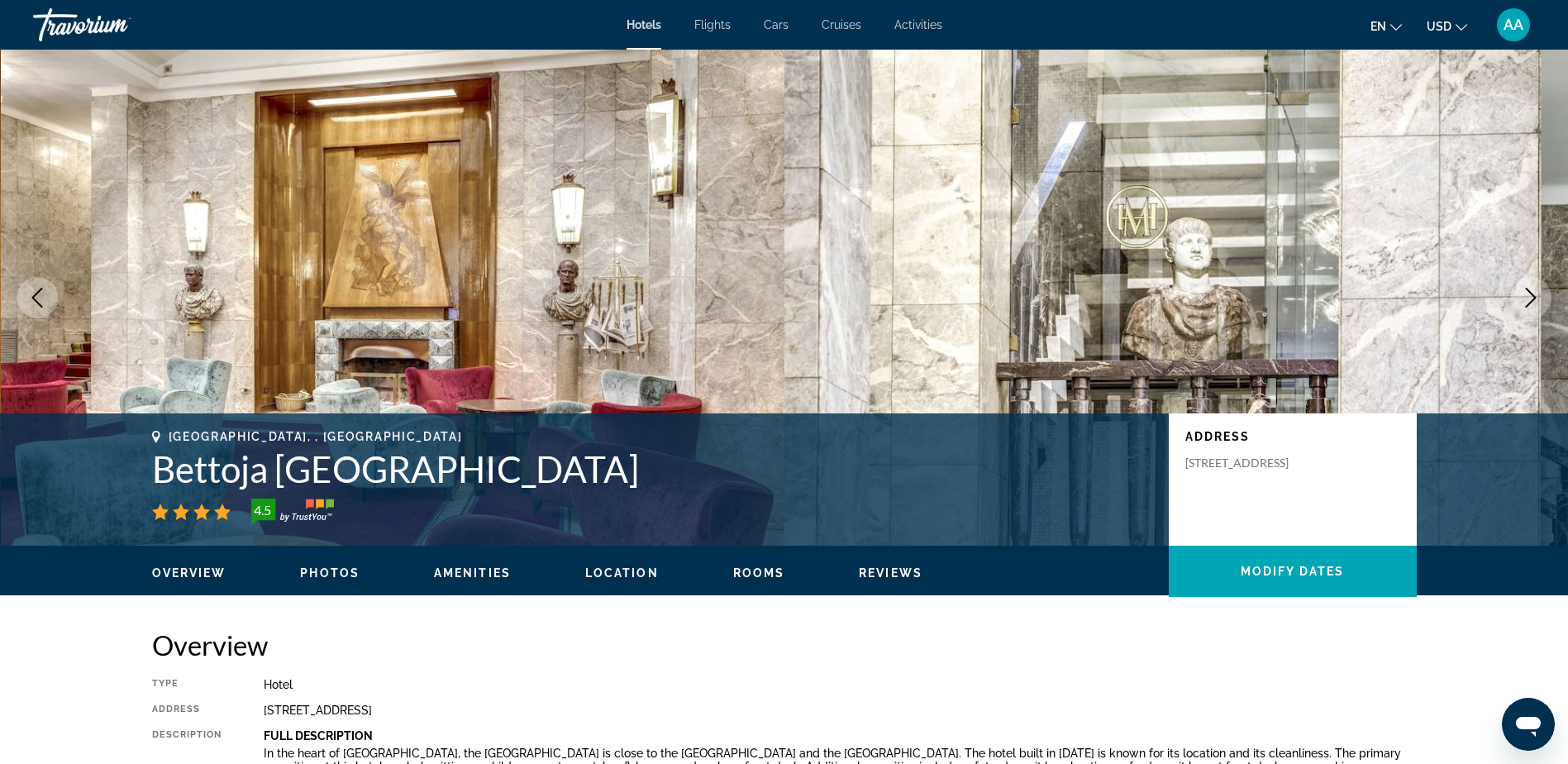
click at [1536, 303] on icon "Next image" at bounding box center [1531, 298] width 20 height 20
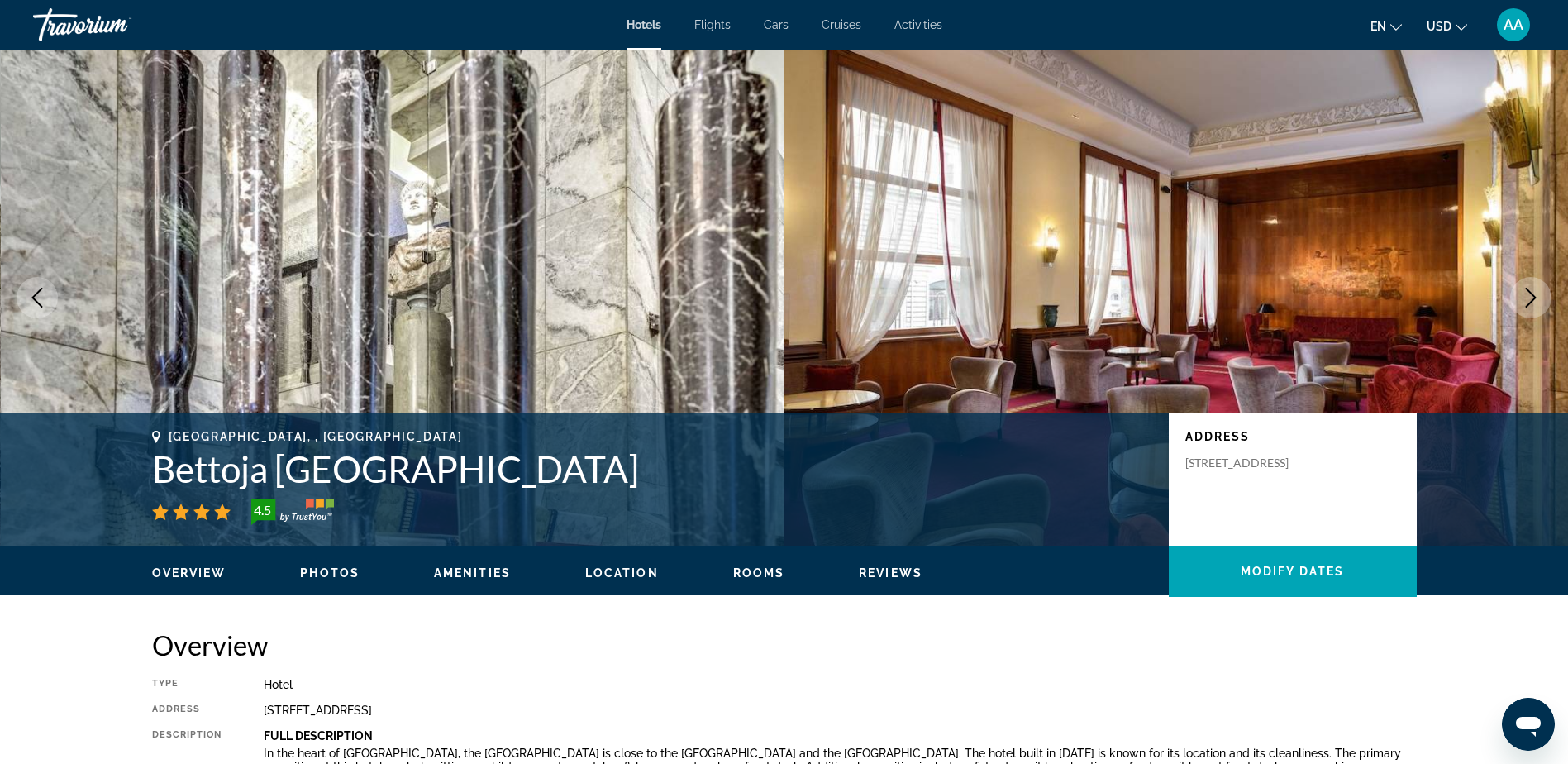
click at [1536, 303] on icon "Next image" at bounding box center [1531, 298] width 20 height 20
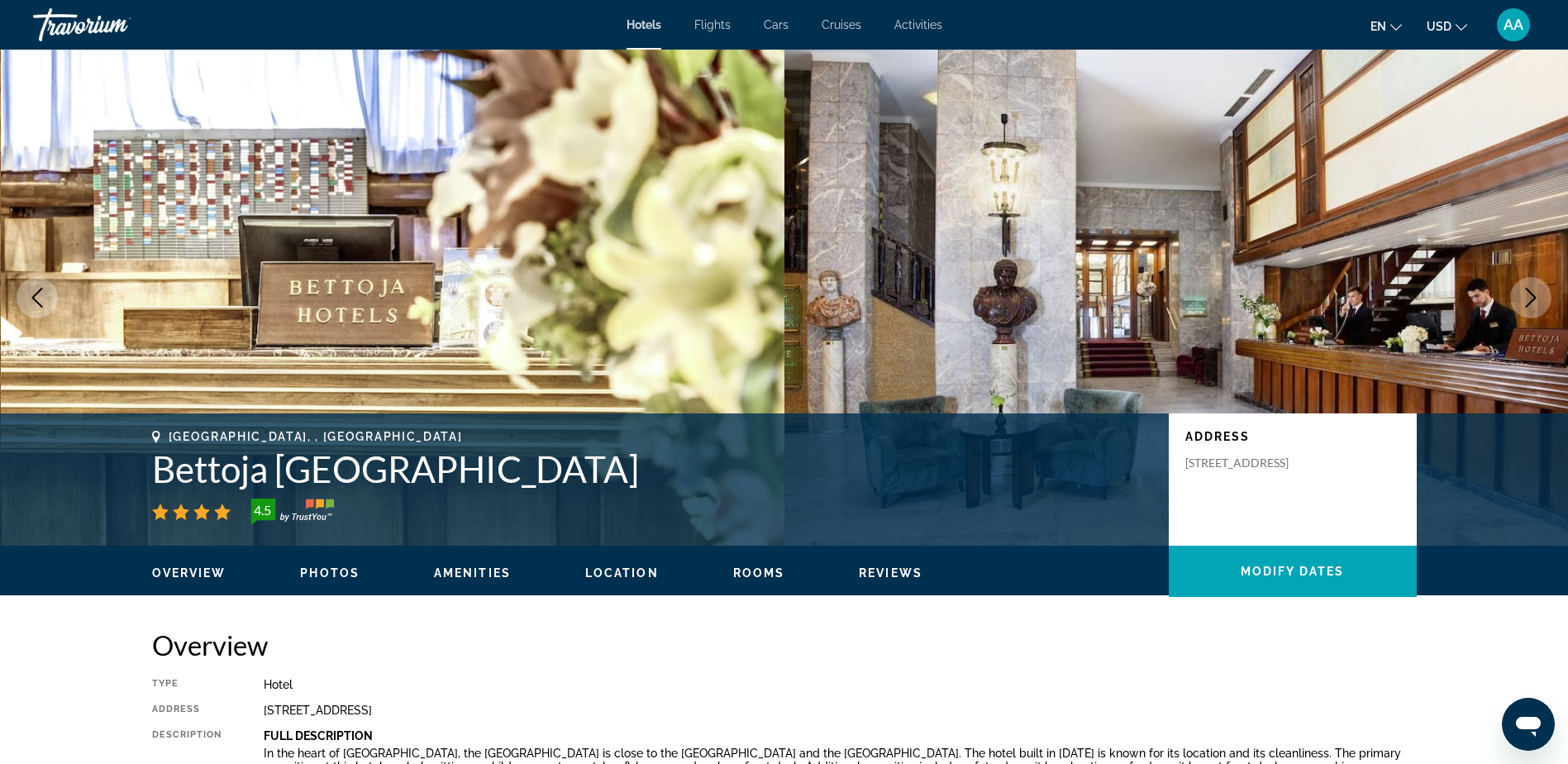
click at [1536, 303] on icon "Next image" at bounding box center [1531, 298] width 20 height 20
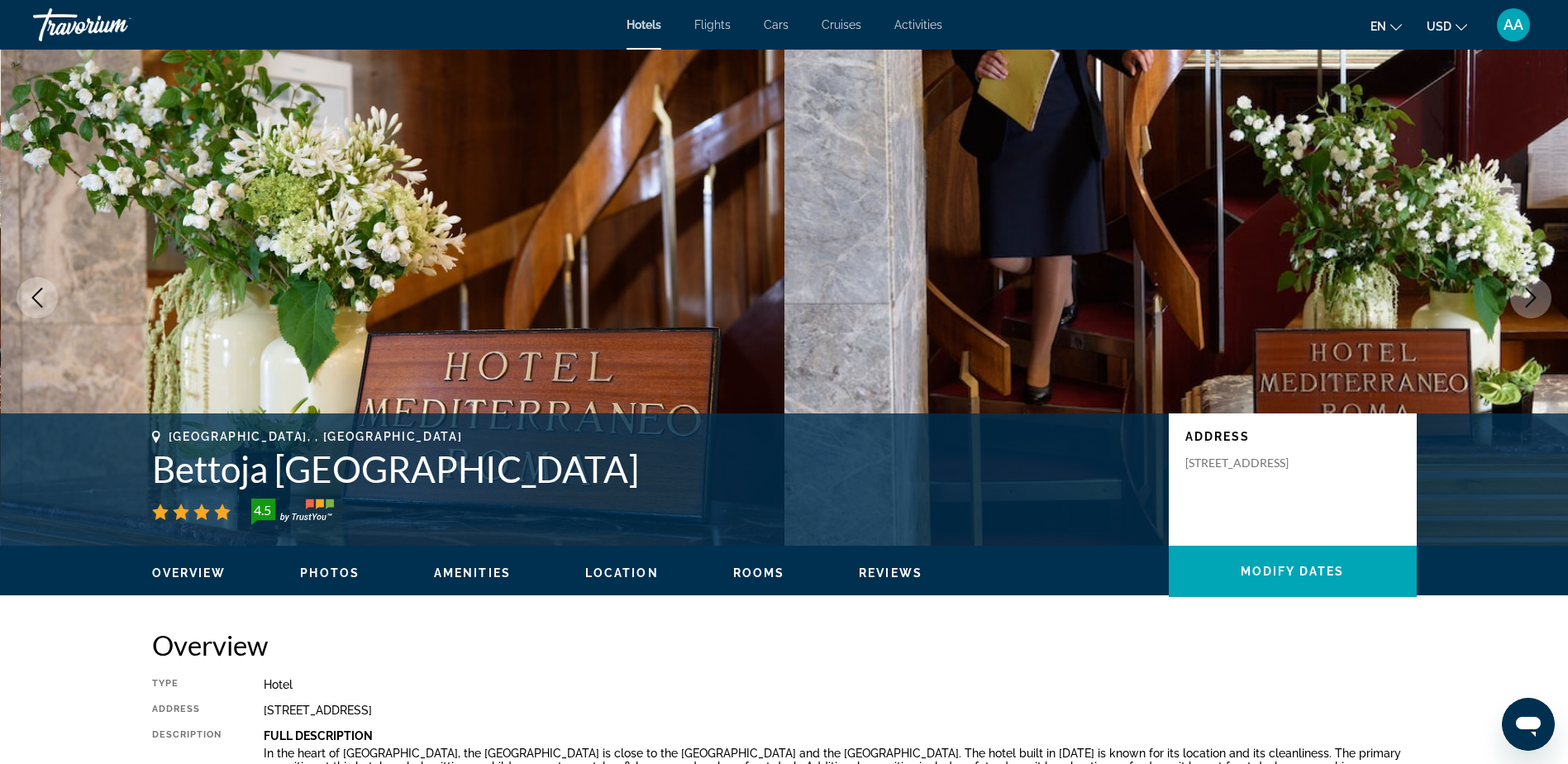
click at [1536, 303] on icon "Next image" at bounding box center [1531, 298] width 20 height 20
